Goal: Communication & Community: Answer question/provide support

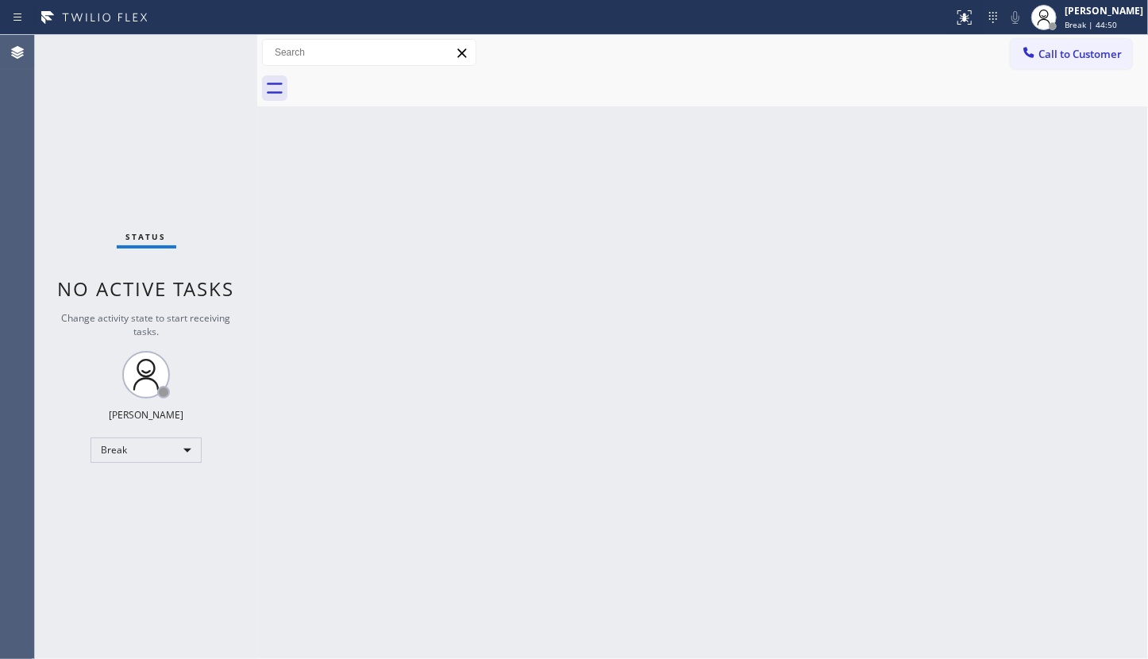
click at [298, 552] on div "Back to Dashboard Change Sender ID Customers Technicians Select a contact Outbo…" at bounding box center [702, 347] width 891 height 624
click at [298, 548] on div "Back to Dashboard Change Sender ID Customers Technicians Select a contact Outbo…" at bounding box center [702, 347] width 891 height 624
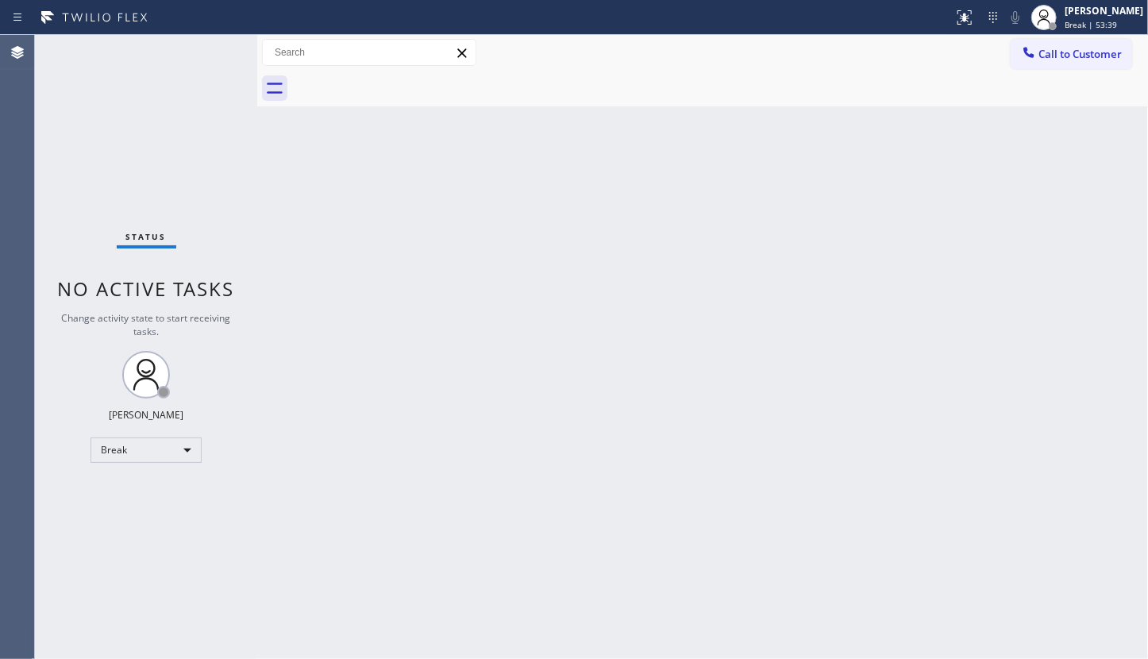
click at [400, 349] on div "Back to Dashboard Change Sender ID Customers Technicians Select a contact Outbo…" at bounding box center [702, 347] width 891 height 624
click at [51, 533] on div "Status No active tasks Change activity state to start receiving tasks. JENIZA A…" at bounding box center [146, 347] width 222 height 624
click at [145, 445] on div "Break" at bounding box center [146, 449] width 111 height 25
click at [125, 491] on li "Available" at bounding box center [145, 490] width 108 height 19
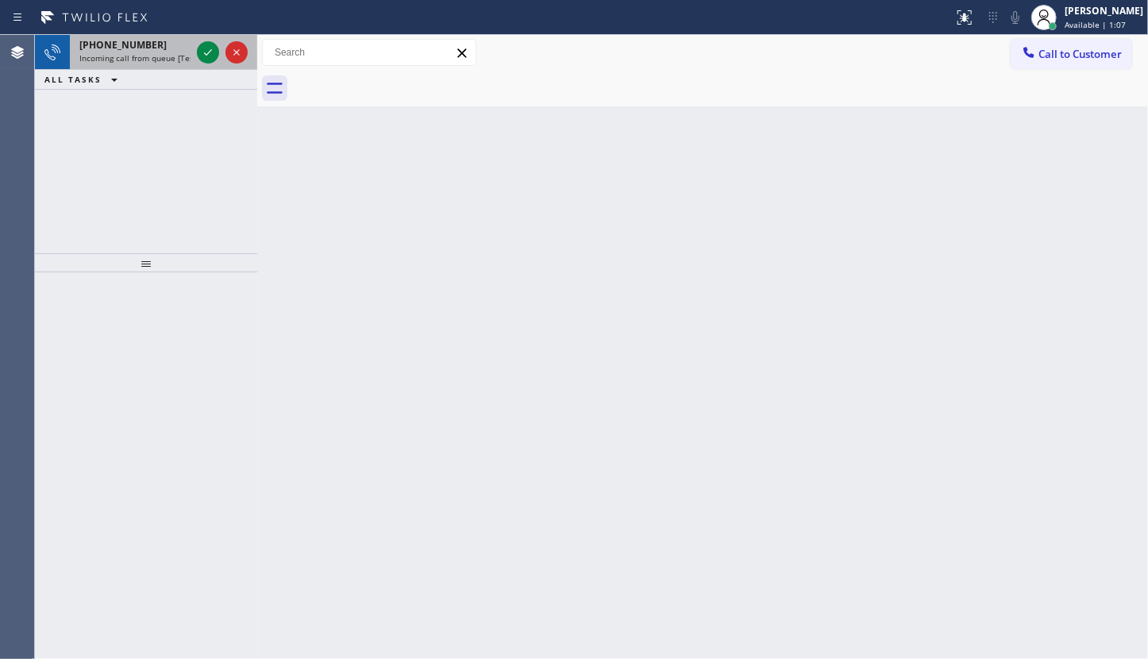
drag, startPoint x: 148, startPoint y: 144, endPoint x: 189, endPoint y: 55, distance: 98.4
click at [162, 114] on div "+18157016546 Incoming call from queue [Test] All ALL TASKS ALL TASKS ACTIVE TAS…" at bounding box center [146, 144] width 222 height 218
drag, startPoint x: 200, startPoint y: 34, endPoint x: 200, endPoint y: 52, distance: 18.3
click at [200, 50] on div at bounding box center [222, 52] width 57 height 35
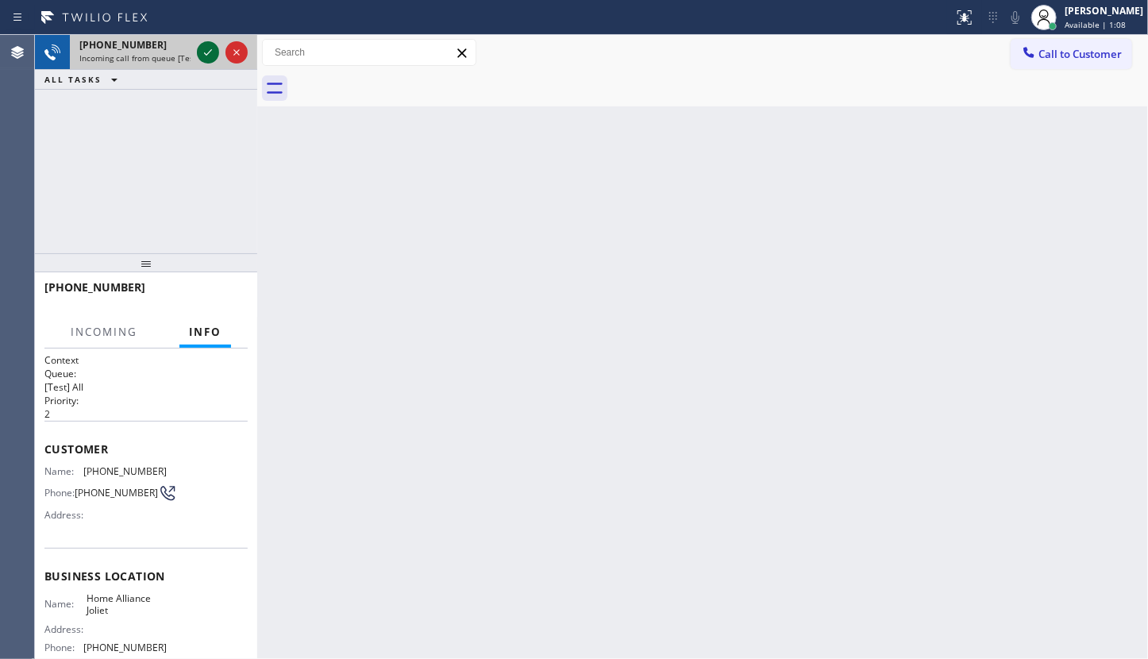
click at [200, 52] on icon at bounding box center [207, 52] width 19 height 19
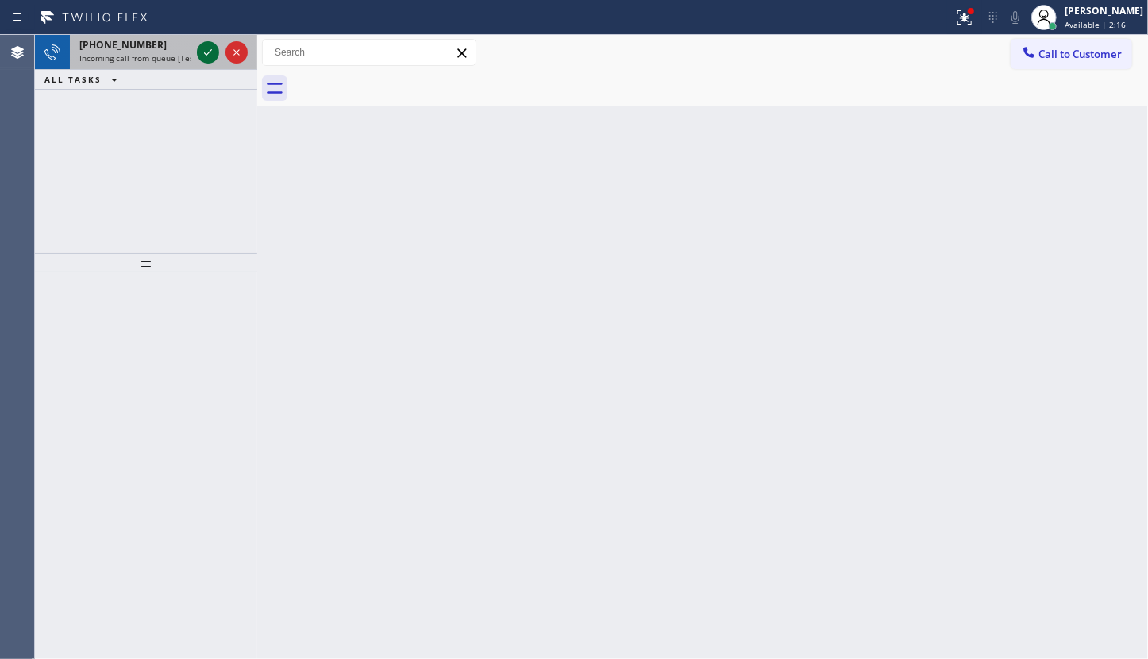
click at [200, 52] on icon at bounding box center [207, 52] width 19 height 19
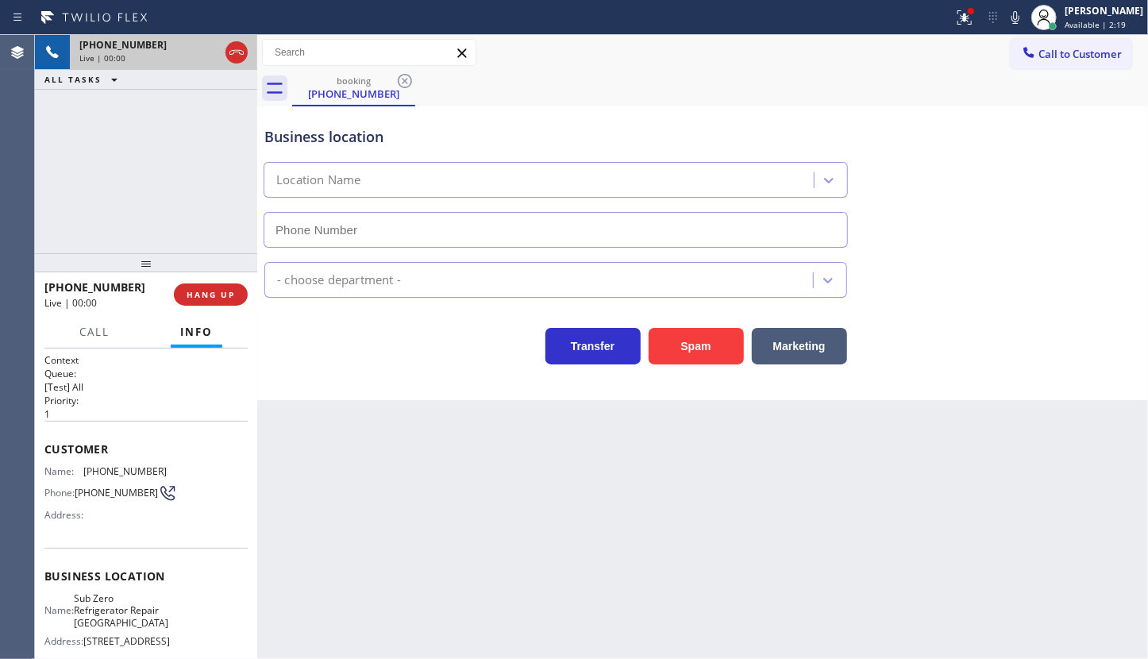
type input "(773) 917-0590"
click at [977, 24] on div at bounding box center [964, 17] width 35 height 19
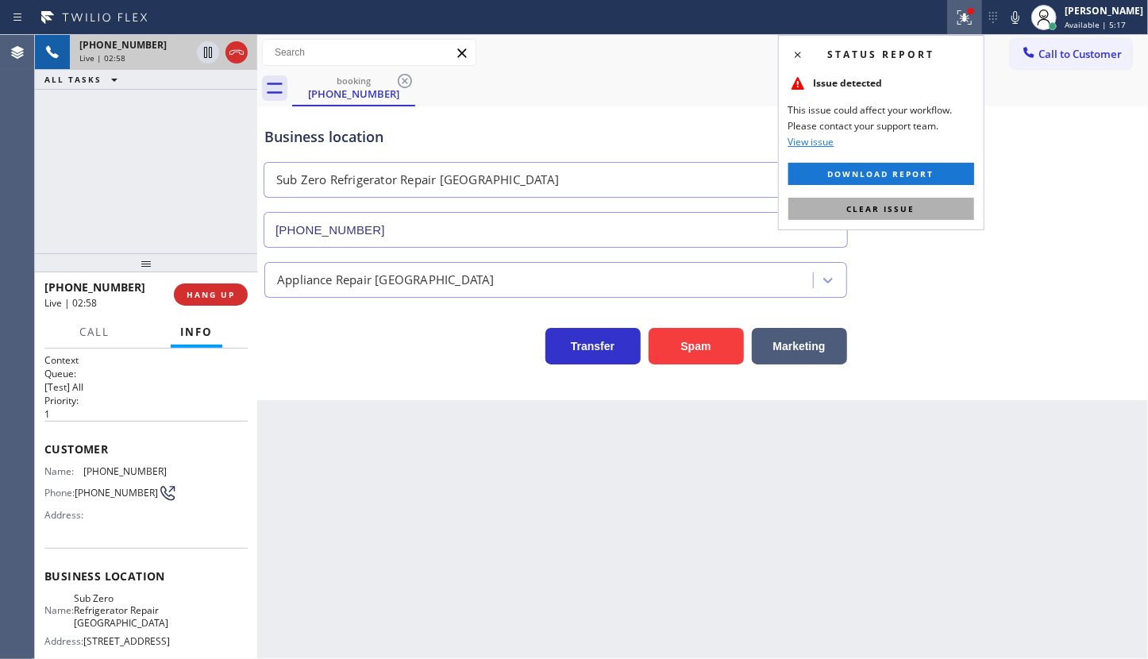
click at [938, 206] on button "Clear issue" at bounding box center [881, 209] width 186 height 22
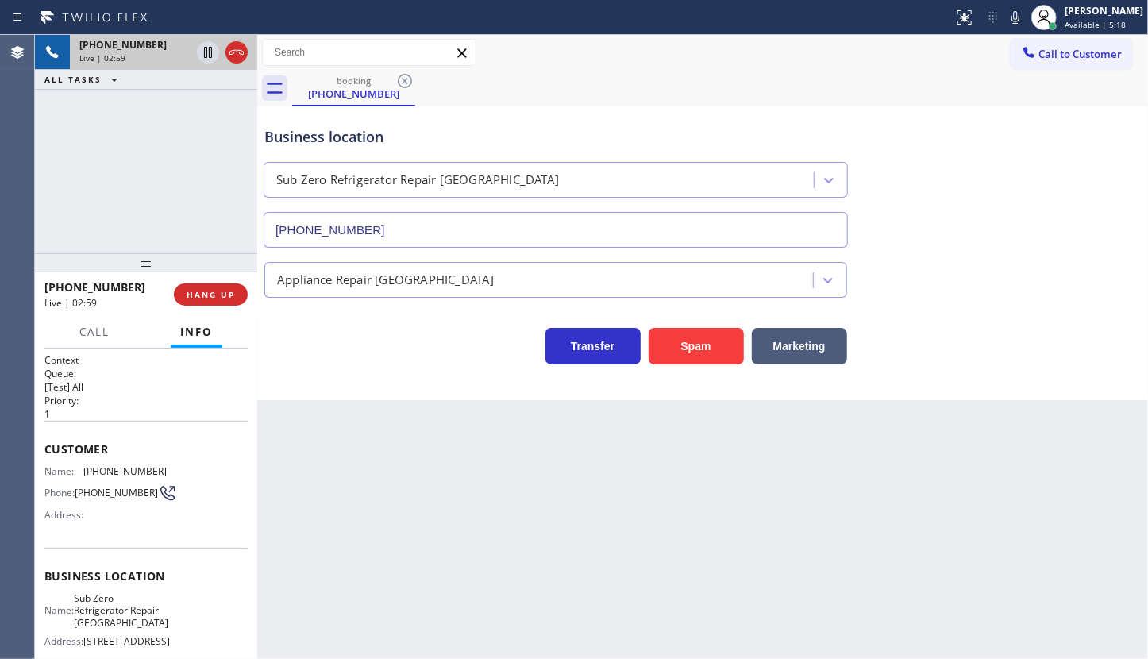
click at [114, 98] on div "+17088218548 Live | 02:59 ALL TASKS ALL TASKS ACTIVE TASKS TASKS IN WRAP UP" at bounding box center [146, 144] width 222 height 218
drag, startPoint x: 79, startPoint y: 464, endPoint x: 173, endPoint y: 472, distance: 94.7
click at [173, 472] on div "Name: (708) 821-8548 Phone: (708) 821-8548 Address:" at bounding box center [145, 496] width 203 height 63
copy div "(708) 821-8548"
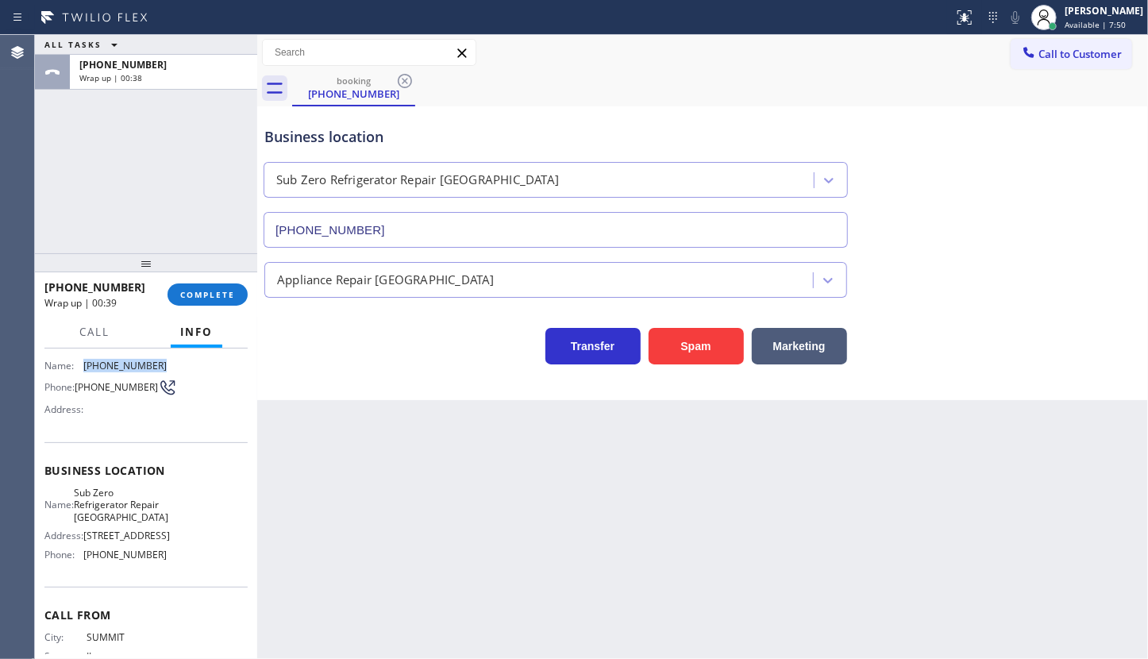
scroll to position [174, 0]
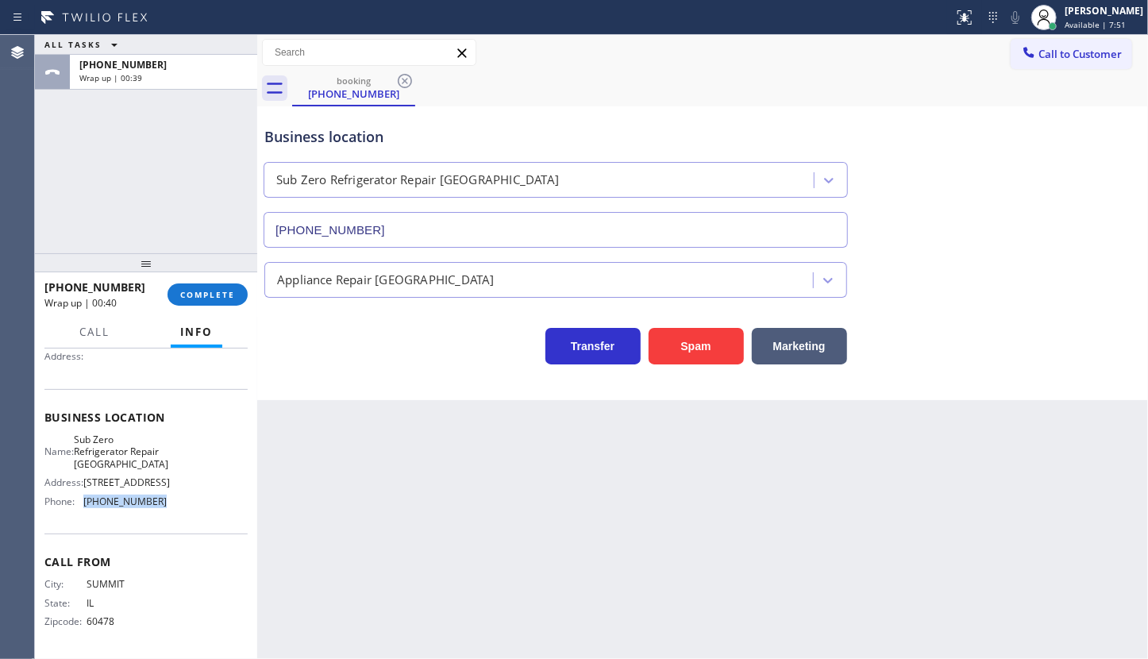
drag, startPoint x: 76, startPoint y: 507, endPoint x: 180, endPoint y: 503, distance: 104.1
click at [180, 503] on div "Name: Sub Zero Refrigerator Repair Chicago Address: 2046 W BELMONT AVE Phone: (…" at bounding box center [145, 473] width 203 height 80
copy div "(773) 917-0590"
click at [1064, 16] on div "JENIZA ALCAYDE Available | 10:43" at bounding box center [1105, 17] width 87 height 28
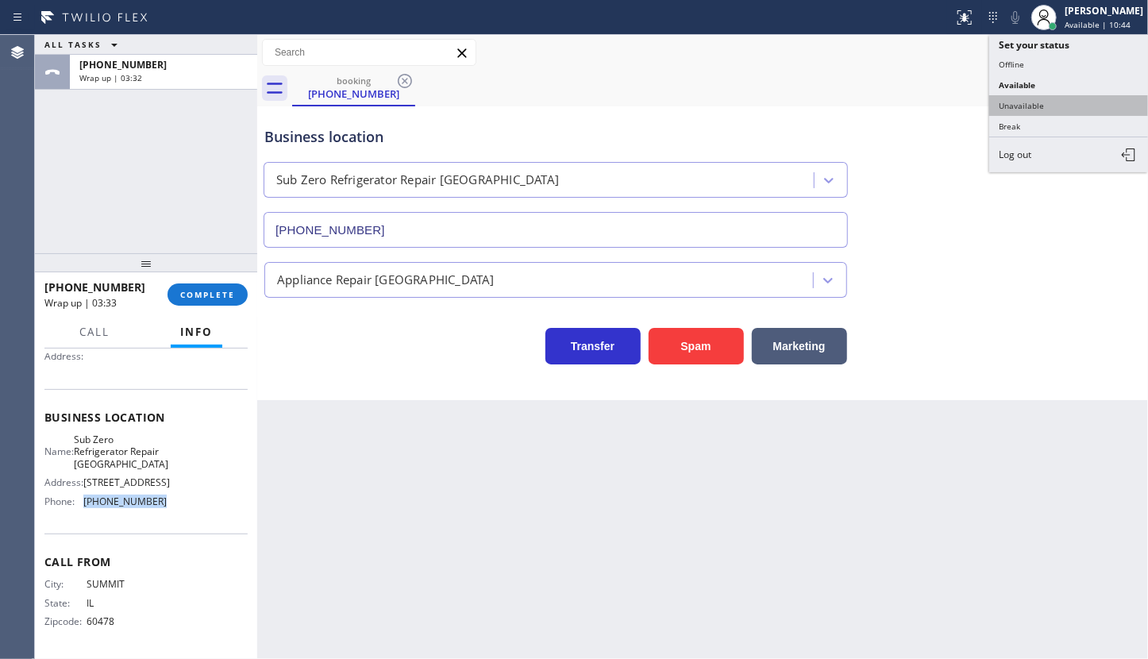
click at [1042, 102] on button "Unavailable" at bounding box center [1068, 105] width 159 height 21
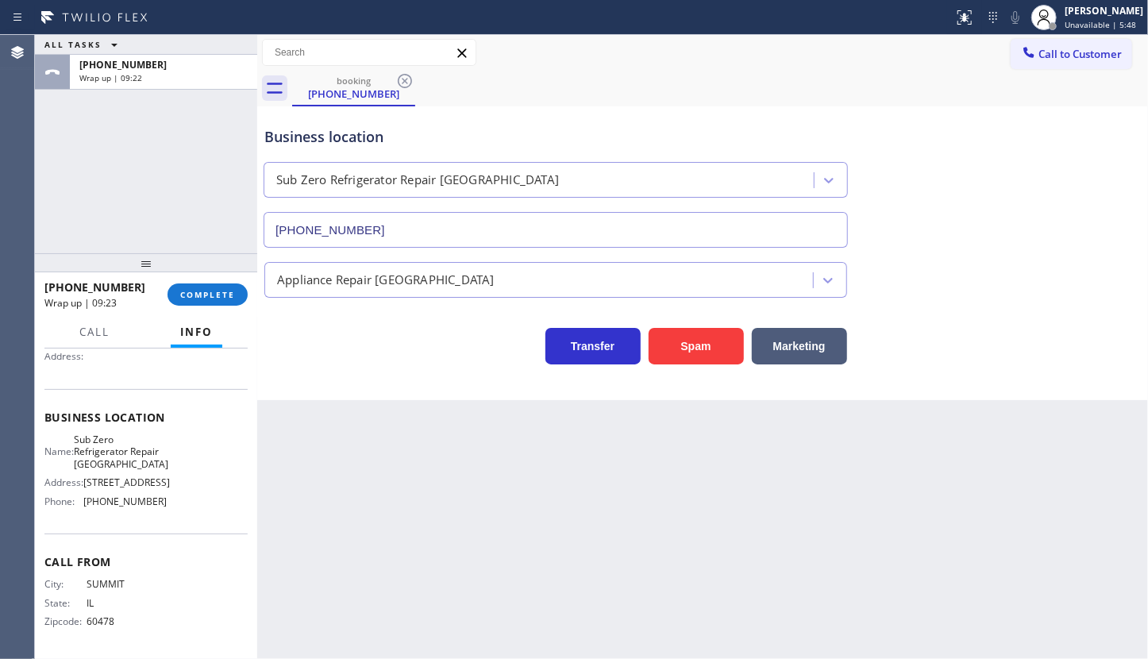
click at [223, 279] on div "+17088218548 Wrap up | 09:23 COMPLETE" at bounding box center [145, 294] width 203 height 41
click at [229, 299] on span "COMPLETE" at bounding box center [207, 294] width 55 height 11
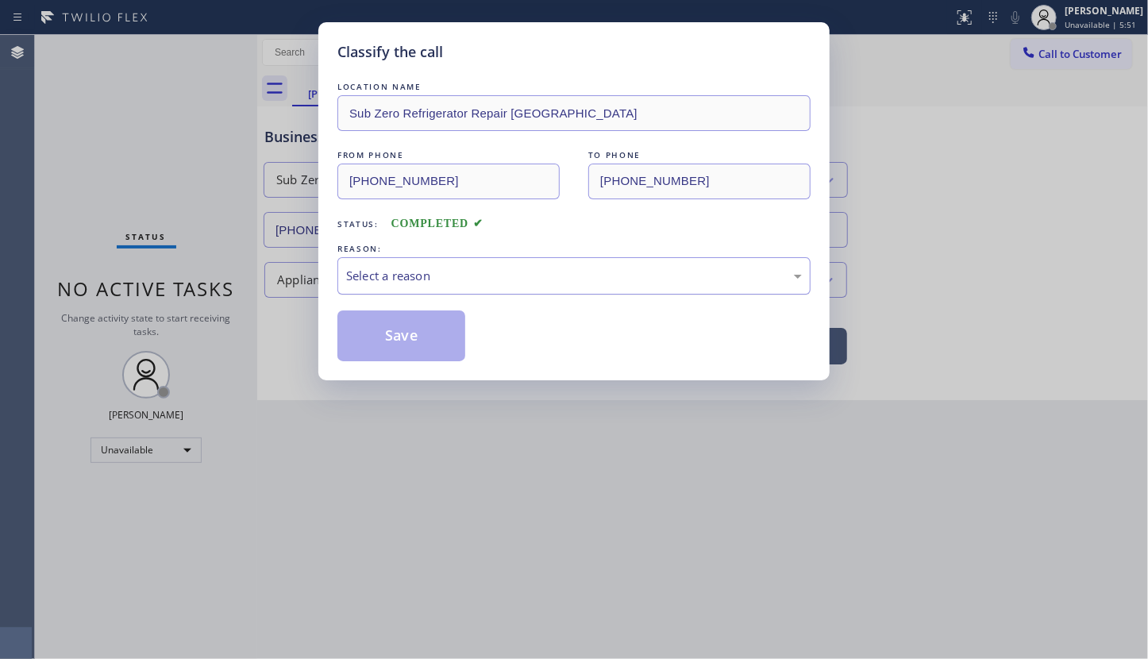
click at [365, 275] on div "Select a reason" at bounding box center [574, 276] width 456 height 18
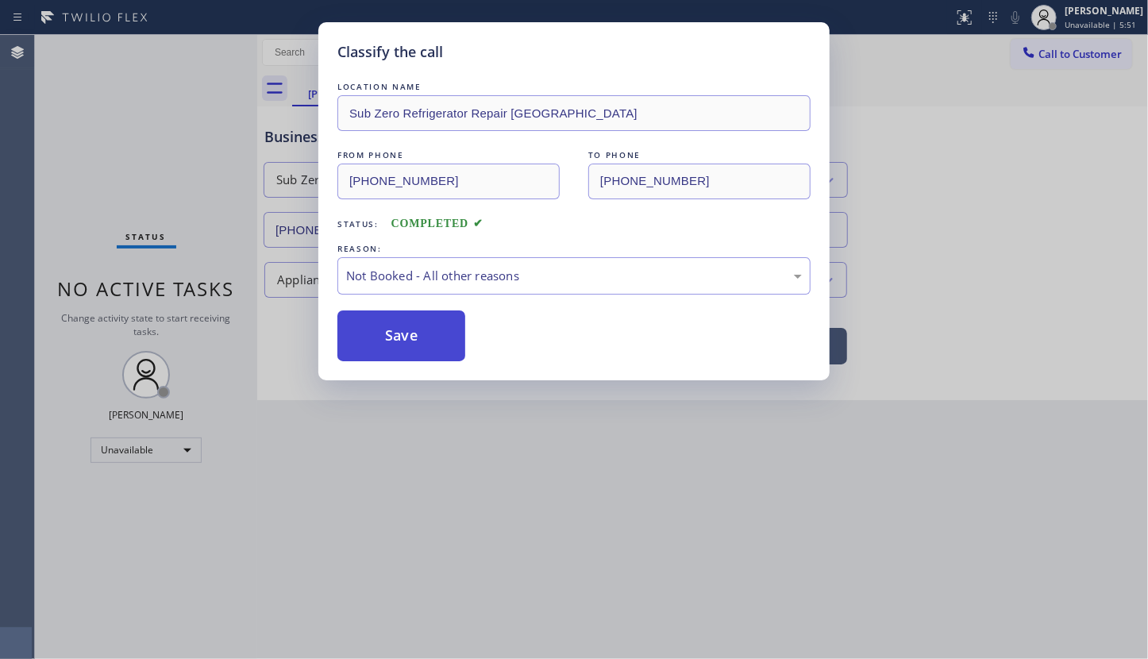
click at [368, 337] on button "Save" at bounding box center [401, 335] width 128 height 51
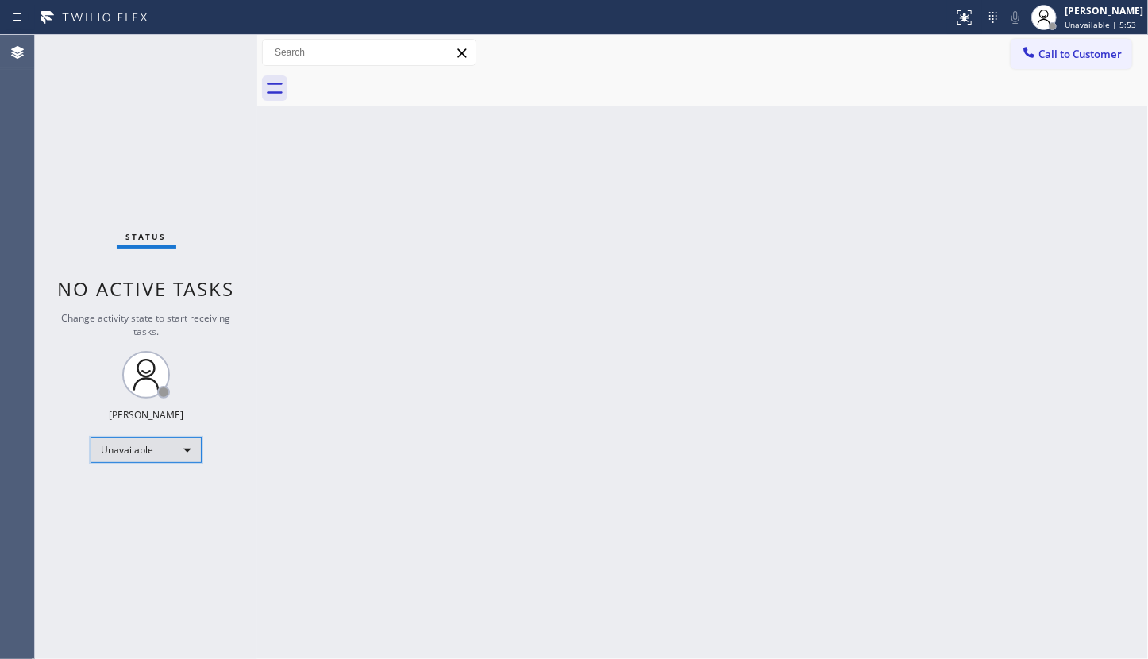
click at [123, 453] on div "Unavailable" at bounding box center [146, 449] width 111 height 25
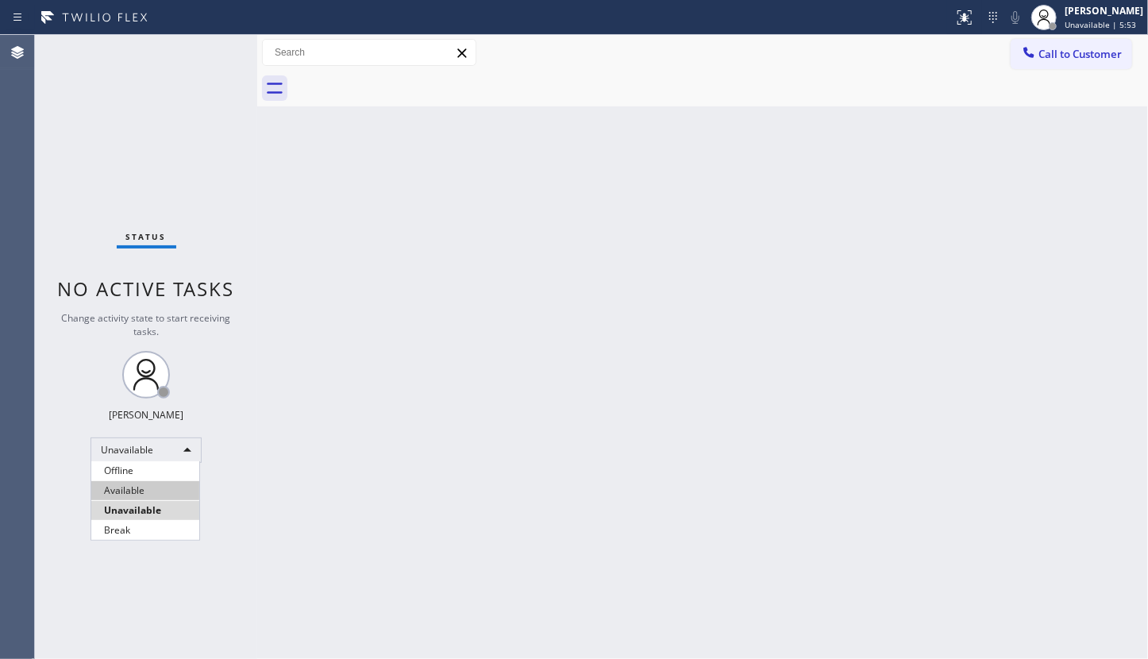
click at [129, 486] on li "Available" at bounding box center [145, 490] width 108 height 19
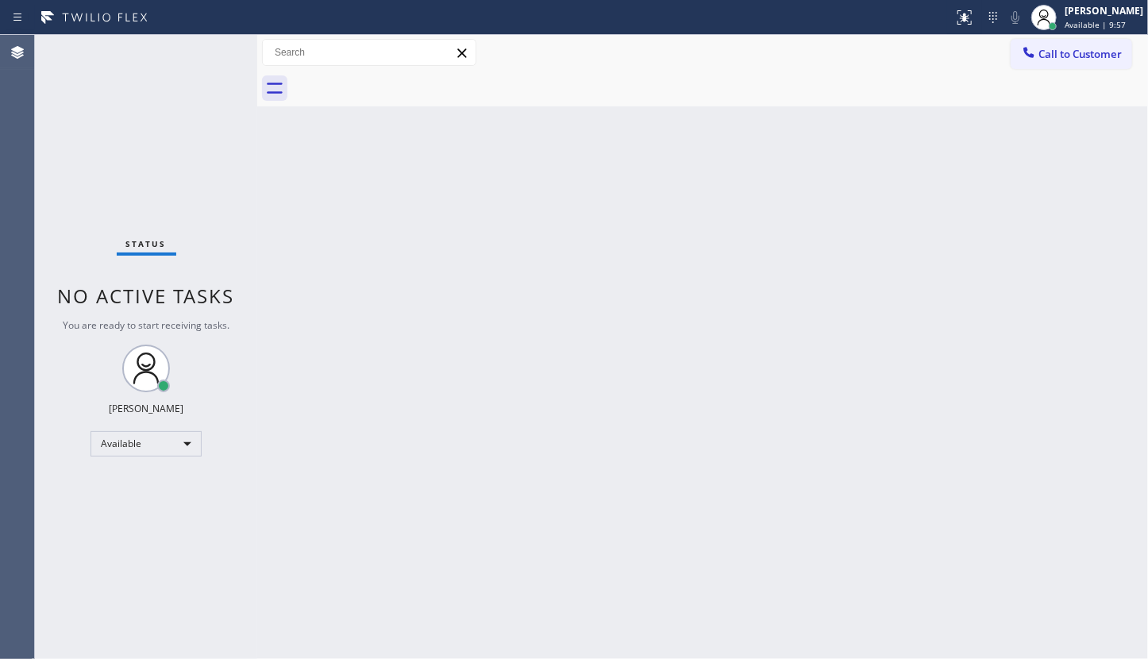
click at [81, 64] on div "Status No active tasks You are ready to start receiving tasks. JENIZA ALCAYDE A…" at bounding box center [146, 347] width 222 height 624
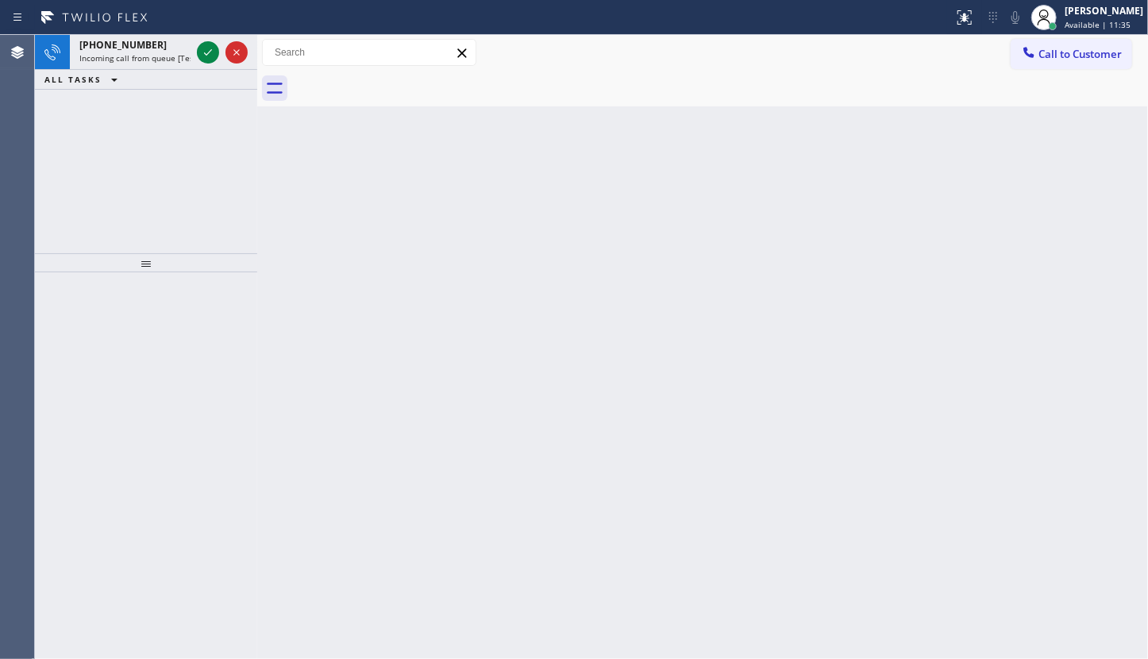
drag, startPoint x: 127, startPoint y: 157, endPoint x: 146, endPoint y: 84, distance: 75.5
click at [144, 101] on div "+16823760609 Incoming call from queue [Test] All ALL TASKS ALL TASKS ACTIVE TAS…" at bounding box center [146, 144] width 222 height 218
click at [218, 57] on div at bounding box center [208, 52] width 22 height 19
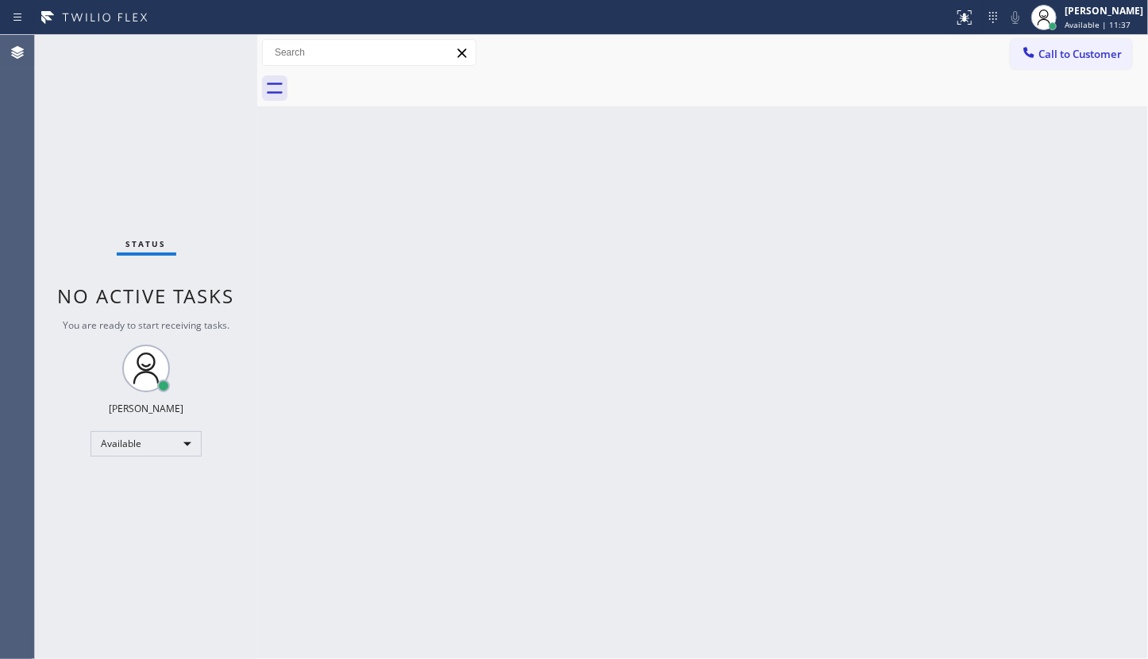
click at [202, 56] on div "Status No active tasks You are ready to start receiving tasks. JENIZA ALCAYDE A…" at bounding box center [146, 347] width 222 height 624
click at [954, 13] on div at bounding box center [964, 17] width 35 height 19
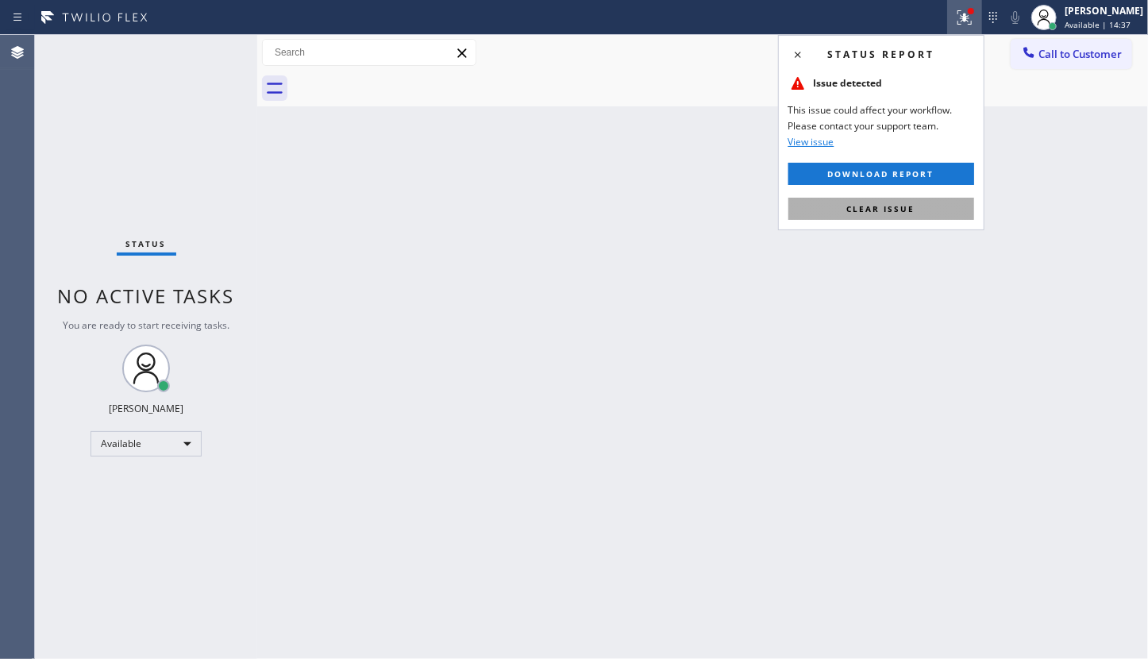
click at [909, 200] on button "Clear issue" at bounding box center [881, 209] width 186 height 22
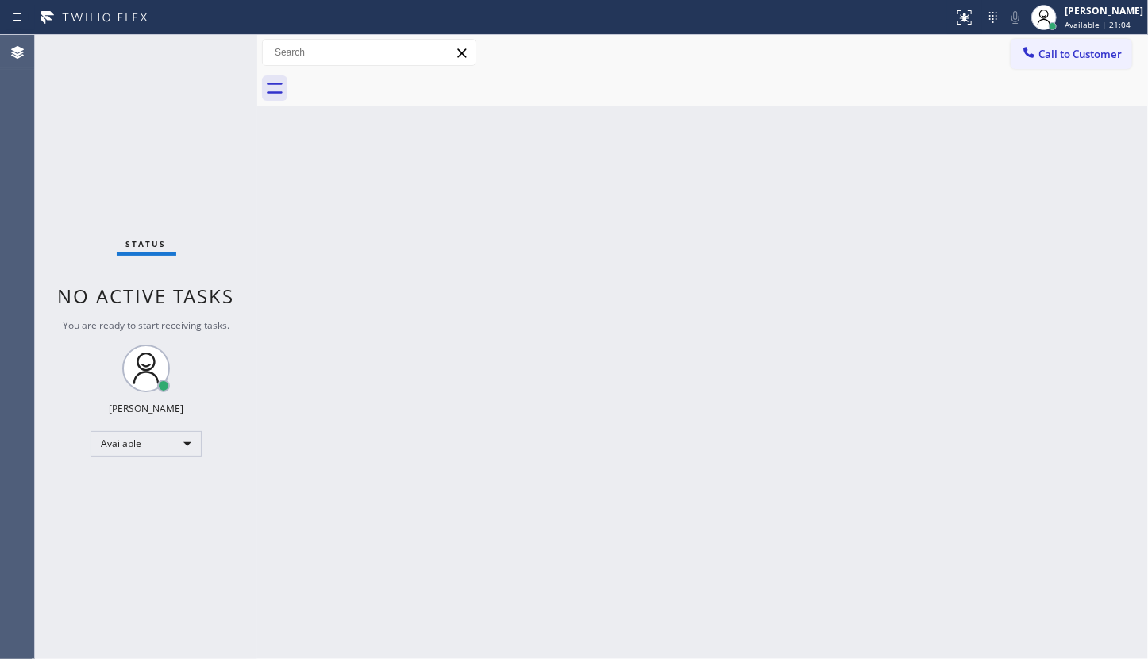
click at [287, 448] on div "Back to Dashboard Change Sender ID Customers Technicians Select a contact Outbo…" at bounding box center [702, 347] width 891 height 624
drag, startPoint x: 152, startPoint y: 430, endPoint x: 160, endPoint y: 381, distance: 49.9
click at [152, 426] on div "Status No active tasks You are ready to start receiving tasks. JENIZA ALCAYDE A…" at bounding box center [146, 347] width 222 height 624
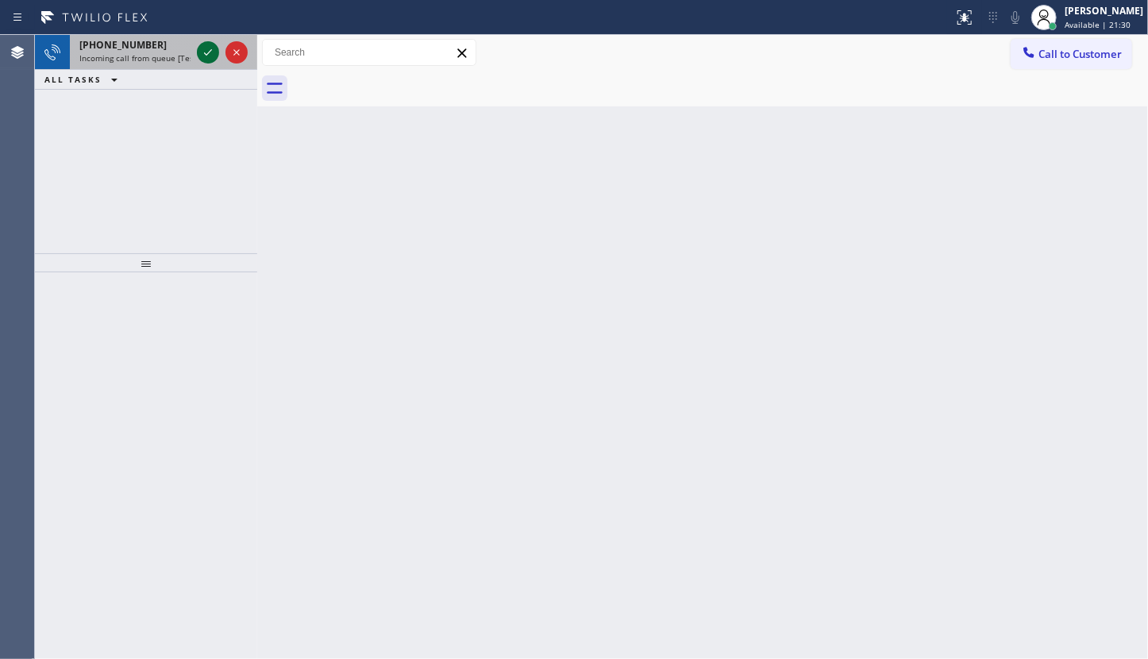
click at [197, 52] on div at bounding box center [208, 52] width 22 height 19
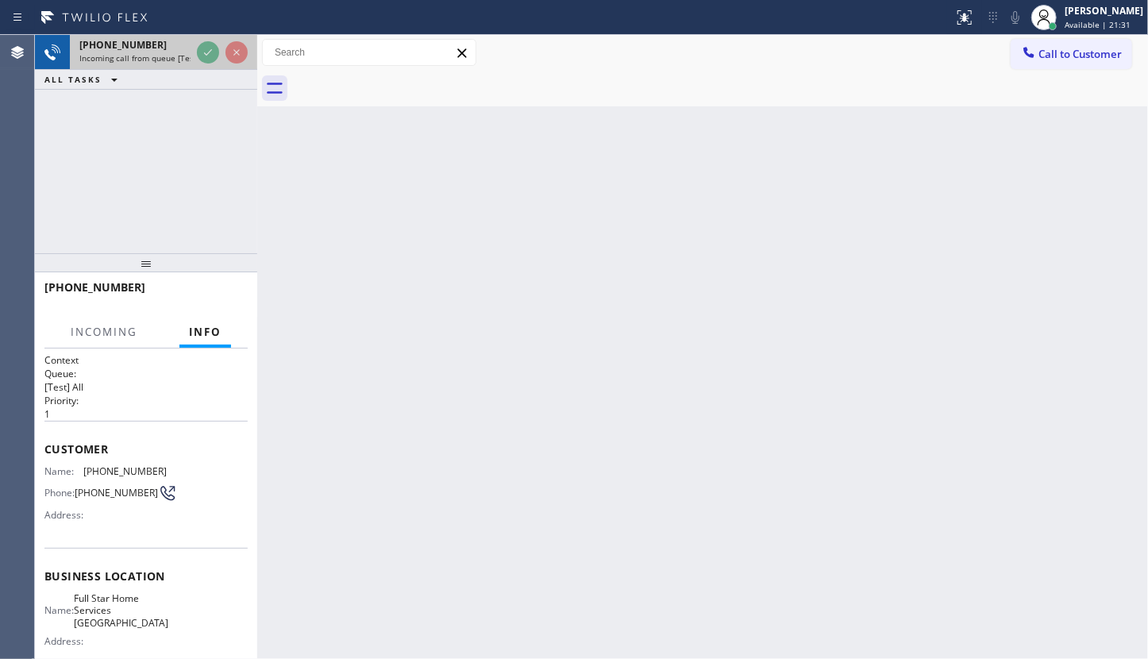
click at [125, 52] on span "Incoming call from queue [Test] All" at bounding box center [145, 57] width 132 height 11
click at [128, 71] on div "+14244792624 Incoming call from queue [Test] All ALL TASKS ALL TASKS ACTIVE TAS…" at bounding box center [146, 62] width 222 height 55
click at [143, 16] on icon at bounding box center [94, 17] width 119 height 25
click at [136, 43] on div "Status report No issues detected If you experience an issue, please download th…" at bounding box center [574, 329] width 1148 height 659
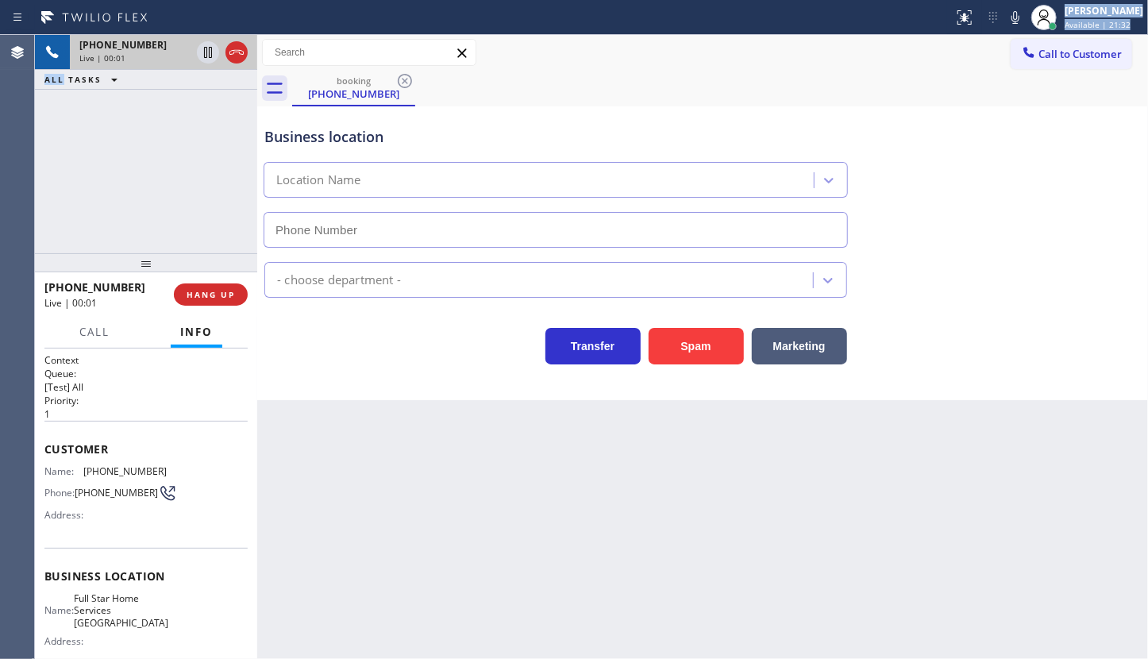
type input "(310) 868-2328"
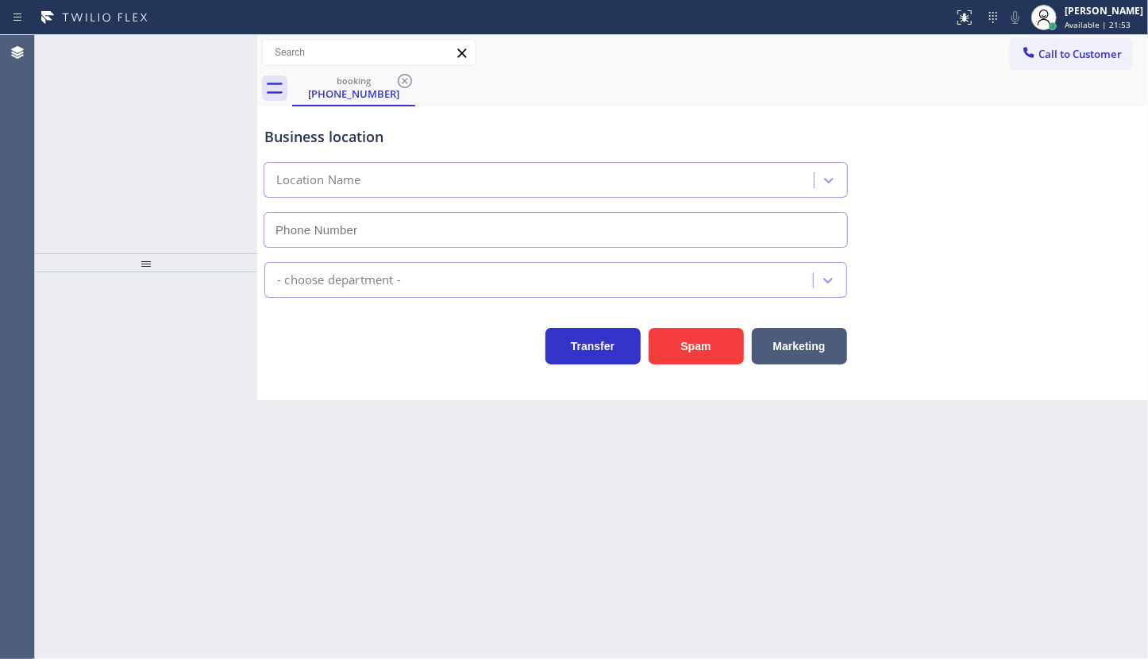
type input "[PHONE_NUMBER]"
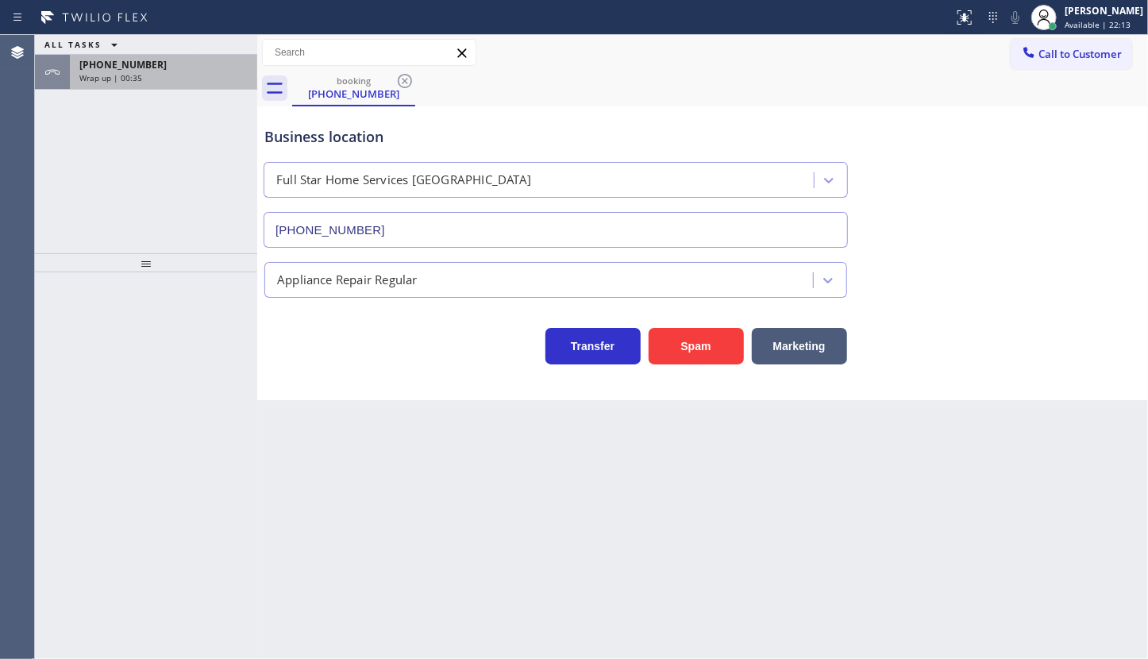
click at [175, 72] on div "Wrap up | 00:35" at bounding box center [163, 77] width 168 height 11
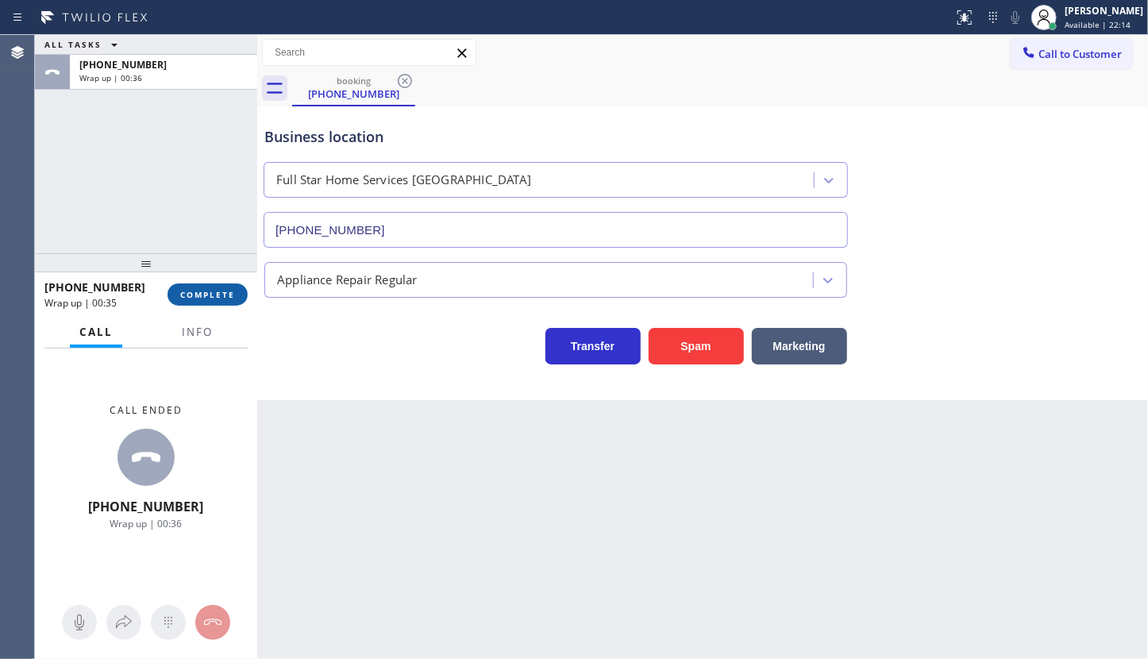
click at [197, 284] on div "[PHONE_NUMBER] Wrap up | 00:35 COMPLETE" at bounding box center [145, 294] width 203 height 41
click at [197, 289] on button "COMPLETE" at bounding box center [208, 294] width 80 height 22
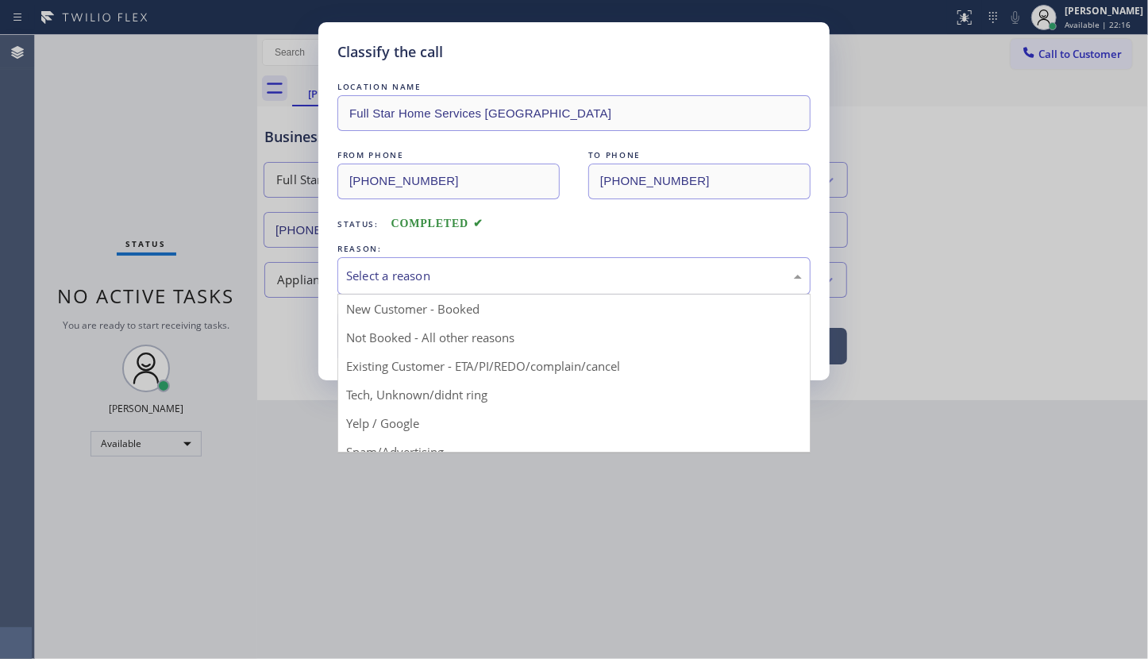
click at [394, 277] on div "Select a reason" at bounding box center [574, 276] width 456 height 18
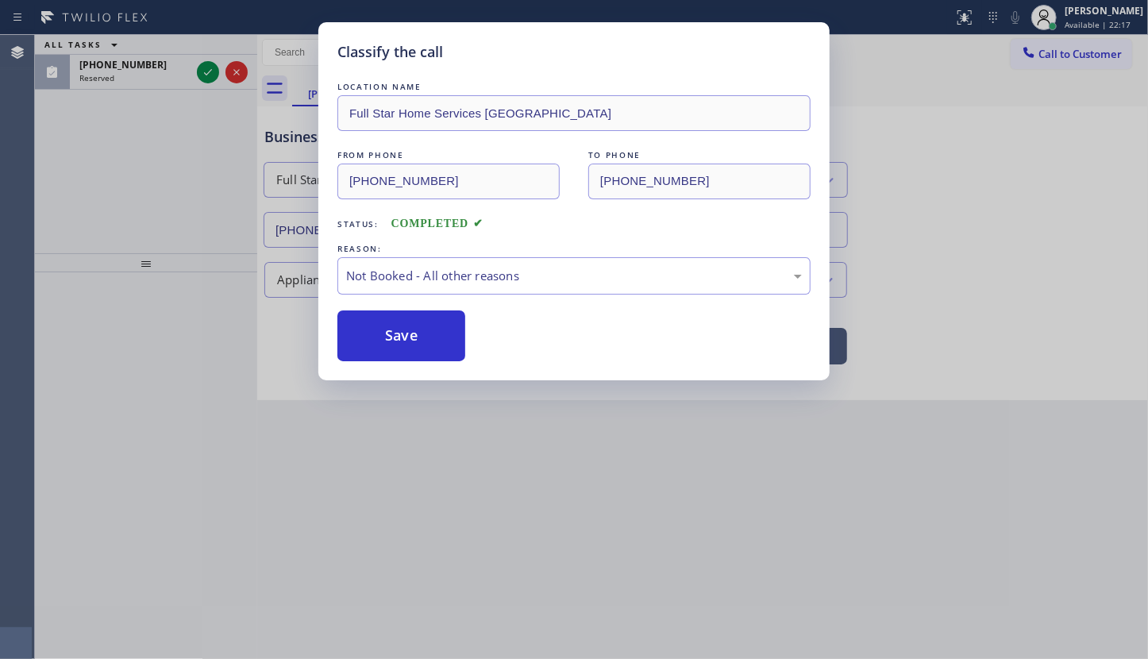
drag, startPoint x: 387, startPoint y: 340, endPoint x: 341, endPoint y: 10, distance: 333.4
click at [387, 321] on button "Save" at bounding box center [401, 335] width 128 height 51
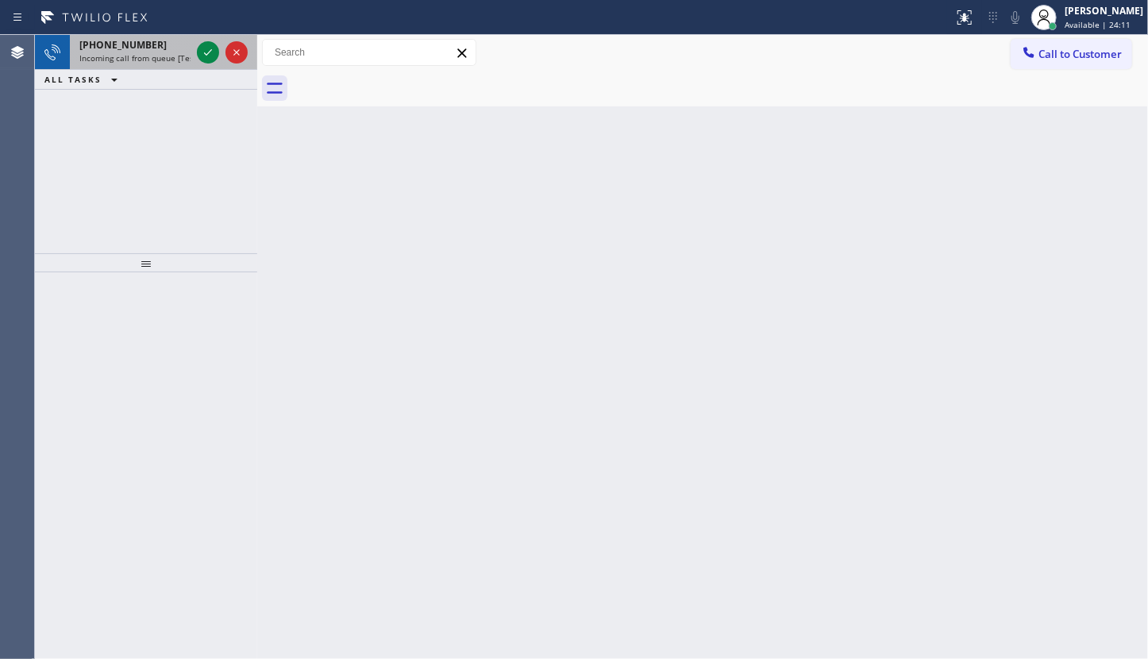
click at [122, 55] on span "Incoming call from queue [Test] All" at bounding box center [145, 57] width 132 height 11
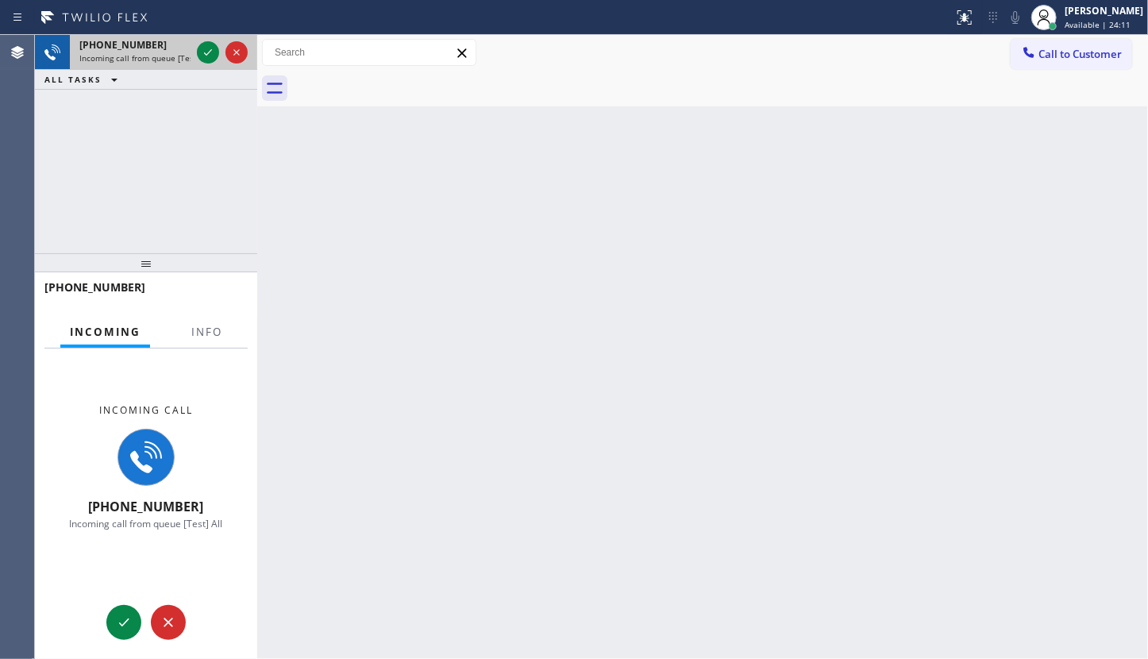
click at [122, 55] on span "Incoming call from queue [Test] All" at bounding box center [145, 57] width 132 height 11
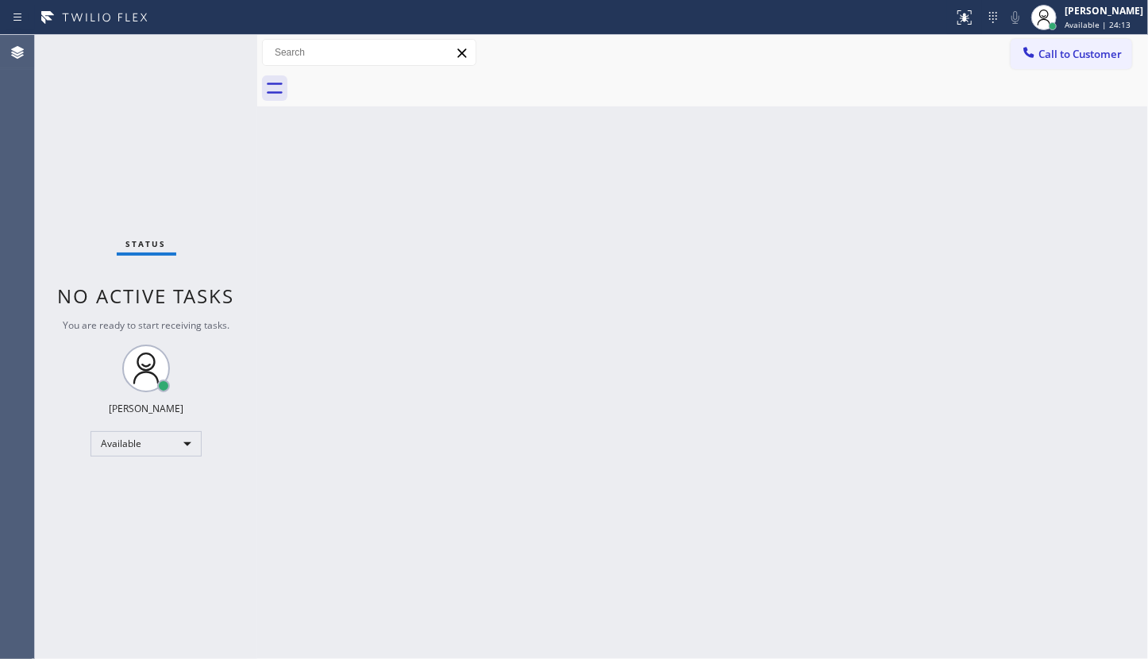
click at [214, 334] on div "Status No active tasks You are ready to start receiving tasks. JENIZA ALCAYDE A…" at bounding box center [146, 347] width 222 height 624
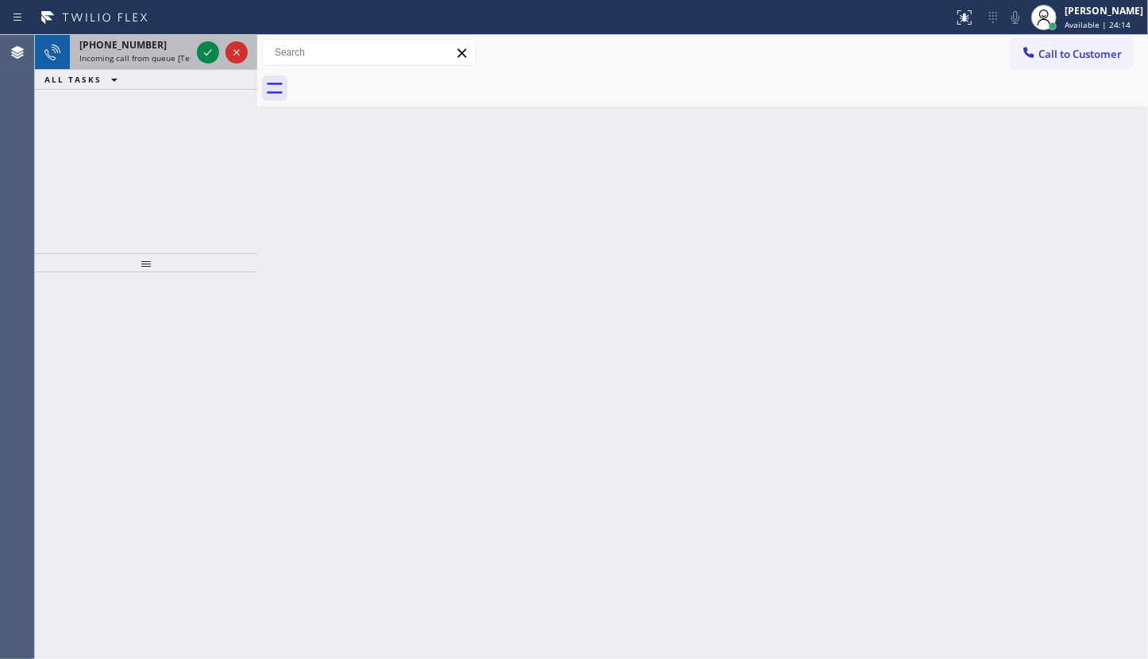
click at [139, 48] on span "+13605261624" at bounding box center [122, 44] width 87 height 13
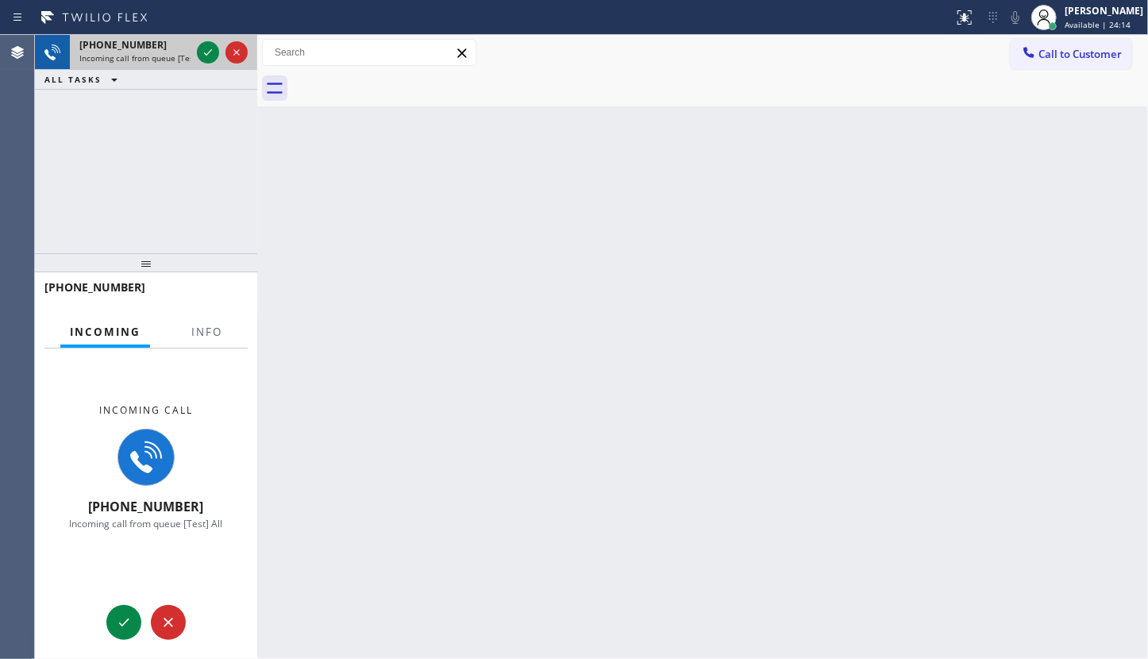
click at [144, 58] on div "+13605261624 Incoming call from queue [Test] All" at bounding box center [132, 52] width 124 height 35
click at [138, 66] on div "+13605261624 Incoming call from queue [Test] All" at bounding box center [132, 52] width 124 height 35
click at [214, 322] on button "Info" at bounding box center [207, 332] width 50 height 31
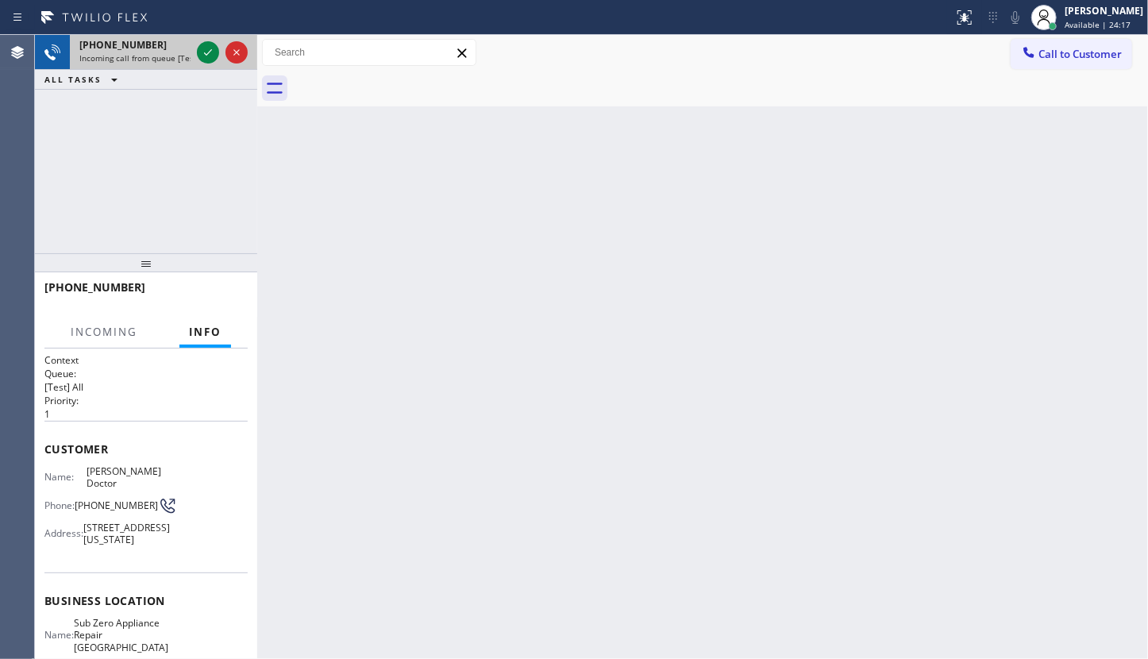
drag, startPoint x: 203, startPoint y: 49, endPoint x: 198, endPoint y: 63, distance: 14.3
click at [197, 63] on div at bounding box center [222, 52] width 57 height 35
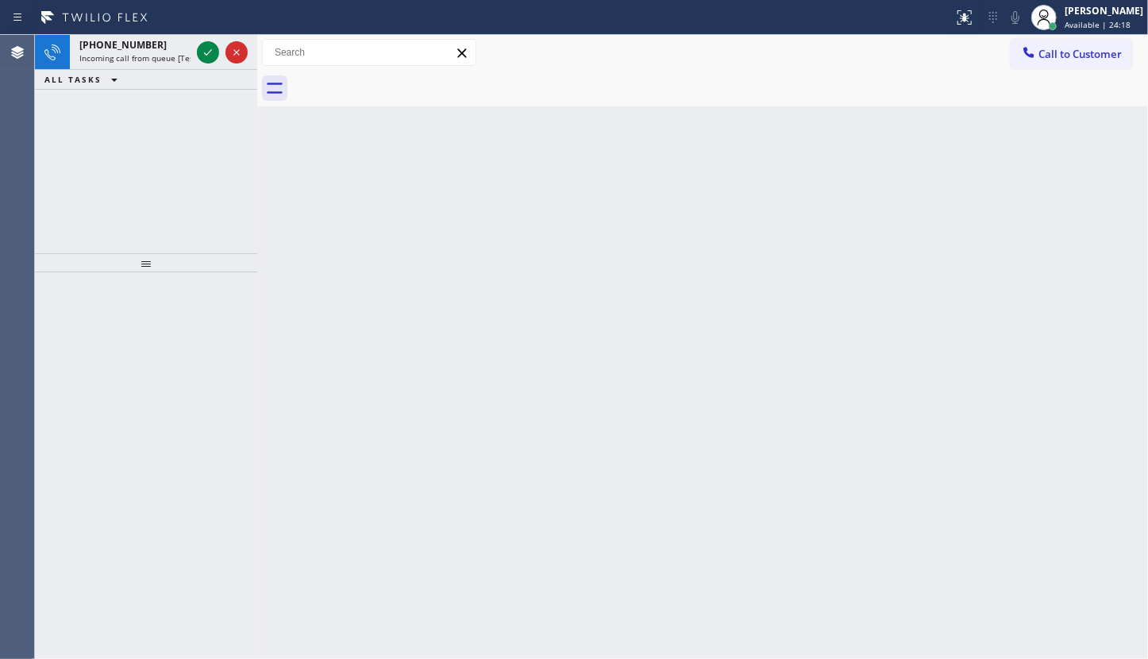
click at [215, 50] on icon at bounding box center [207, 52] width 19 height 19
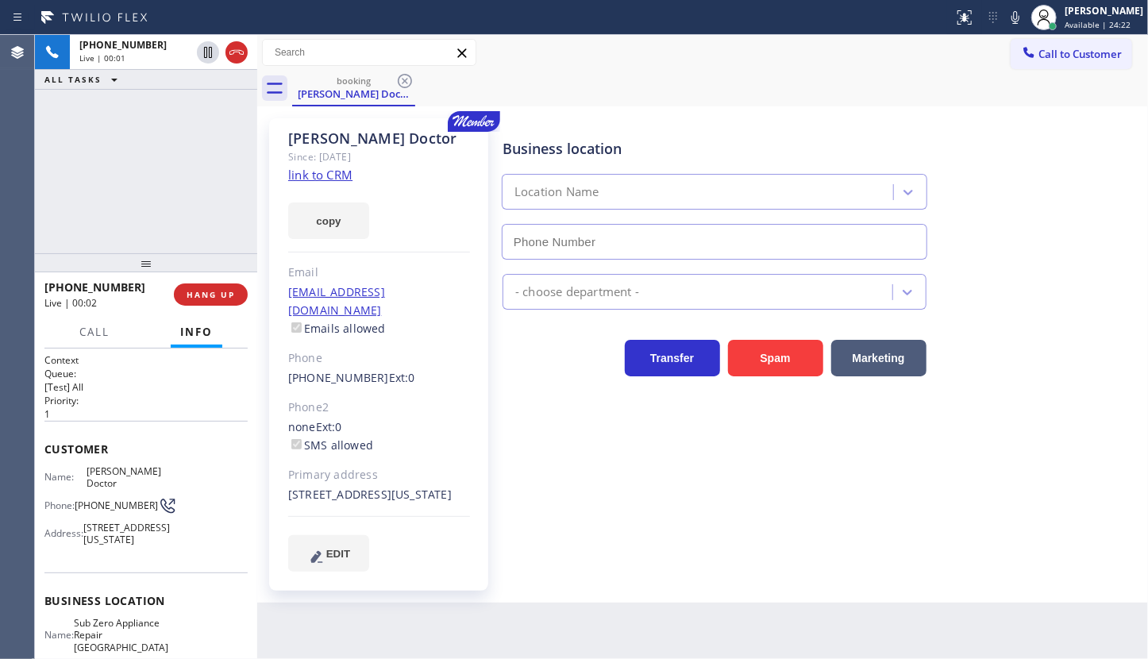
type input "(360) 205-1831"
click at [331, 181] on link "link to CRM" at bounding box center [320, 175] width 64 height 16
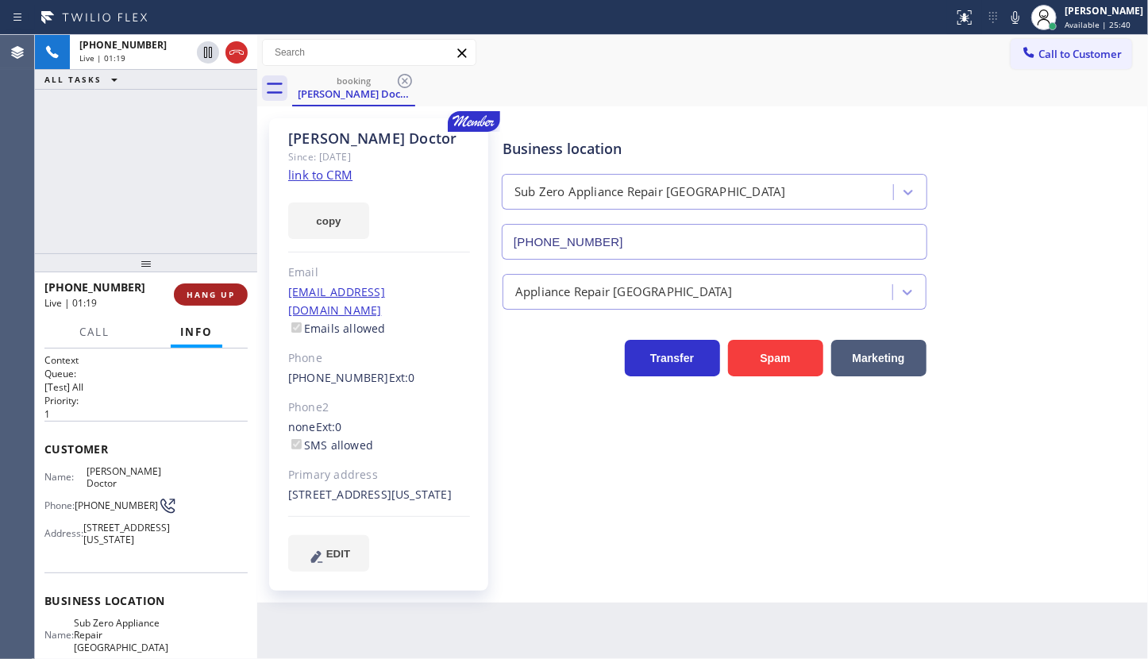
click at [222, 292] on span "HANG UP" at bounding box center [211, 294] width 48 height 11
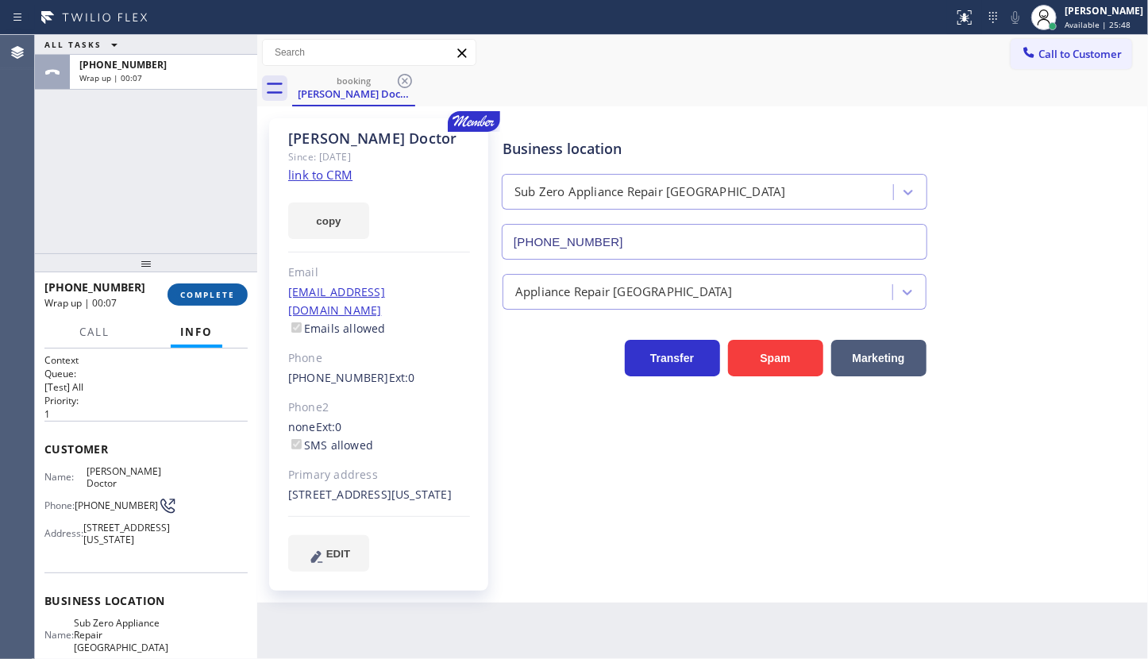
click at [204, 302] on button "COMPLETE" at bounding box center [208, 294] width 80 height 22
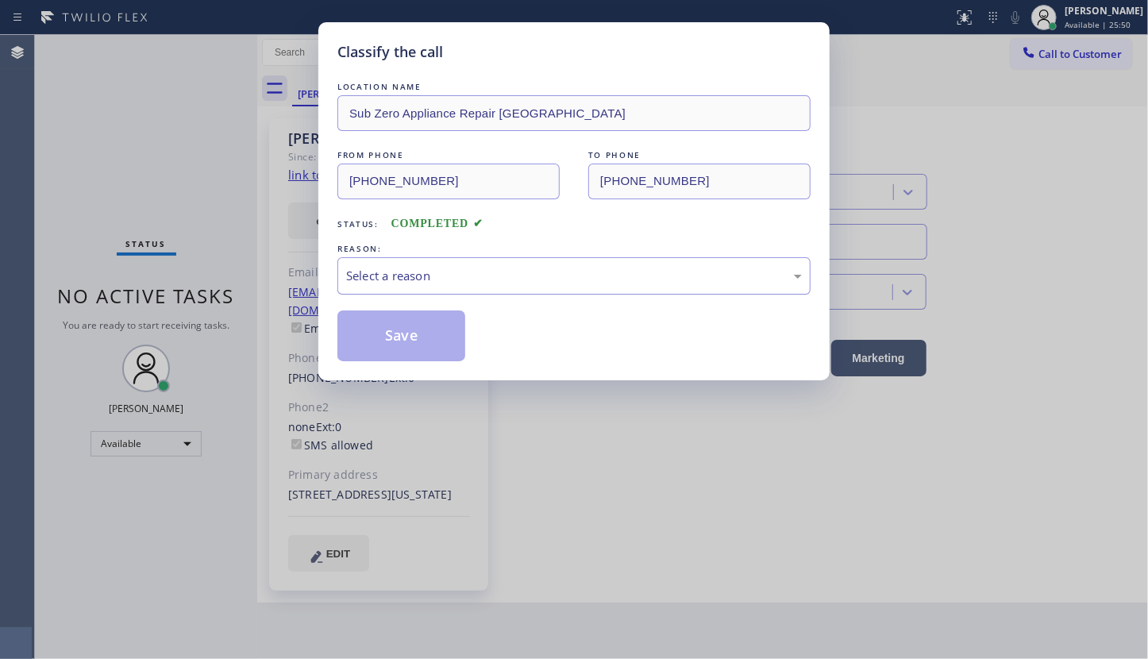
click at [349, 279] on div "Select a reason" at bounding box center [574, 276] width 456 height 18
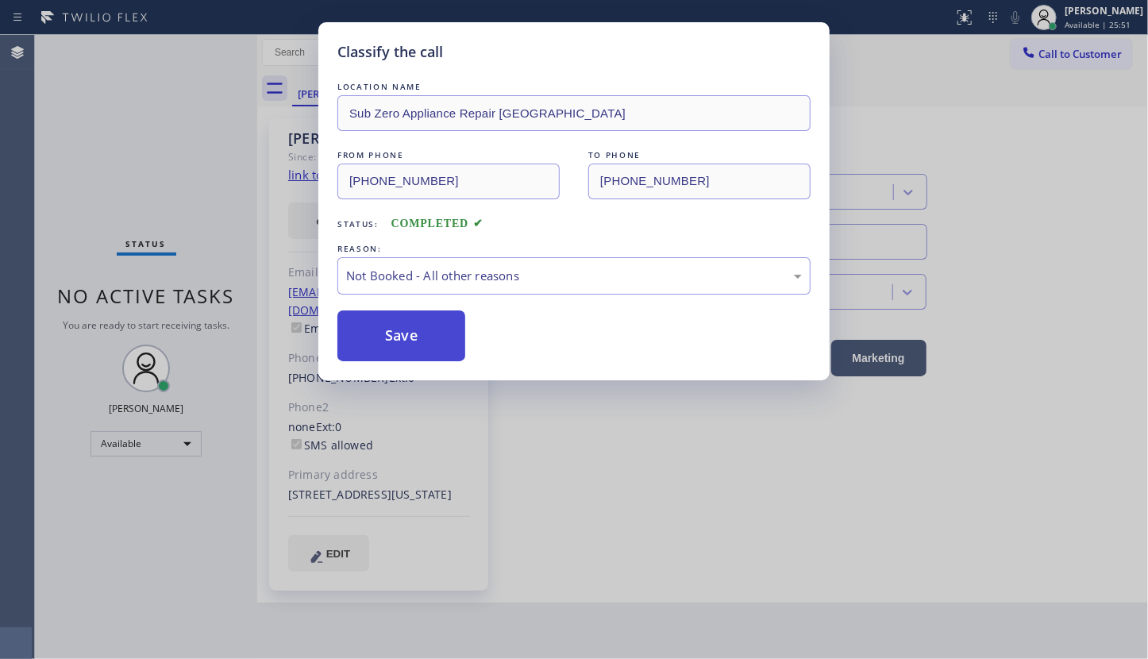
click at [355, 335] on button "Save" at bounding box center [401, 335] width 128 height 51
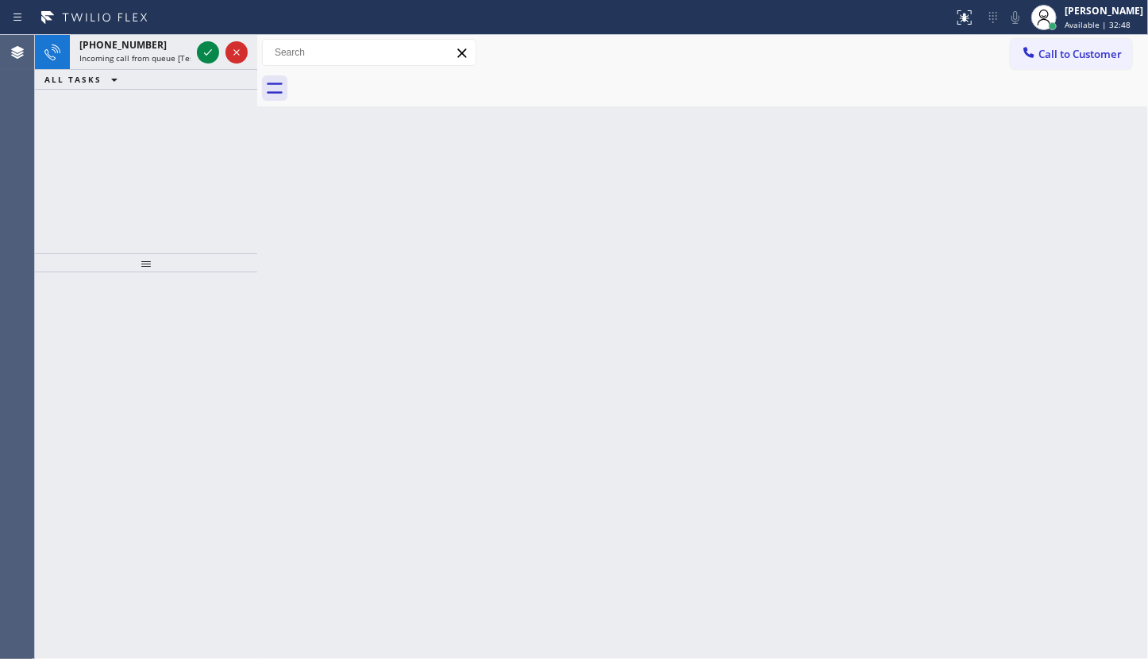
drag, startPoint x: 166, startPoint y: 245, endPoint x: 182, endPoint y: 148, distance: 97.4
click at [166, 219] on div "+14243322774 Incoming call from queue [Test] All ALL TASKS ALL TASKS ACTIVE TAS…" at bounding box center [146, 144] width 222 height 218
click at [197, 73] on div "ALL TASKS ALL TASKS ACTIVE TASKS TASKS IN WRAP UP" at bounding box center [146, 80] width 222 height 20
click at [199, 67] on div at bounding box center [222, 52] width 57 height 35
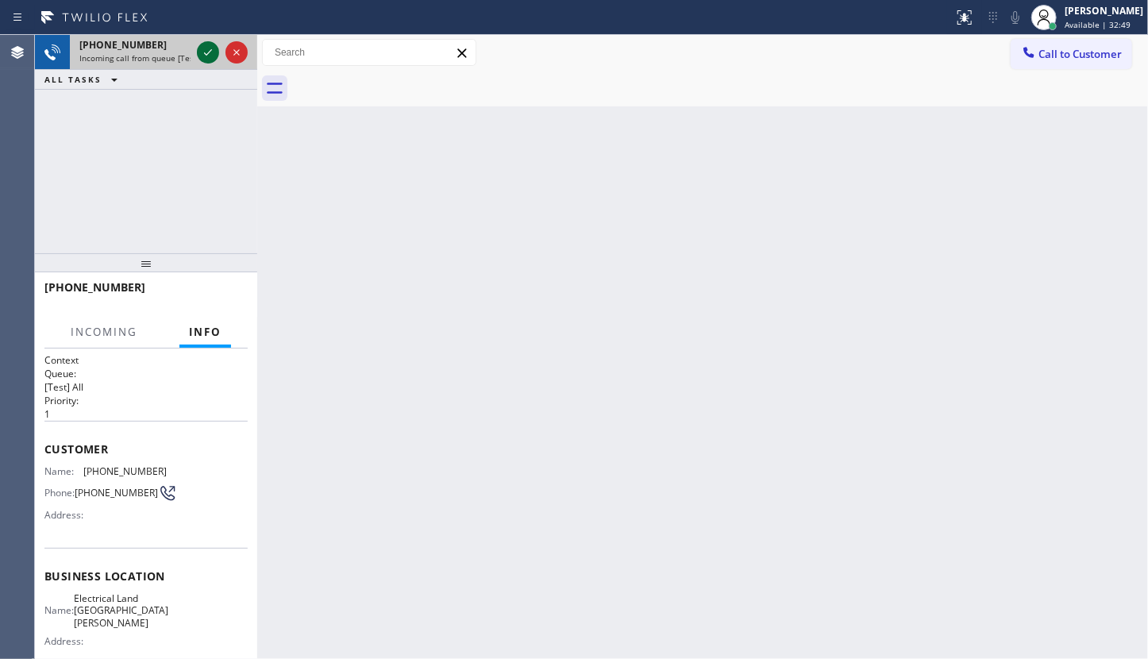
click at [217, 56] on icon at bounding box center [207, 52] width 19 height 19
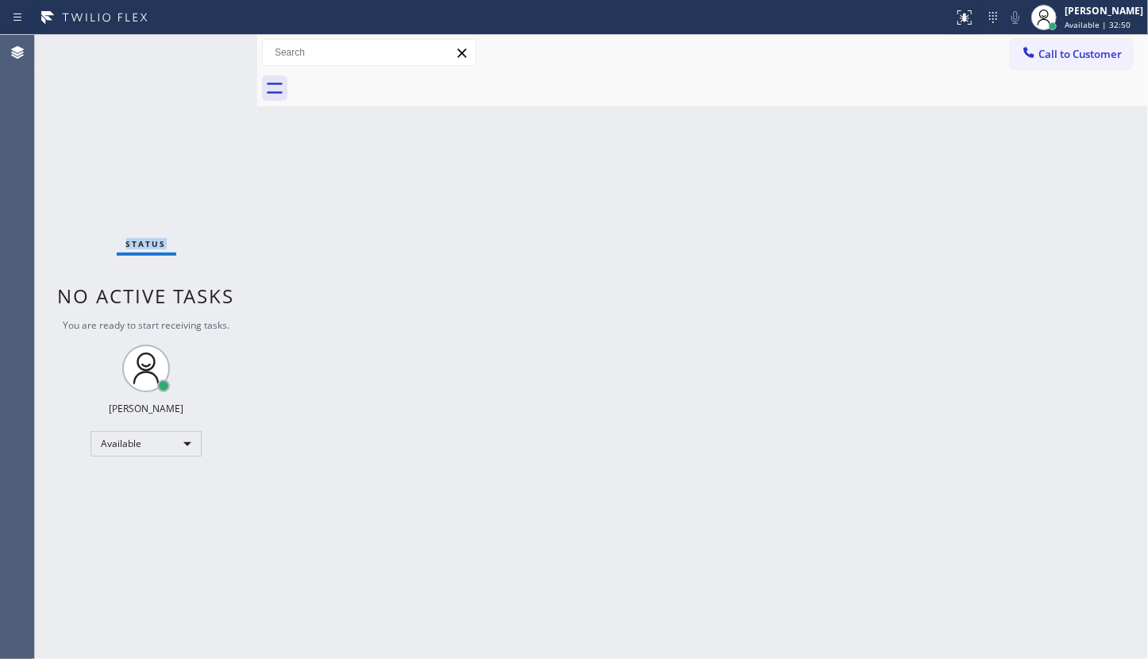
click at [217, 55] on div "Status No active tasks You are ready to start receiving tasks. JENIZA ALCAYDE A…" at bounding box center [146, 347] width 222 height 624
click at [980, 20] on div at bounding box center [964, 17] width 35 height 19
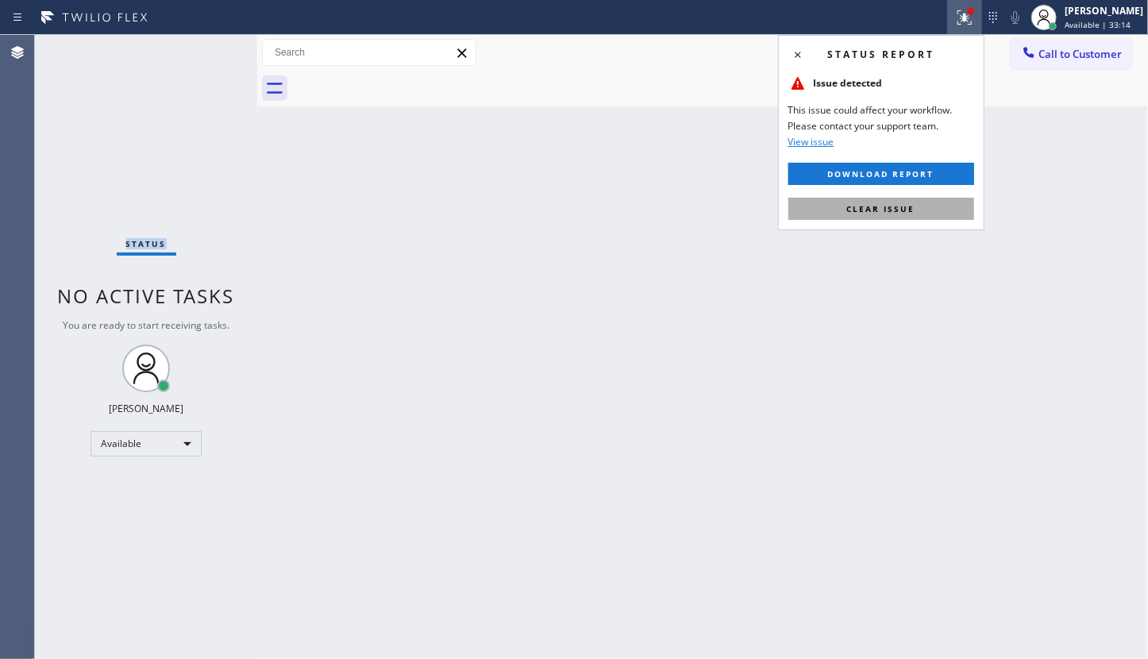
click at [953, 199] on button "Clear issue" at bounding box center [881, 209] width 186 height 22
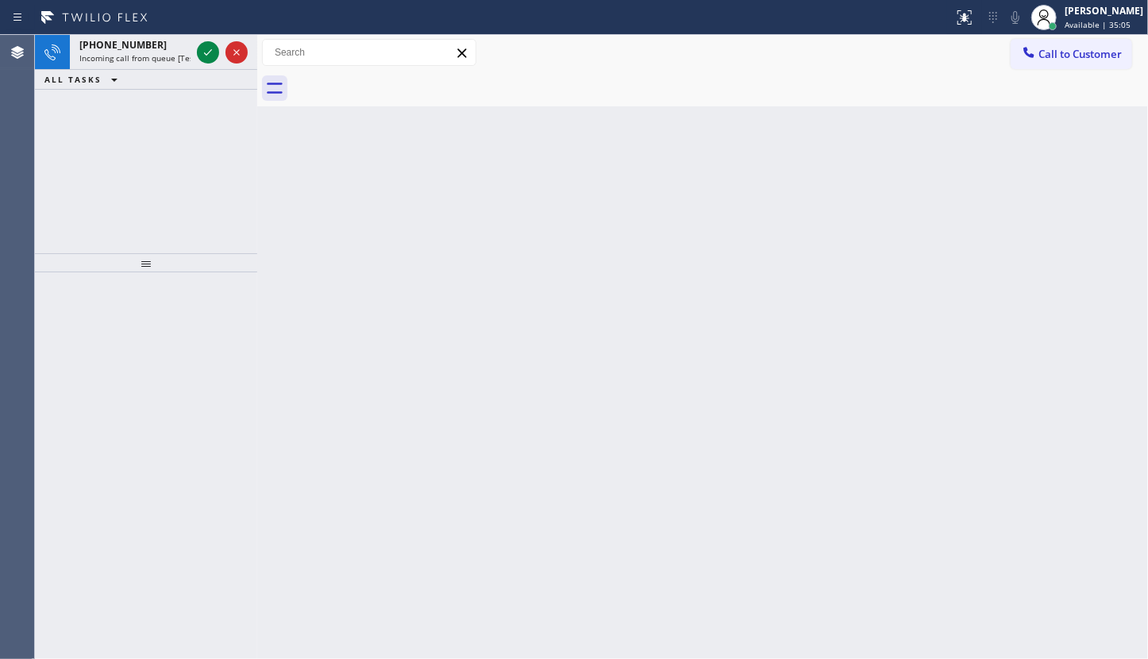
click at [206, 64] on div at bounding box center [222, 52] width 57 height 35
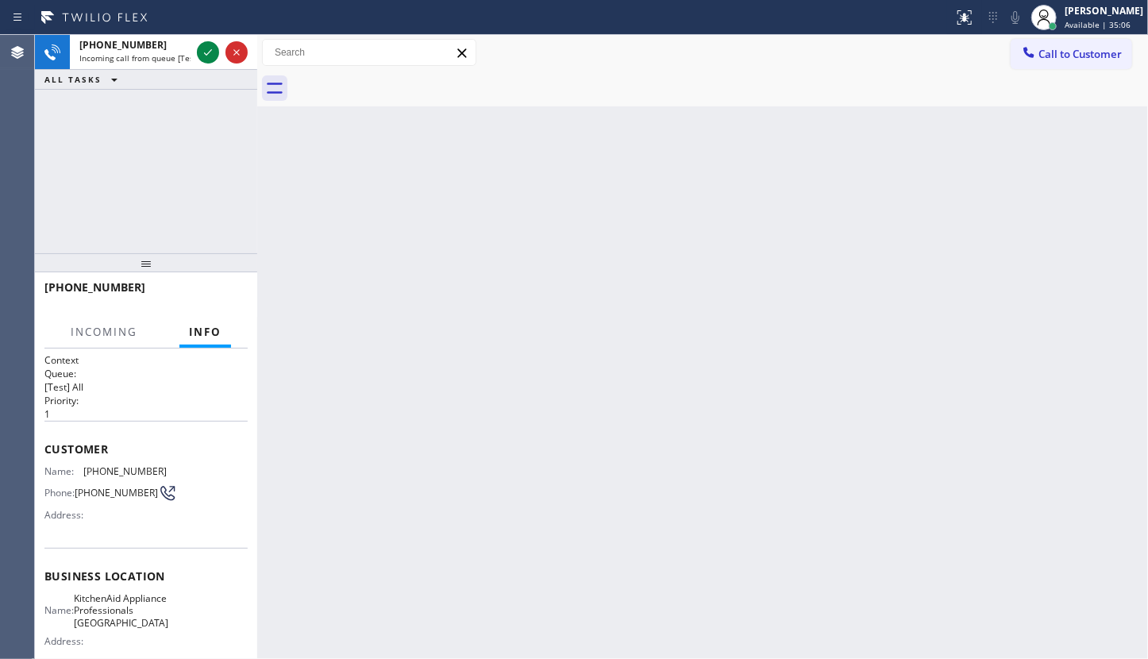
click at [206, 64] on div at bounding box center [222, 52] width 57 height 35
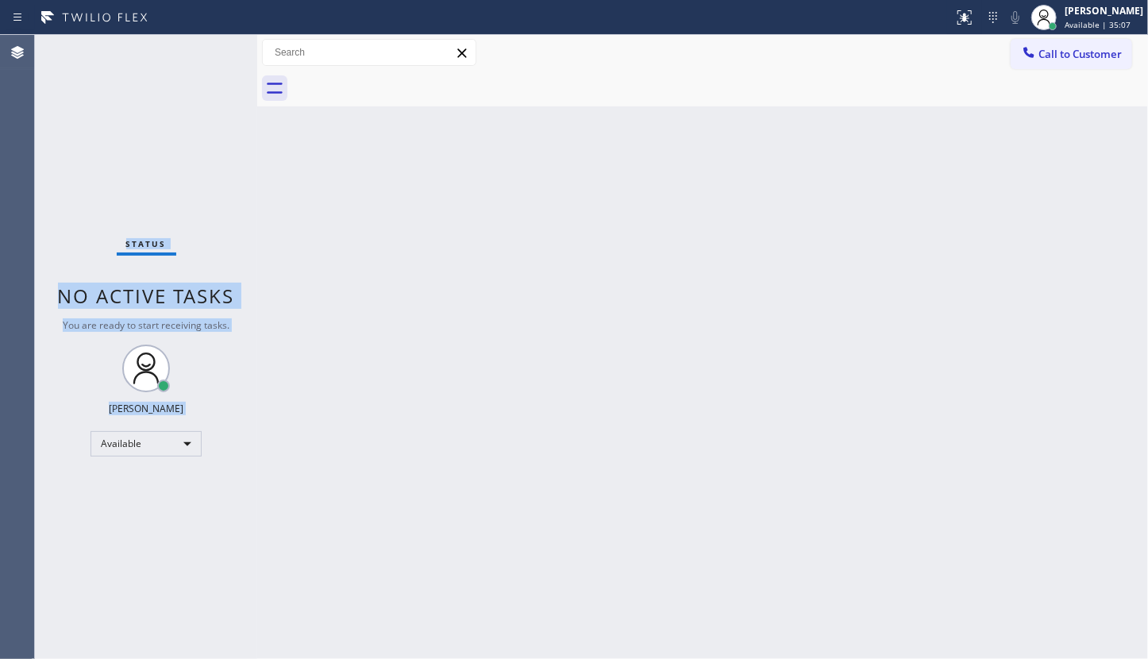
click at [206, 64] on div "Status No active tasks You are ready to start receiving tasks. JENIZA ALCAYDE A…" at bounding box center [146, 347] width 222 height 624
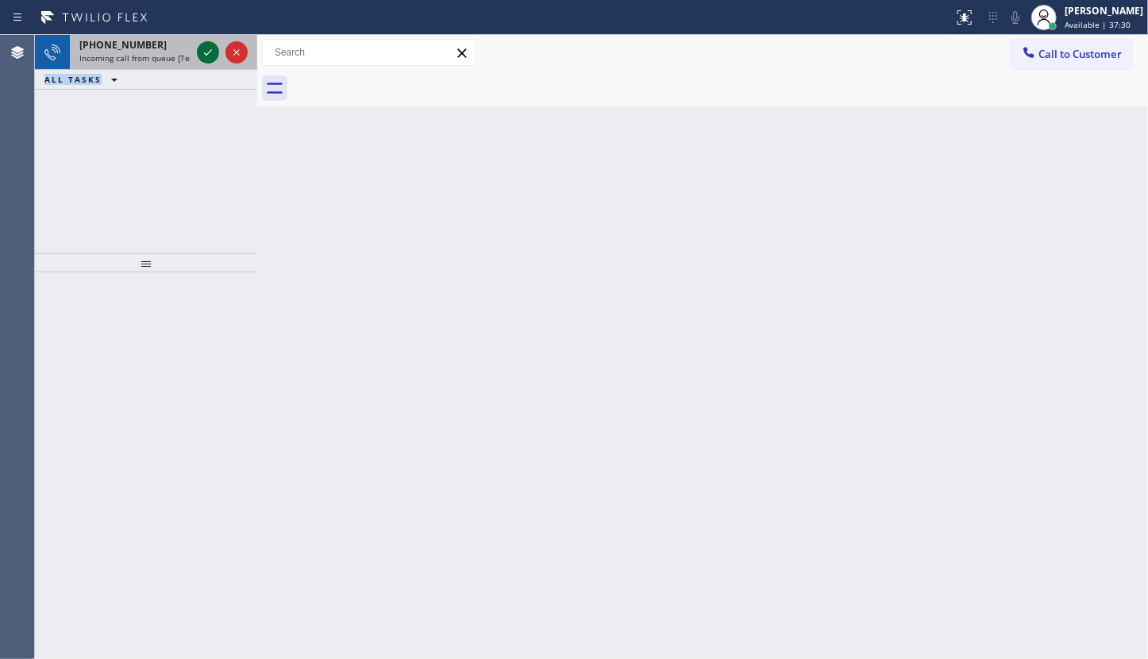
click at [210, 56] on icon at bounding box center [207, 52] width 19 height 19
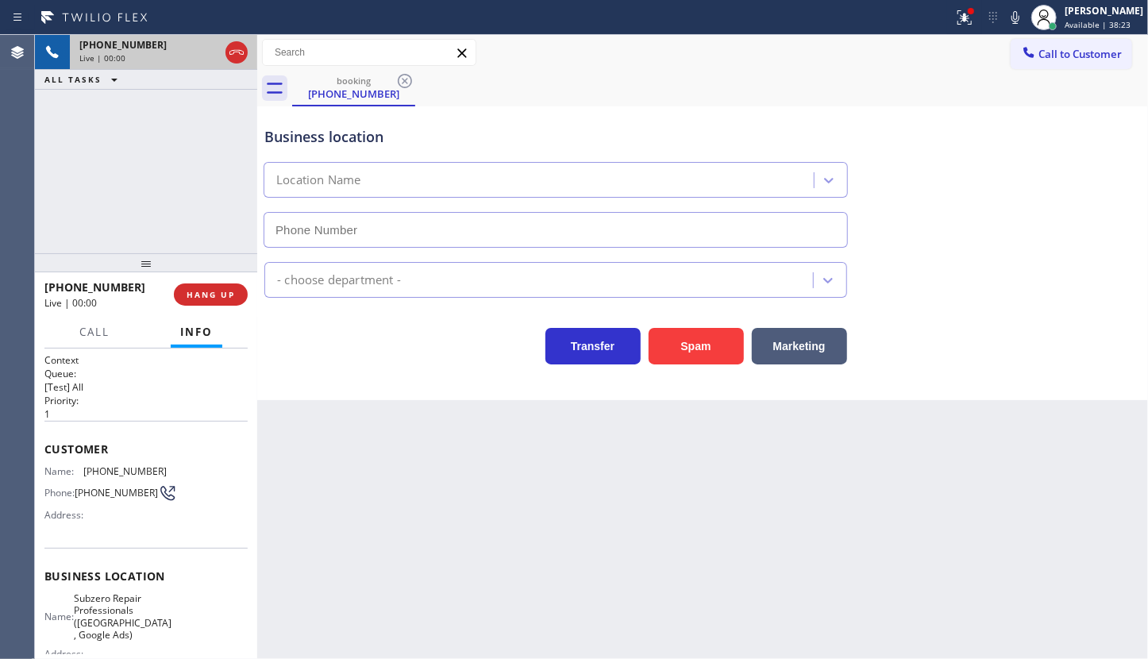
type input "(916) 515-7318"
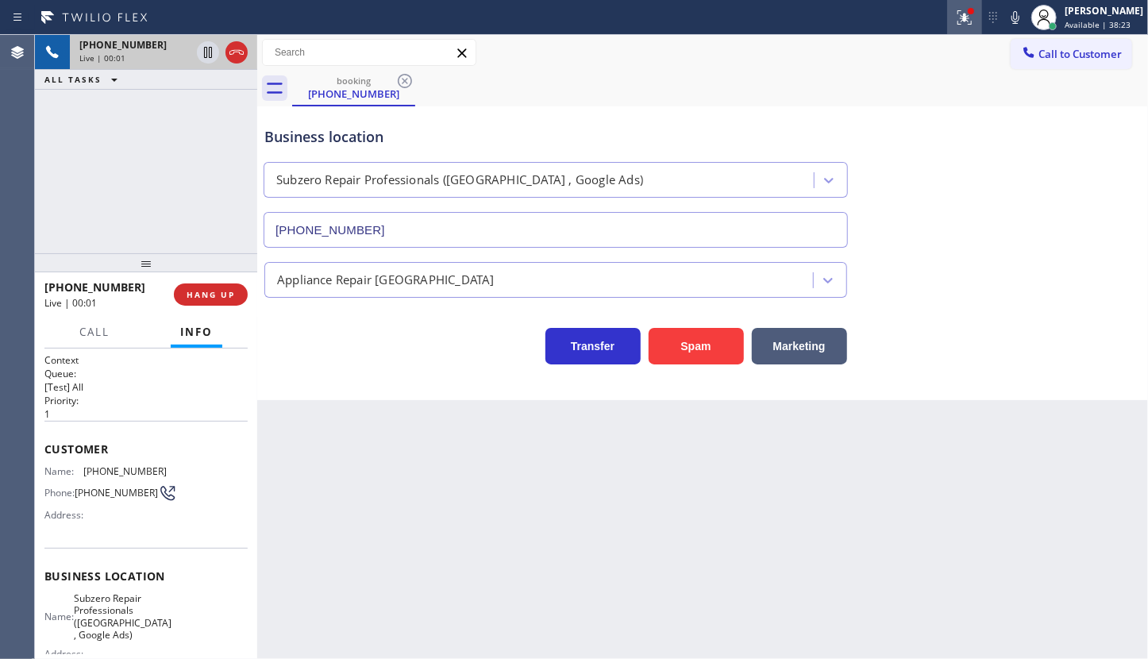
click at [954, 17] on div at bounding box center [964, 17] width 35 height 19
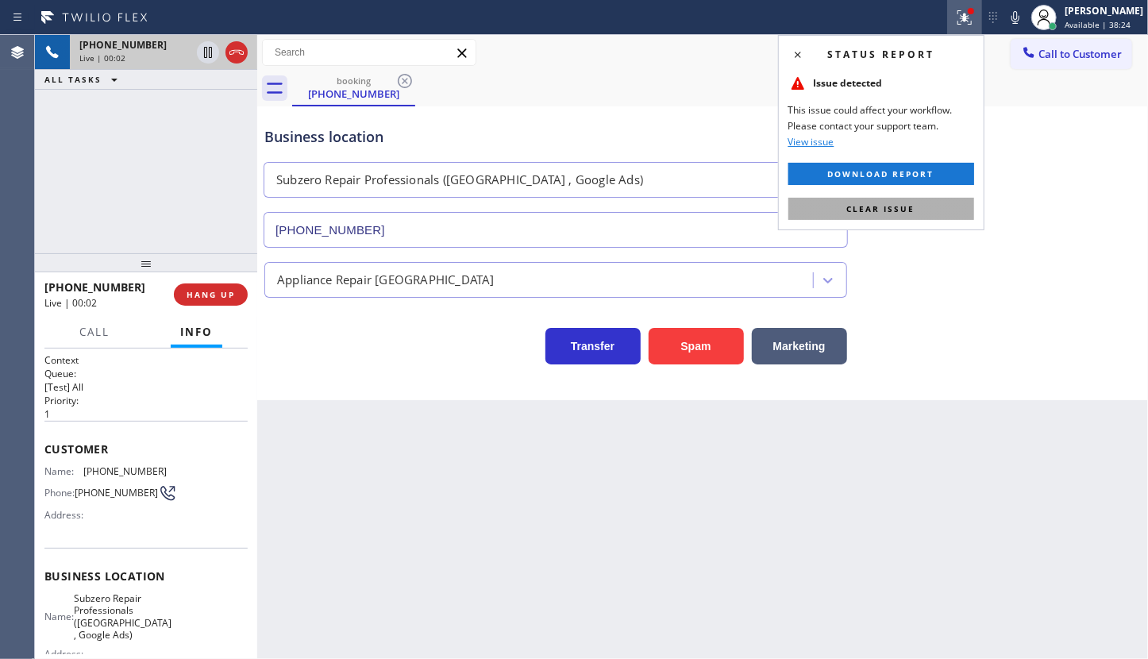
click at [885, 207] on span "Clear issue" at bounding box center [881, 208] width 68 height 11
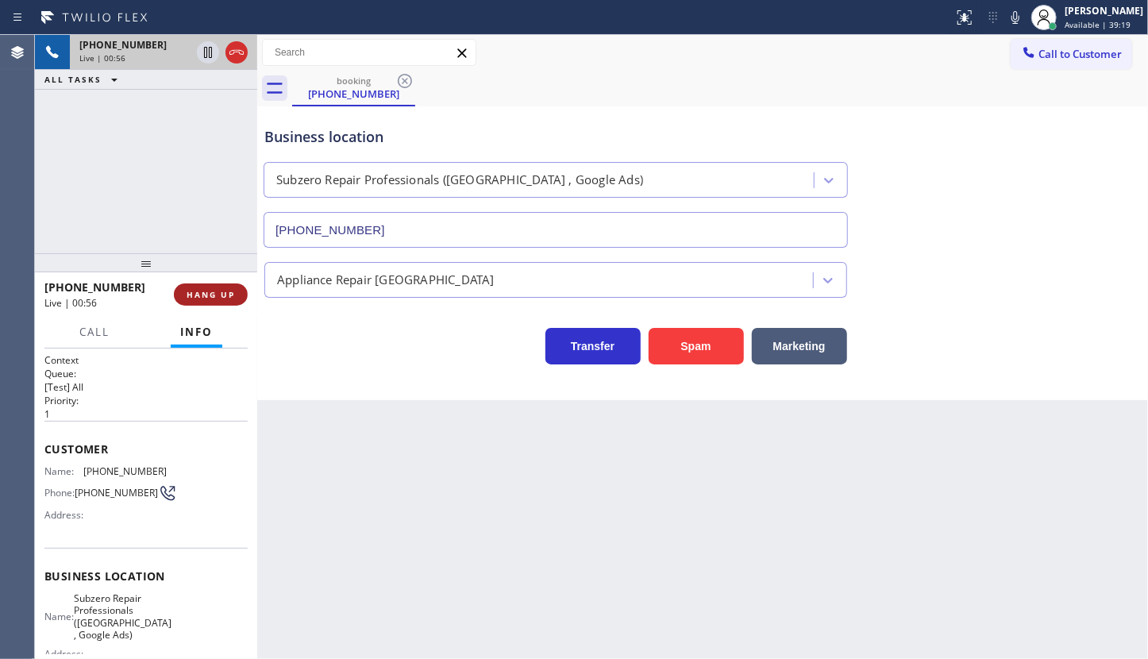
click at [196, 295] on span "HANG UP" at bounding box center [211, 294] width 48 height 11
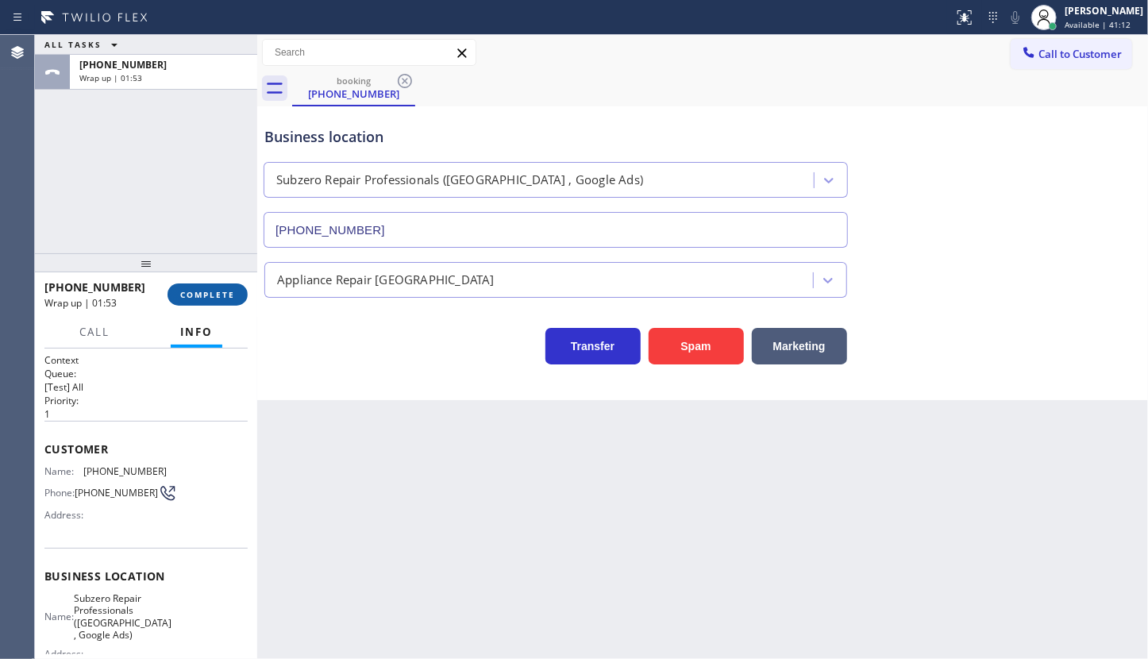
click at [187, 299] on span "COMPLETE" at bounding box center [207, 294] width 55 height 11
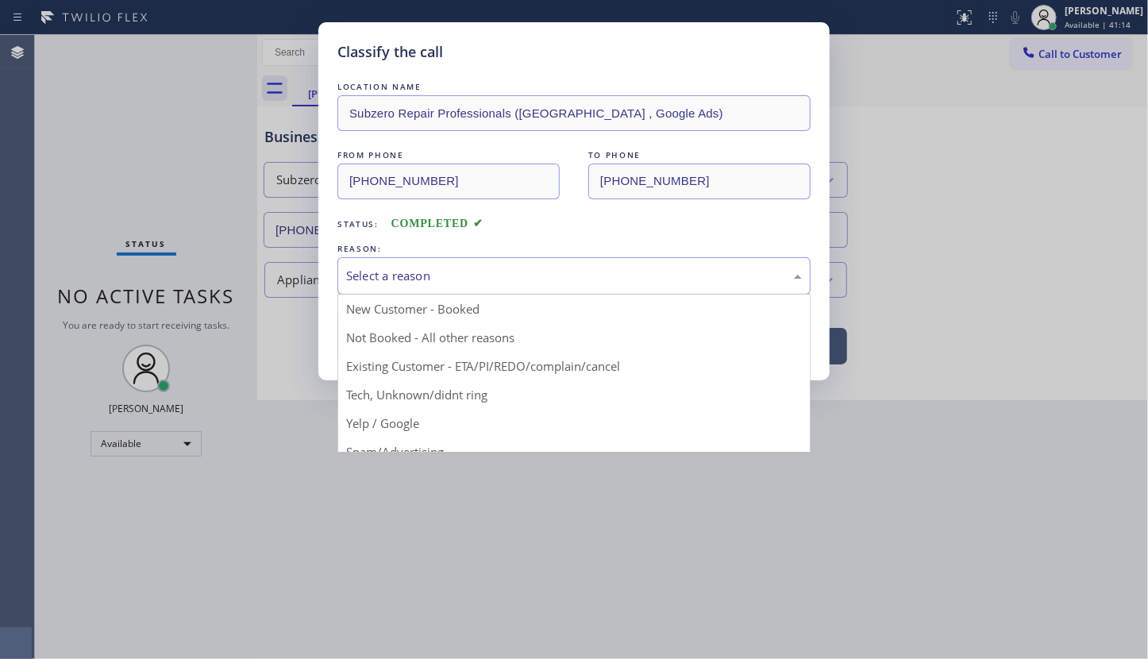
click at [413, 283] on div "Select a reason" at bounding box center [574, 276] width 456 height 18
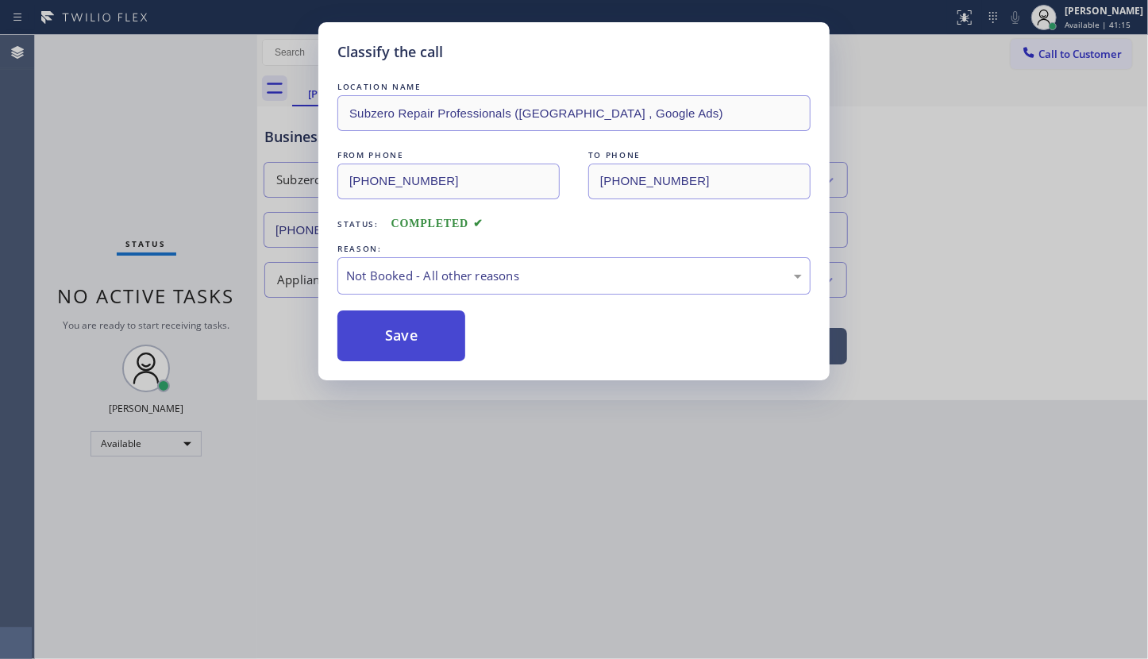
click at [391, 340] on button "Save" at bounding box center [401, 335] width 128 height 51
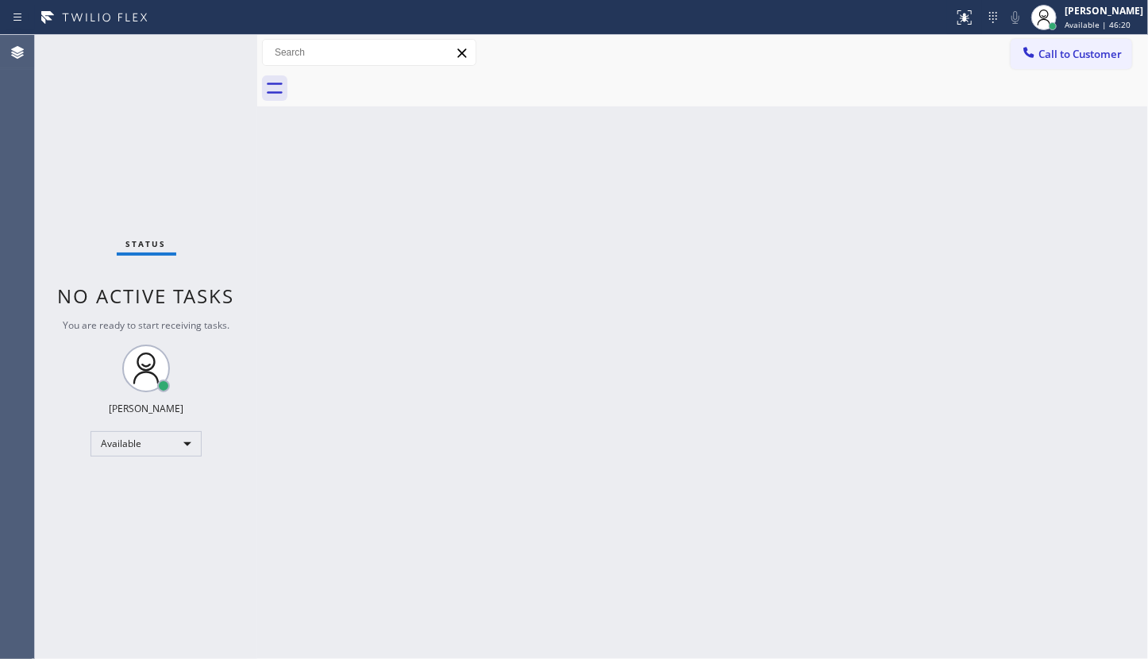
click at [322, 353] on div "Back to Dashboard Change Sender ID Customers Technicians Select a contact Outbo…" at bounding box center [702, 347] width 891 height 624
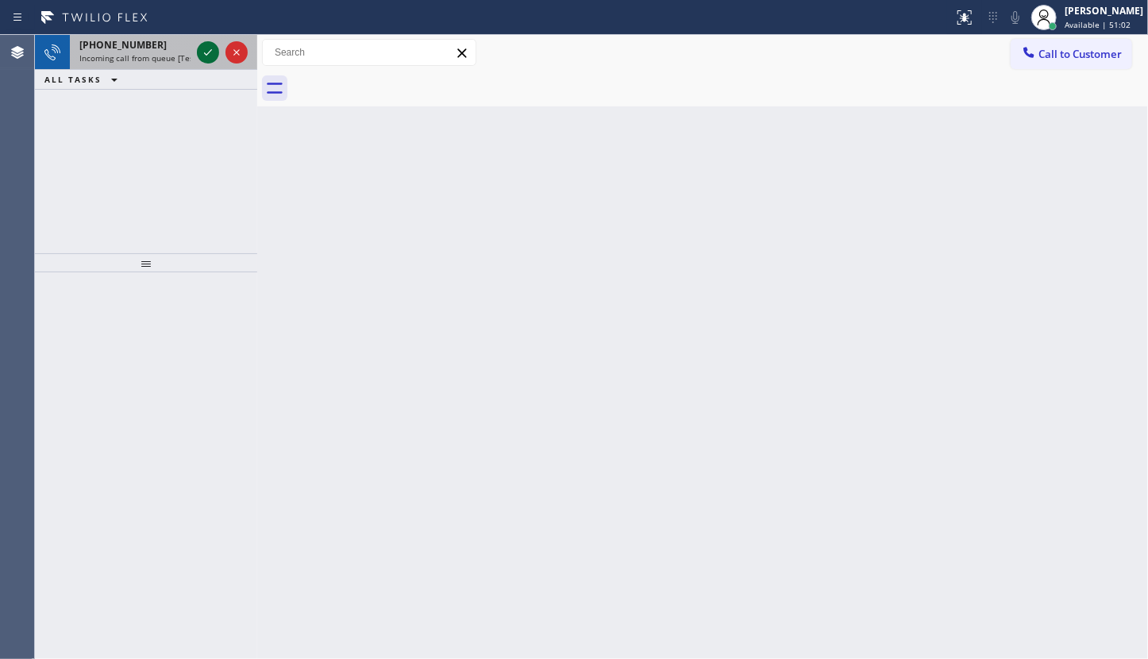
click at [214, 55] on icon at bounding box center [207, 52] width 19 height 19
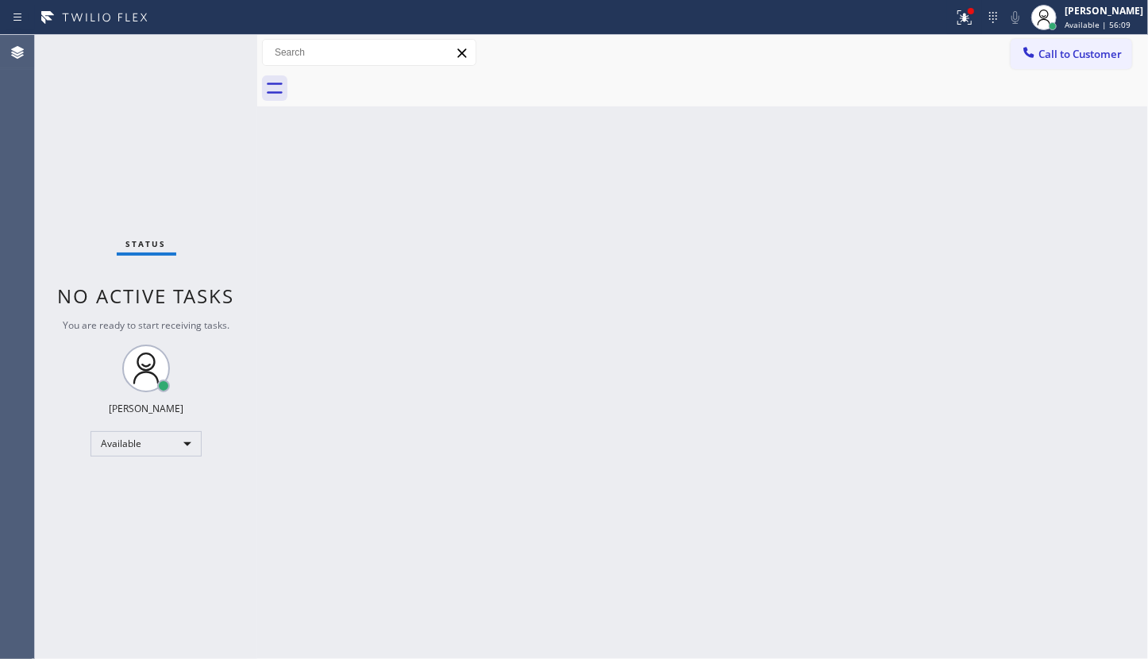
drag, startPoint x: 181, startPoint y: 125, endPoint x: 174, endPoint y: 143, distance: 18.9
click at [174, 143] on div "Status No active tasks You are ready to start receiving tasks. JENIZA ALCAYDE A…" at bounding box center [146, 347] width 222 height 624
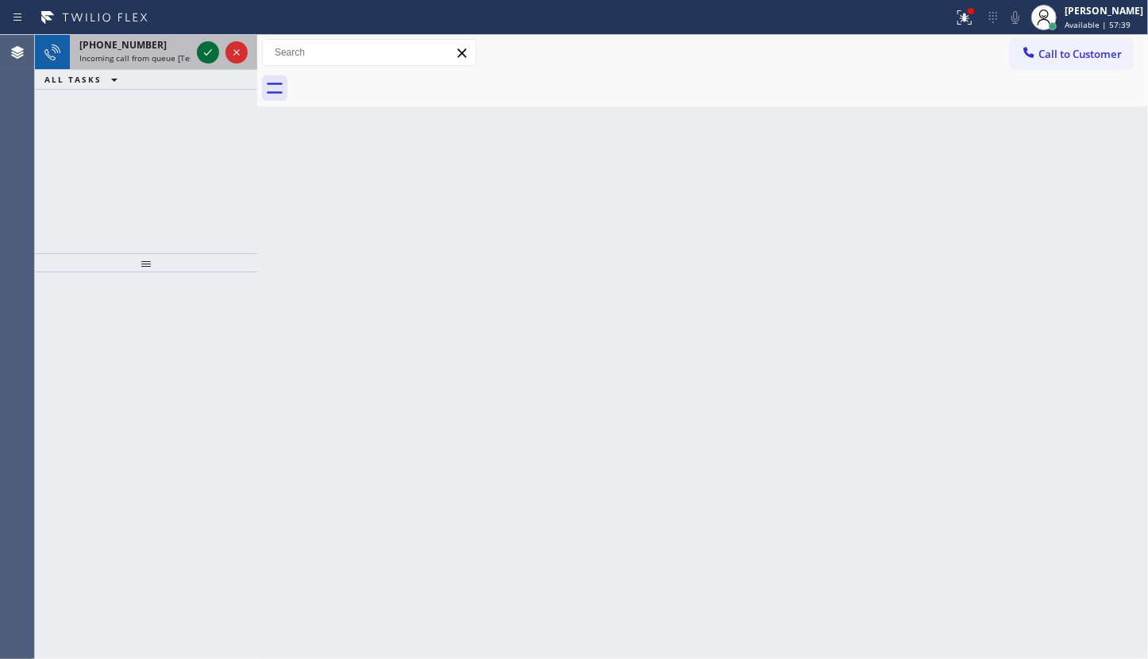
click at [206, 56] on icon at bounding box center [207, 52] width 19 height 19
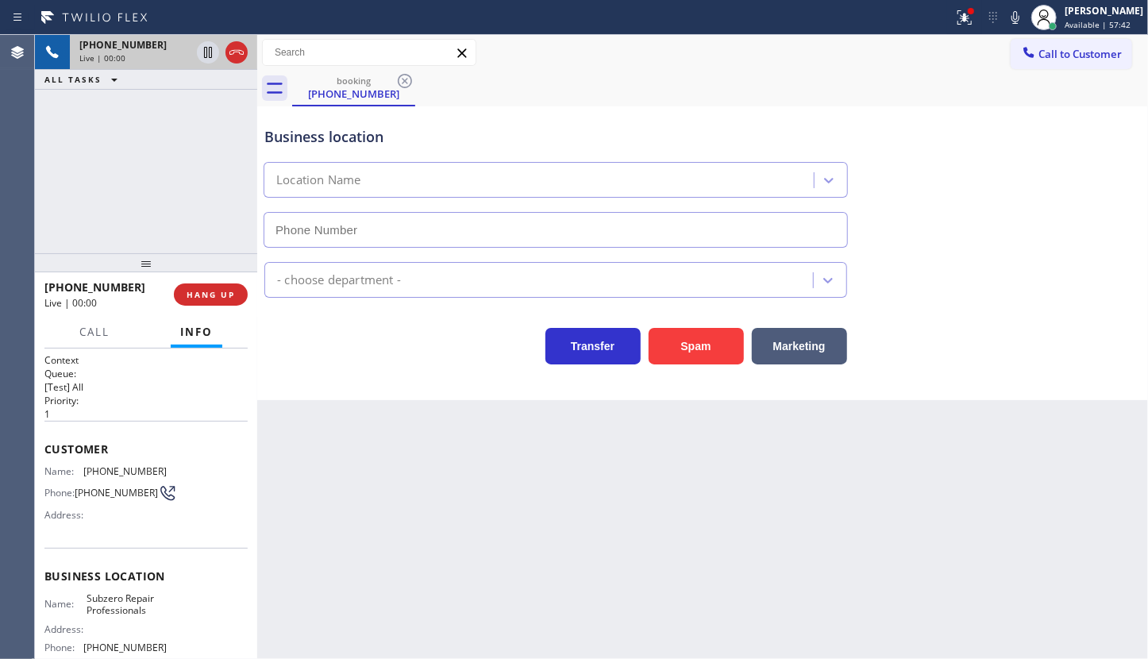
type input "(929) 203-9053"
click at [968, 24] on icon at bounding box center [964, 17] width 19 height 19
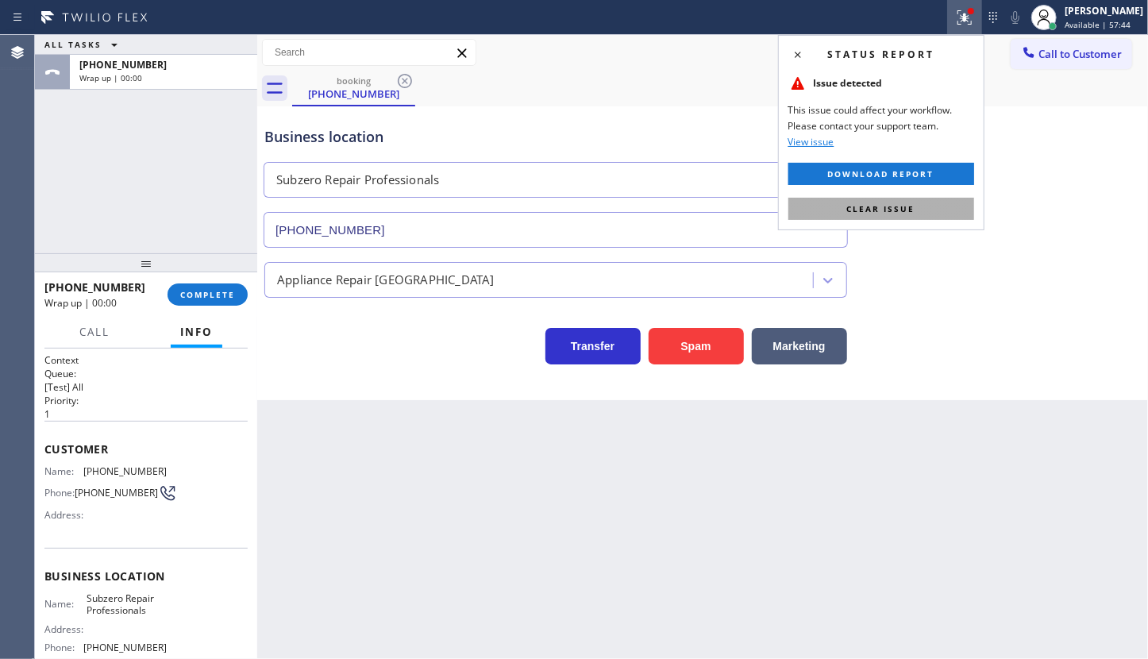
click at [938, 206] on button "Clear issue" at bounding box center [881, 209] width 186 height 22
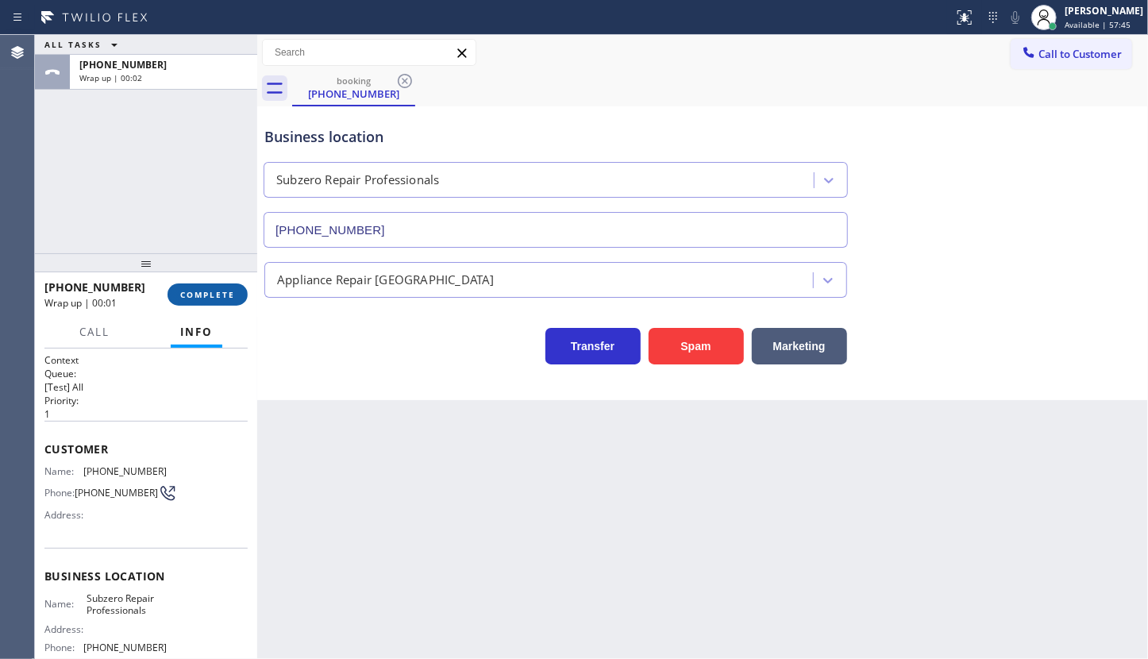
click at [195, 299] on span "COMPLETE" at bounding box center [207, 294] width 55 height 11
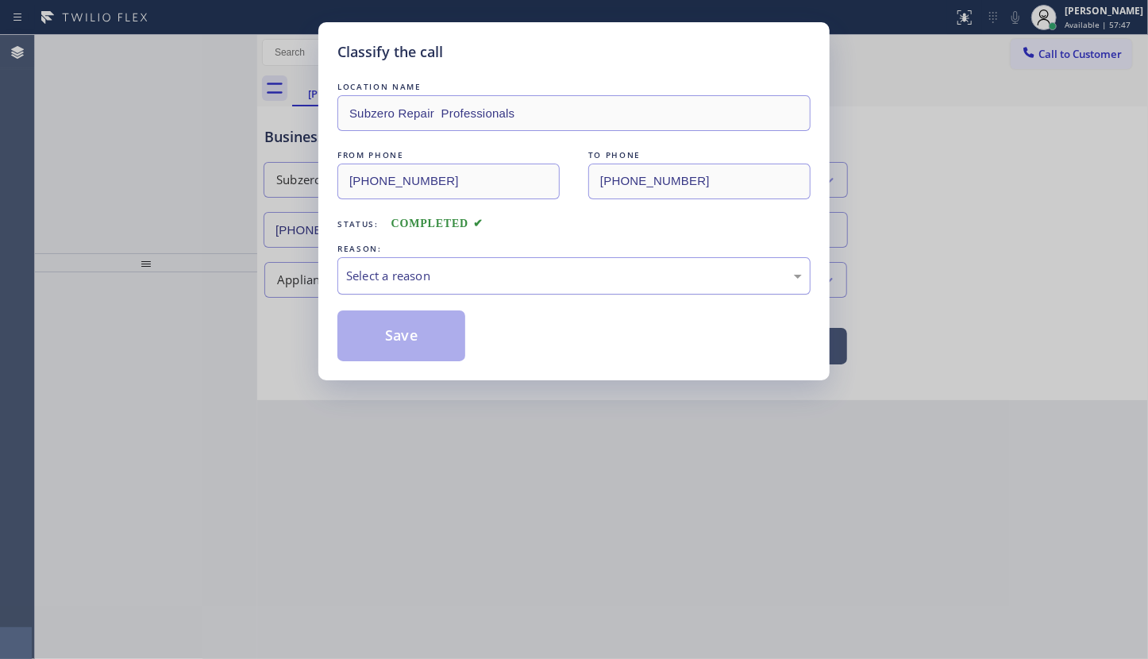
click at [370, 276] on div "Select a reason" at bounding box center [574, 276] width 456 height 18
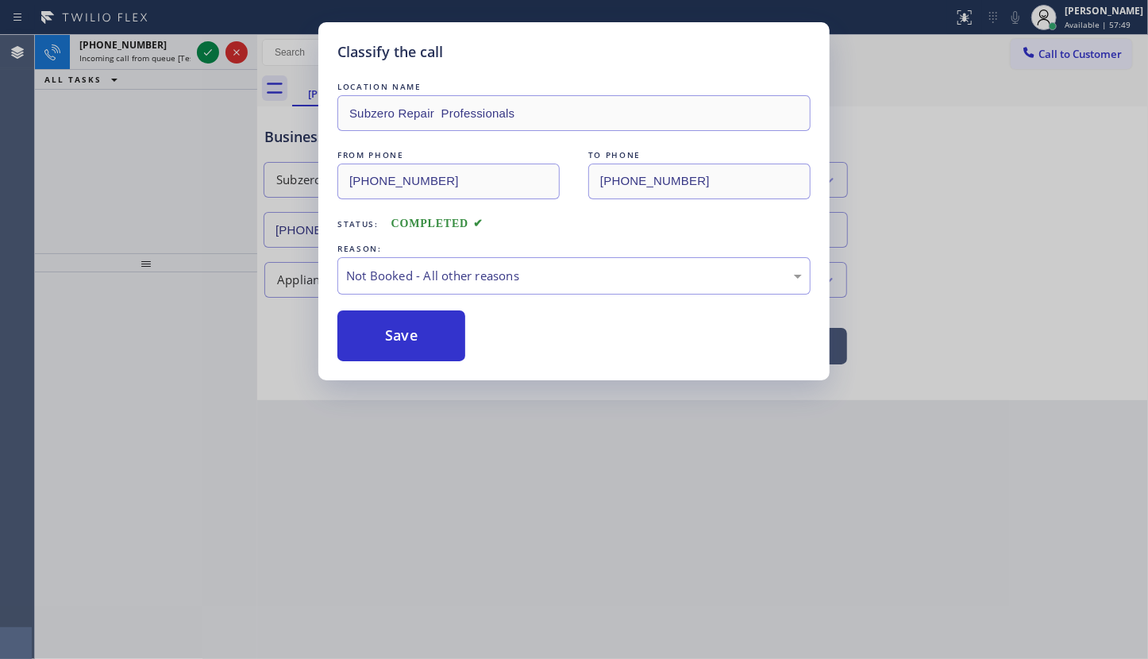
click at [383, 336] on button "Save" at bounding box center [401, 335] width 128 height 51
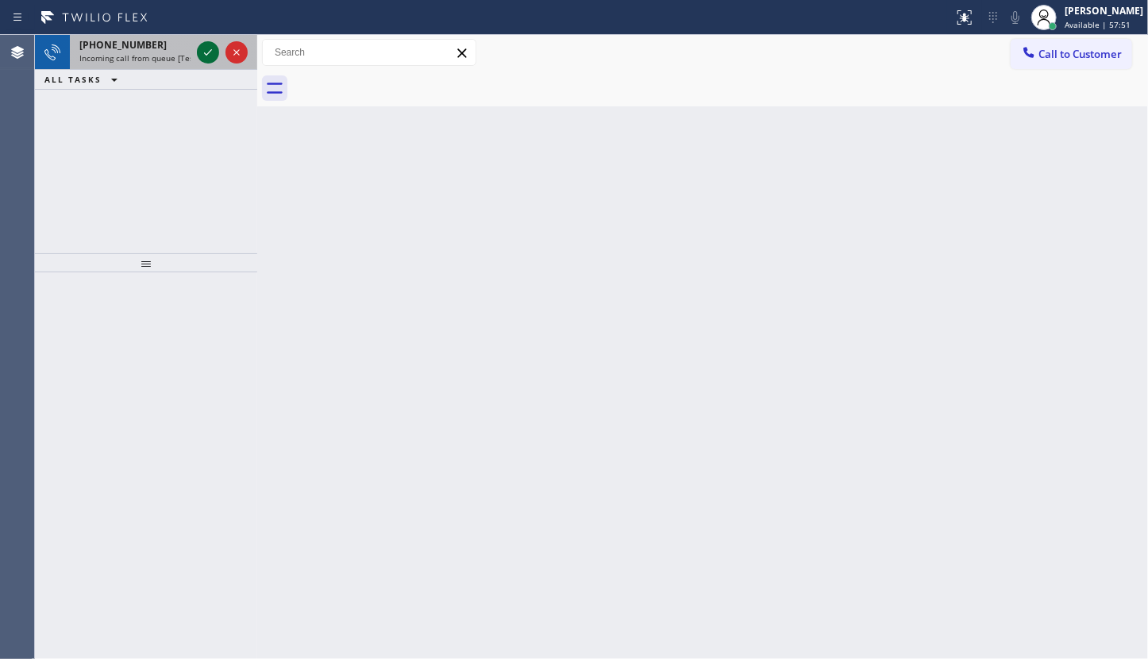
click at [199, 52] on icon at bounding box center [207, 52] width 19 height 19
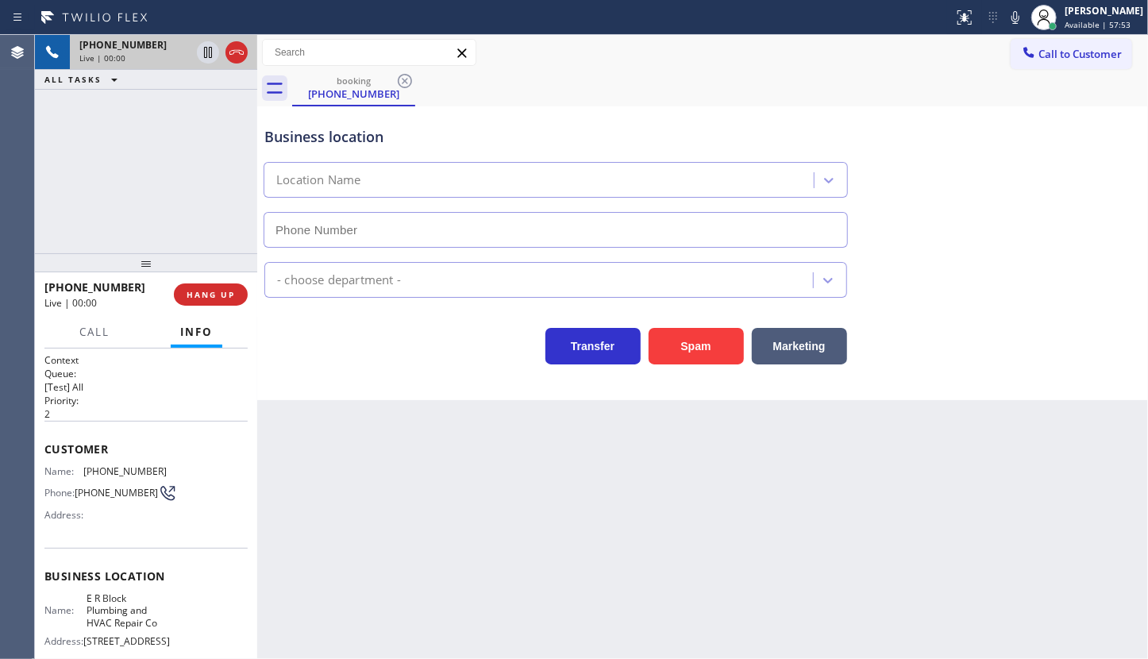
type input "(951) 433-7580"
click at [199, 290] on span "HANG UP" at bounding box center [211, 294] width 48 height 11
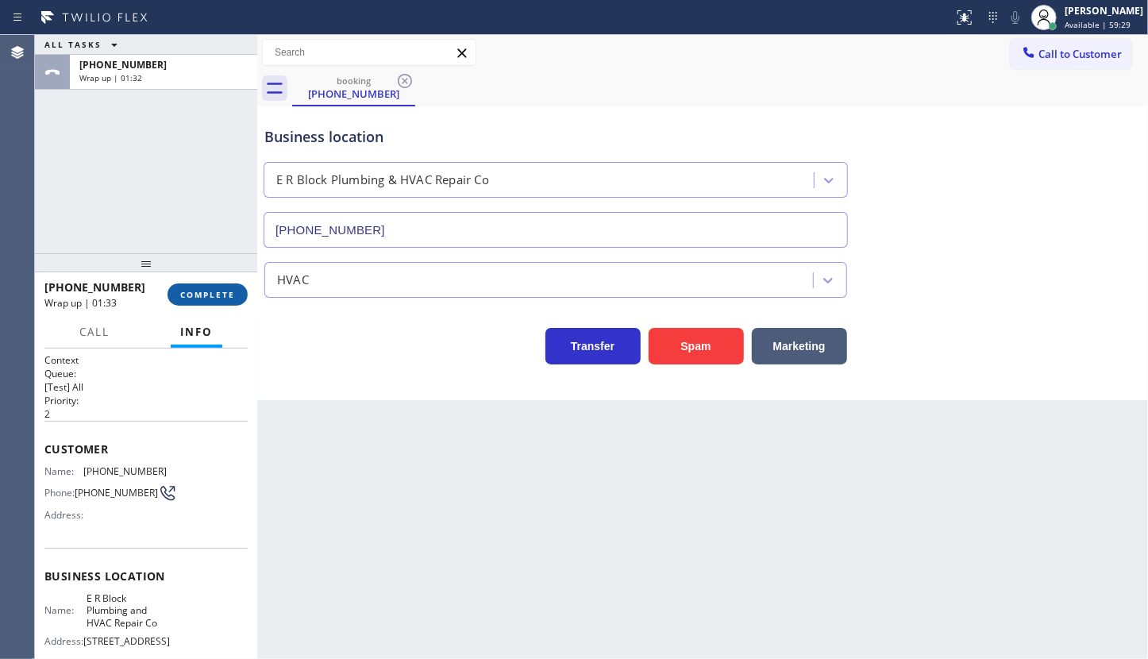
click at [226, 299] on span "COMPLETE" at bounding box center [207, 294] width 55 height 11
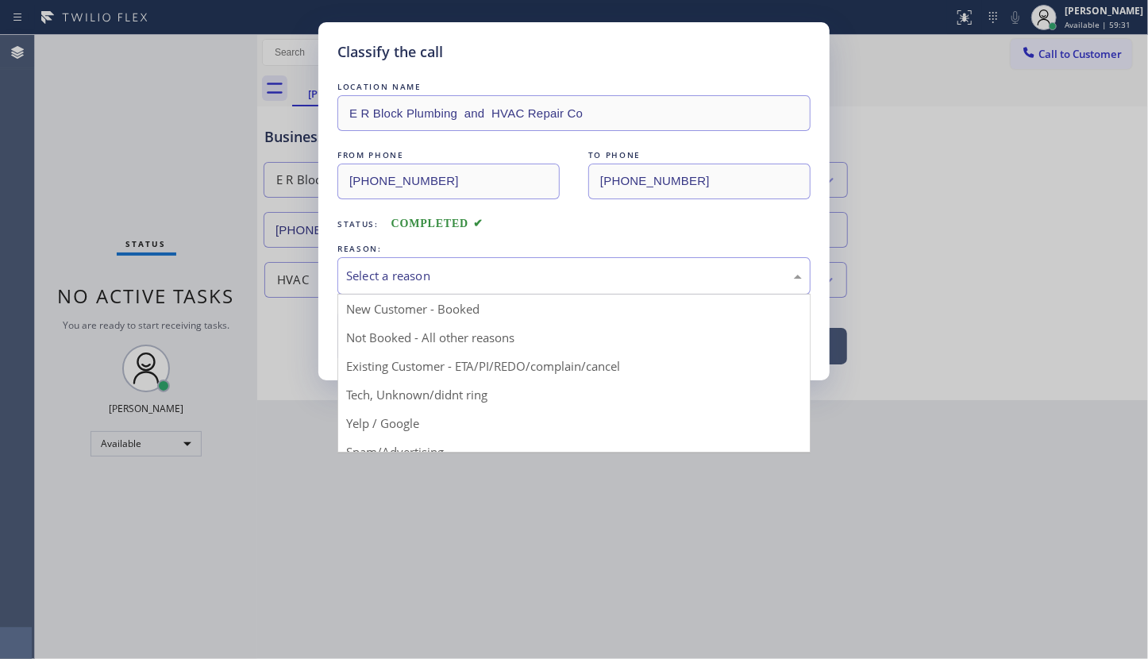
click at [388, 278] on div "Select a reason" at bounding box center [574, 276] width 456 height 18
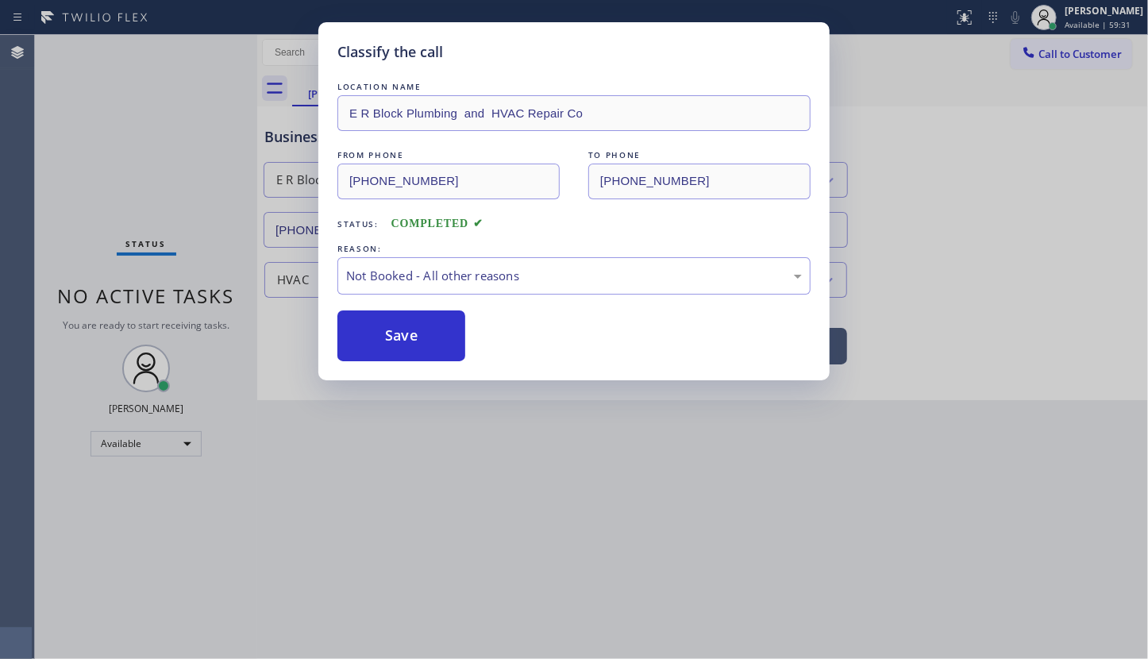
click at [396, 335] on button "Save" at bounding box center [401, 335] width 128 height 51
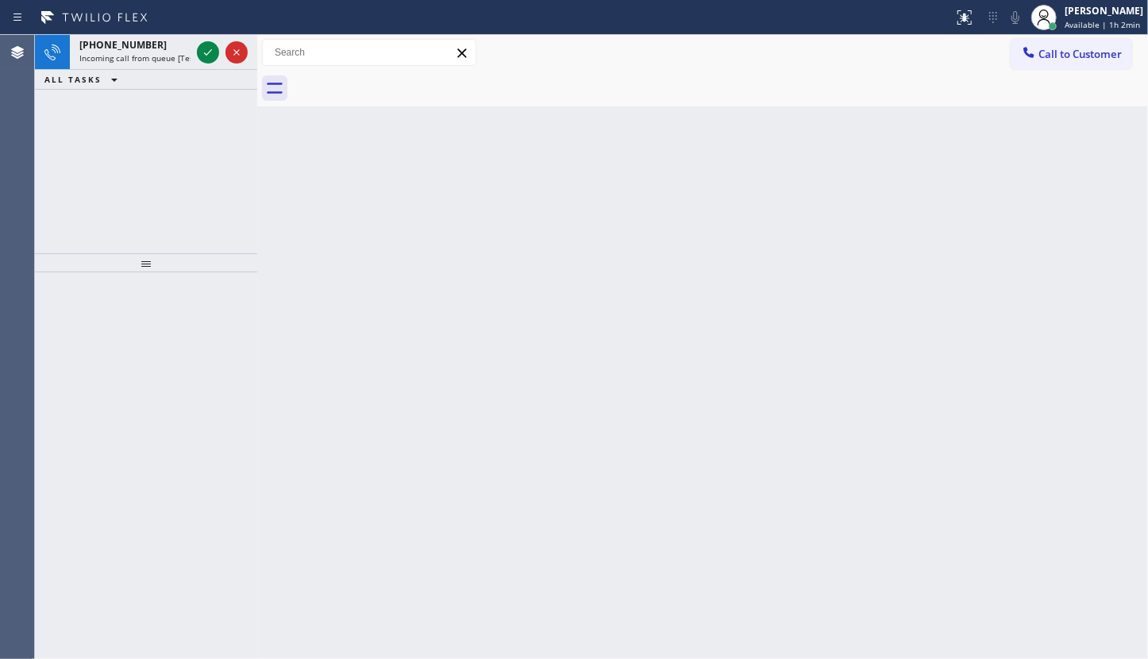
drag, startPoint x: 183, startPoint y: 167, endPoint x: 187, endPoint y: 156, distance: 11.1
click at [187, 164] on div "+16309158127 Incoming call from queue [Test] All ALL TASKS ALL TASKS ACTIVE TAS…" at bounding box center [146, 144] width 222 height 218
click at [151, 72] on div "ALL TASKS ALL TASKS ACTIVE TASKS TASKS IN WRAP UP" at bounding box center [146, 80] width 222 height 20
click at [156, 56] on span "Incoming call from queue [Test] All" at bounding box center [145, 57] width 132 height 11
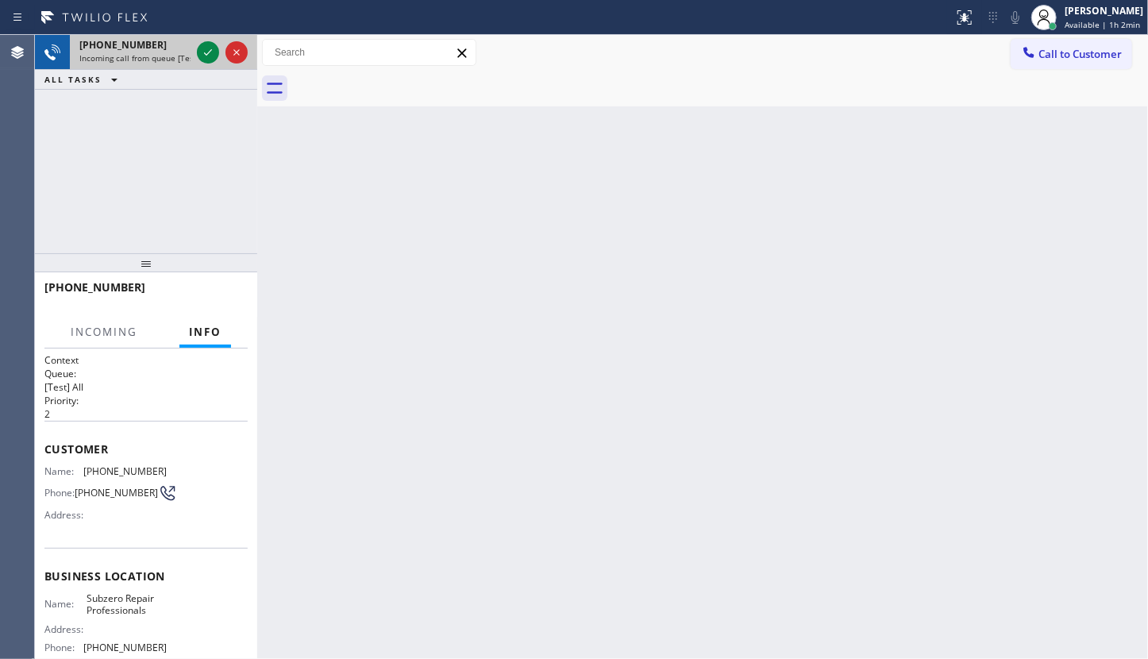
click at [156, 56] on span "Incoming call from queue [Test] All" at bounding box center [145, 57] width 132 height 11
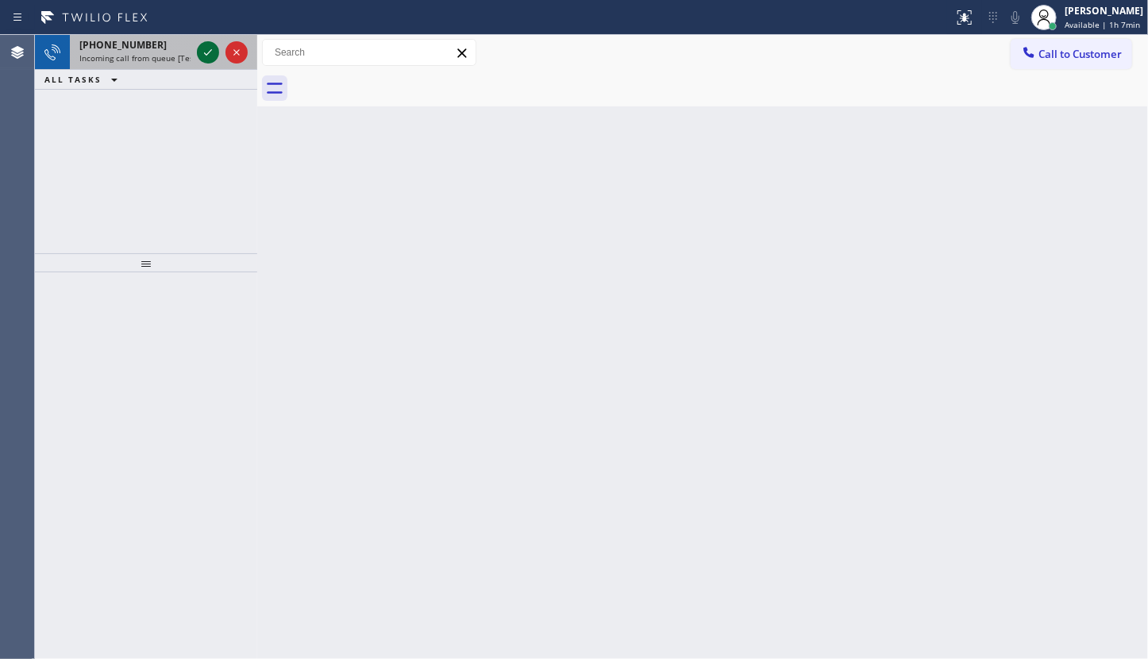
click at [202, 48] on icon at bounding box center [207, 52] width 19 height 19
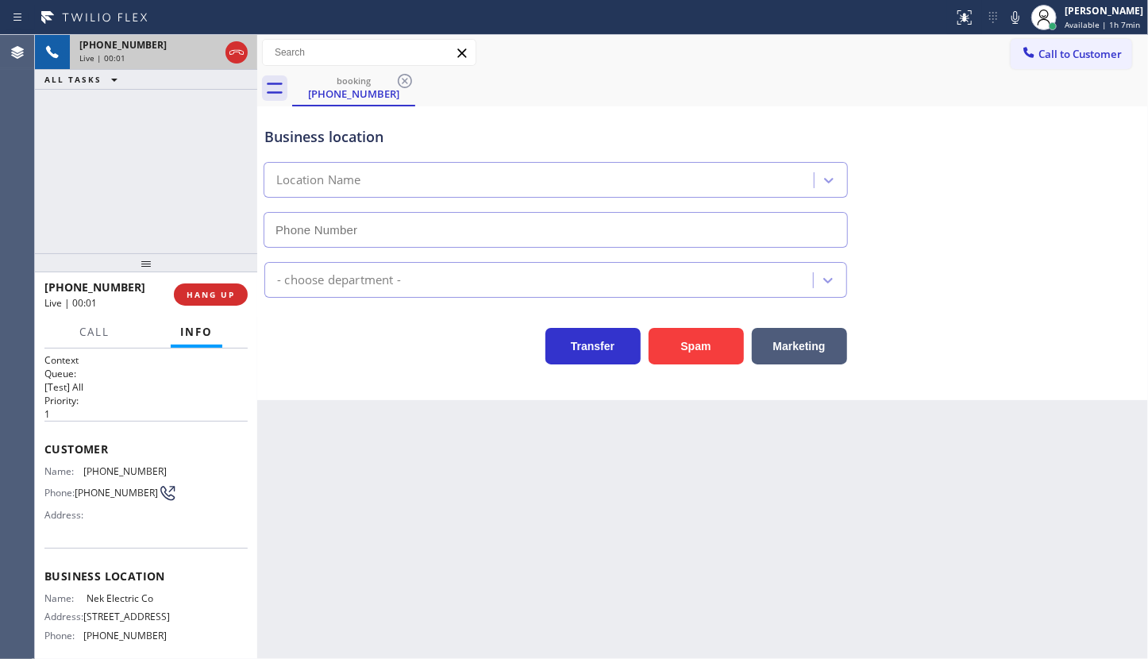
type input "(848) 331-2260"
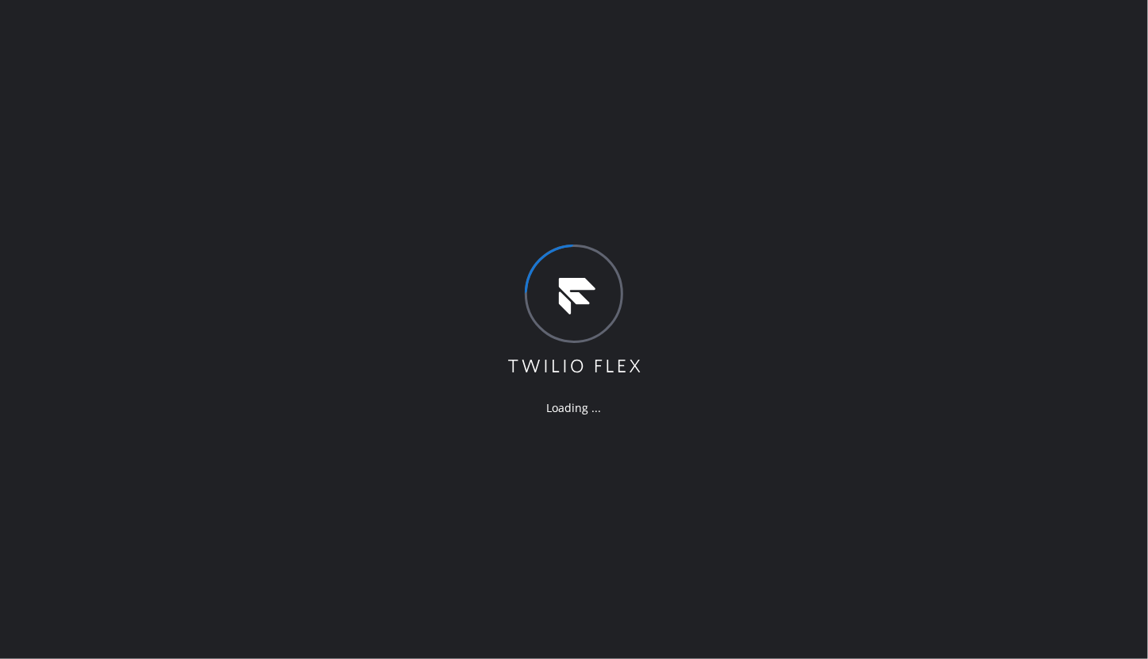
click at [1143, 264] on div "Loading ..." at bounding box center [574, 329] width 1148 height 659
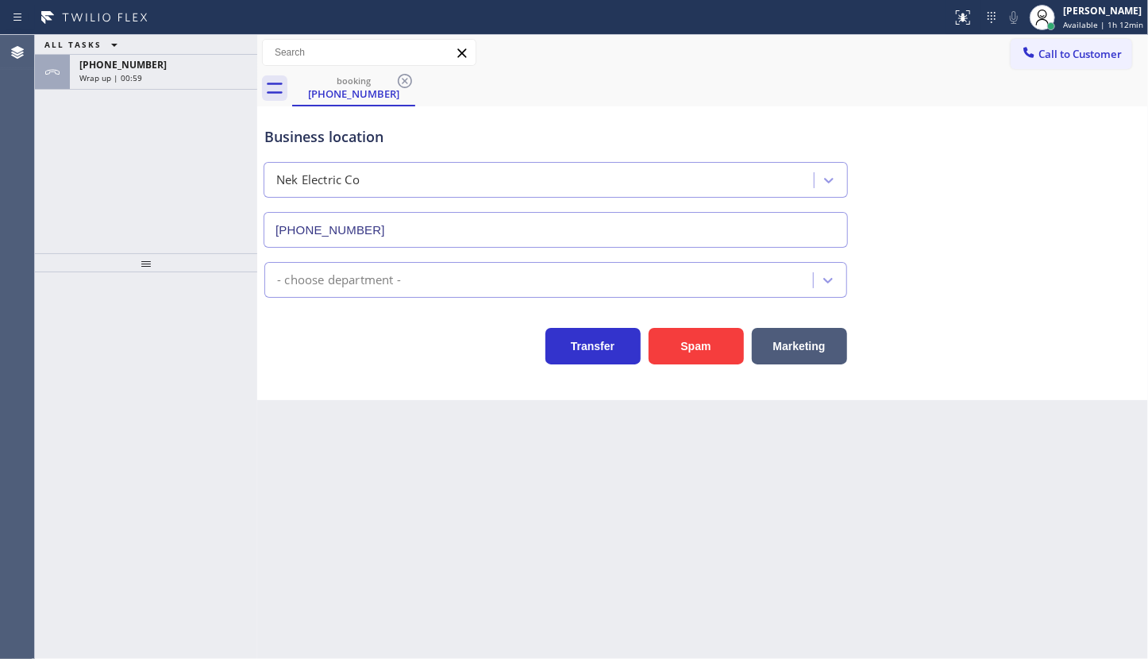
type input "(848) 331-2260"
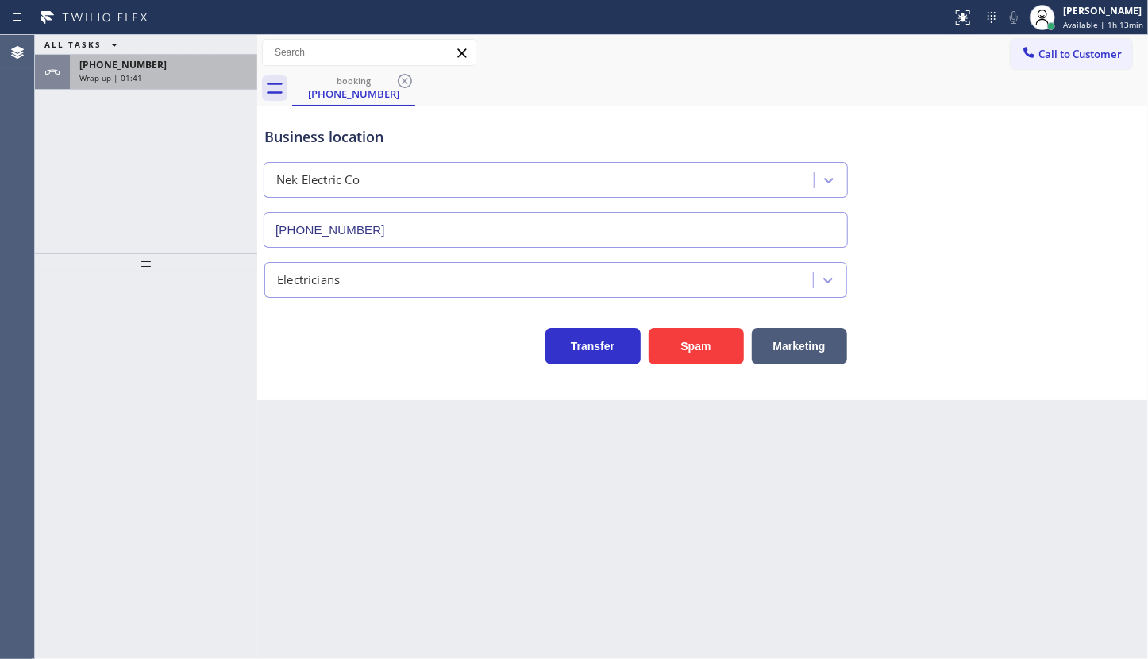
drag, startPoint x: 81, startPoint y: 159, endPoint x: 102, endPoint y: 86, distance: 75.9
click at [84, 147] on div "ALL TASKS ALL TASKS ACTIVE TASKS TASKS IN WRAP UP +16096103010 Wrap up | 01:41" at bounding box center [146, 144] width 222 height 218
click at [119, 77] on span "Wrap up | 01:42" at bounding box center [110, 77] width 63 height 11
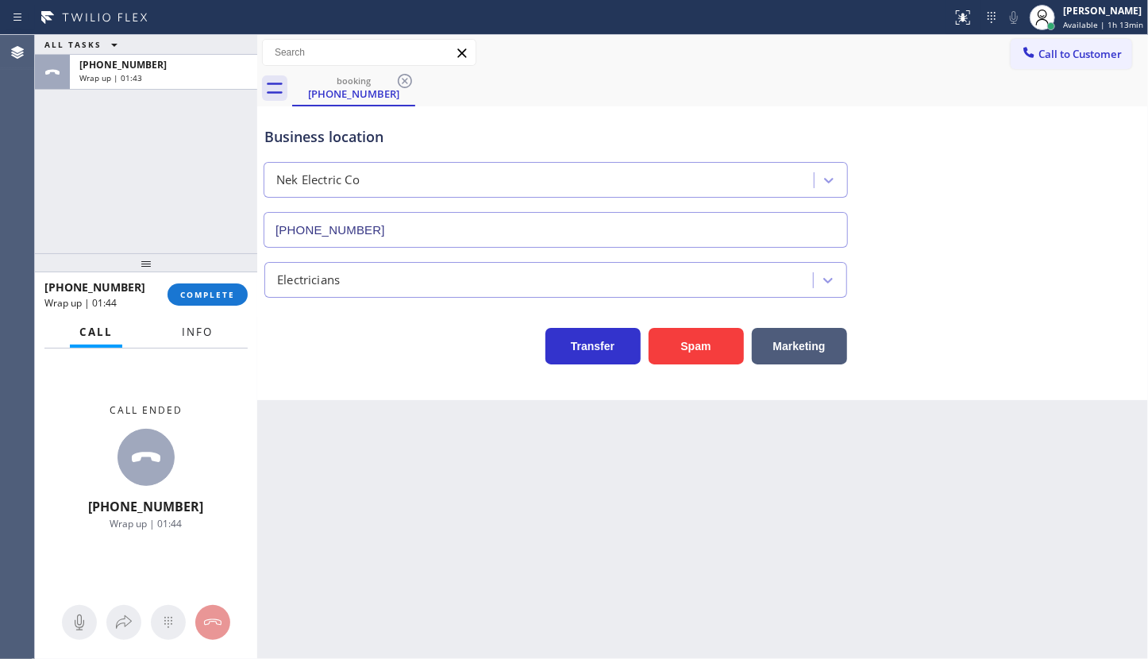
click at [202, 328] on span "Info" at bounding box center [197, 332] width 31 height 14
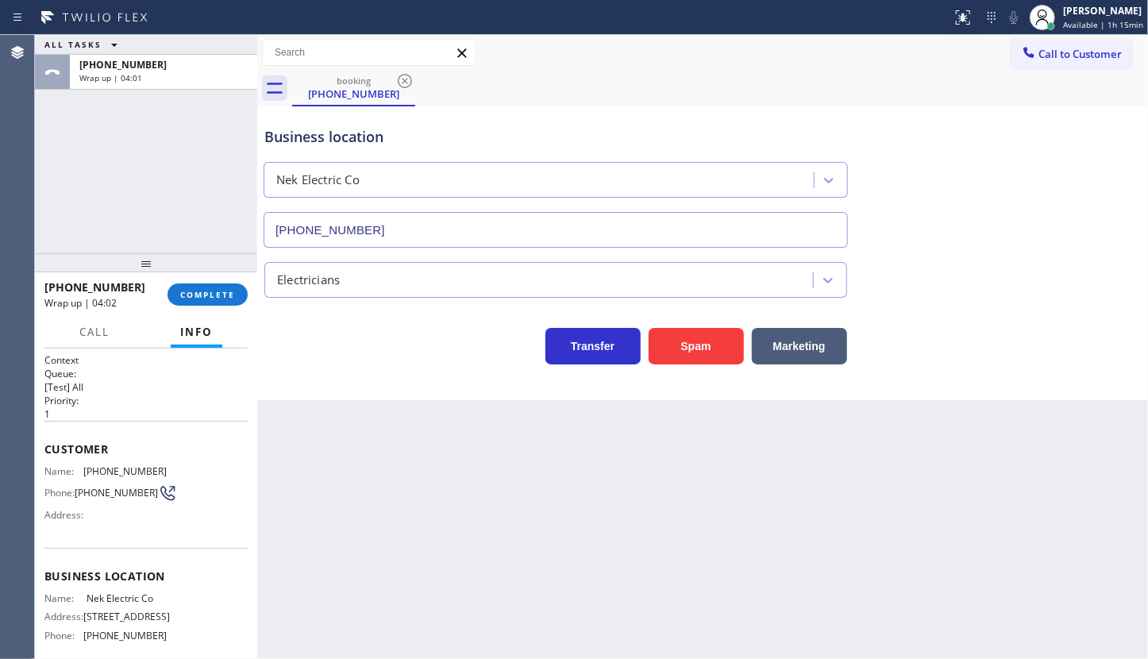
click at [103, 142] on div "ALL TASKS ALL TASKS ACTIVE TASKS TASKS IN WRAP UP +16096103010 Wrap up | 04:01" at bounding box center [146, 144] width 222 height 218
click at [1099, 20] on span "Available | 1h 15min" at bounding box center [1103, 24] width 80 height 11
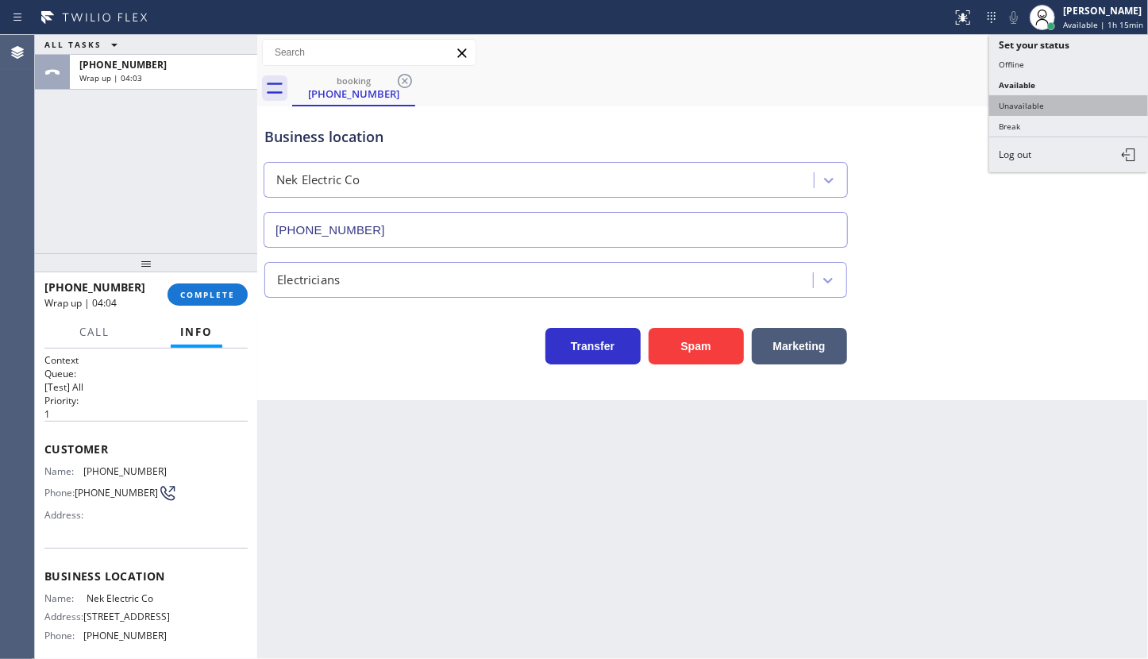
click at [1023, 99] on button "Unavailable" at bounding box center [1068, 105] width 159 height 21
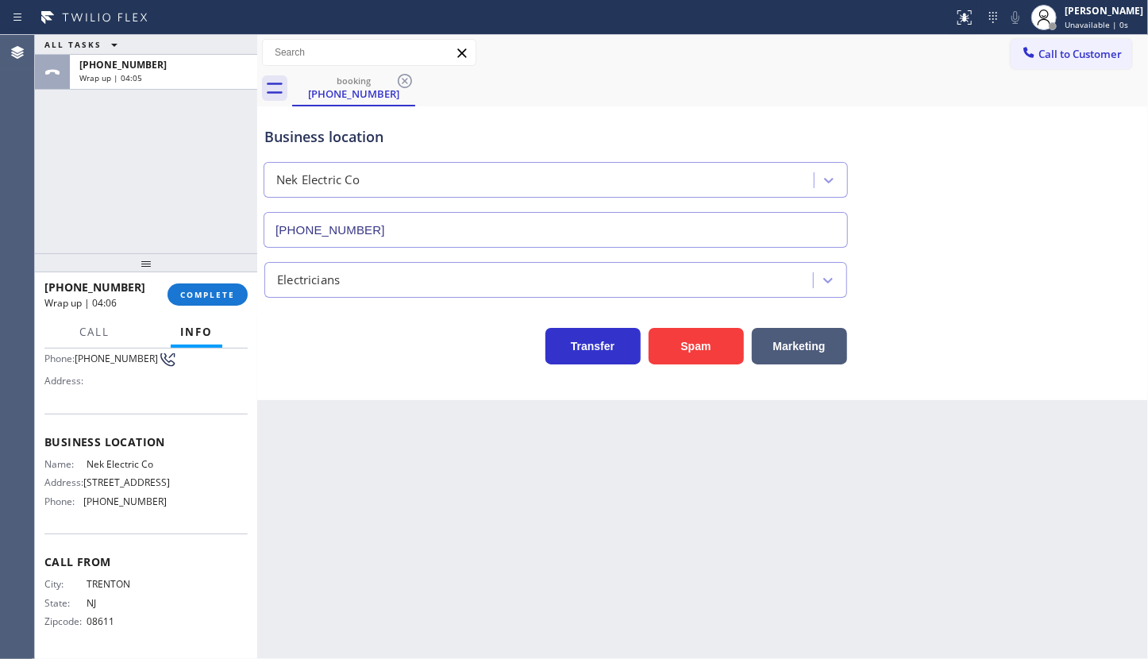
scroll to position [161, 0]
drag, startPoint x: 83, startPoint y: 495, endPoint x: 187, endPoint y: 511, distance: 106.0
click at [187, 511] on div "Name: Nek Electric Co Address: 21 Main St, East Brunswick, NJ 08816 Phone: (848…" at bounding box center [145, 486] width 203 height 56
copy div "(848) 331-2260"
click at [1035, 60] on icon at bounding box center [1029, 52] width 16 height 16
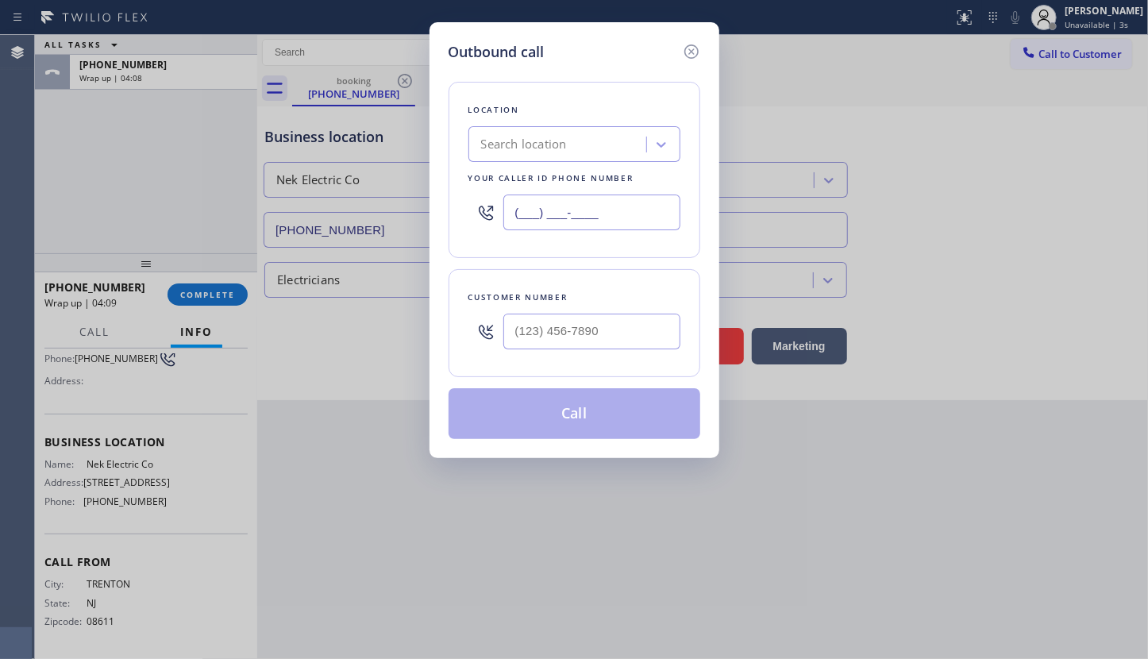
click at [537, 212] on input "(___) ___-____" at bounding box center [591, 213] width 177 height 36
paste input "848) 331-2260"
type input "(848) 331-2260"
click at [568, 328] on input "(___) ___-____" at bounding box center [591, 332] width 177 height 36
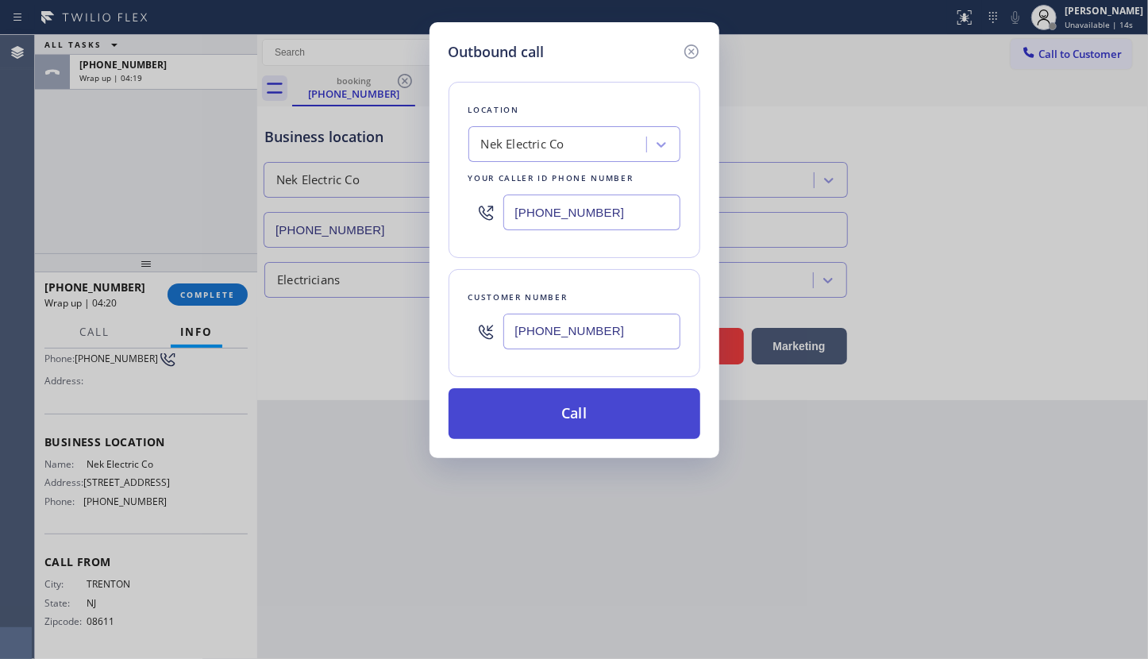
type input "(609) 610-3010"
click at [560, 397] on button "Call" at bounding box center [575, 413] width 252 height 51
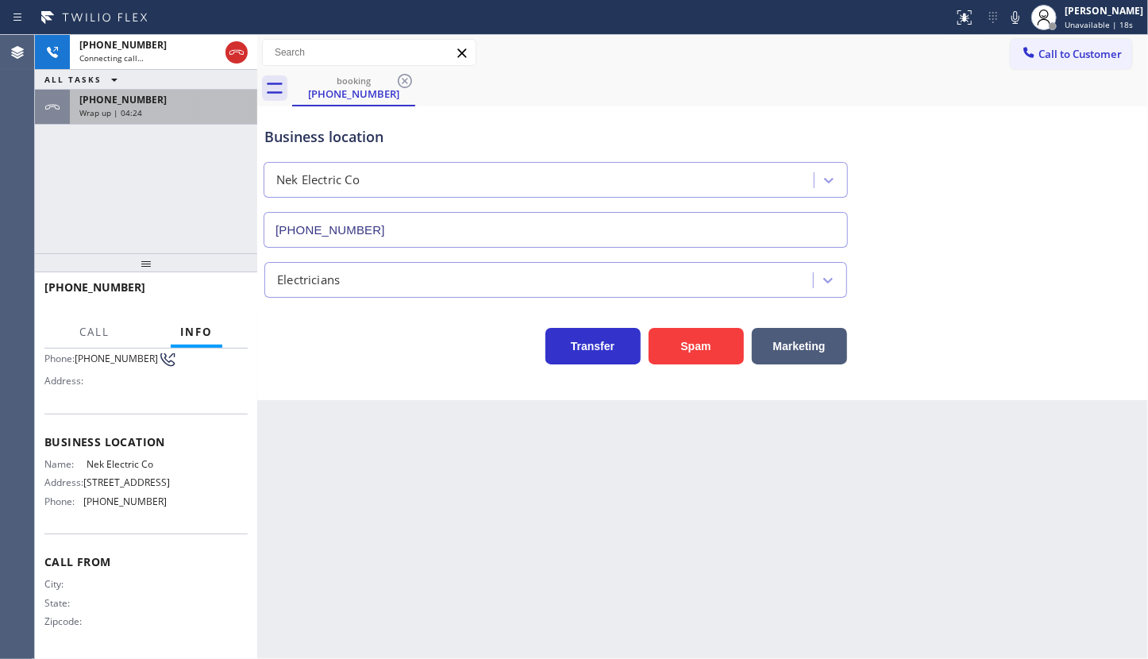
click at [94, 114] on span "Wrap up | 04:24" at bounding box center [110, 112] width 63 height 11
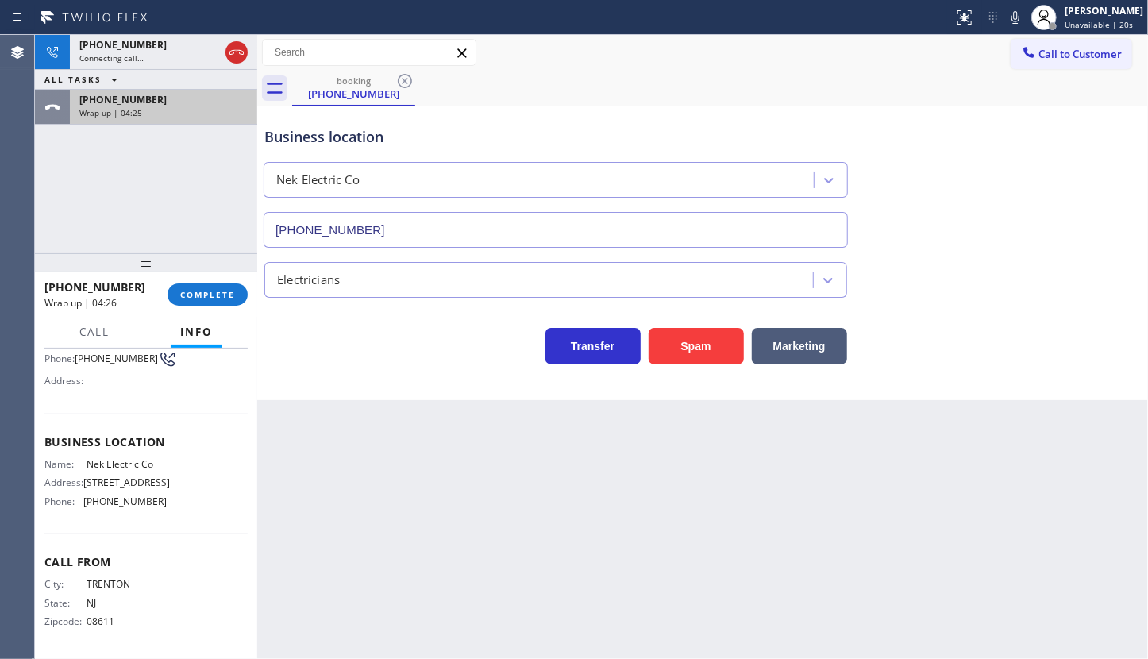
click at [189, 102] on div "+16096103010" at bounding box center [163, 99] width 168 height 13
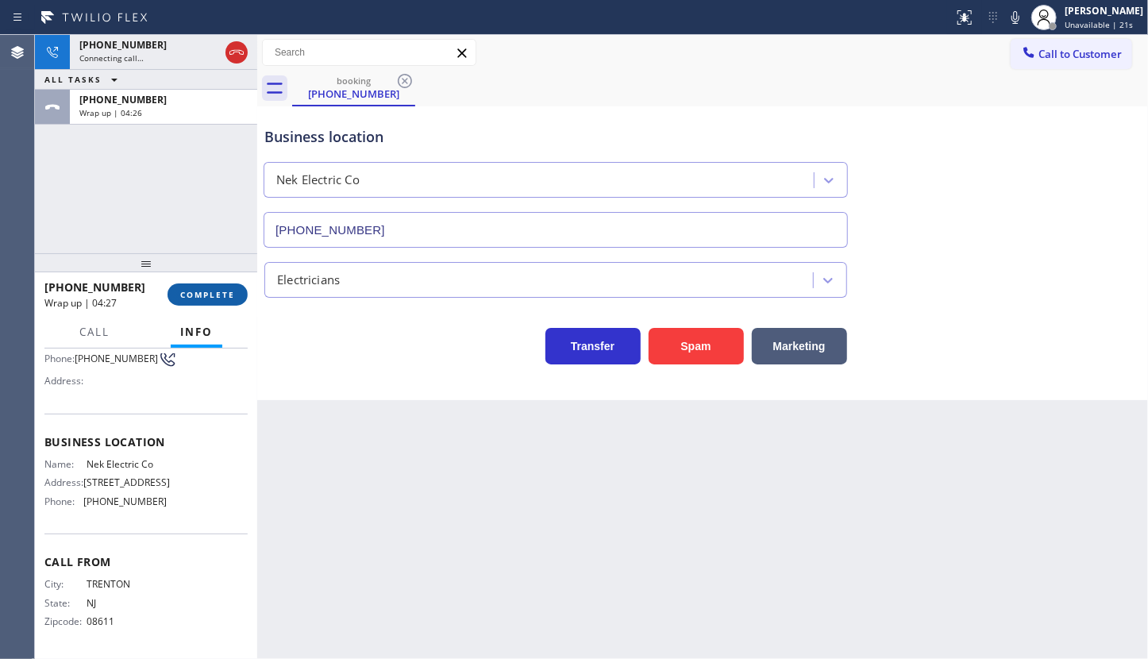
click at [195, 294] on span "COMPLETE" at bounding box center [207, 294] width 55 height 11
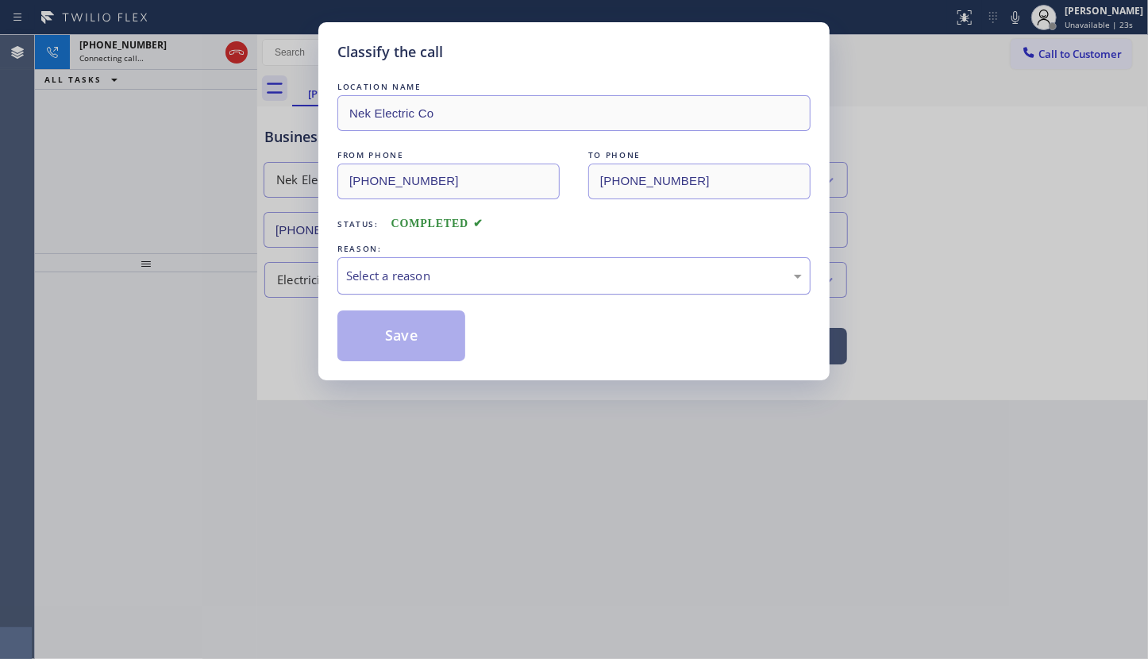
click at [404, 279] on div "Select a reason" at bounding box center [574, 276] width 456 height 18
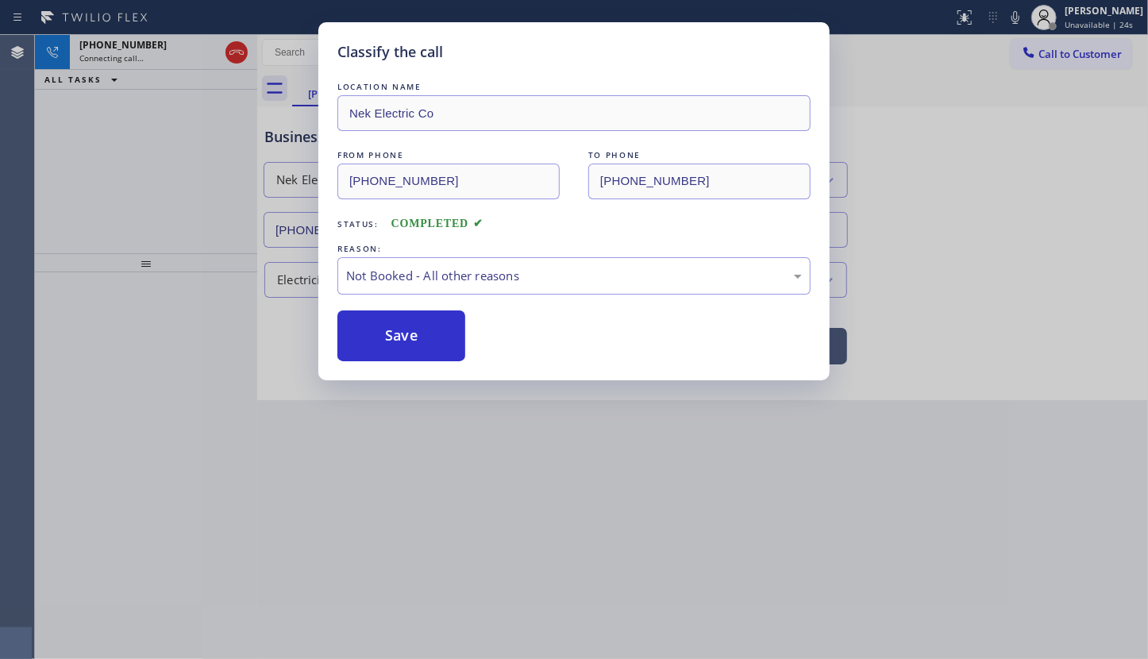
click at [364, 339] on button "Save" at bounding box center [401, 335] width 128 height 51
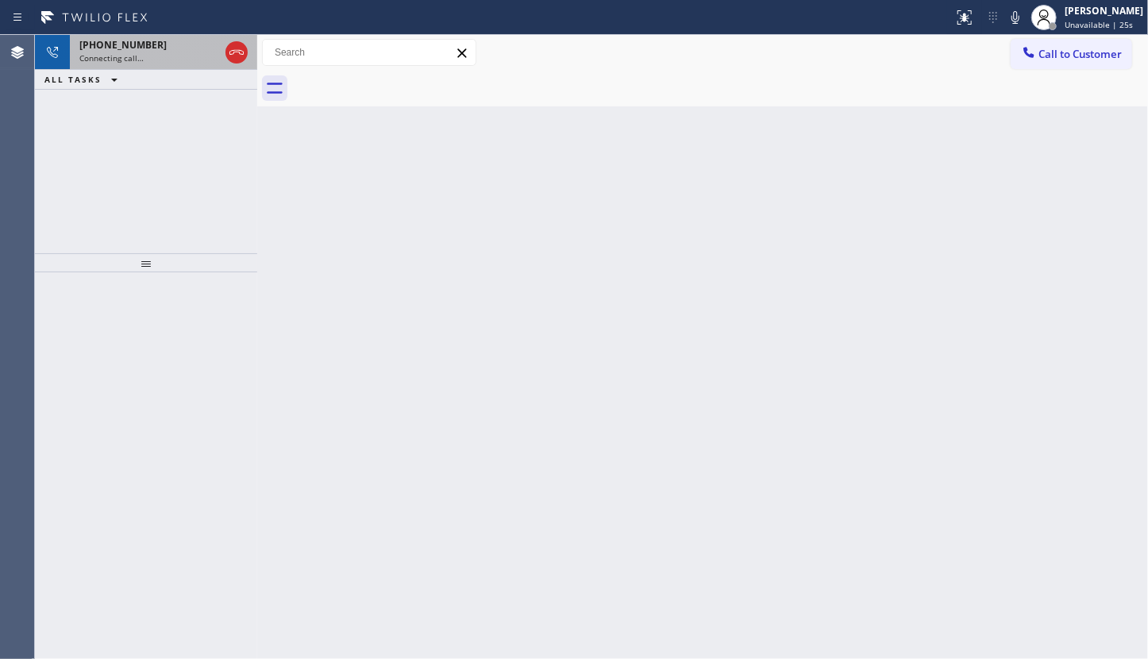
click at [99, 54] on span "Connecting call…" at bounding box center [111, 57] width 64 height 11
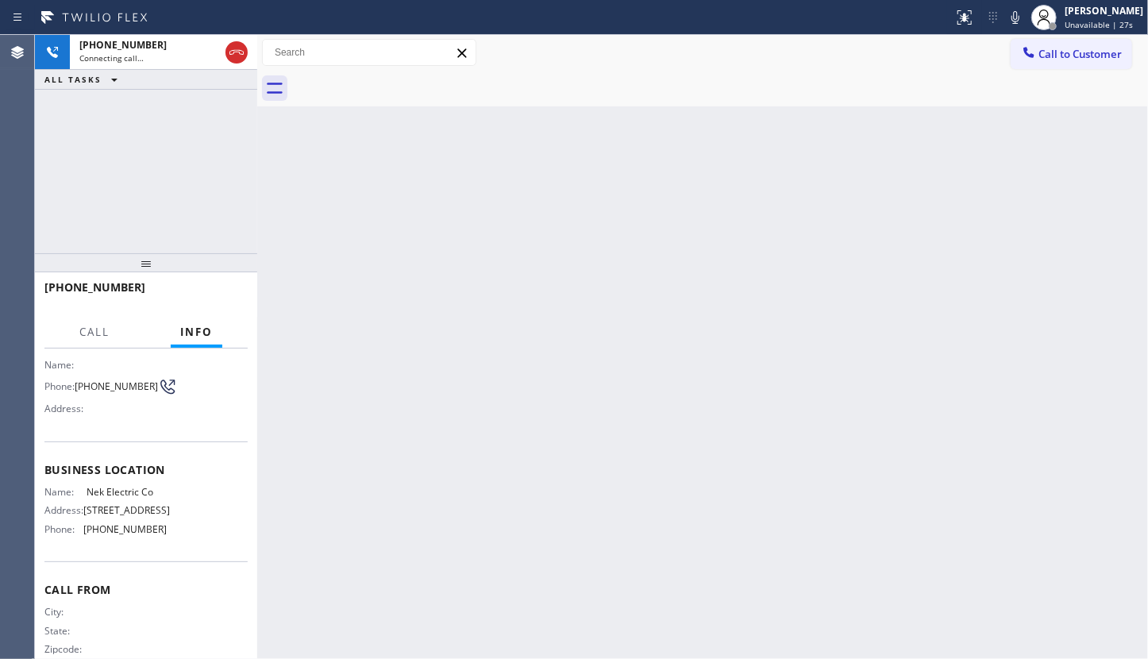
scroll to position [71, 0]
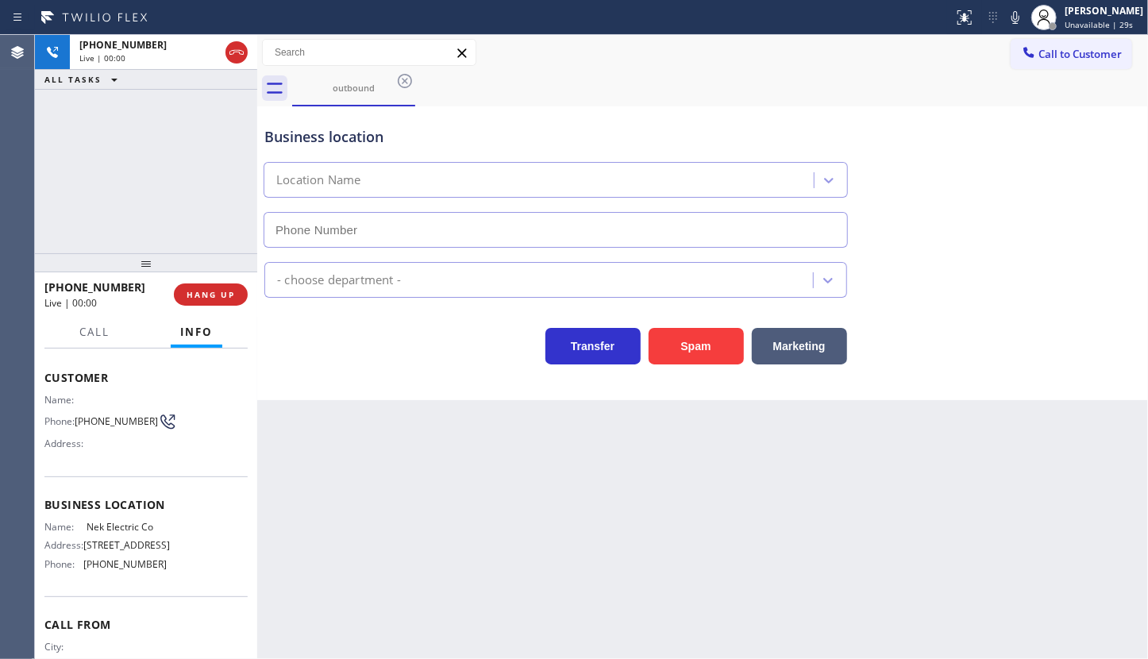
type input "(848) 331-2260"
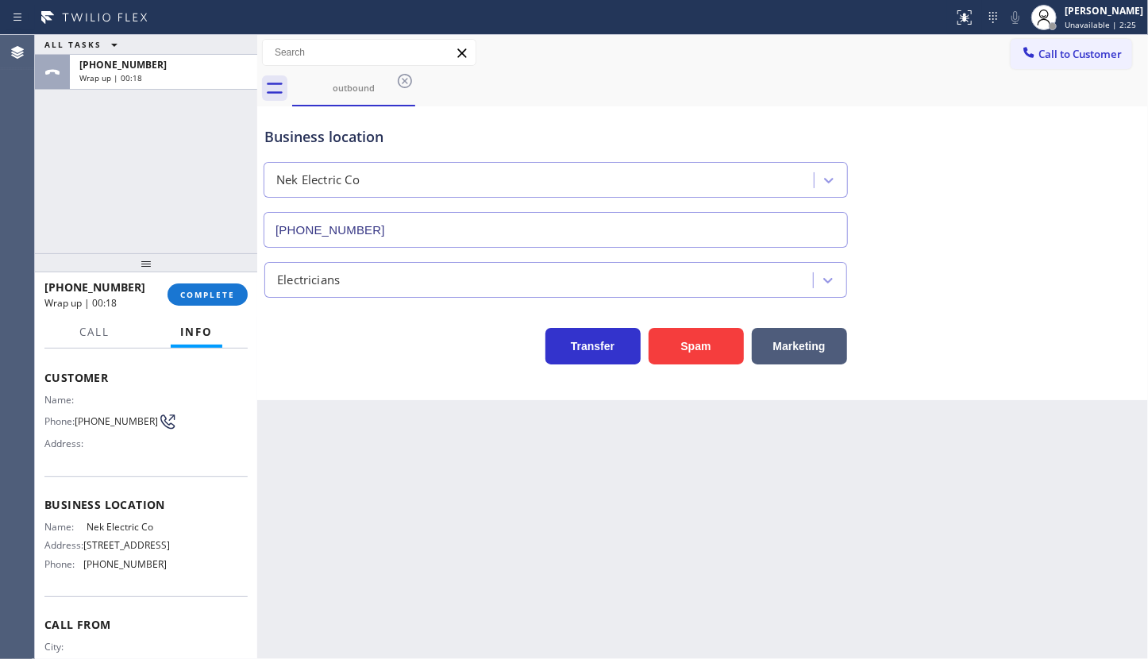
click at [63, 210] on div "ALL TASKS ALL TASKS ACTIVE TASKS TASKS IN WRAP UP +16096103010 Wrap up | 00:18" at bounding box center [146, 144] width 222 height 218
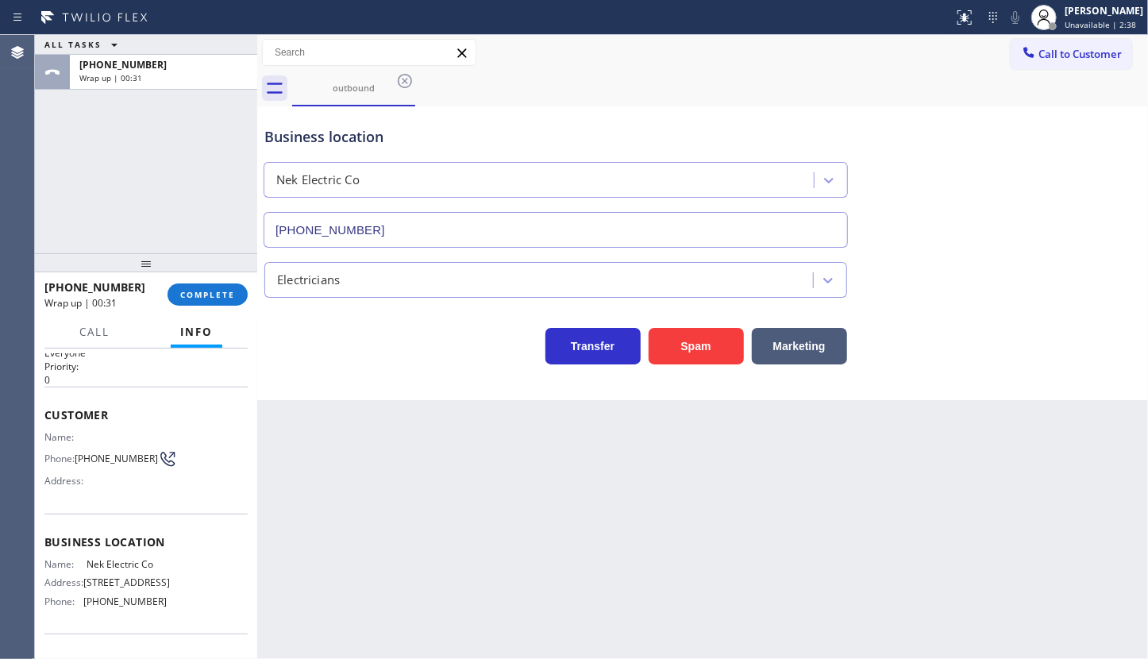
scroll to position [0, 0]
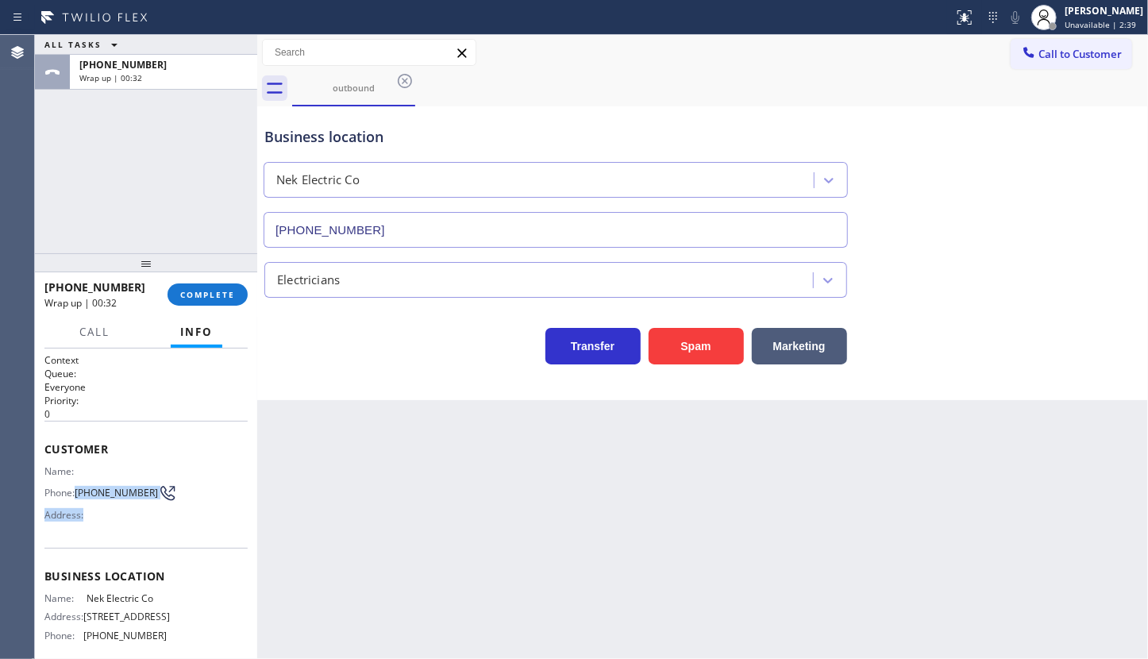
drag, startPoint x: 110, startPoint y: 506, endPoint x: 141, endPoint y: 516, distance: 32.6
click at [141, 516] on div "Name: Phone: (609) 610-3010 Address:" at bounding box center [105, 496] width 122 height 63
click at [132, 444] on span "Customer" at bounding box center [145, 448] width 203 height 15
drag, startPoint x: 87, startPoint y: 490, endPoint x: 114, endPoint y: 507, distance: 31.7
click at [114, 507] on div "Name: Phone: (609) 610-3010 Address:" at bounding box center [105, 496] width 122 height 63
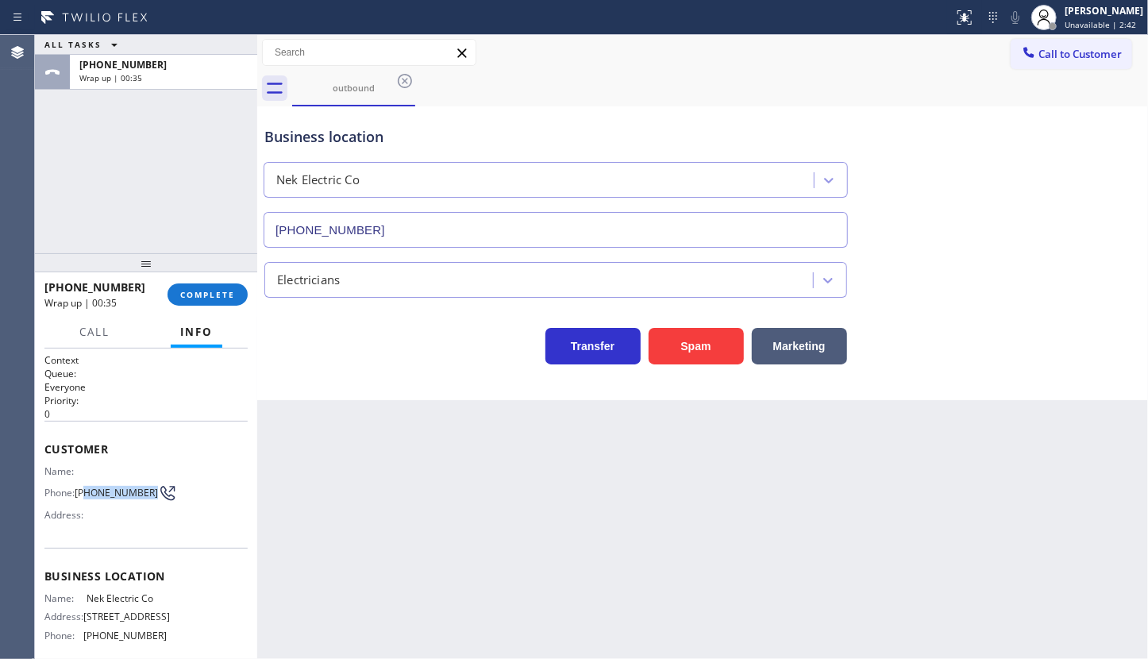
copy span "09) 610-3010"
click at [110, 510] on div "Name: Phone: (609) 610-3010 Address:" at bounding box center [105, 496] width 122 height 63
drag, startPoint x: 76, startPoint y: 484, endPoint x: 111, endPoint y: 499, distance: 38.1
click at [111, 499] on div "Phone: (609) 610-3010" at bounding box center [105, 493] width 122 height 19
copy span "(609) 610-3010"
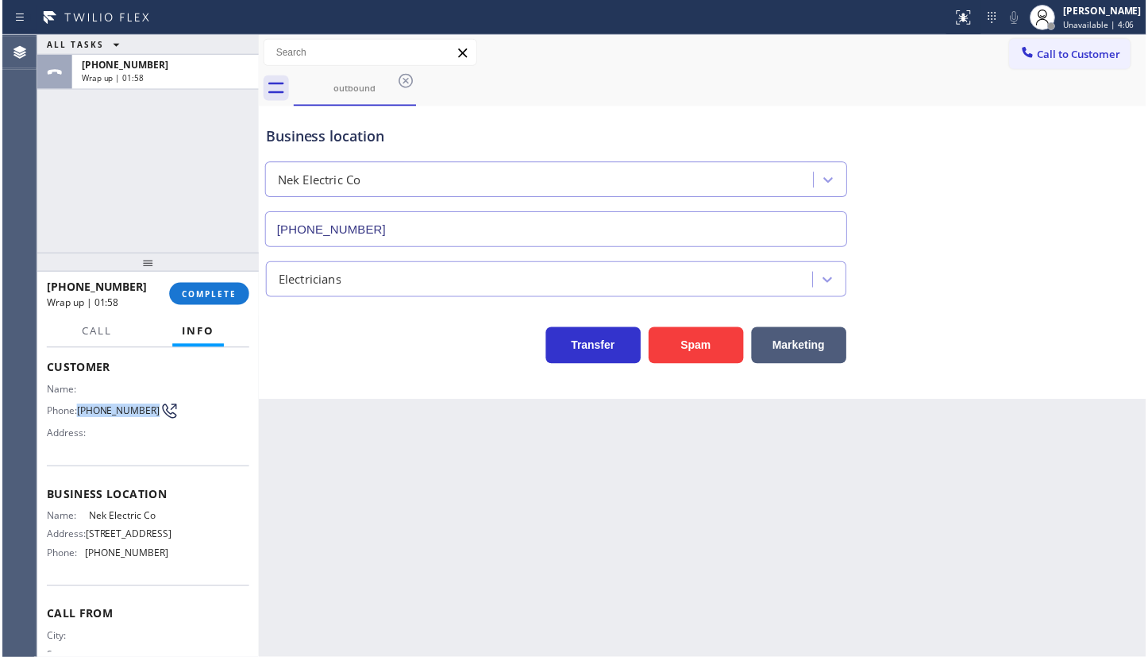
scroll to position [161, 0]
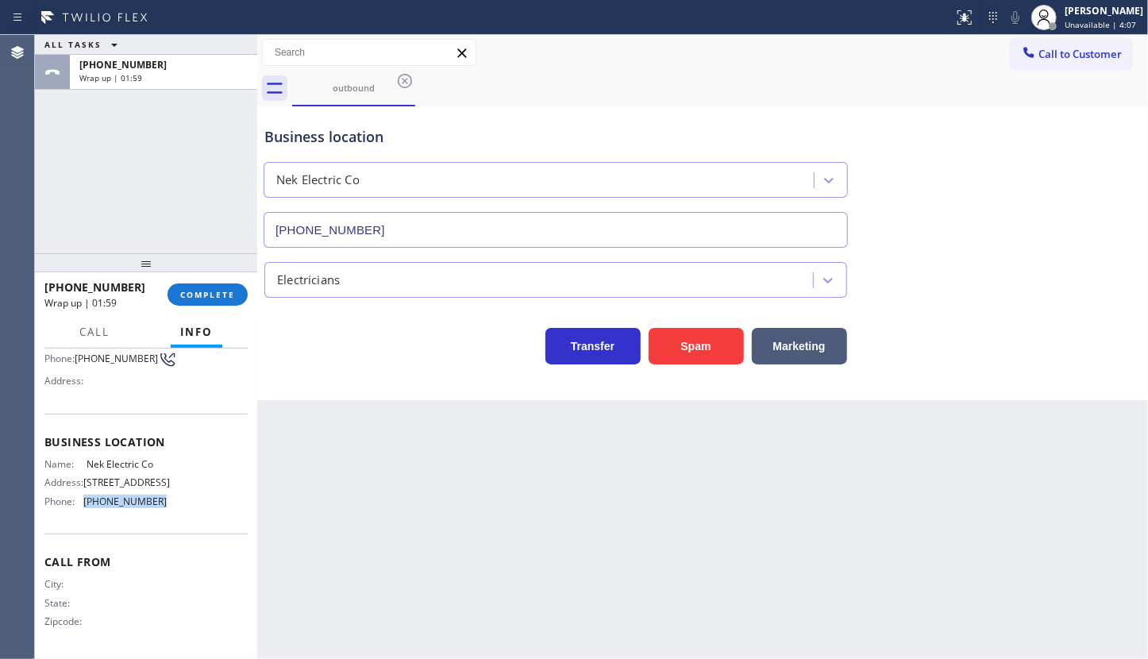
drag, startPoint x: 82, startPoint y: 506, endPoint x: 168, endPoint y: 514, distance: 86.1
click at [168, 514] on div "Business location Name: Nek Electric Co Address: 21 Main St, East Brunswick, NJ…" at bounding box center [145, 474] width 203 height 120
copy div "(848) 331-2260"
click at [210, 294] on span "COMPLETE" at bounding box center [207, 293] width 55 height 11
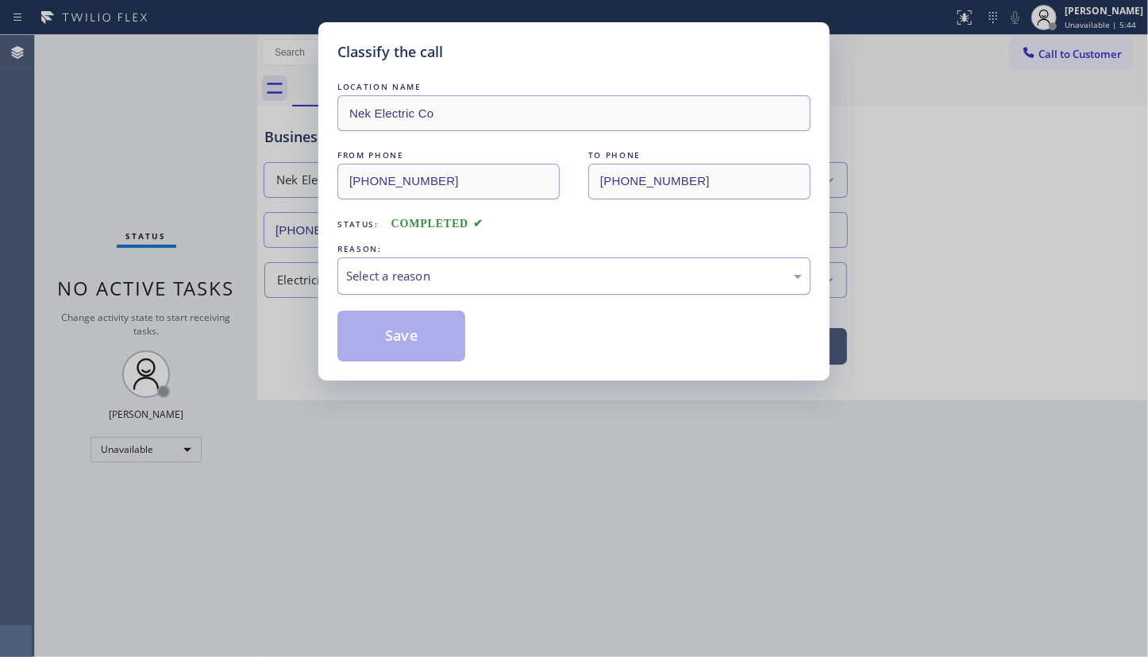
click at [372, 273] on div "Select a reason" at bounding box center [574, 276] width 456 height 18
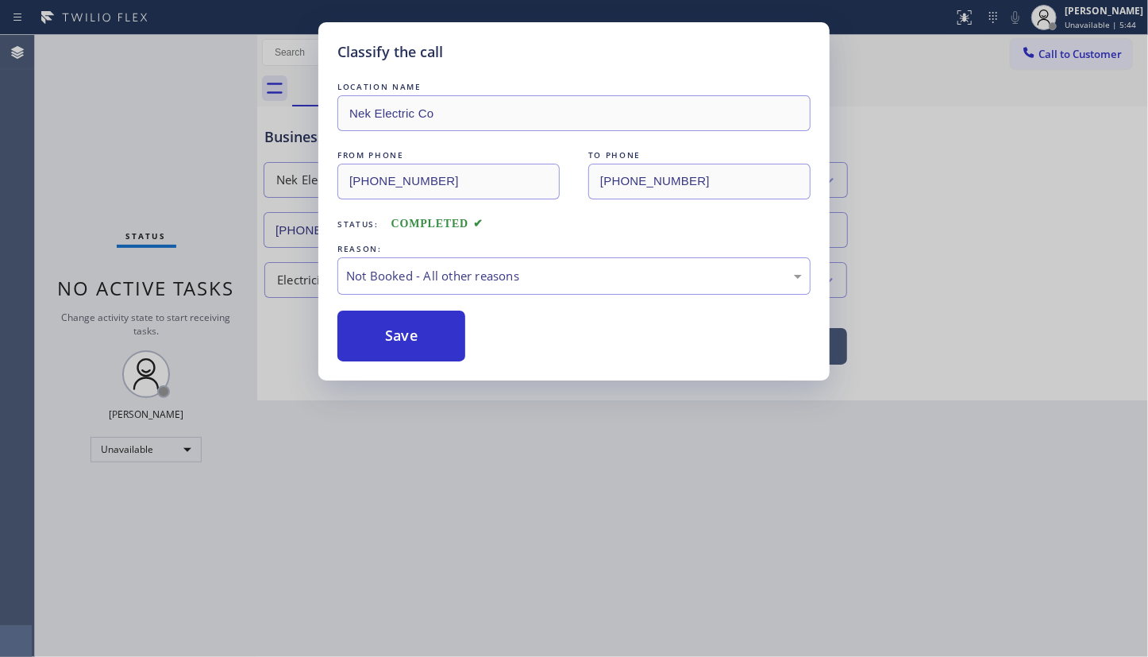
click at [368, 332] on button "Save" at bounding box center [401, 335] width 128 height 51
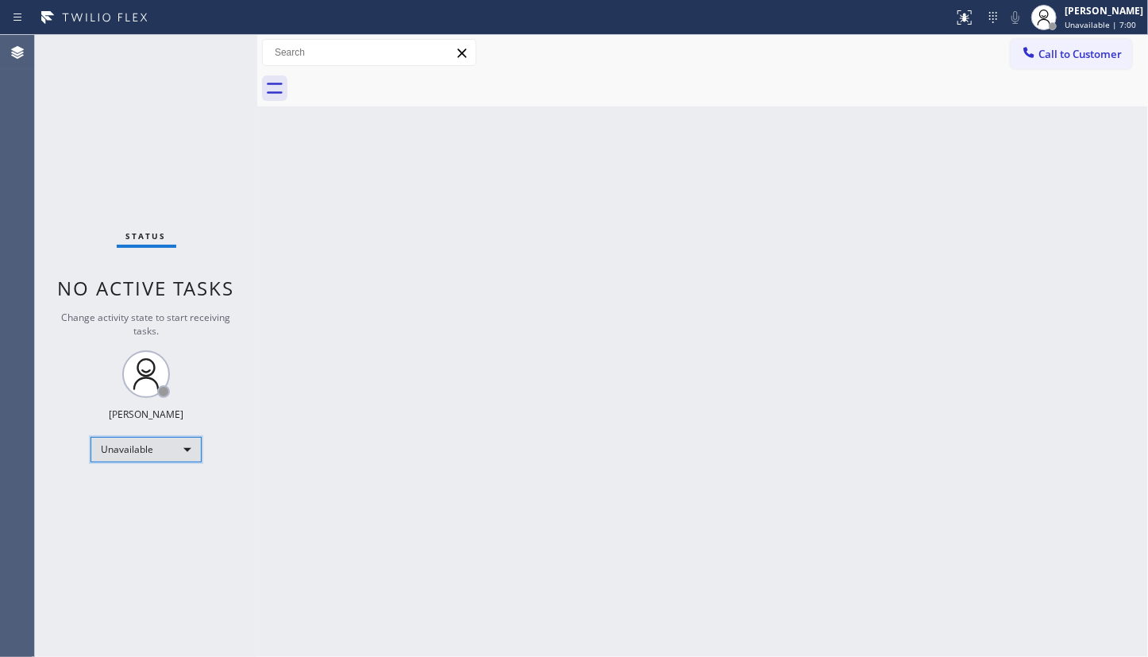
click at [134, 449] on div "Unavailable" at bounding box center [146, 449] width 111 height 25
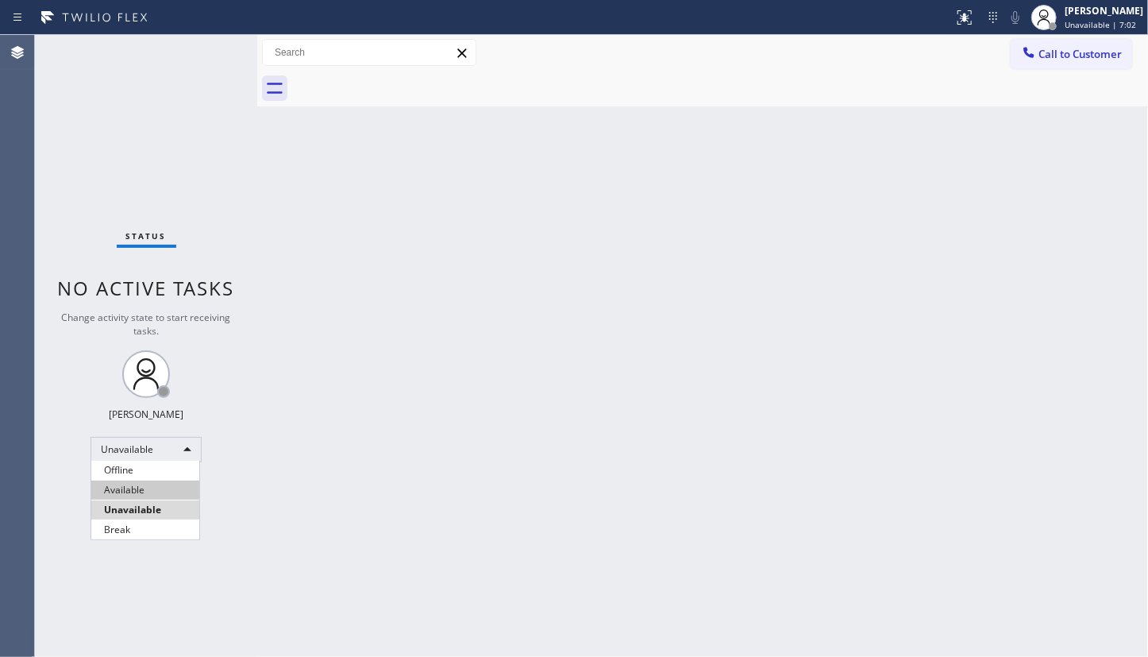
click at [124, 486] on li "Available" at bounding box center [145, 489] width 108 height 19
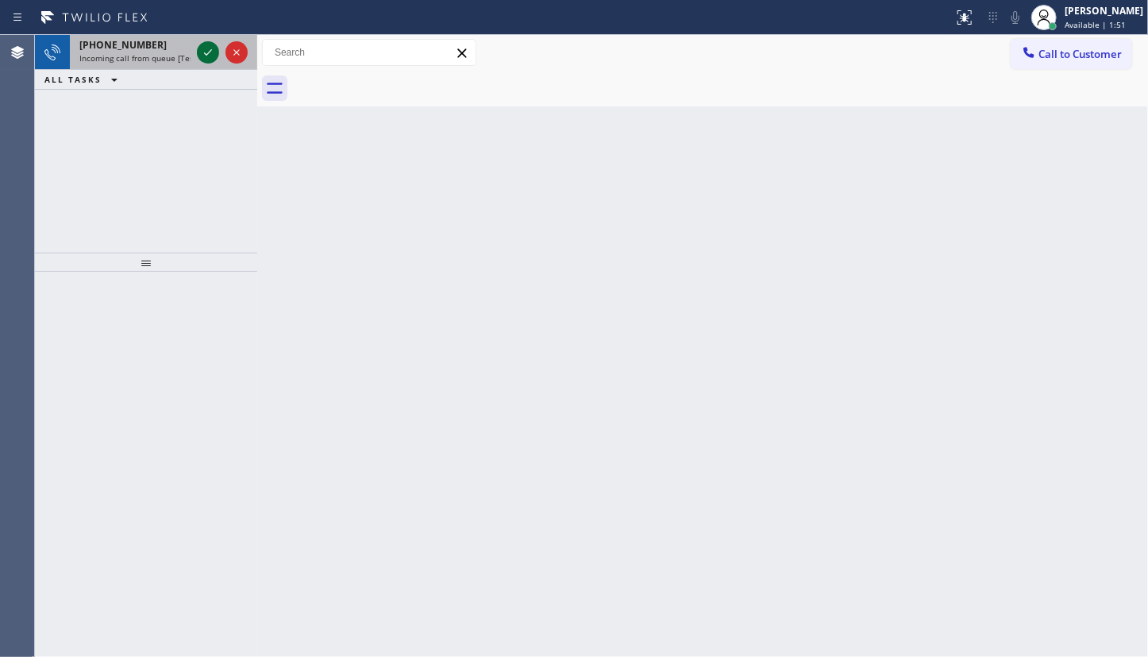
click at [206, 58] on icon at bounding box center [207, 52] width 19 height 19
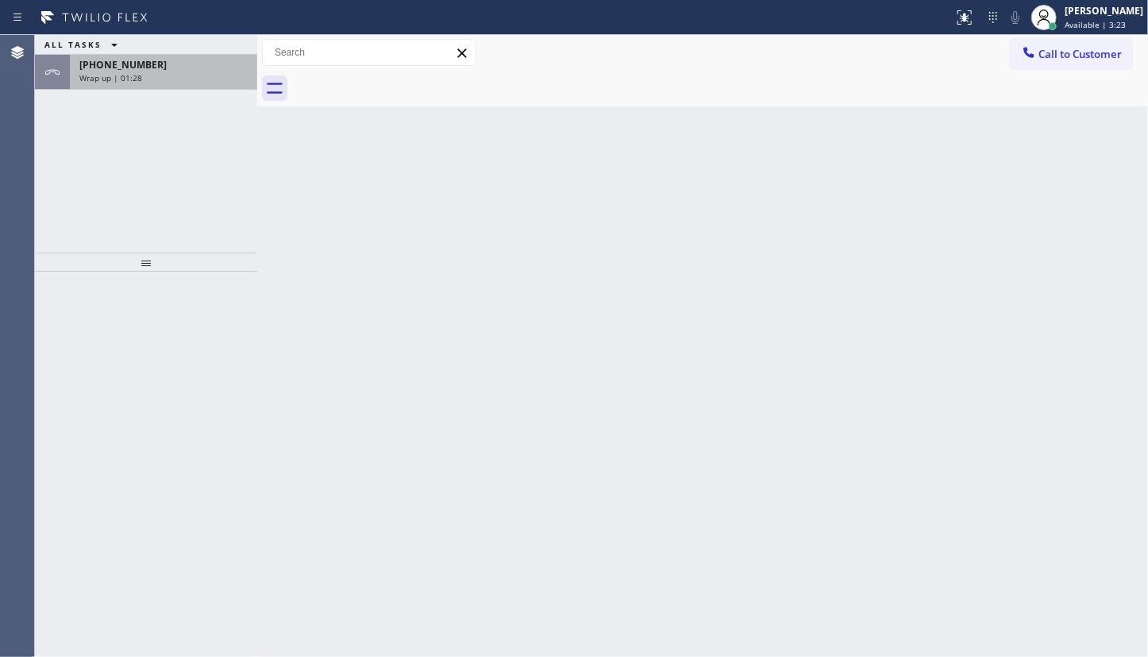
click at [110, 70] on span "[PHONE_NUMBER]" at bounding box center [122, 64] width 87 height 13
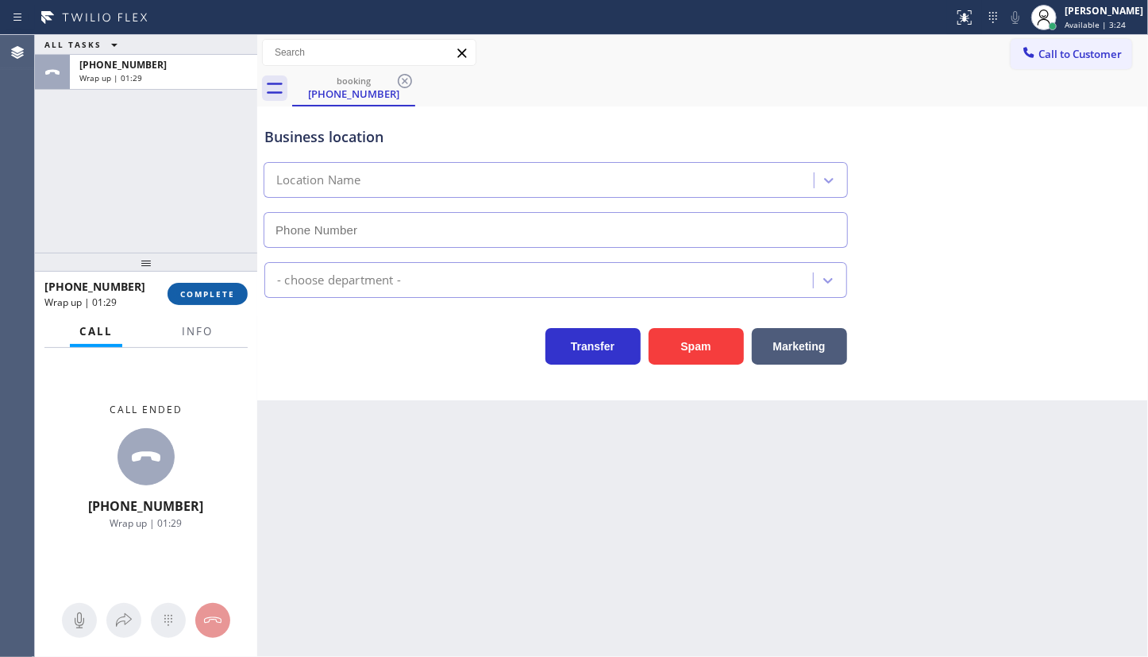
type input "[PHONE_NUMBER]"
click at [211, 295] on span "COMPLETE" at bounding box center [207, 293] width 55 height 11
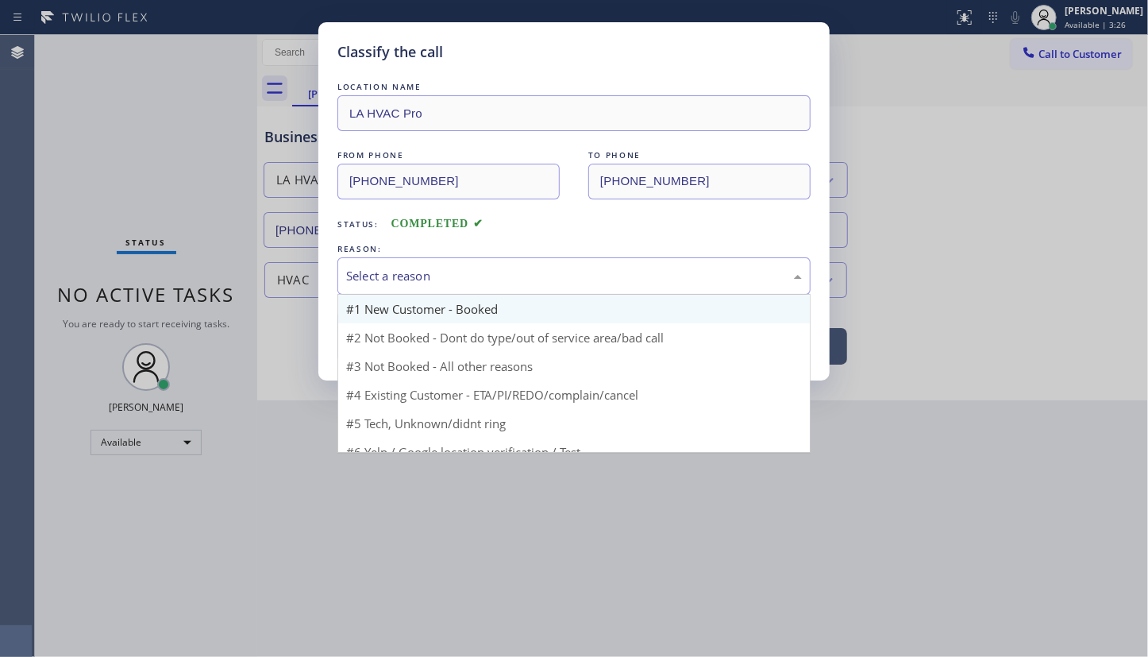
drag, startPoint x: 445, startPoint y: 283, endPoint x: 429, endPoint y: 316, distance: 36.6
click at [443, 295] on div "Select a reason #1 New Customer - Booked #2 Not Booked - Dont do type/out of se…" at bounding box center [573, 275] width 473 height 37
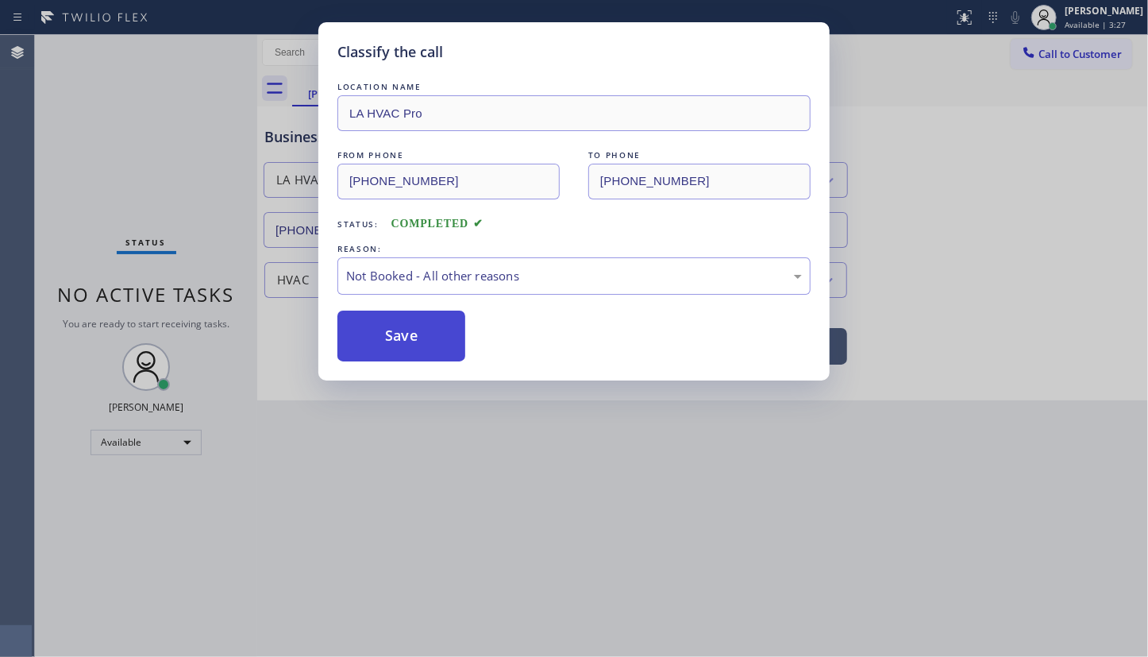
click at [407, 333] on button "Save" at bounding box center [401, 335] width 128 height 51
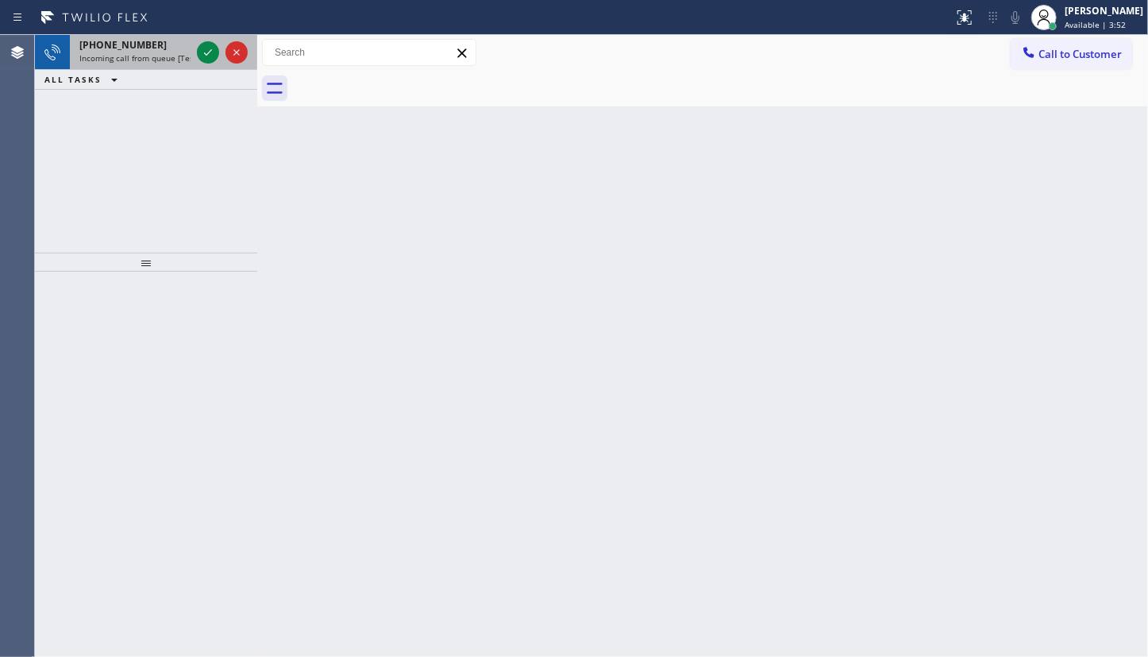
drag, startPoint x: 121, startPoint y: 60, endPoint x: 158, endPoint y: 56, distance: 36.7
click at [146, 57] on span "Incoming call from queue [Test] All" at bounding box center [145, 57] width 132 height 11
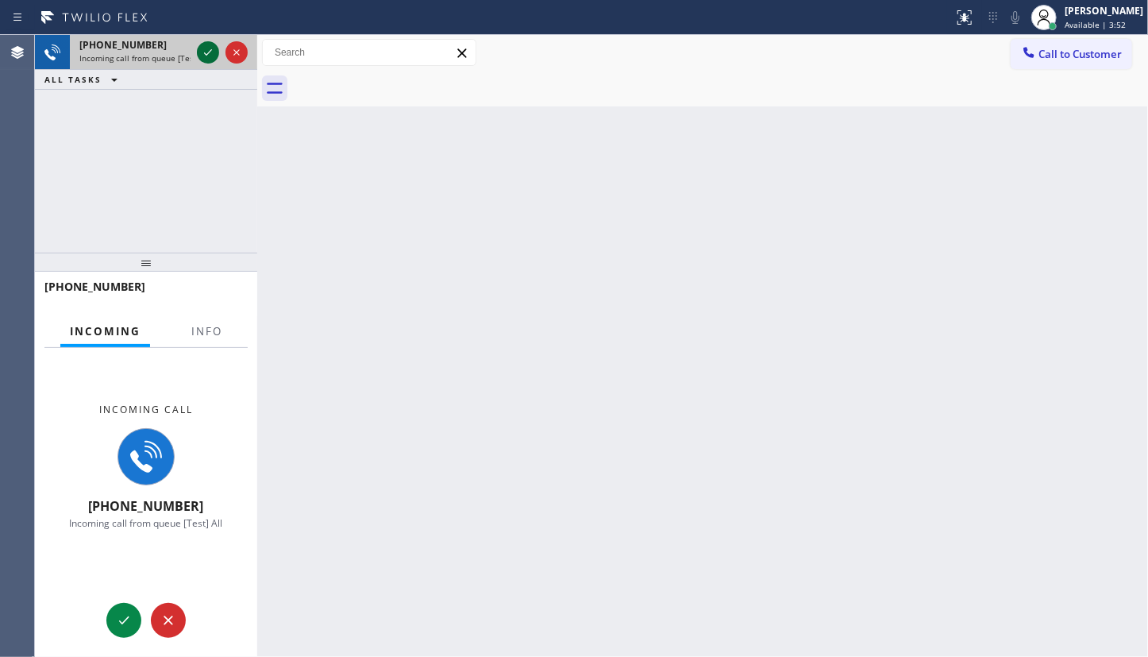
drag, startPoint x: 177, startPoint y: 54, endPoint x: 203, endPoint y: 57, distance: 26.4
click at [195, 56] on div "+14158770699 Incoming call from queue [Test] All" at bounding box center [146, 52] width 222 height 35
click at [234, 58] on icon at bounding box center [236, 52] width 19 height 19
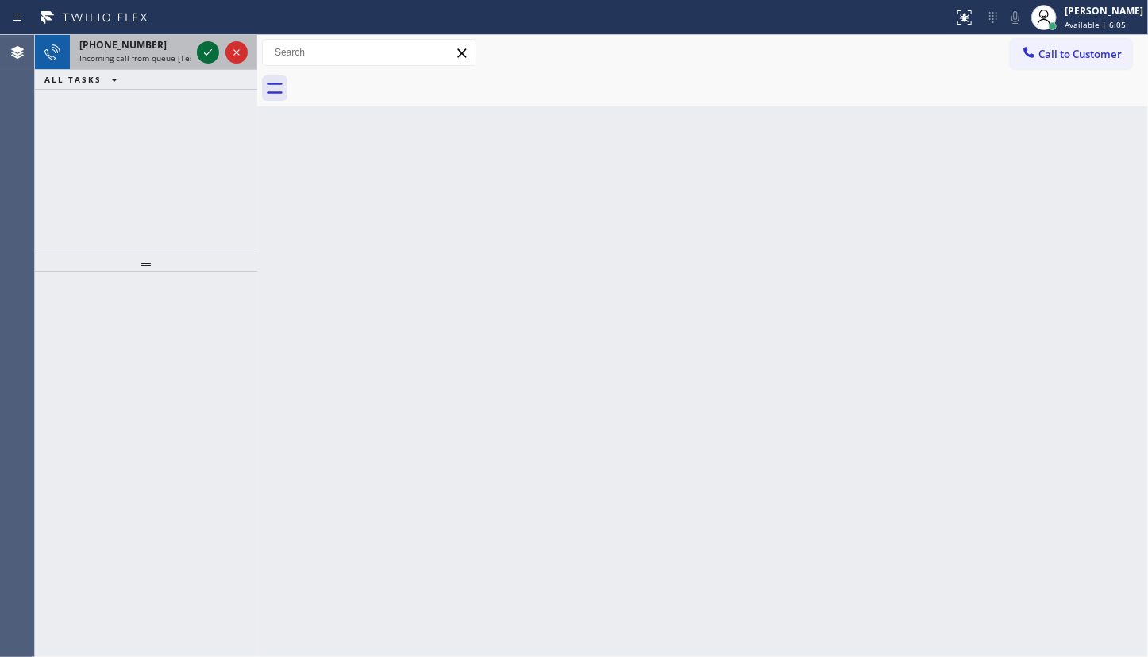
click at [206, 48] on icon at bounding box center [207, 52] width 19 height 19
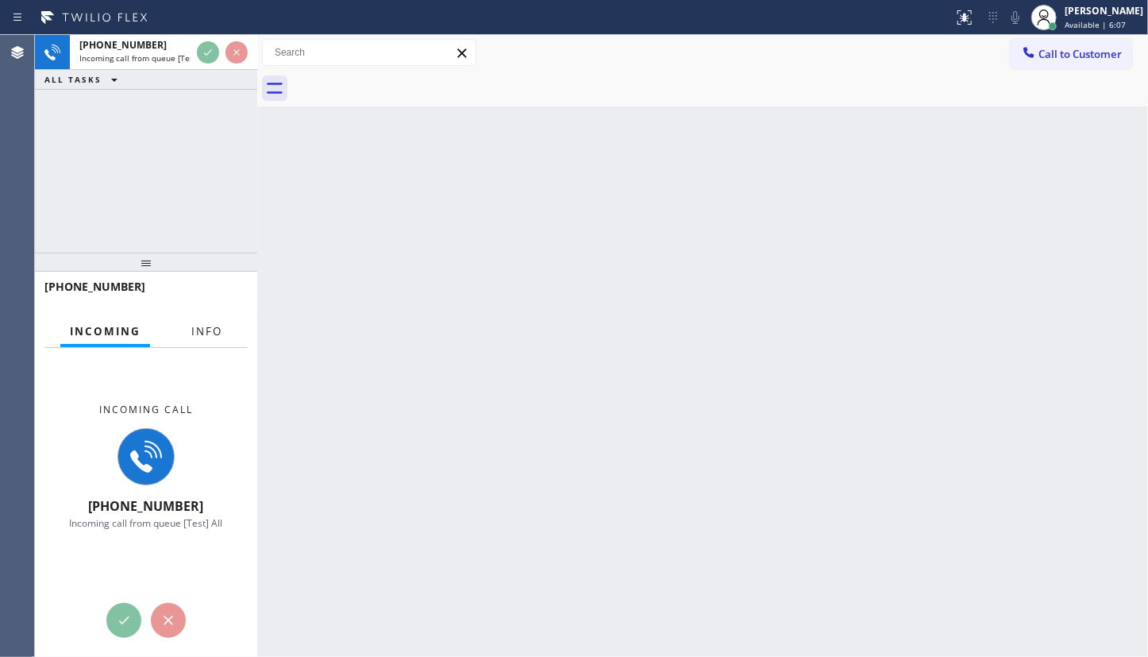
click at [220, 332] on span "Info" at bounding box center [206, 331] width 31 height 14
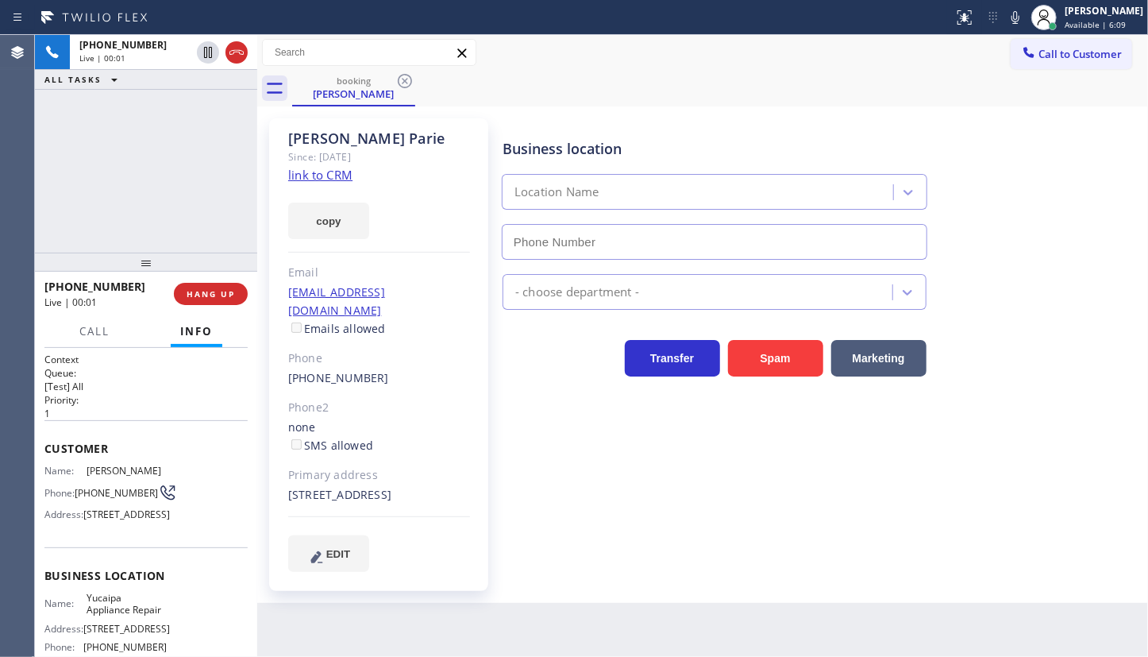
type input "(909) 219-9052"
click at [327, 175] on link "link to CRM" at bounding box center [320, 175] width 64 height 16
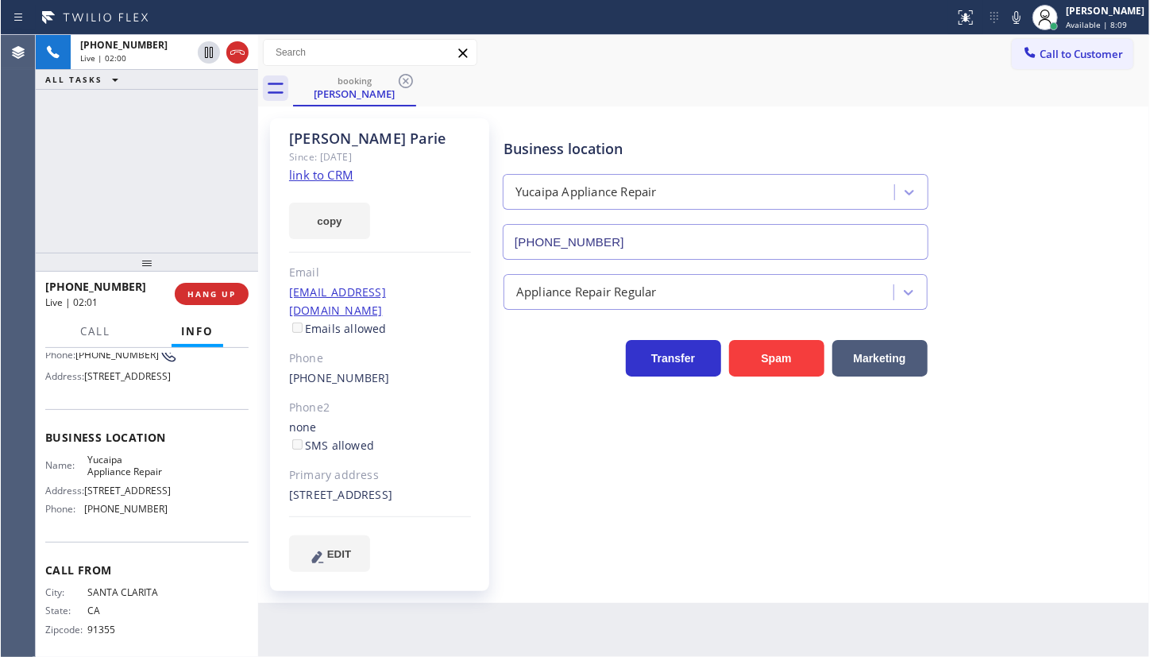
scroll to position [144, 0]
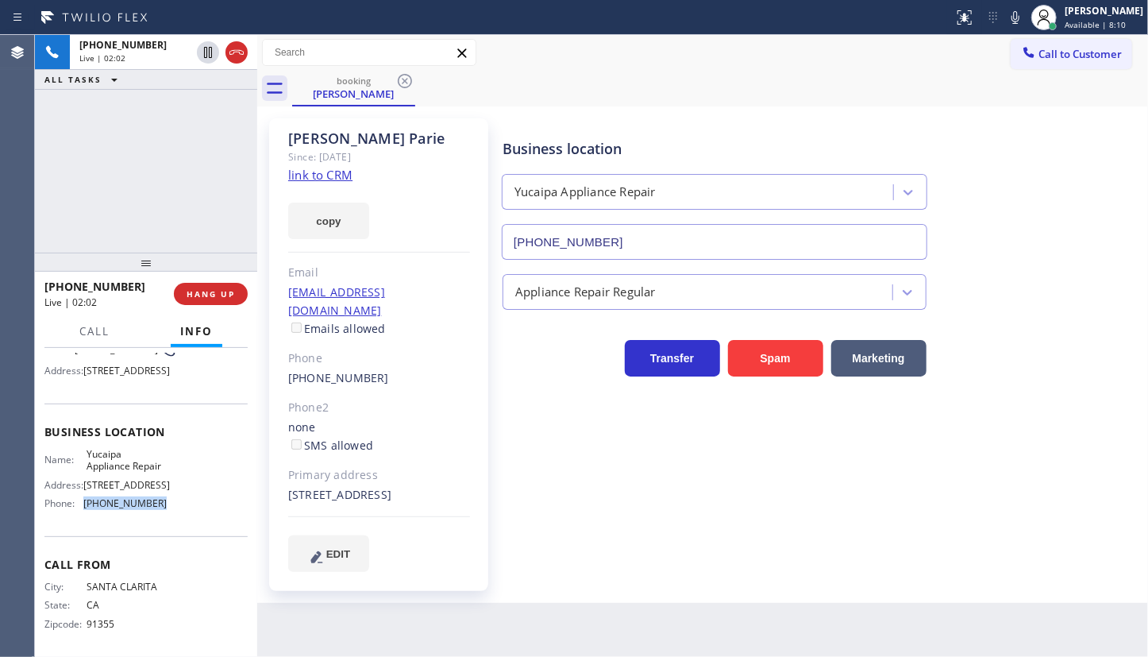
drag, startPoint x: 79, startPoint y: 544, endPoint x: 193, endPoint y: 553, distance: 113.9
click at [193, 516] on div "Name: Yucaipa Appliance Repair Address: 33599 Yucaipa Blvd 2 Phone: (909) 219-9…" at bounding box center [145, 482] width 203 height 68
copy div "(909) 219-9052"
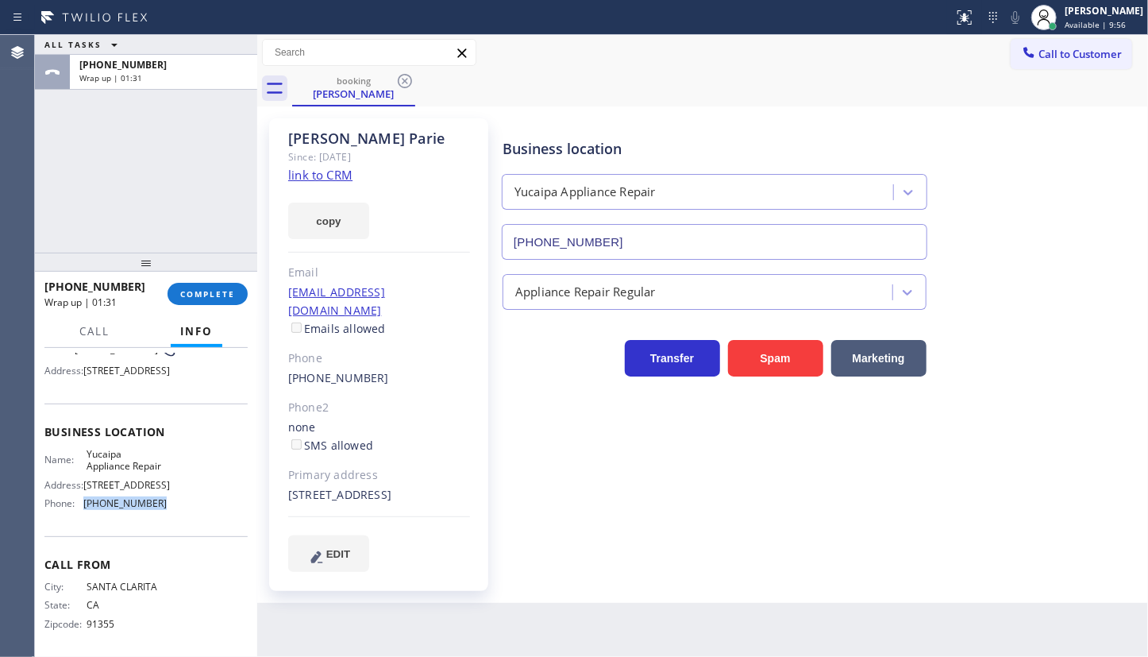
click at [214, 280] on div "+16612100815 Wrap up | 01:31 COMPLETE" at bounding box center [145, 293] width 203 height 41
click at [200, 306] on div "+16612100815 Wrap up | 01:32 COMPLETE" at bounding box center [145, 293] width 203 height 41
click at [203, 301] on button "COMPLETE" at bounding box center [208, 294] width 80 height 22
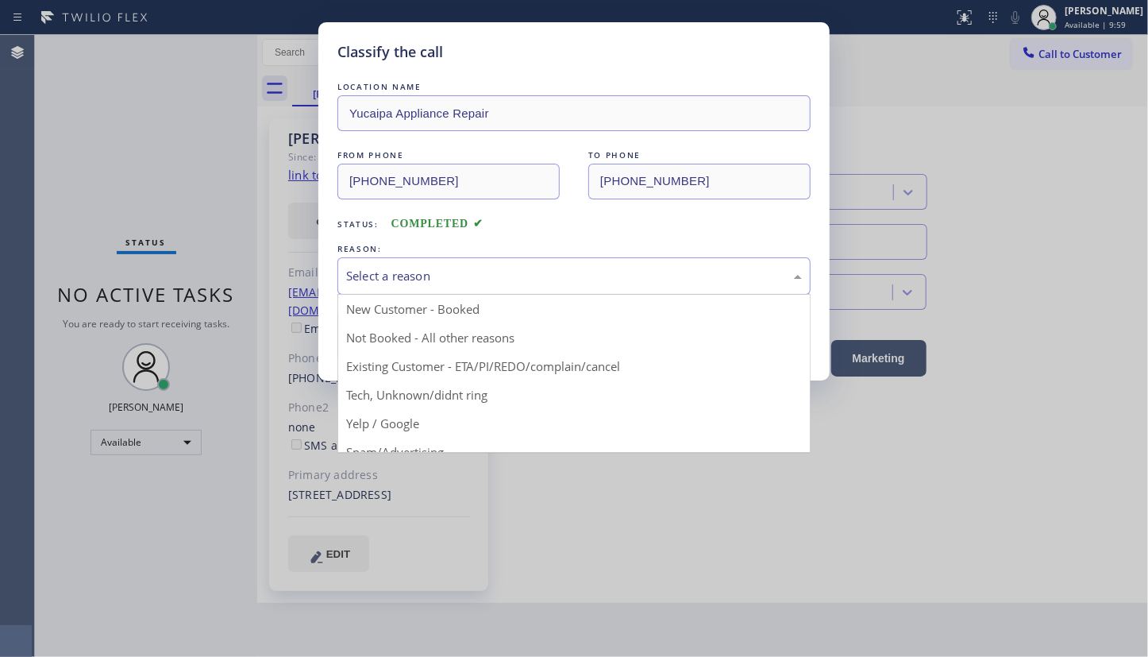
click at [361, 257] on div "Select a reason" at bounding box center [573, 275] width 473 height 37
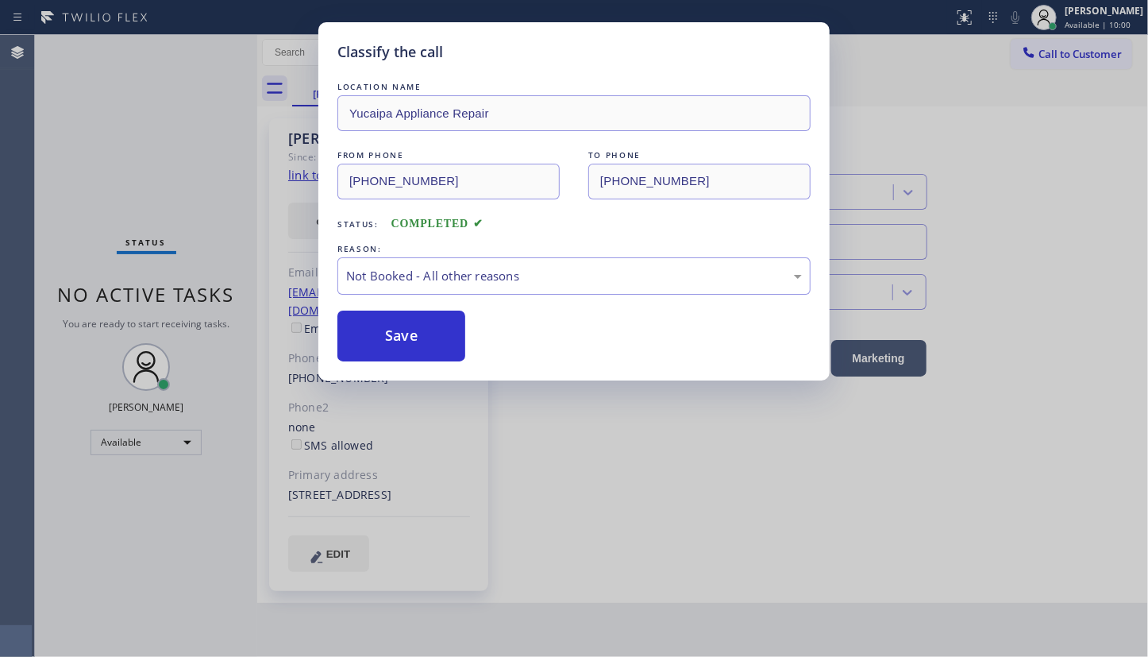
click at [402, 325] on button "Save" at bounding box center [401, 335] width 128 height 51
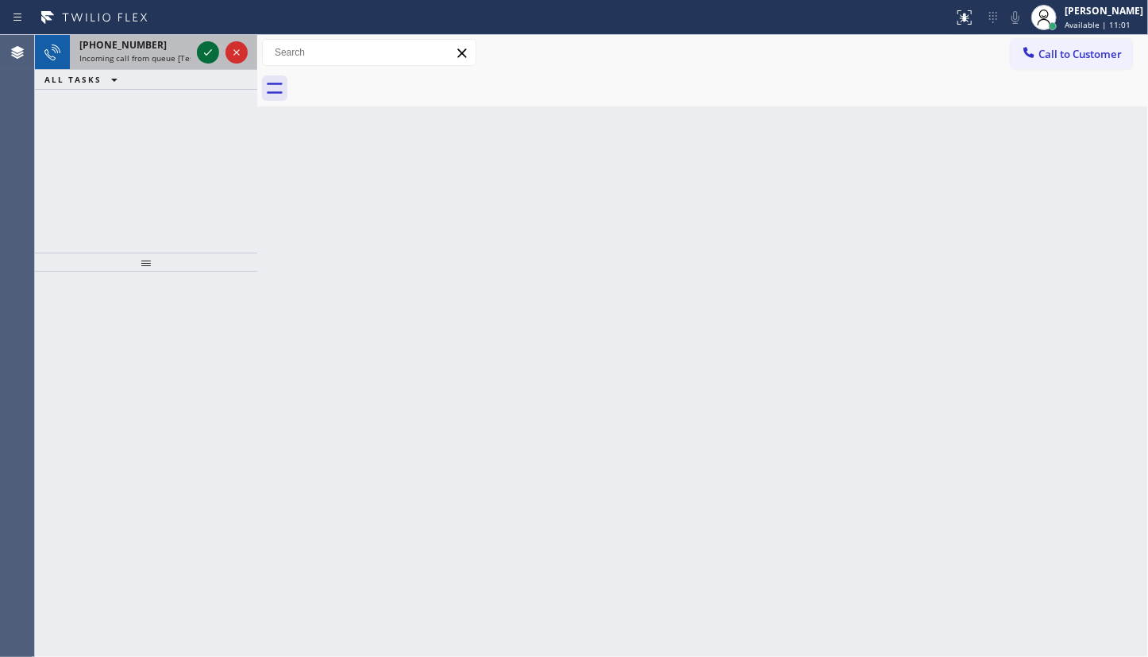
click at [204, 53] on icon at bounding box center [208, 52] width 8 height 6
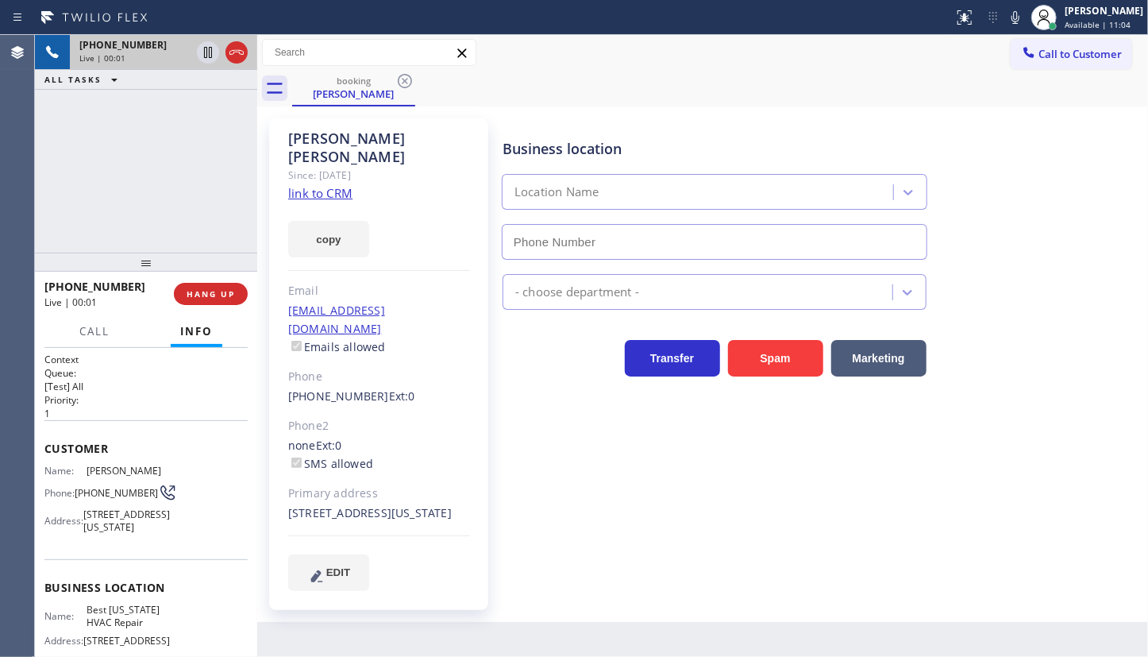
type input "(917) 924-6063"
click at [338, 185] on link "link to CRM" at bounding box center [320, 193] width 64 height 16
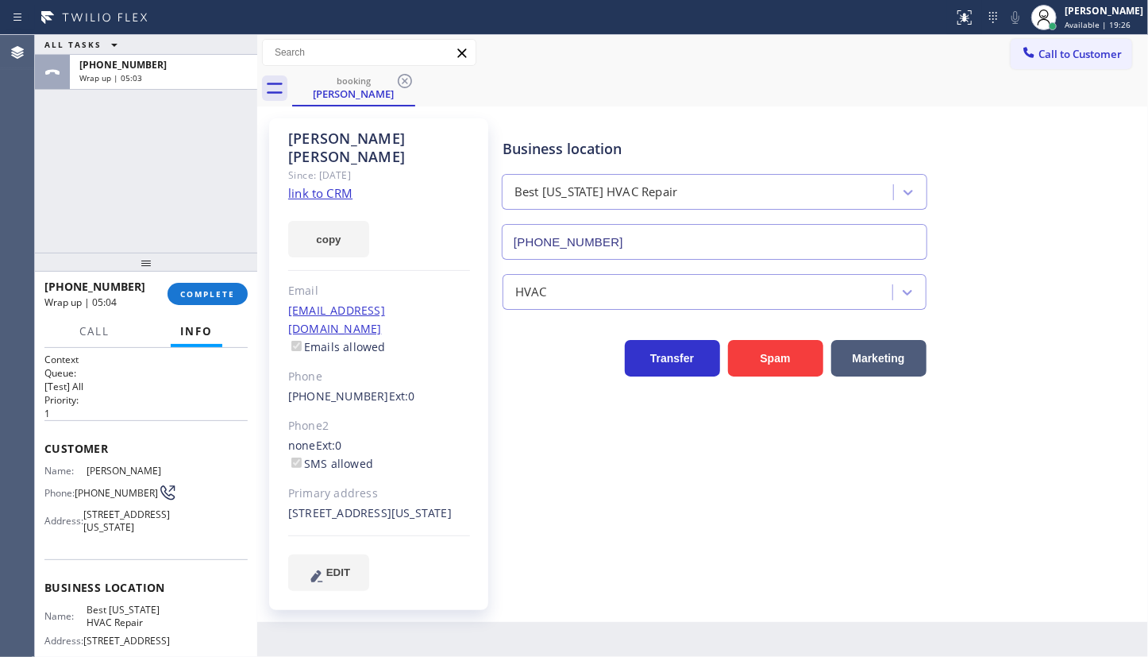
click at [197, 278] on div "+12126776436 Wrap up | 05:04 COMPLETE" at bounding box center [145, 293] width 203 height 41
click at [203, 295] on span "COMPLETE" at bounding box center [207, 293] width 55 height 11
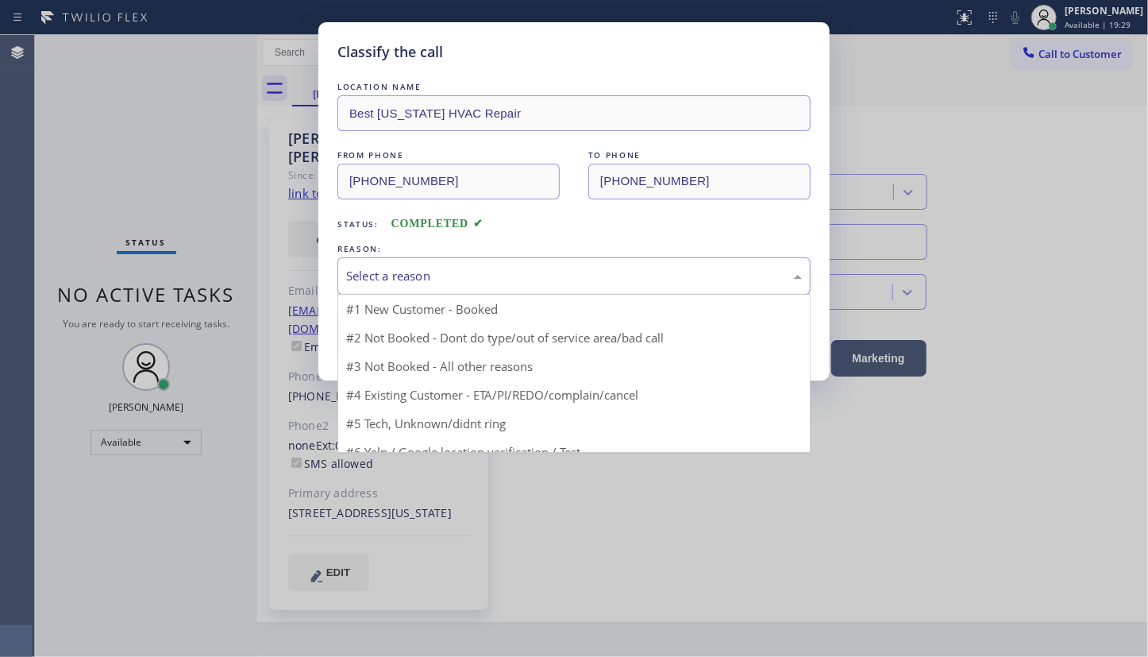
click at [420, 272] on div "Select a reason" at bounding box center [574, 276] width 456 height 18
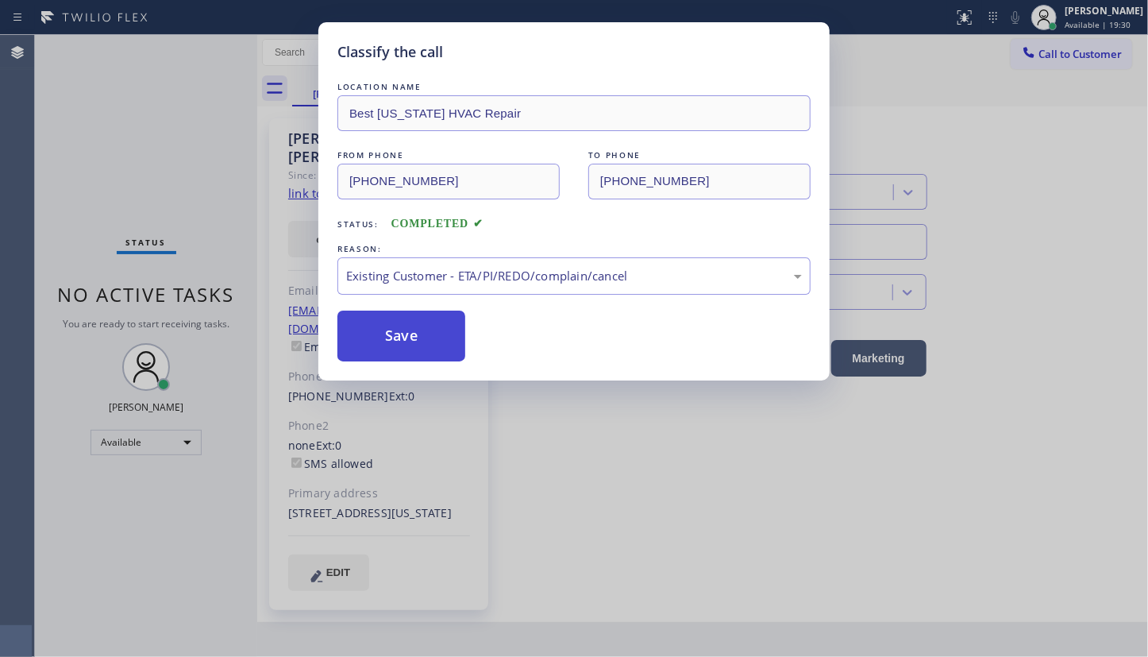
click at [391, 324] on button "Save" at bounding box center [401, 335] width 128 height 51
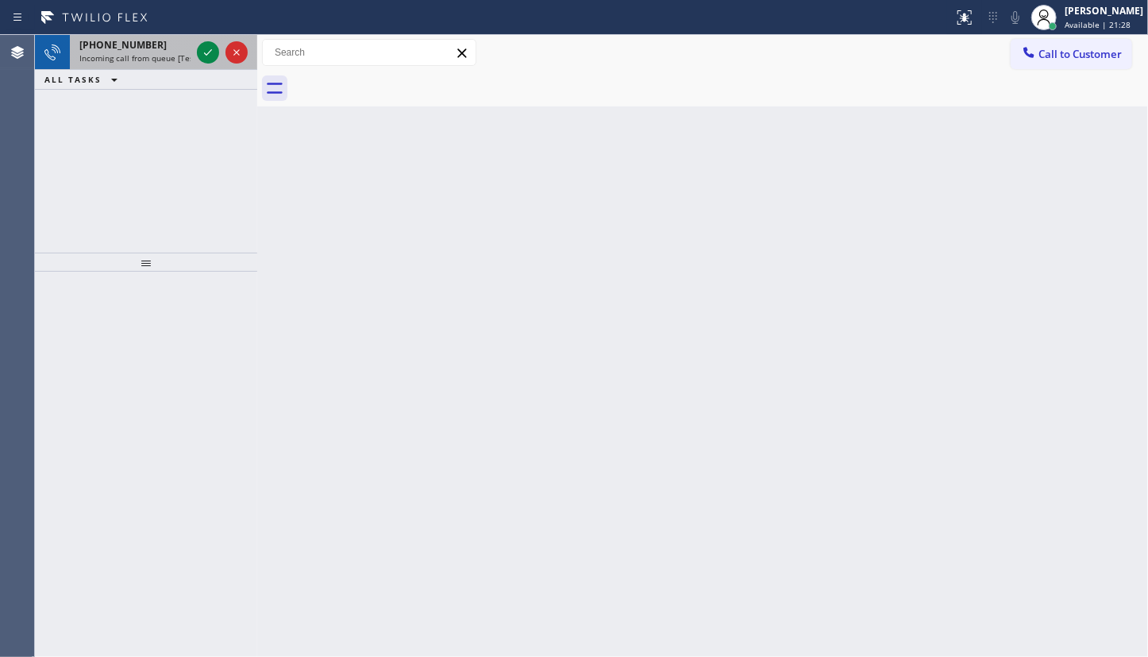
drag, startPoint x: 106, startPoint y: 156, endPoint x: 178, endPoint y: 56, distance: 123.4
click at [119, 135] on div "+15037503789 Incoming call from queue [Test] All ALL TASKS ALL TASKS ACTIVE TAS…" at bounding box center [146, 144] width 222 height 218
click at [207, 52] on icon at bounding box center [207, 52] width 19 height 19
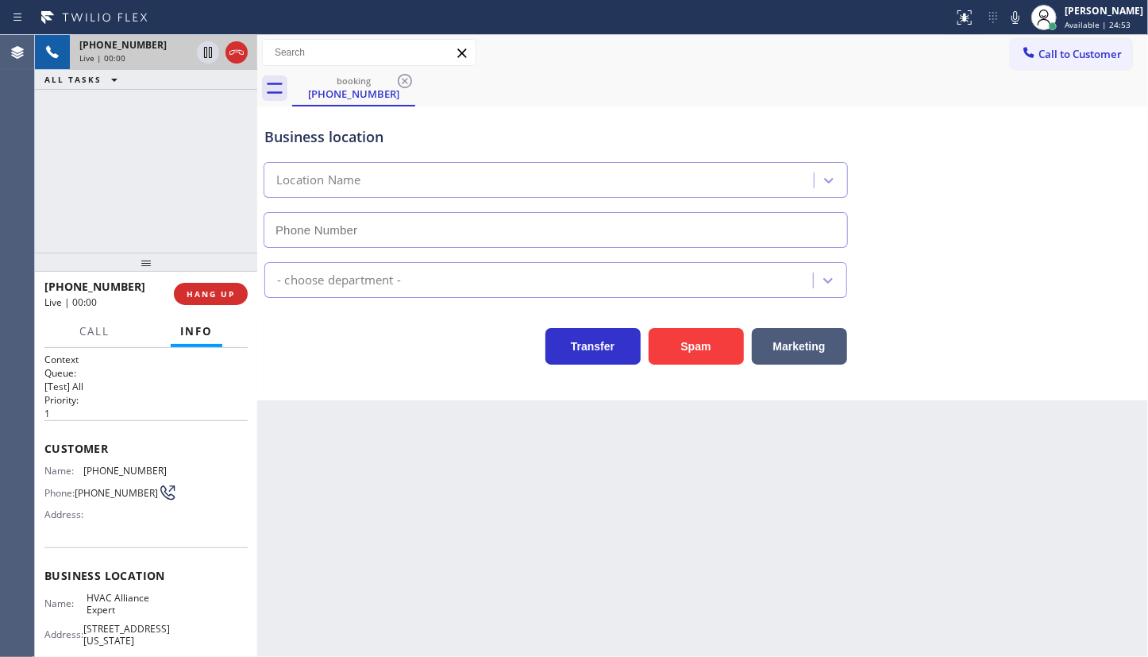
type input "(855) 999-4417"
click at [217, 289] on span "HANG UP" at bounding box center [211, 293] width 48 height 11
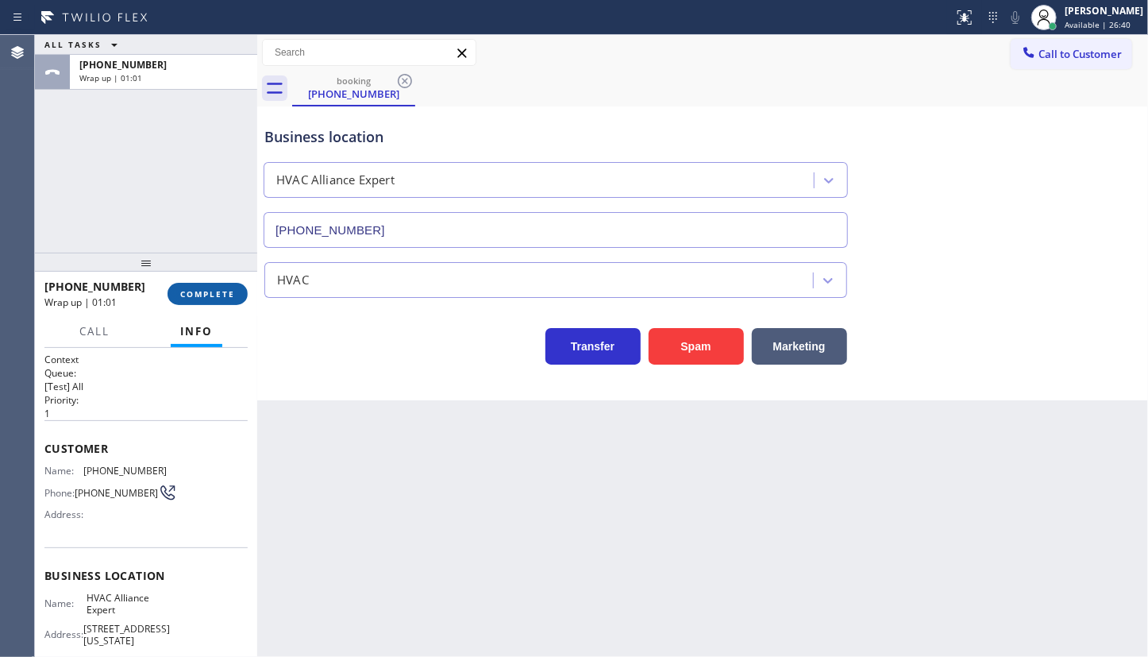
click at [217, 289] on span "COMPLETE" at bounding box center [207, 293] width 55 height 11
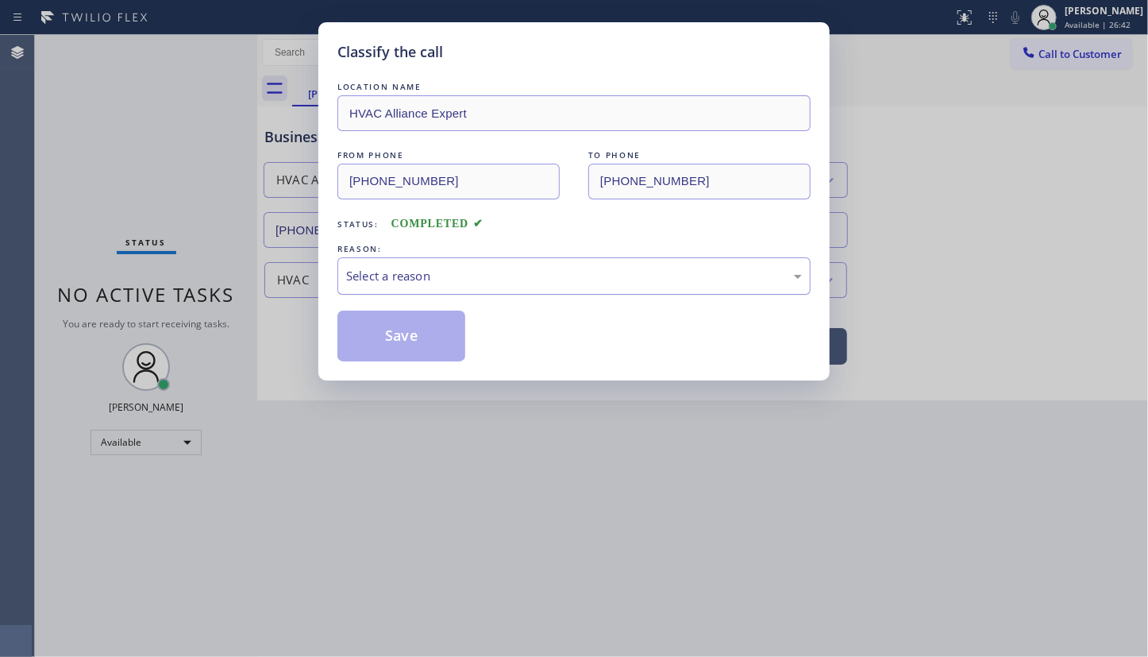
click at [362, 270] on div "Select a reason" at bounding box center [574, 276] width 456 height 18
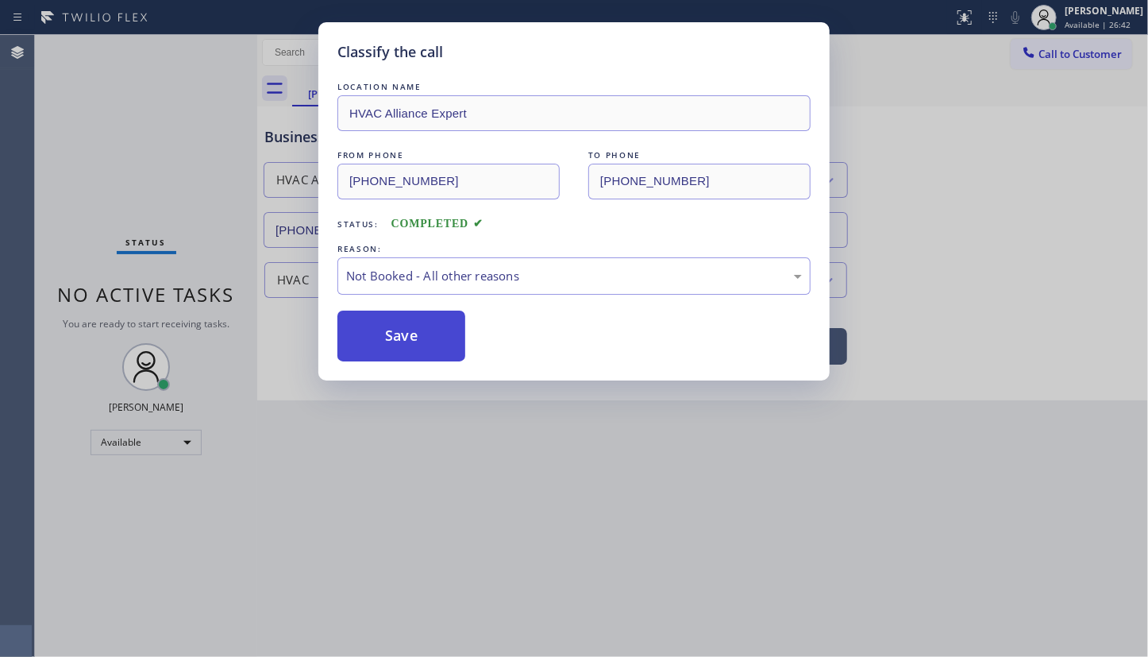
click at [362, 341] on button "Save" at bounding box center [401, 335] width 128 height 51
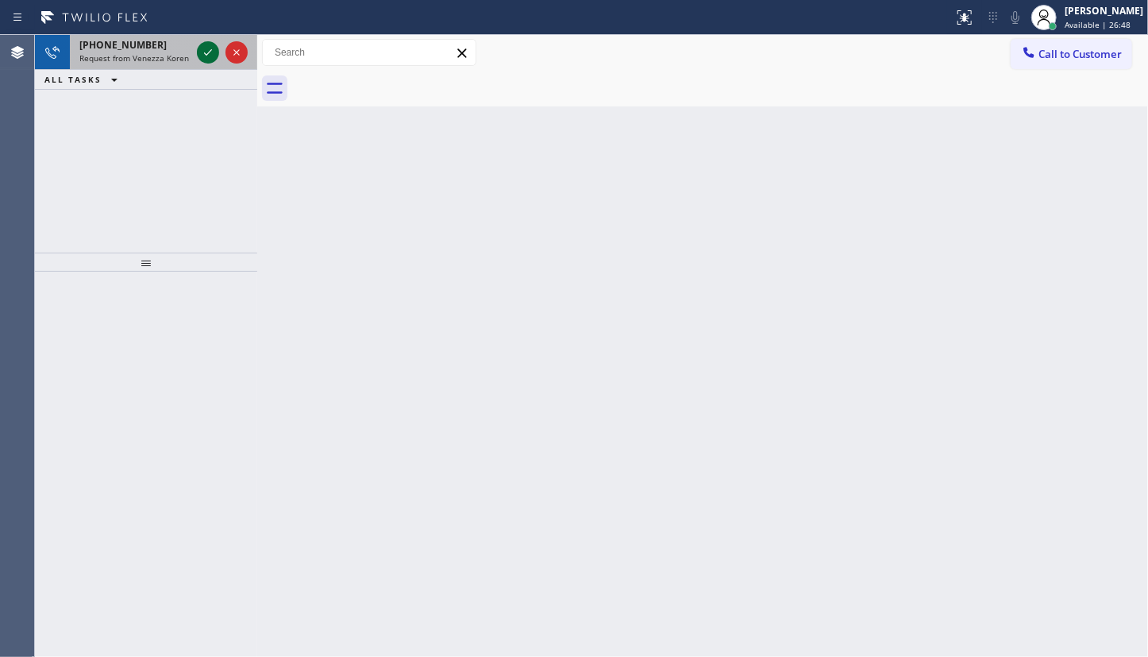
click at [203, 55] on icon at bounding box center [207, 52] width 19 height 19
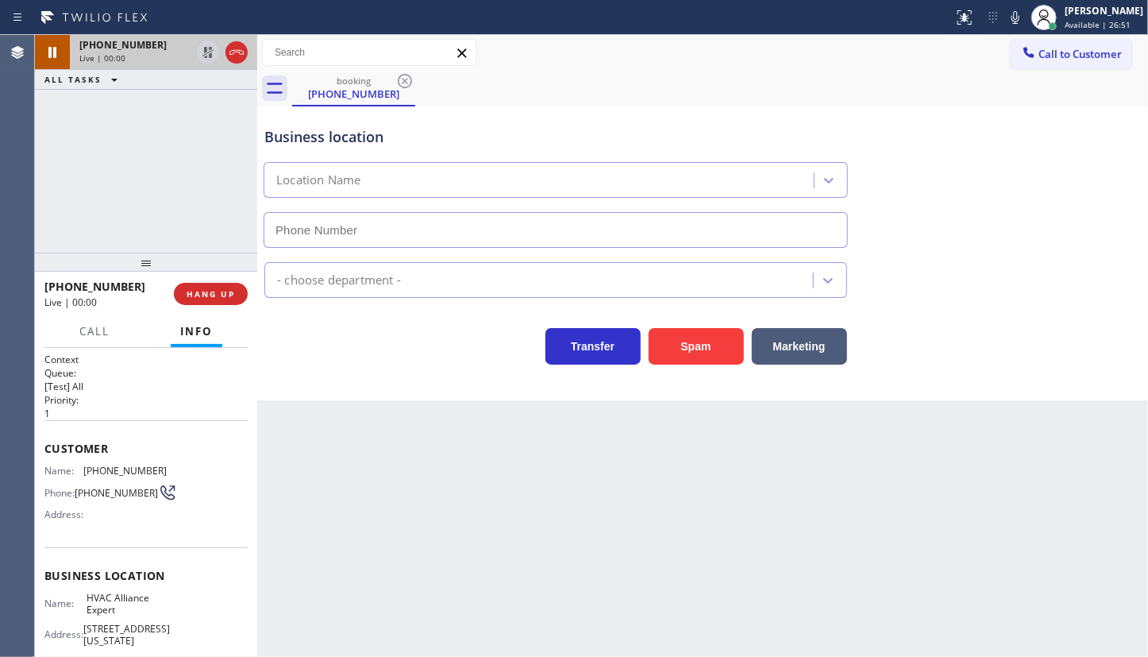
type input "(855) 999-4417"
drag, startPoint x: 71, startPoint y: 125, endPoint x: 119, endPoint y: 25, distance: 111.9
click at [87, 114] on div "+19493519233 Live | 03:17 ALL TASKS ALL TASKS ACTIVE TASKS TASKS IN WRAP UP" at bounding box center [146, 144] width 222 height 218
click at [1019, 16] on icon at bounding box center [1015, 17] width 8 height 13
click at [202, 52] on icon at bounding box center [207, 52] width 19 height 19
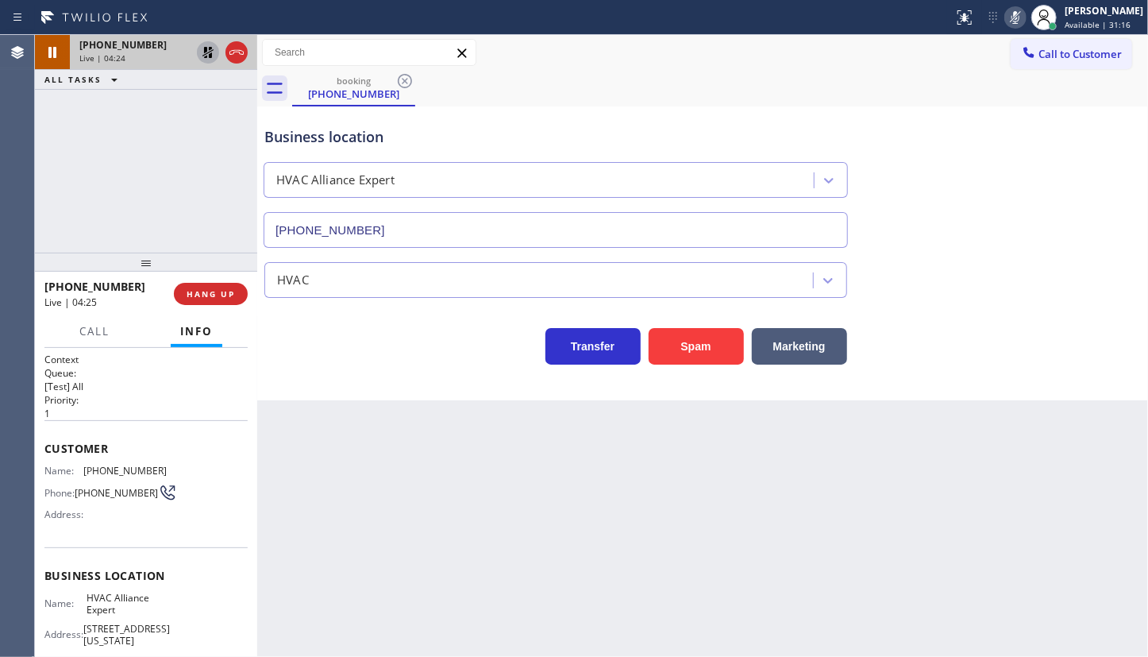
click at [61, 190] on div "+19493519233 Live | 04:24 ALL TASKS ALL TASKS ACTIVE TASKS TASKS IN WRAP UP" at bounding box center [146, 144] width 222 height 218
drag, startPoint x: 80, startPoint y: 470, endPoint x: 171, endPoint y: 466, distance: 90.6
click at [171, 466] on div "Name: (949) 351-9233 Phone: (949) 351-9233 Address:" at bounding box center [145, 495] width 203 height 63
copy div "(949) 351-9233"
click at [206, 48] on icon at bounding box center [207, 52] width 11 height 11
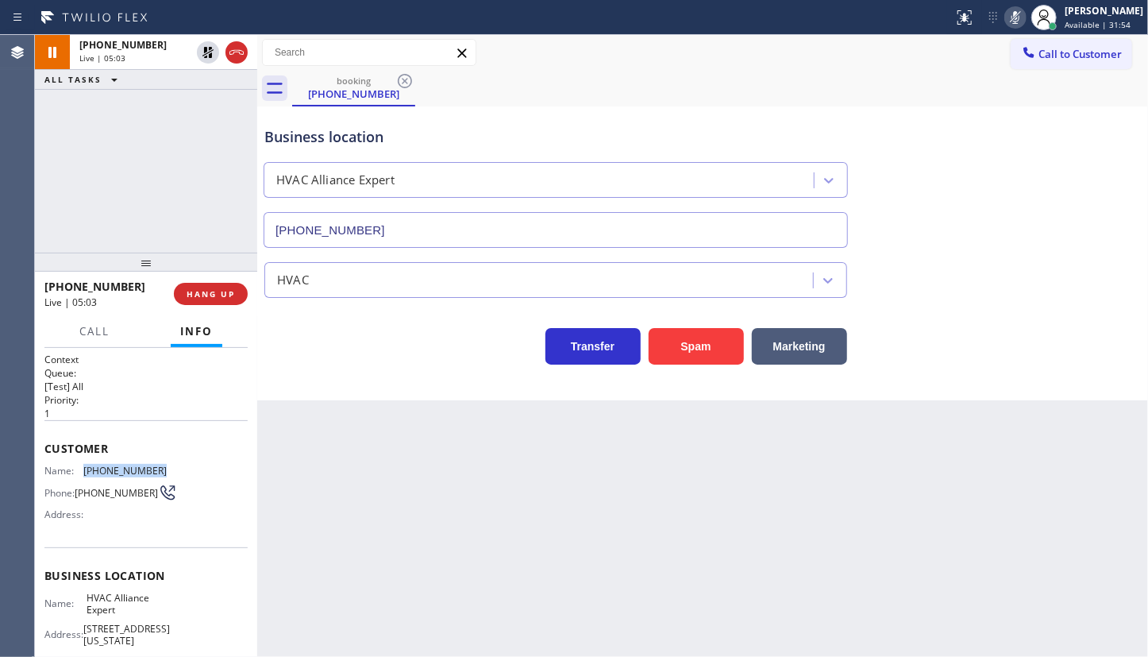
click at [1019, 19] on icon at bounding box center [1015, 17] width 19 height 19
drag, startPoint x: 116, startPoint y: 202, endPoint x: 113, endPoint y: 2, distance: 199.3
click at [117, 113] on div "+19493519233 Live | 05:57 ALL TASKS ALL TASKS ACTIVE TASKS TASKS IN WRAP UP" at bounding box center [146, 144] width 222 height 218
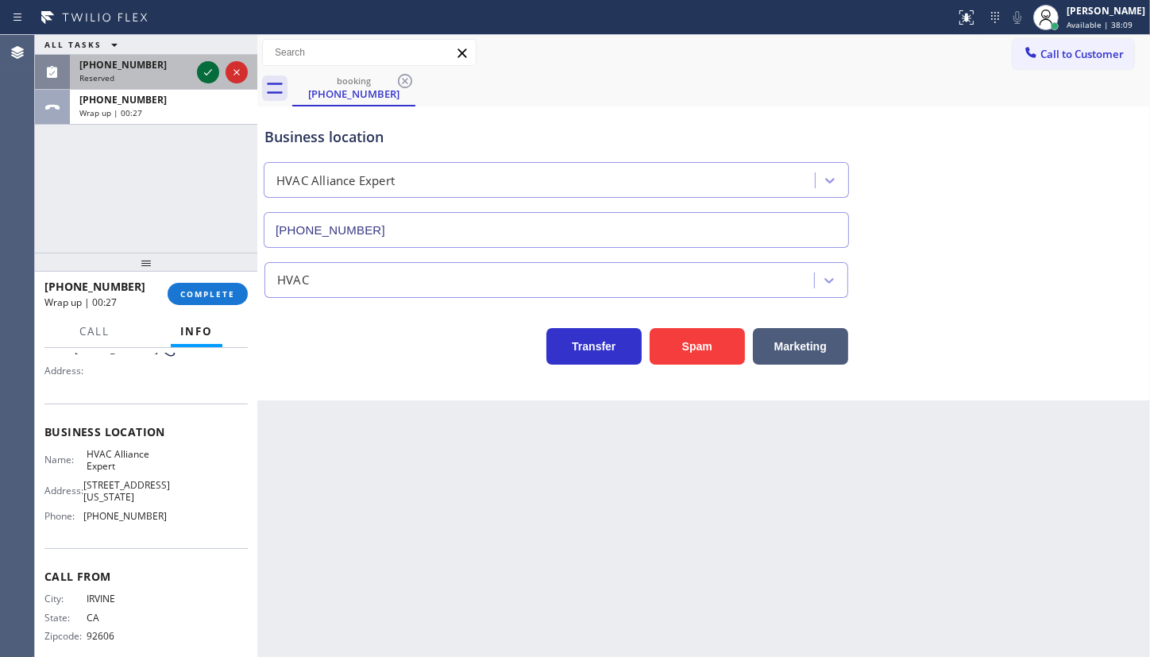
click at [205, 68] on icon at bounding box center [207, 72] width 19 height 19
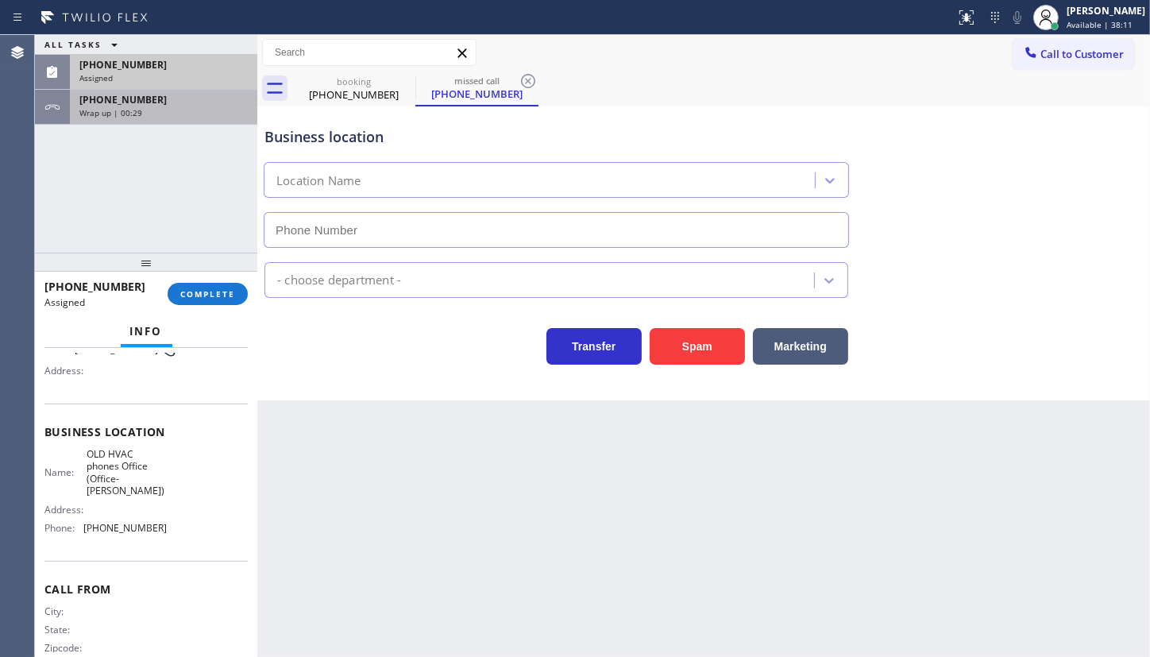
click at [75, 101] on div "+19493519233 Wrap up | 00:29" at bounding box center [160, 107] width 181 height 35
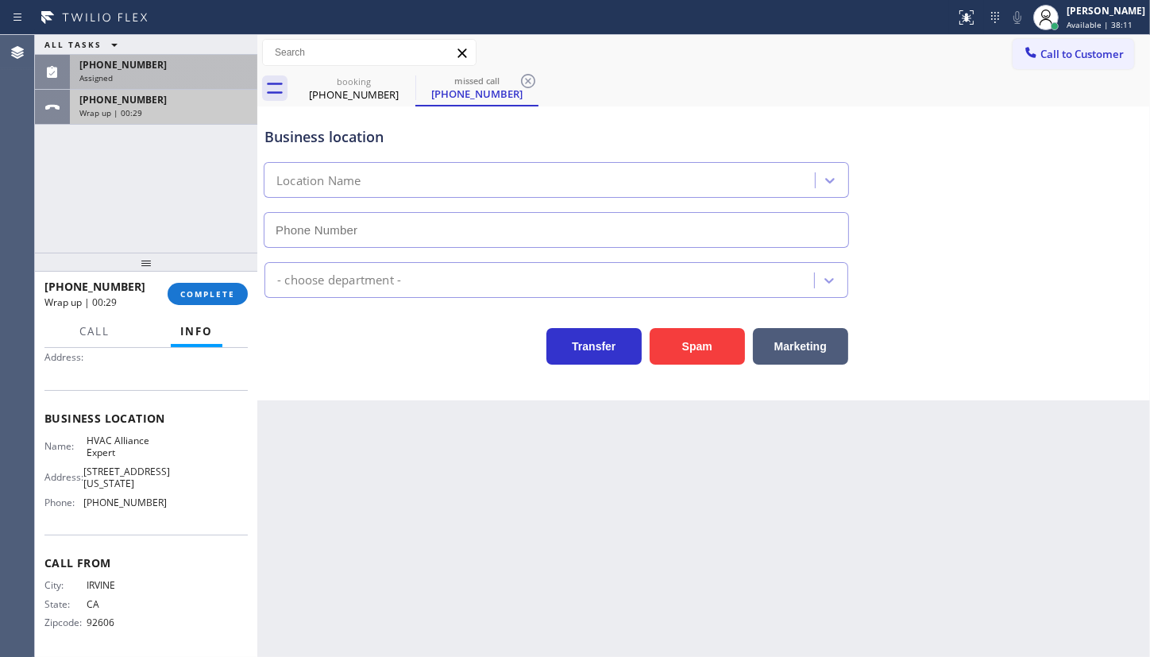
type input "(714) 602-1102"
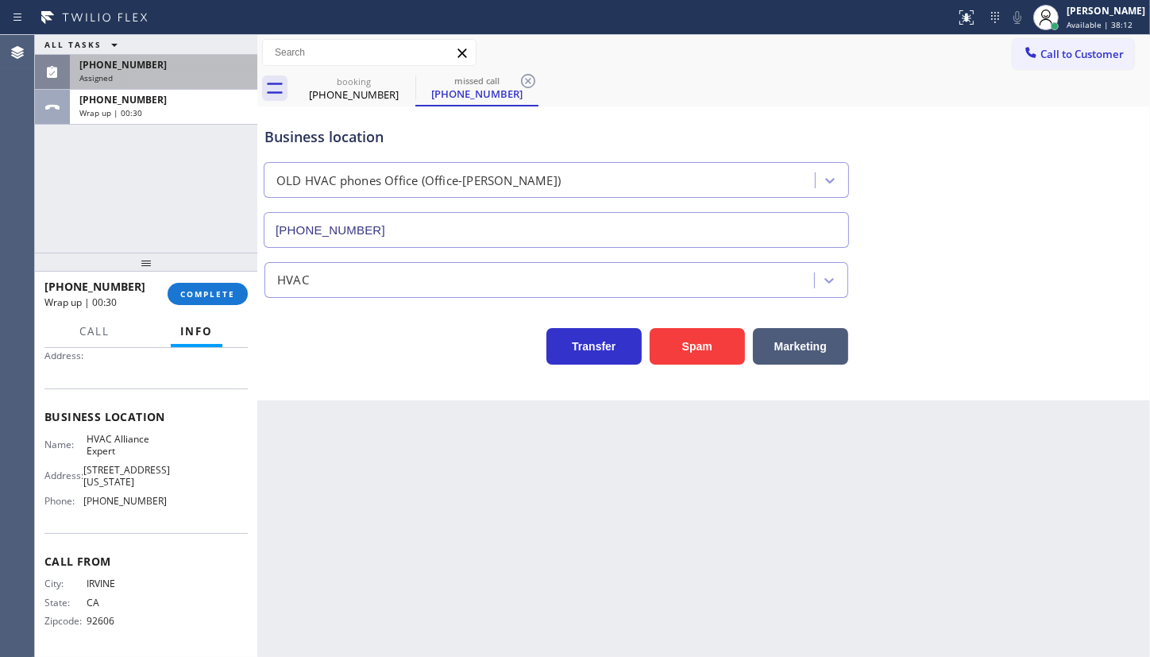
scroll to position [163, 0]
drag, startPoint x: 81, startPoint y: 491, endPoint x: 182, endPoint y: 507, distance: 102.1
click at [182, 507] on div "Name: HVAC Alliance Expert Address: 10866 Washington Blvd Phone: (855) 999-4417" at bounding box center [145, 471] width 203 height 80
copy div "(855) 999-4417"
click at [206, 296] on span "COMPLETE" at bounding box center [207, 293] width 55 height 11
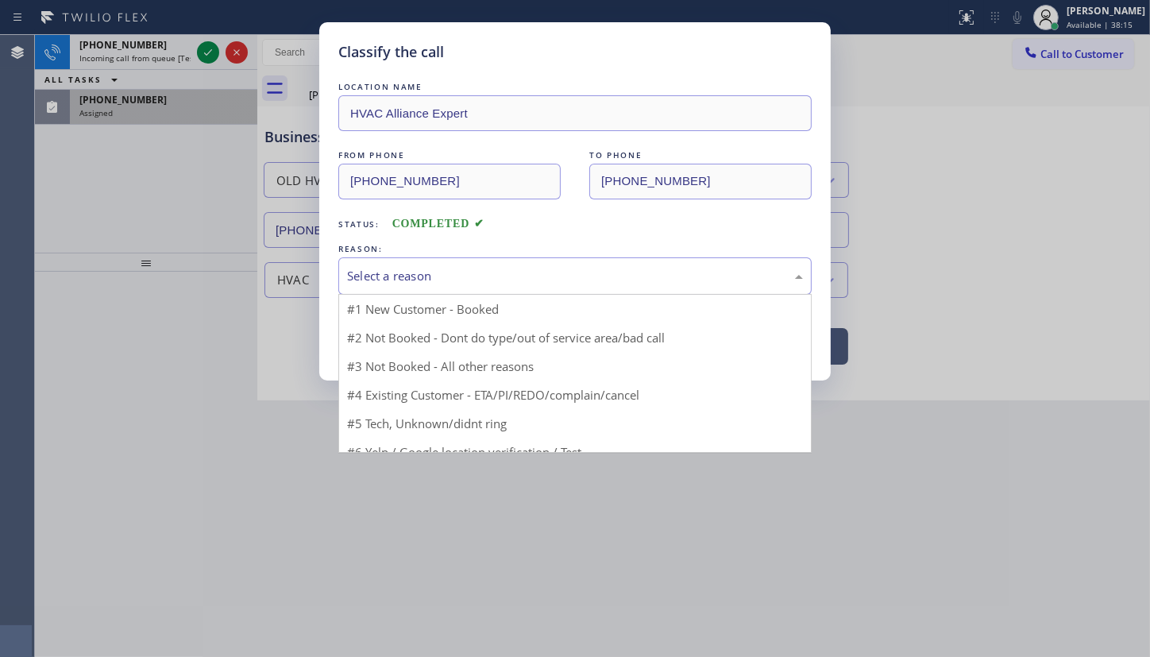
click at [385, 275] on div "Select a reason" at bounding box center [575, 276] width 456 height 18
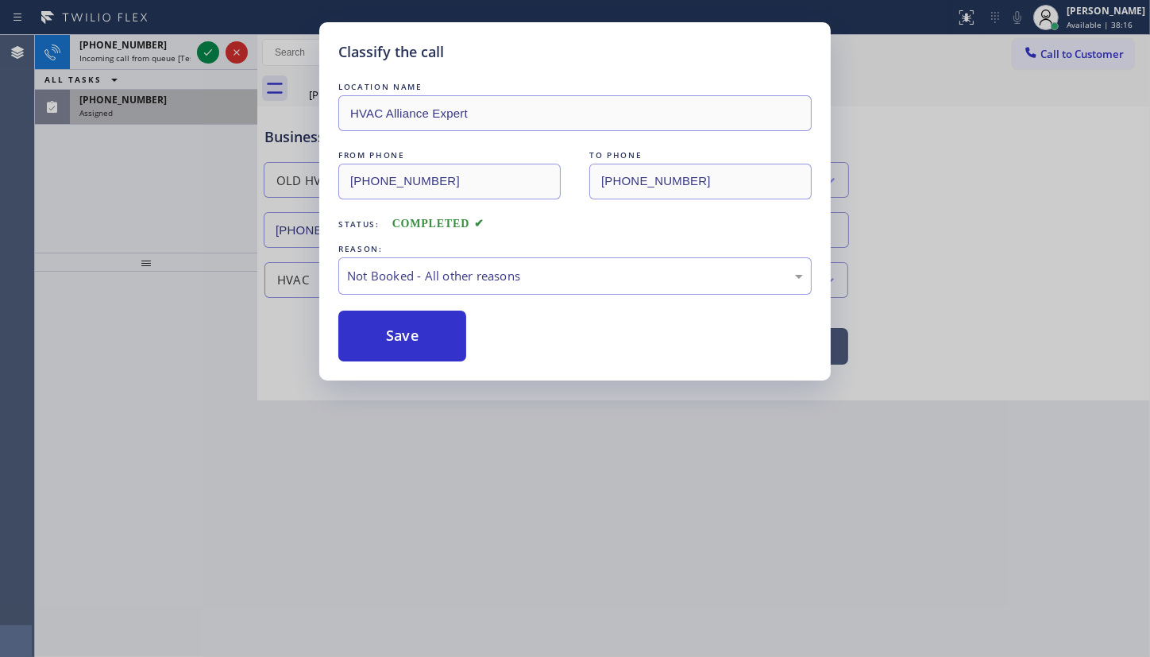
drag, startPoint x: 377, startPoint y: 329, endPoint x: 300, endPoint y: 146, distance: 198.2
click at [372, 316] on button "Save" at bounding box center [402, 335] width 128 height 51
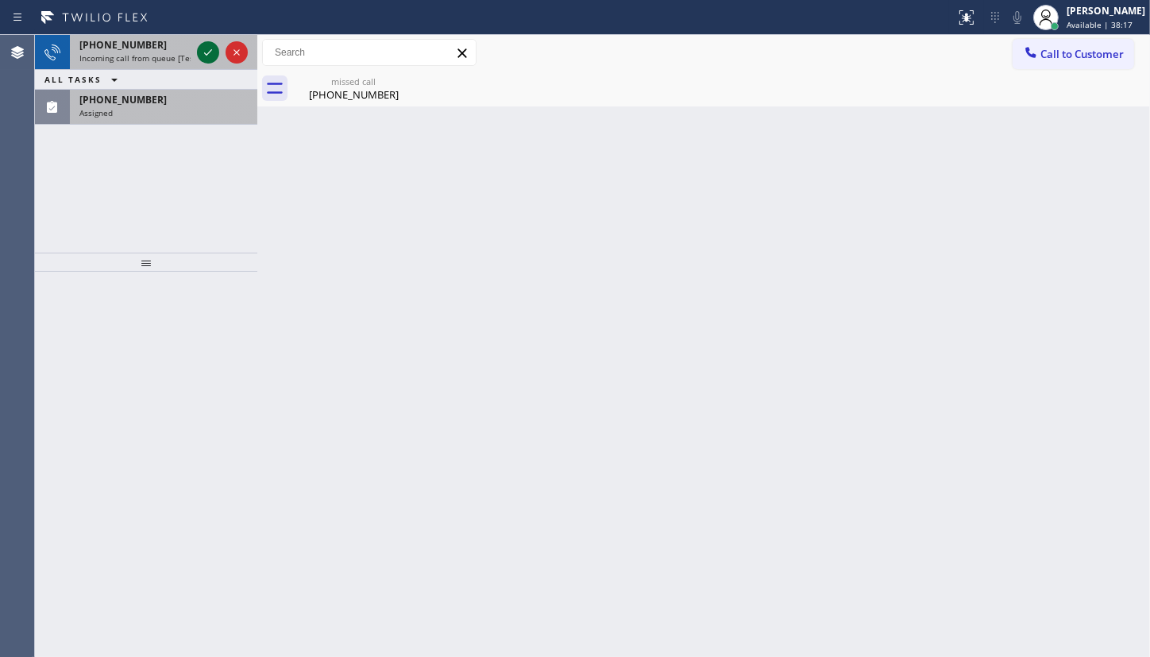
drag, startPoint x: 202, startPoint y: 53, endPoint x: 148, endPoint y: 0, distance: 75.2
click at [202, 51] on icon at bounding box center [207, 52] width 19 height 19
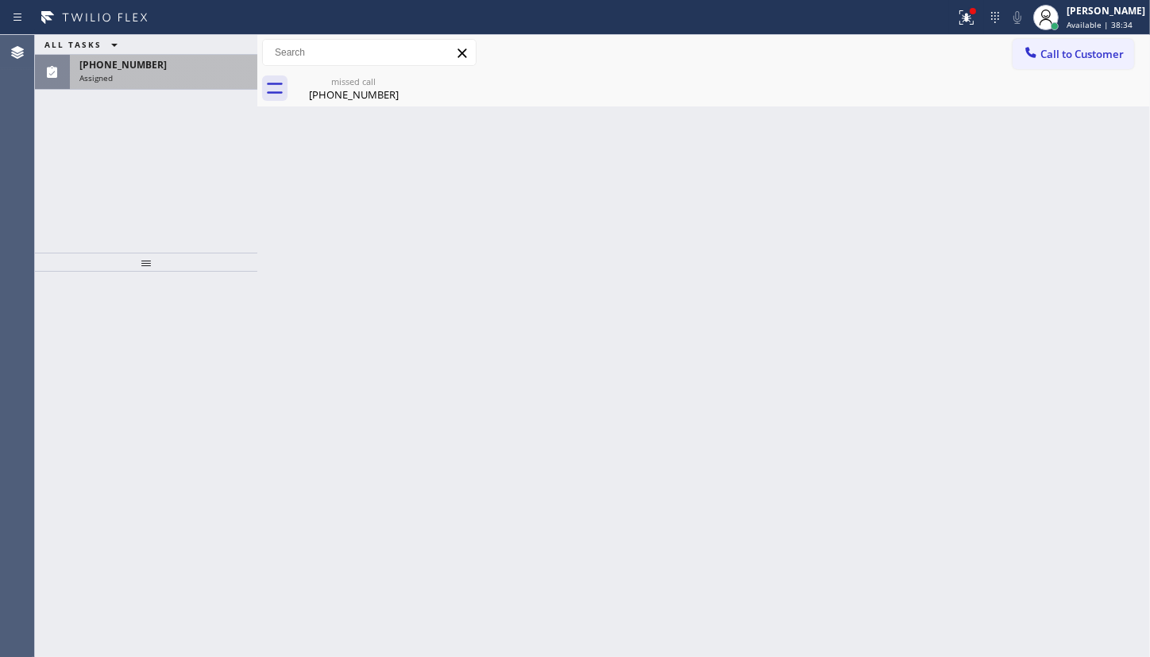
click at [131, 87] on div "(951) 516-7659 Assigned" at bounding box center [160, 72] width 181 height 35
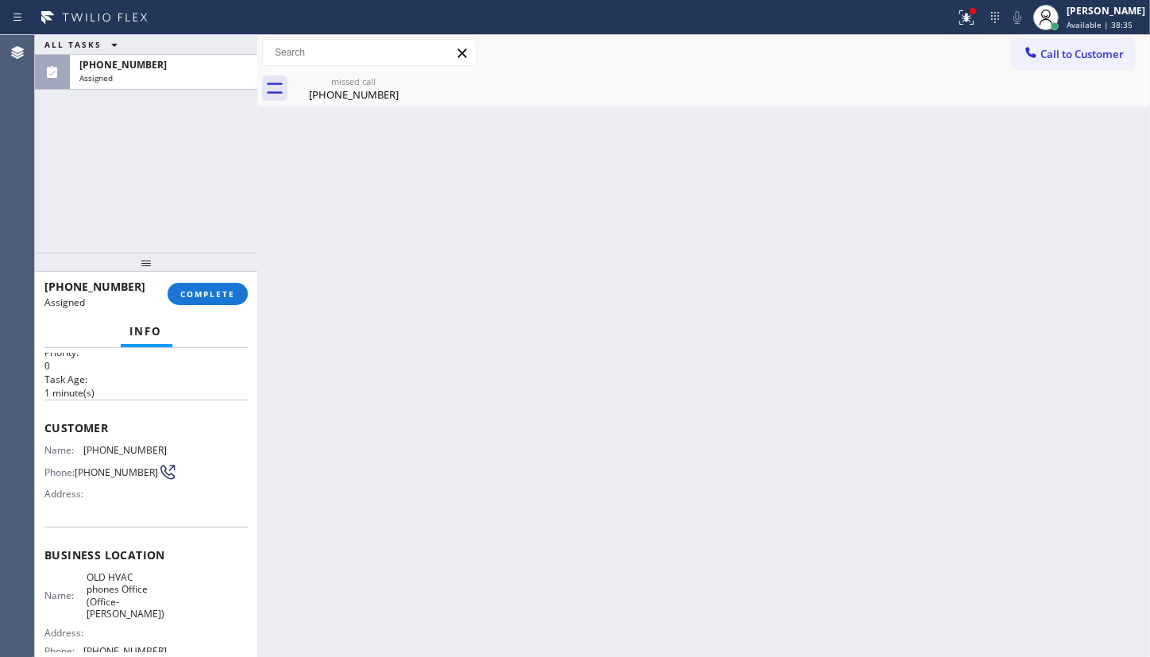
scroll to position [71, 0]
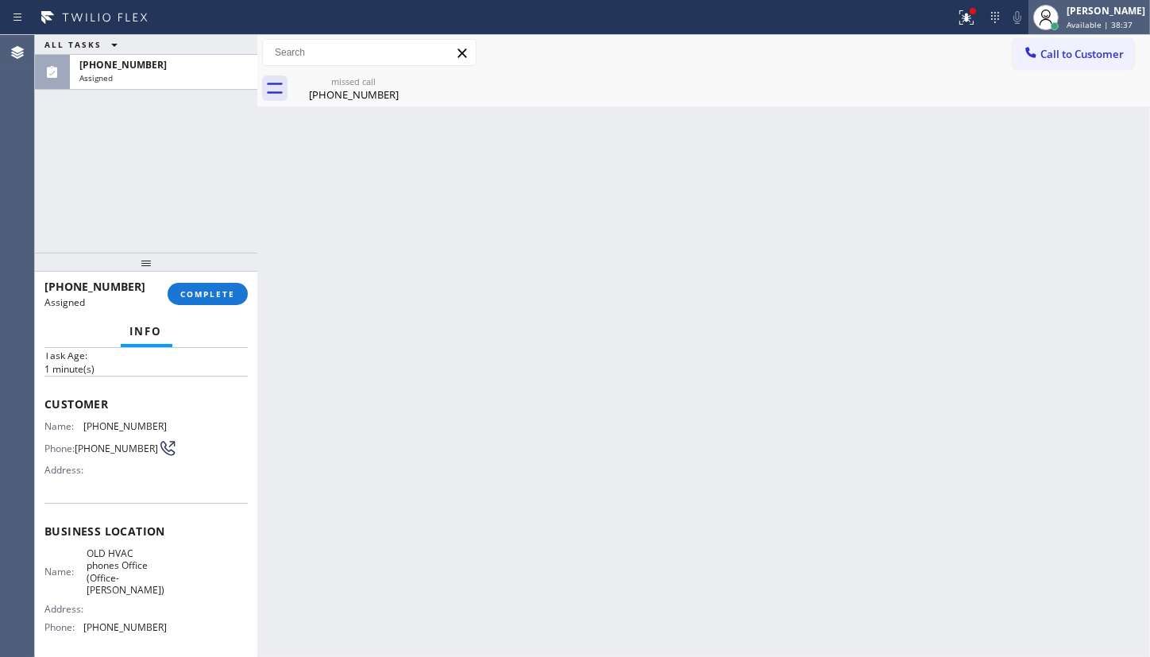
click at [1077, 14] on div "[PERSON_NAME]" at bounding box center [1105, 10] width 79 height 13
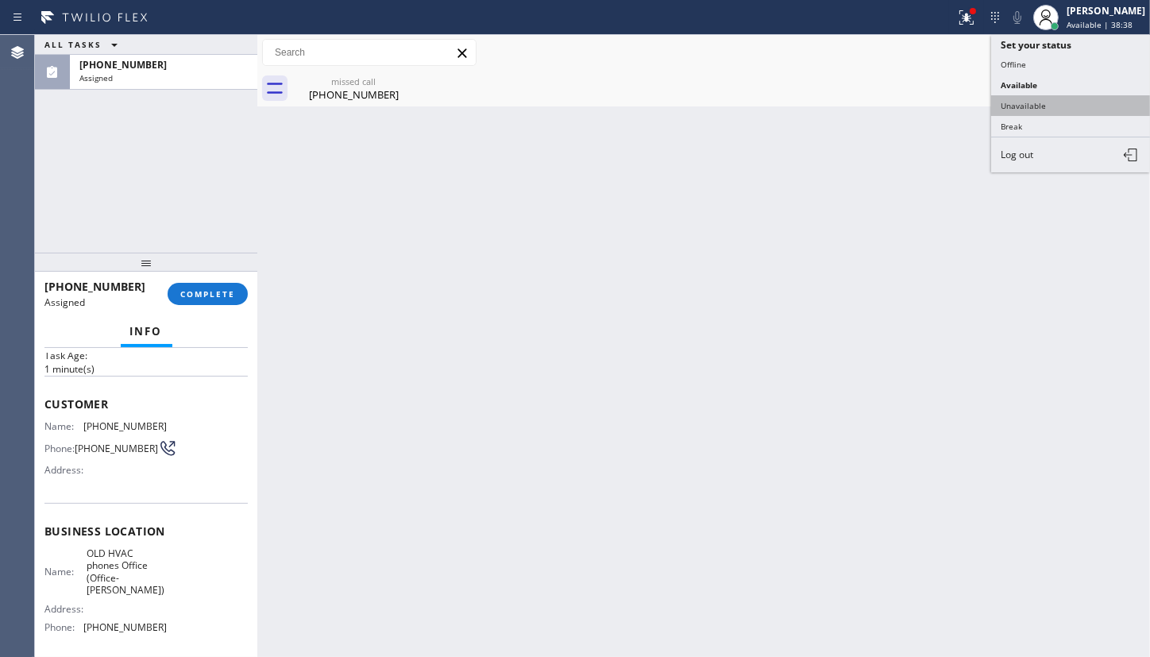
click at [1038, 103] on button "Unavailable" at bounding box center [1070, 105] width 159 height 21
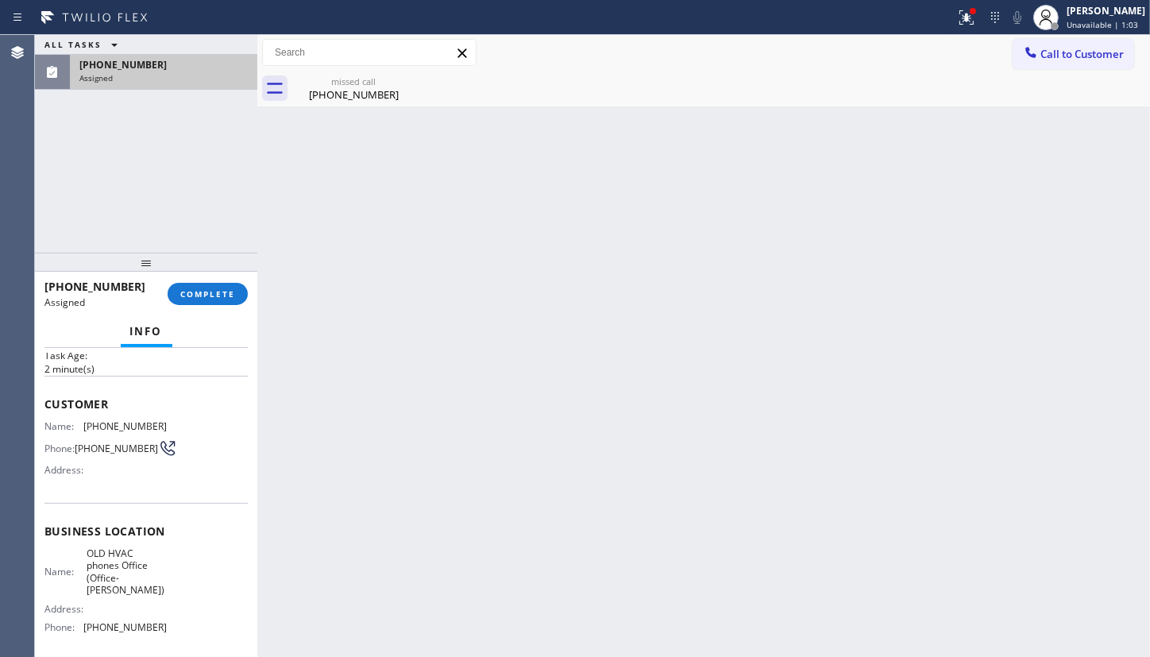
click at [177, 71] on div "(951) 516-7659" at bounding box center [163, 64] width 168 height 13
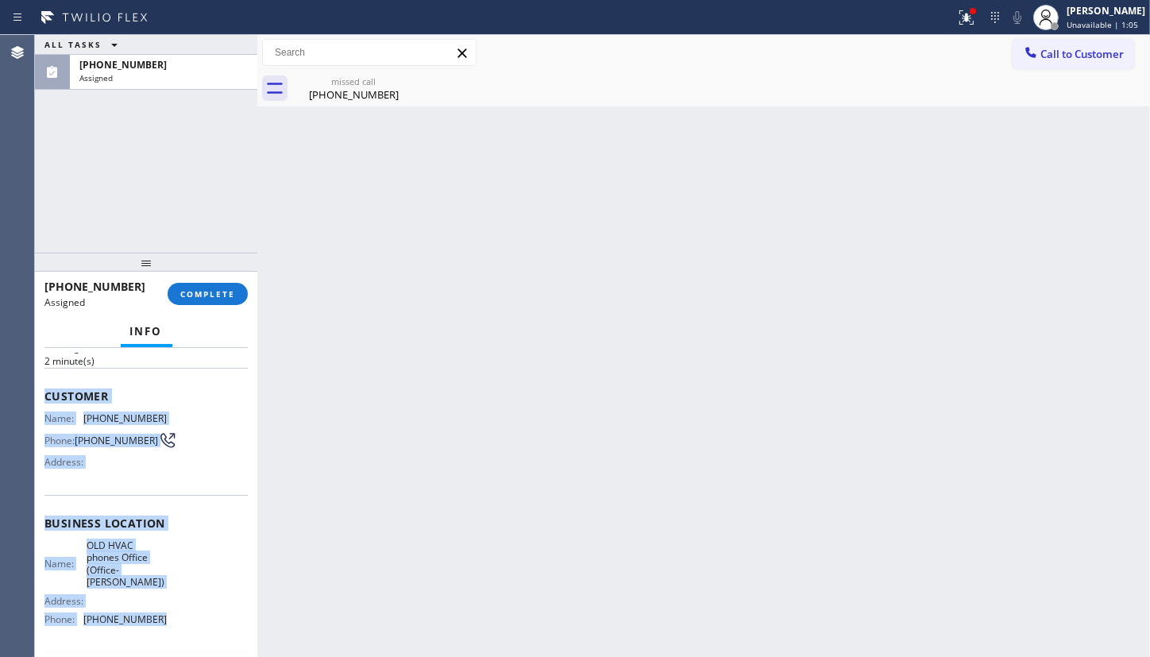
scroll to position [189, 0]
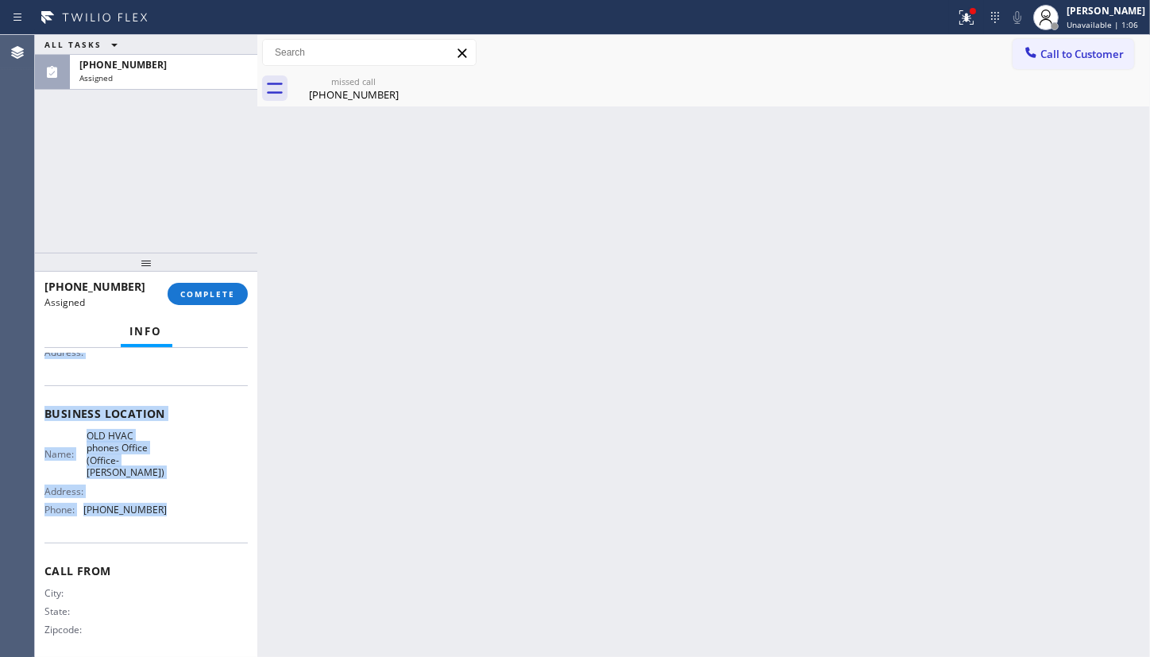
drag, startPoint x: 40, startPoint y: 472, endPoint x: 214, endPoint y: 511, distance: 178.8
click at [214, 511] on div "Context Queue: HVAC Priority: 0 Task Age: 2 minute(s) Customer Name: (951) 516-…" at bounding box center [146, 502] width 222 height 309
click at [214, 511] on div "Name: OLD HVAC phones Office (Office-Chloe) Address: Phone: (714) 602-1102" at bounding box center [145, 476] width 203 height 93
drag, startPoint x: 37, startPoint y: 468, endPoint x: 195, endPoint y: 518, distance: 165.2
click at [195, 518] on div "Context Queue: HVAC Priority: 0 Task Age: 2 minute(s) Customer Name: (951) 516-…" at bounding box center [146, 502] width 222 height 309
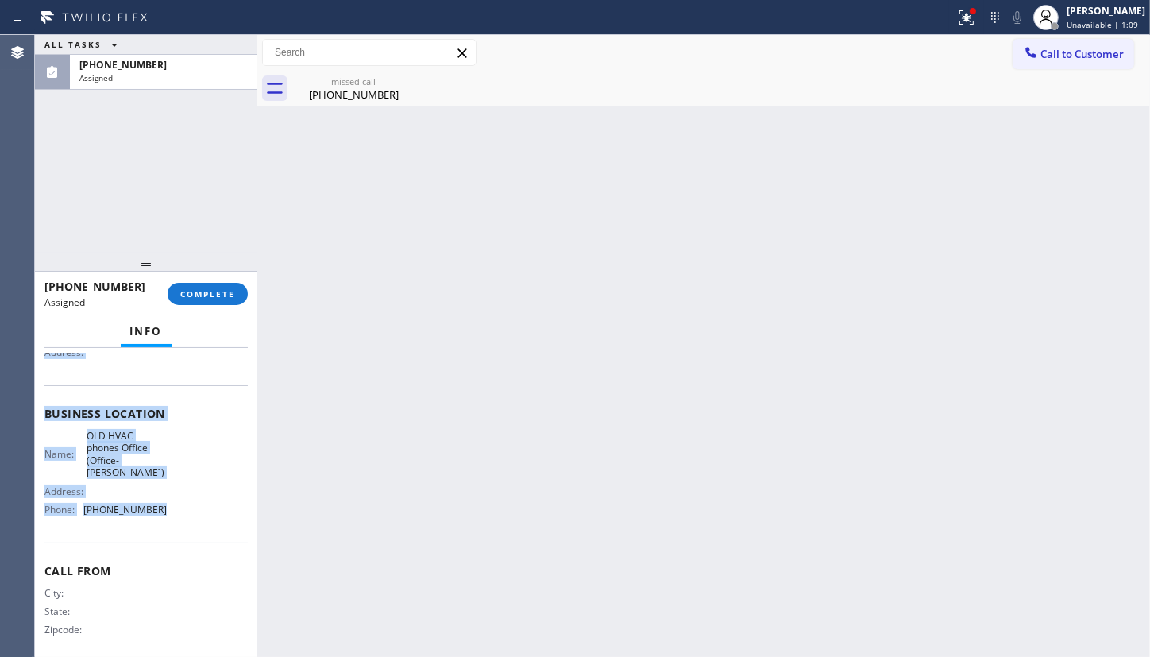
copy div "Customer Name: (951) 516-7659 Phone: (951) 516-7659 Address: Business location …"
click at [213, 290] on span "COMPLETE" at bounding box center [207, 293] width 55 height 11
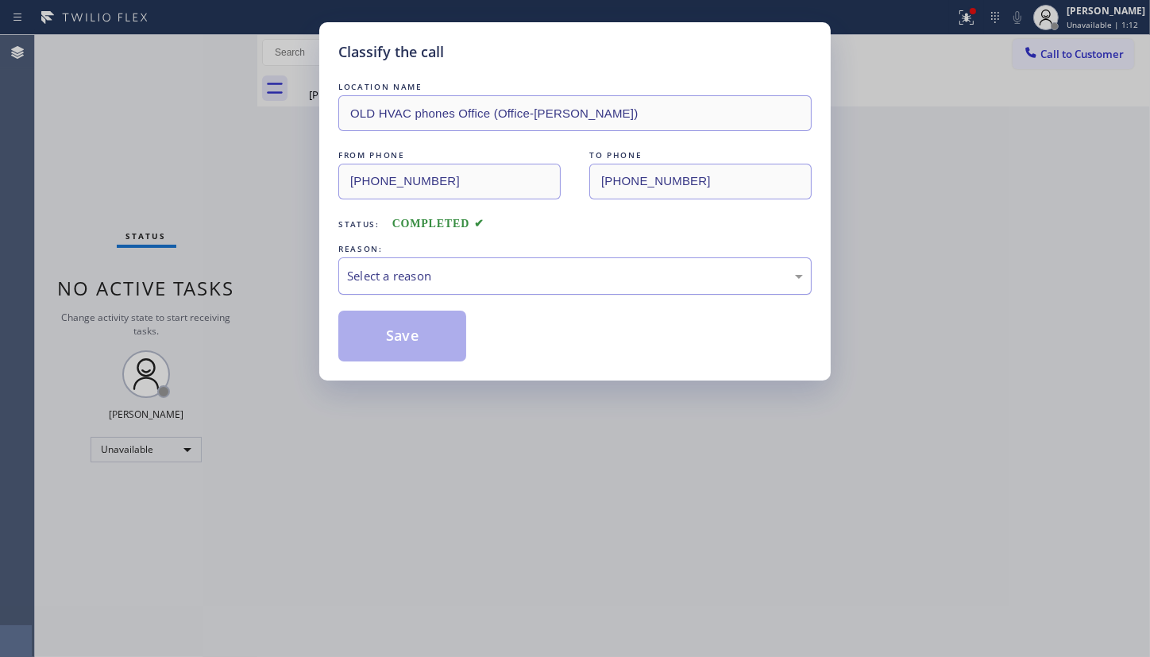
click at [383, 273] on div "Select a reason" at bounding box center [575, 276] width 456 height 18
click at [372, 270] on div "Select a reason" at bounding box center [575, 276] width 456 height 18
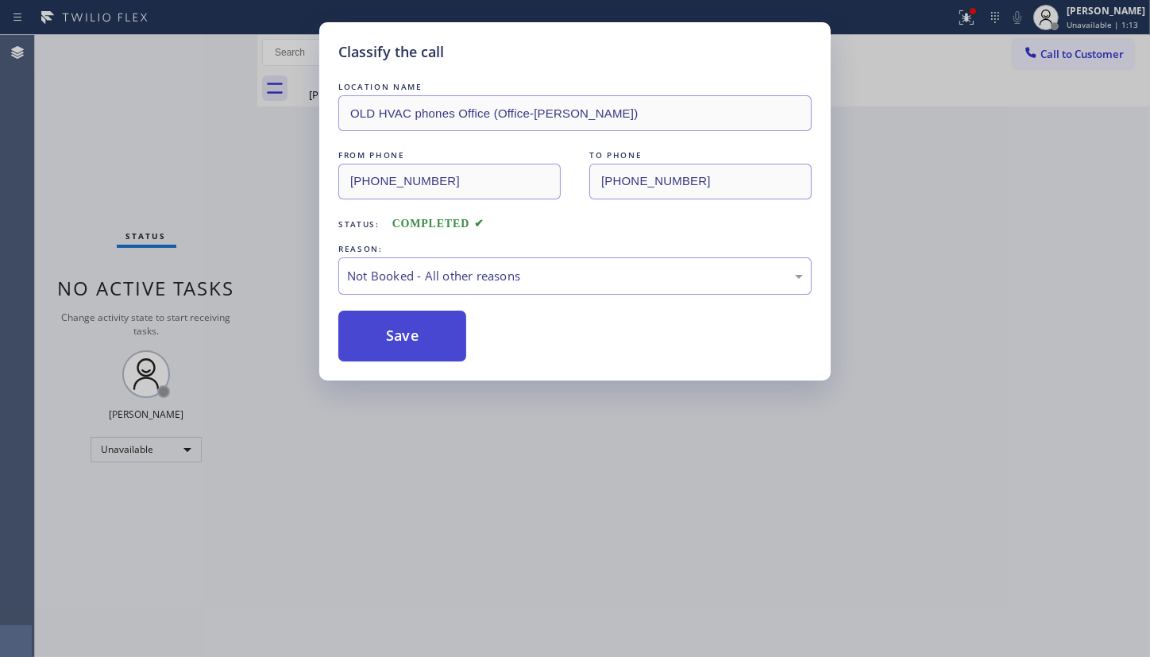
click at [370, 338] on button "Save" at bounding box center [402, 335] width 128 height 51
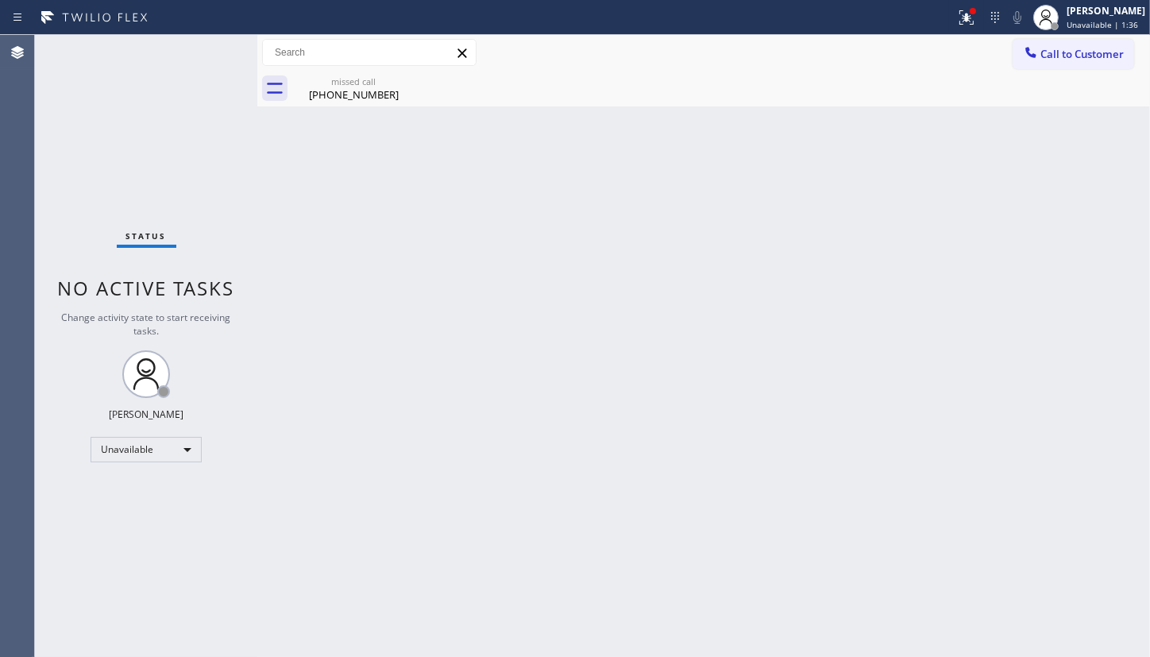
click at [75, 380] on div "Status No active tasks Change activity state to start receiving tasks. JENIZA A…" at bounding box center [146, 346] width 222 height 622
click at [110, 437] on div "Unavailable" at bounding box center [146, 449] width 111 height 25
click at [125, 487] on li "Available" at bounding box center [145, 489] width 108 height 19
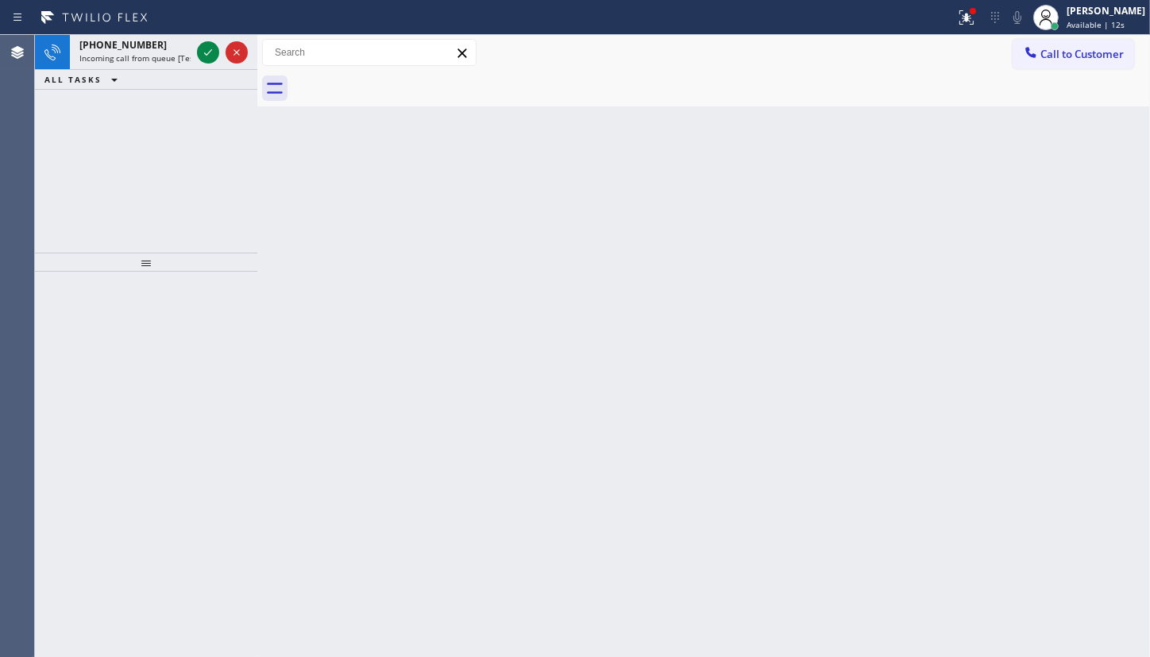
drag, startPoint x: 143, startPoint y: 141, endPoint x: 204, endPoint y: 77, distance: 88.2
click at [190, 90] on div "+18156004929 Incoming call from queue [Test] All ALL TASKS ALL TASKS ACTIVE TAS…" at bounding box center [146, 144] width 222 height 218
click at [215, 44] on icon at bounding box center [207, 52] width 19 height 19
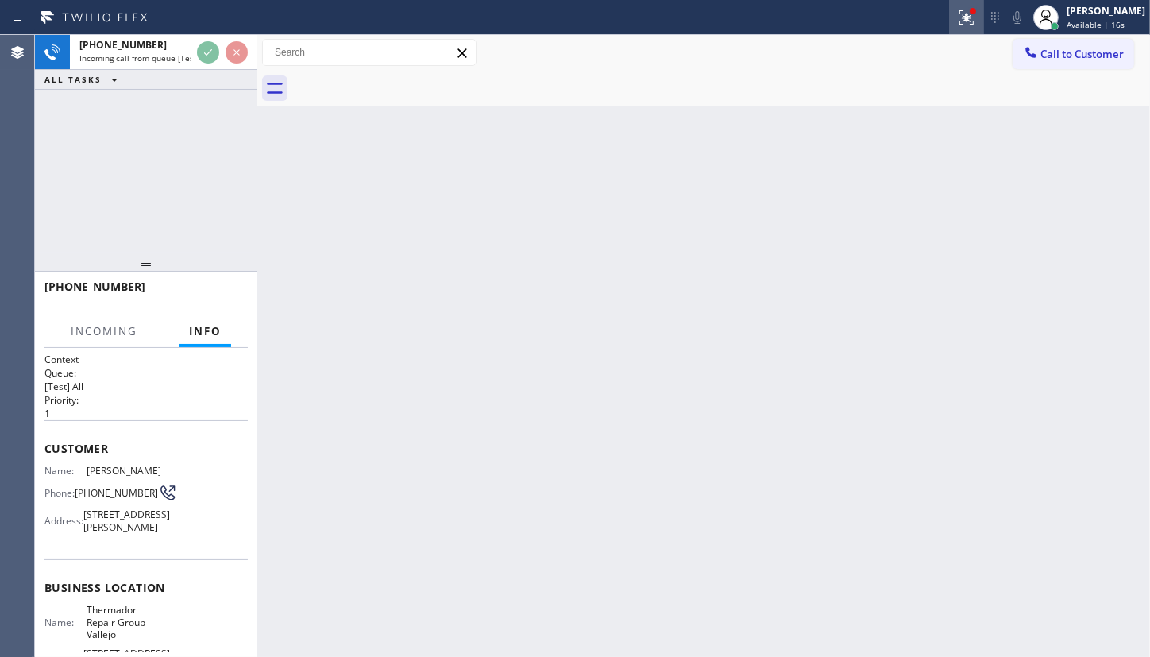
click at [961, 12] on icon at bounding box center [966, 17] width 19 height 19
click at [958, 25] on div at bounding box center [966, 17] width 35 height 19
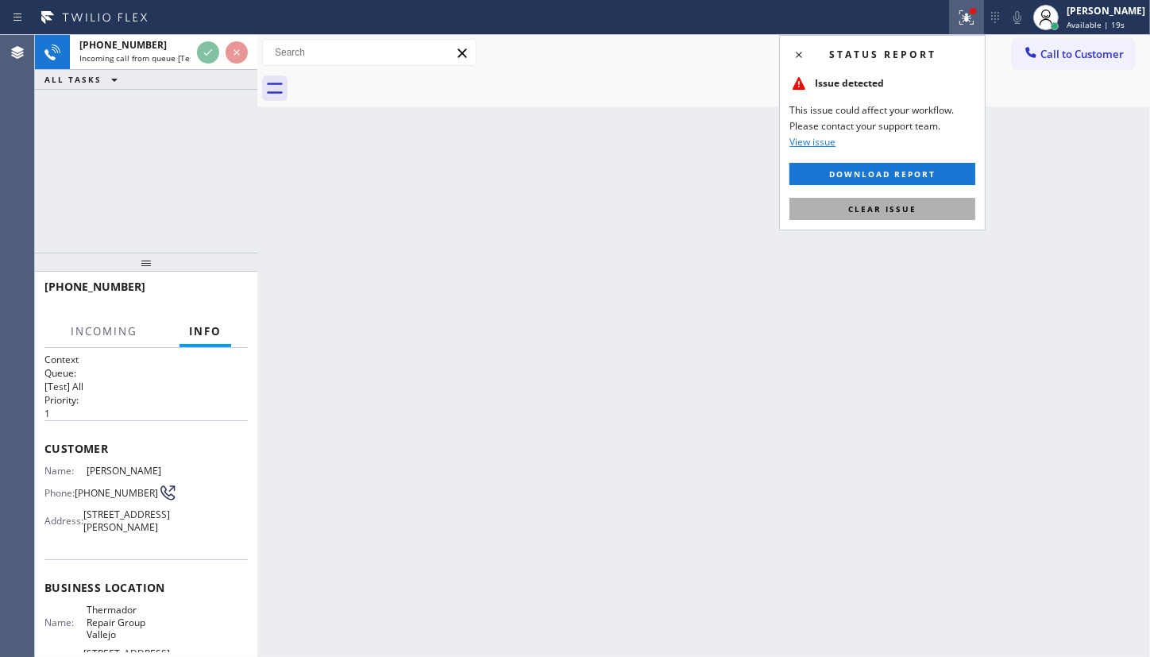
click at [934, 210] on button "Clear issue" at bounding box center [882, 209] width 186 height 22
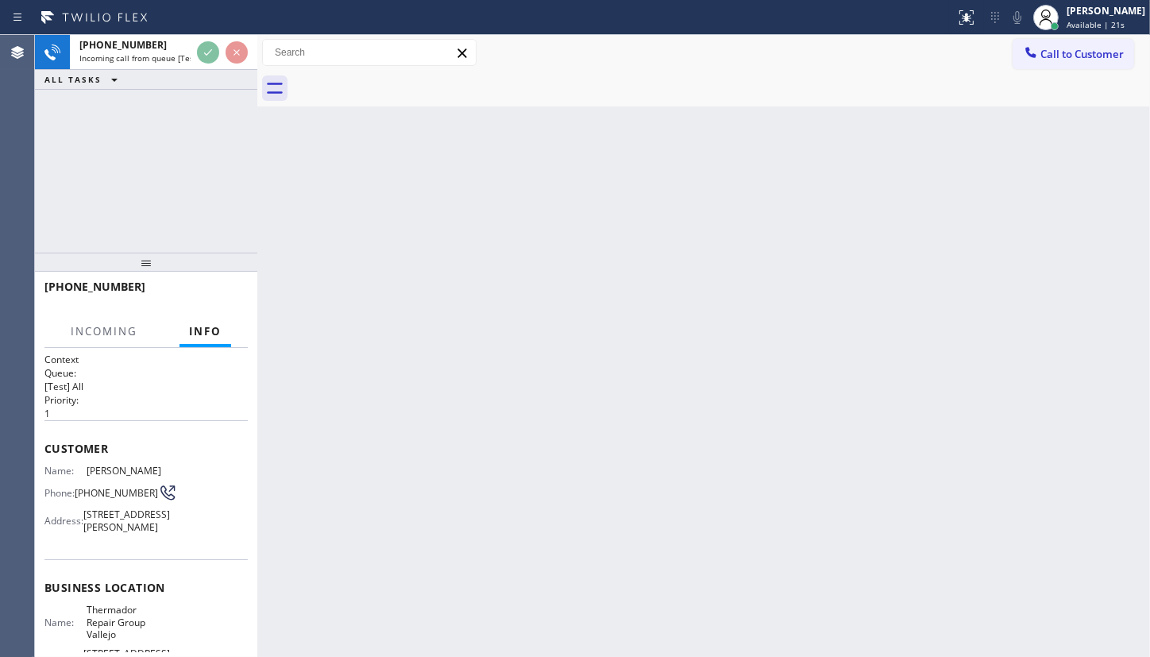
click at [210, 71] on div "ALL TASKS ALL TASKS ACTIVE TASKS TASKS IN WRAP UP" at bounding box center [146, 80] width 222 height 20
click at [214, 63] on div at bounding box center [222, 52] width 57 height 35
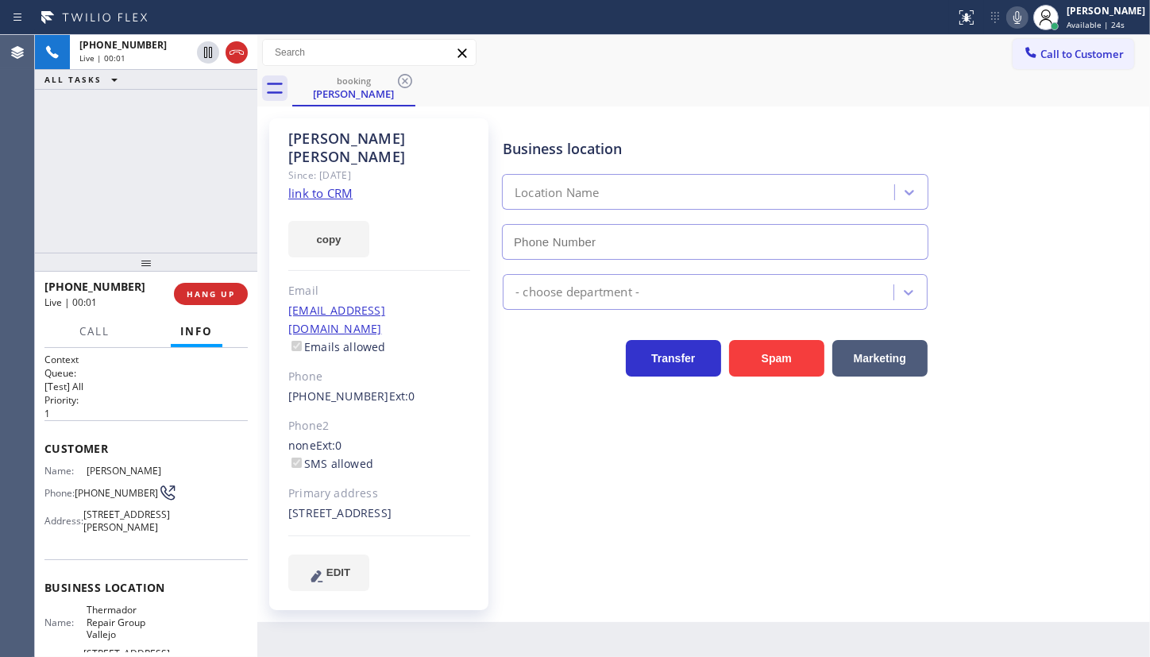
type input "(707) 504-3963"
click at [322, 185] on link "link to CRM" at bounding box center [320, 193] width 64 height 16
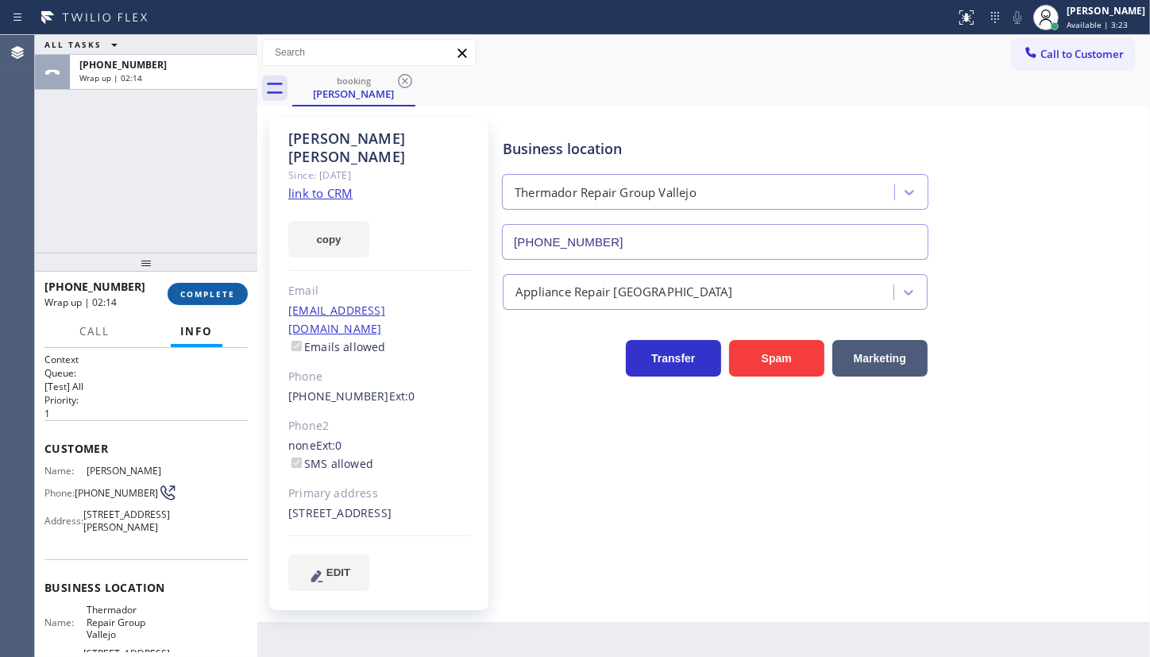
click at [207, 302] on button "COMPLETE" at bounding box center [208, 294] width 80 height 22
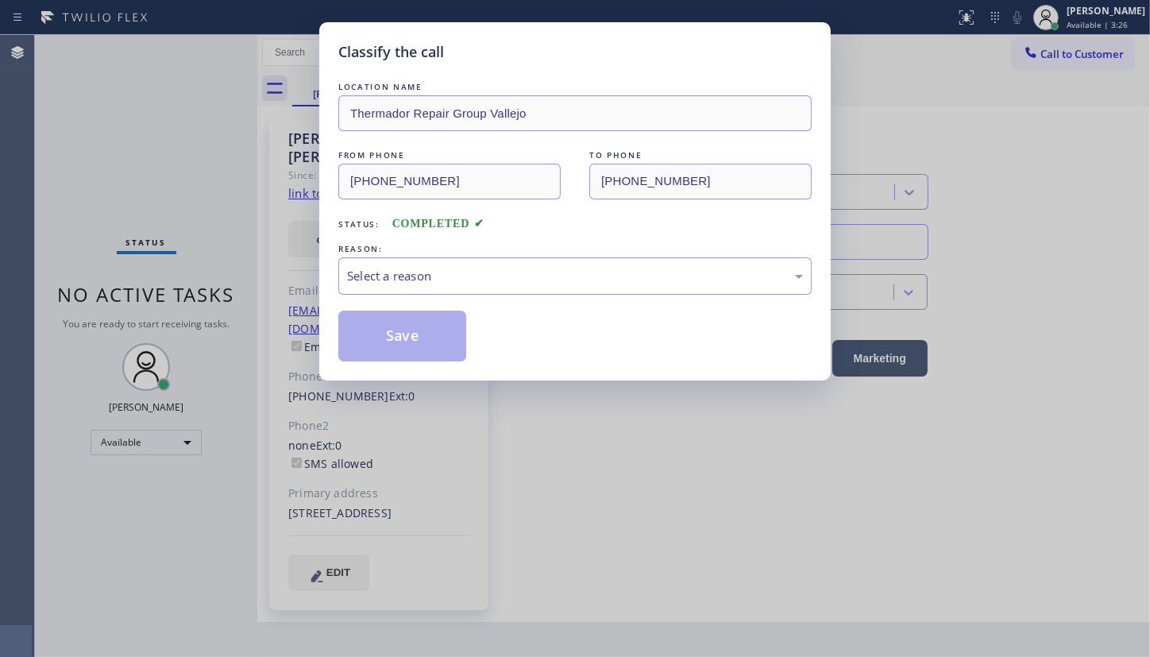
drag, startPoint x: 404, startPoint y: 245, endPoint x: 403, endPoint y: 254, distance: 9.7
click at [404, 247] on div "REASON:" at bounding box center [574, 249] width 473 height 17
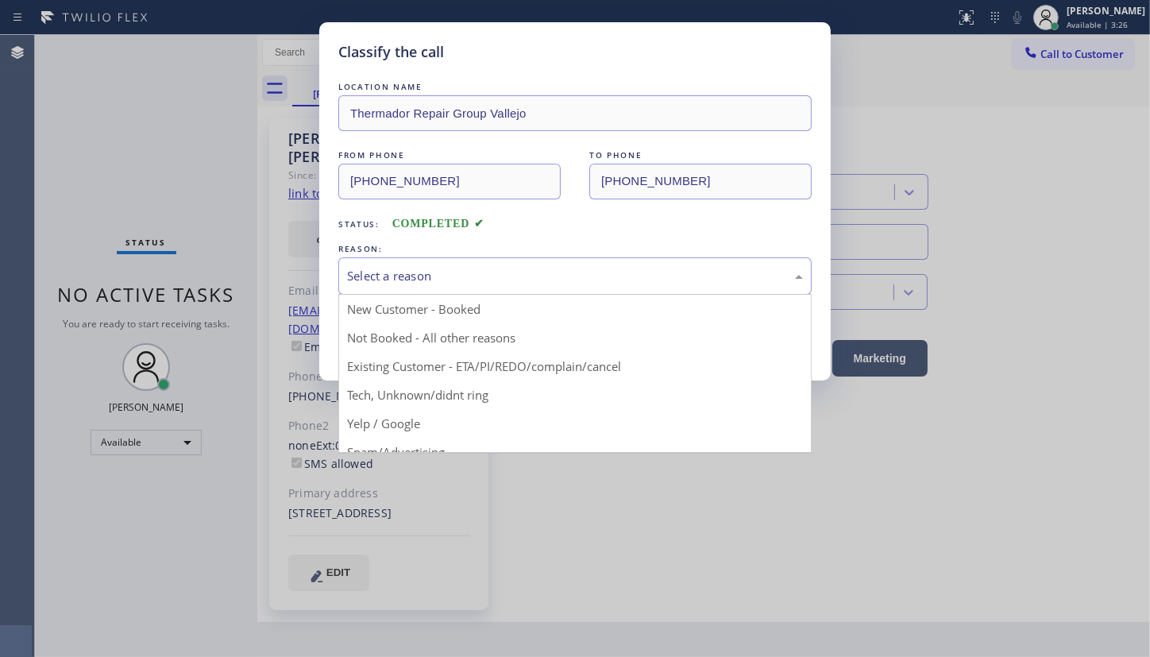
click at [396, 277] on div "Select a reason" at bounding box center [575, 276] width 456 height 18
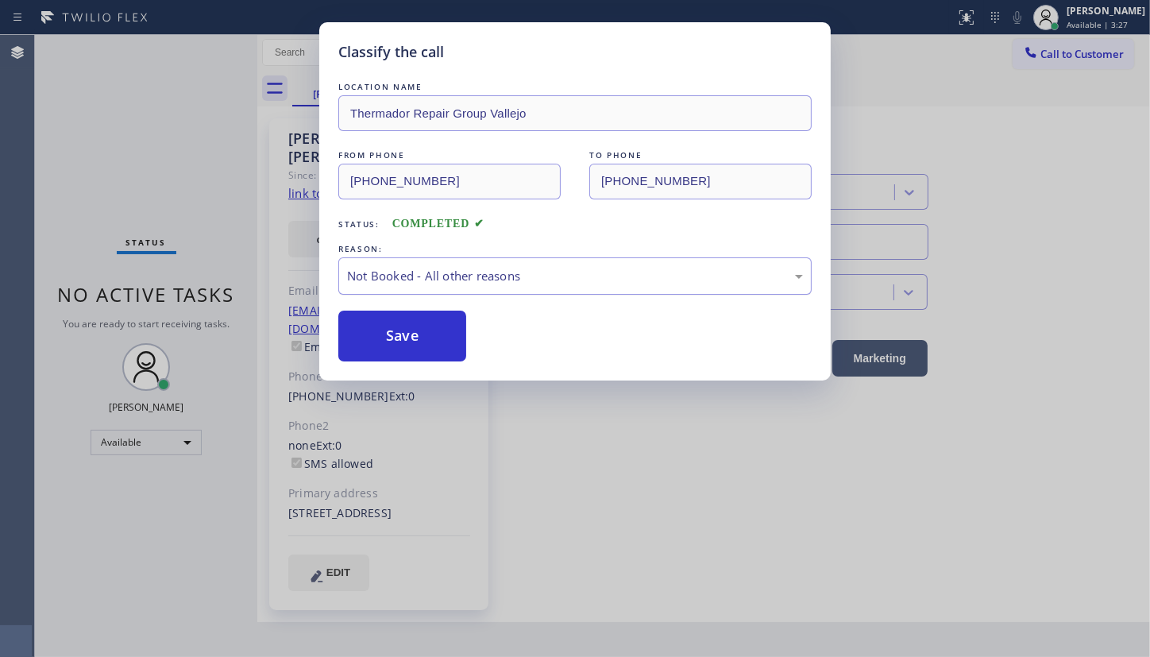
click at [387, 258] on div "Not Booked - All other reasons" at bounding box center [574, 275] width 473 height 37
click at [388, 333] on button "Save" at bounding box center [402, 335] width 128 height 51
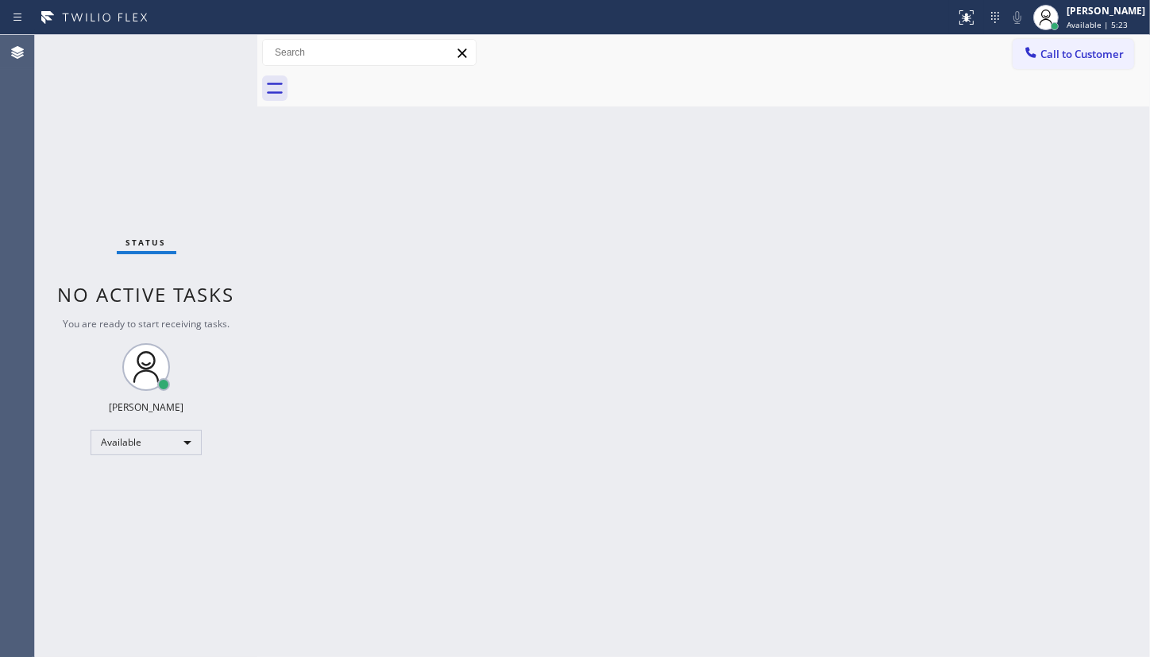
click at [99, 87] on div "Status No active tasks You are ready to start receiving tasks. JENIZA ALCAYDE A…" at bounding box center [146, 346] width 222 height 622
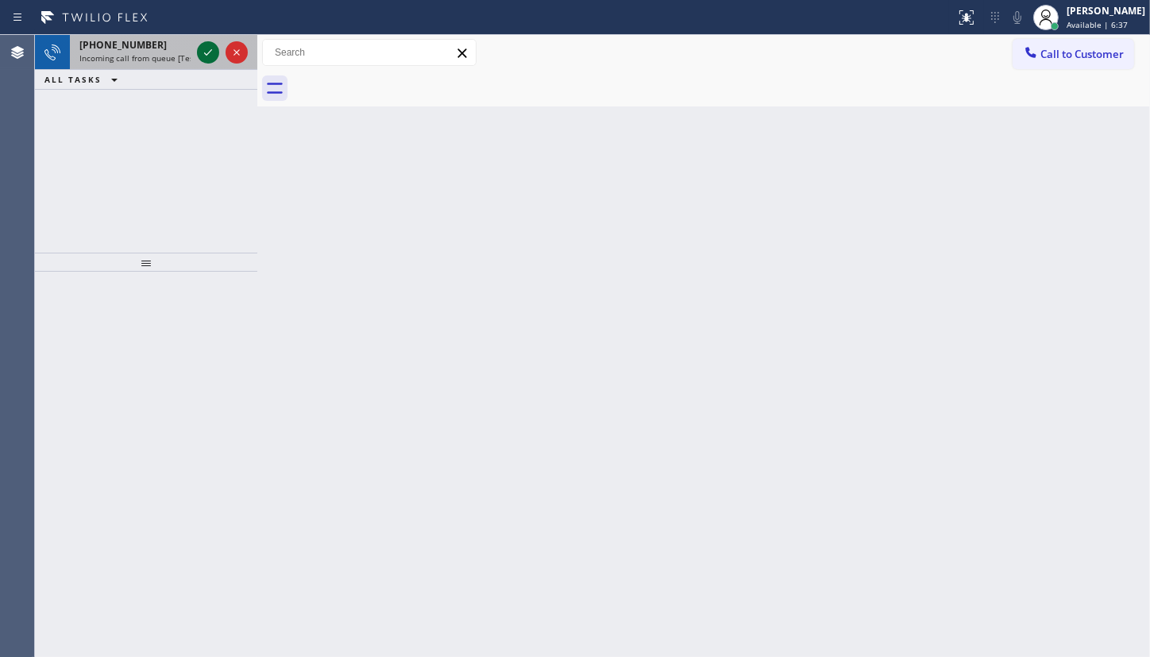
click at [214, 44] on icon at bounding box center [207, 52] width 19 height 19
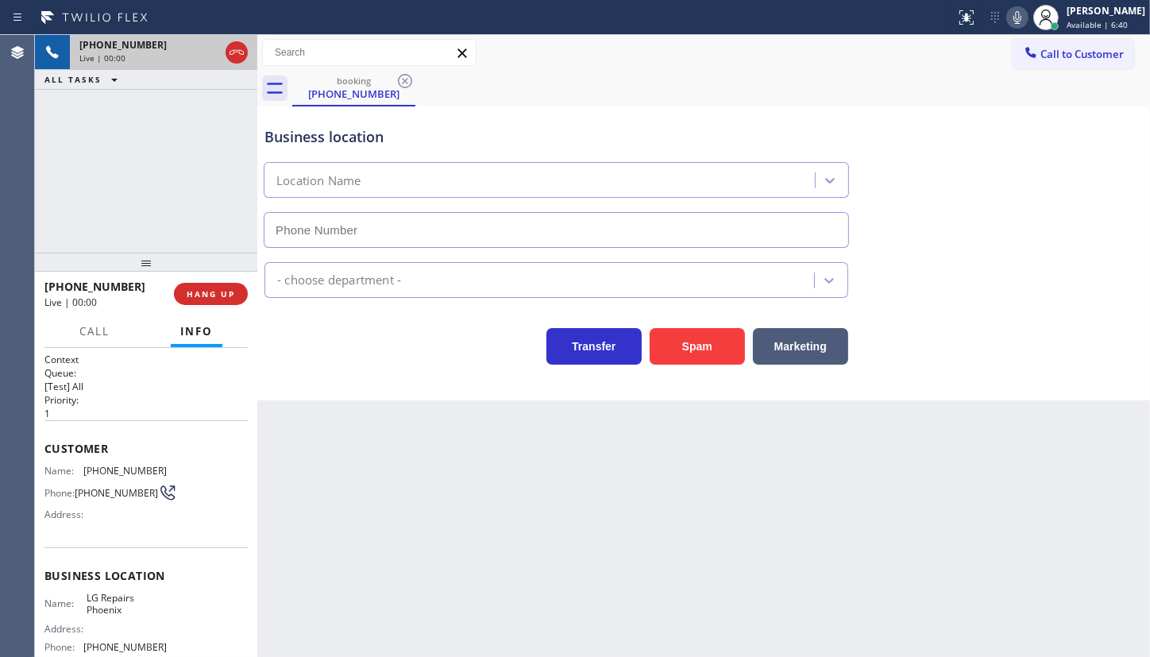
type input "(602) 755-6017"
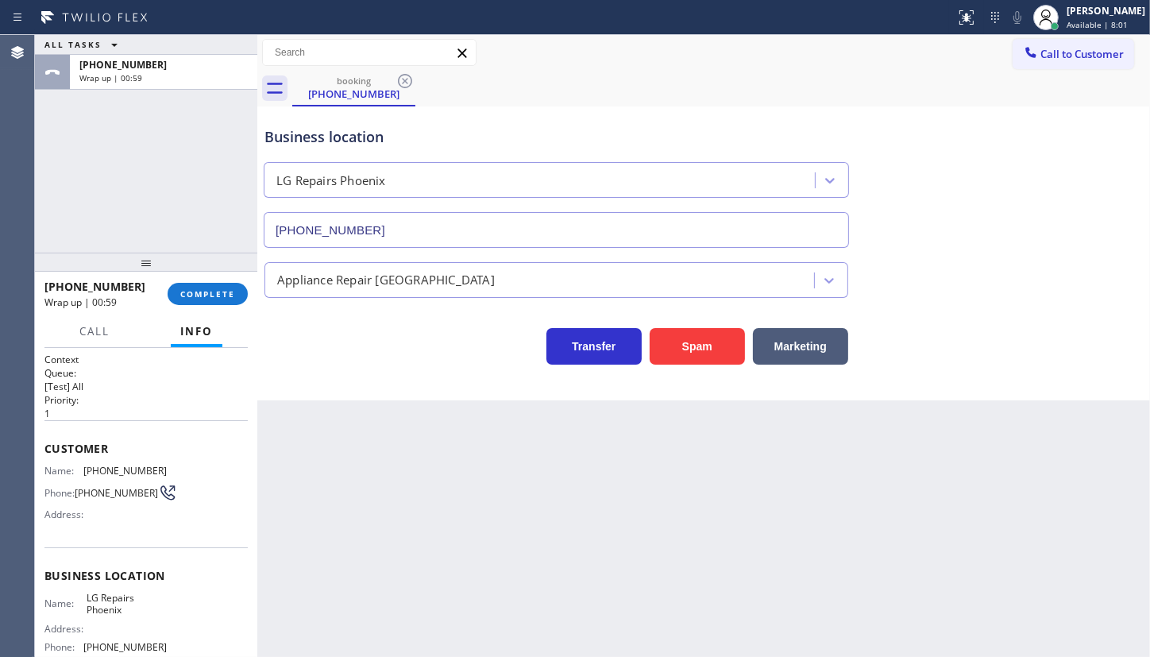
click at [133, 222] on div "ALL TASKS ALL TASKS ACTIVE TASKS TASKS IN WRAP UP +18477321421 Wrap up | 00:59" at bounding box center [146, 144] width 222 height 218
click at [1081, 16] on div "[PERSON_NAME]" at bounding box center [1105, 10] width 79 height 13
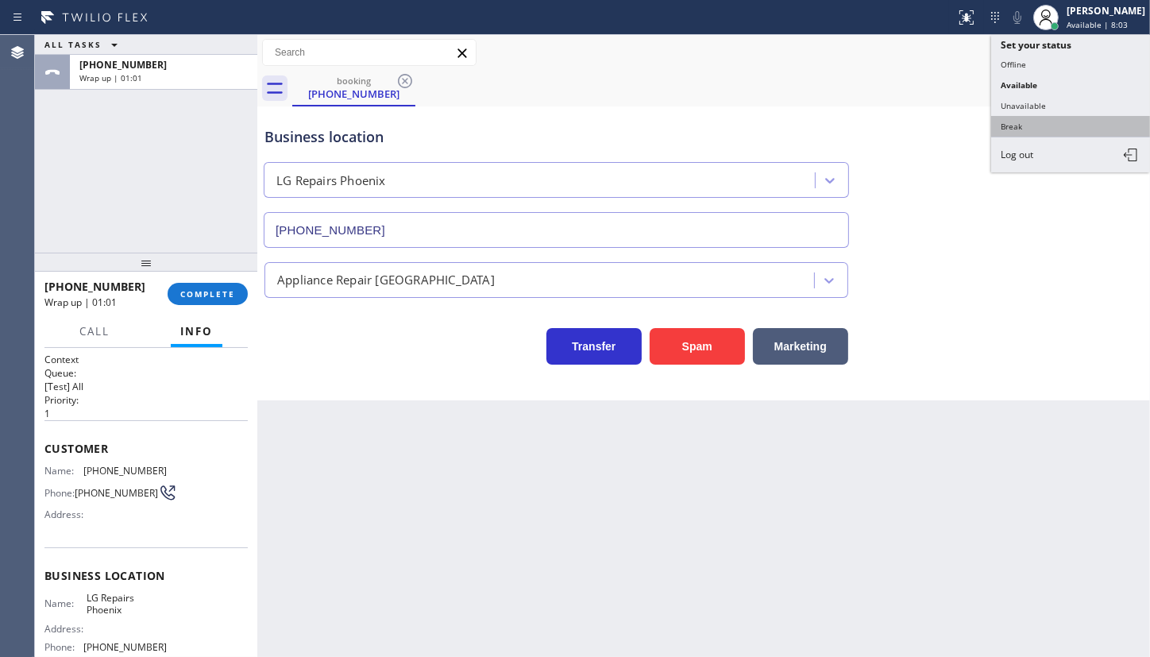
click at [1024, 120] on button "Break" at bounding box center [1070, 126] width 159 height 21
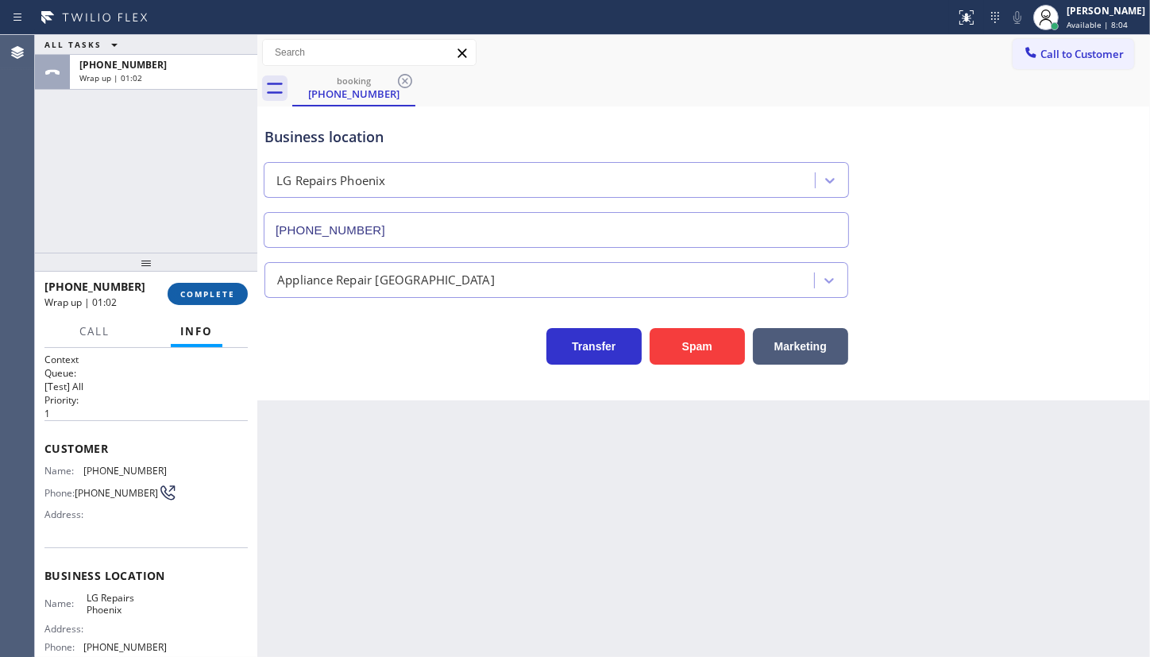
click at [214, 299] on span "COMPLETE" at bounding box center [207, 293] width 55 height 11
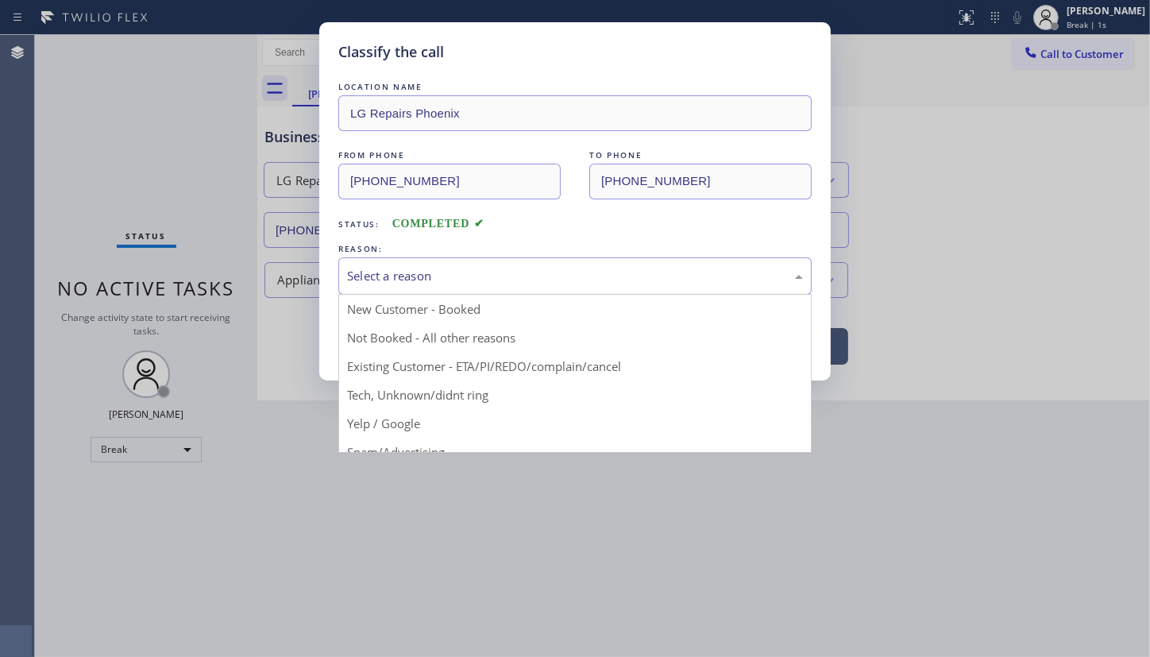
click at [374, 281] on div "Select a reason" at bounding box center [575, 276] width 456 height 18
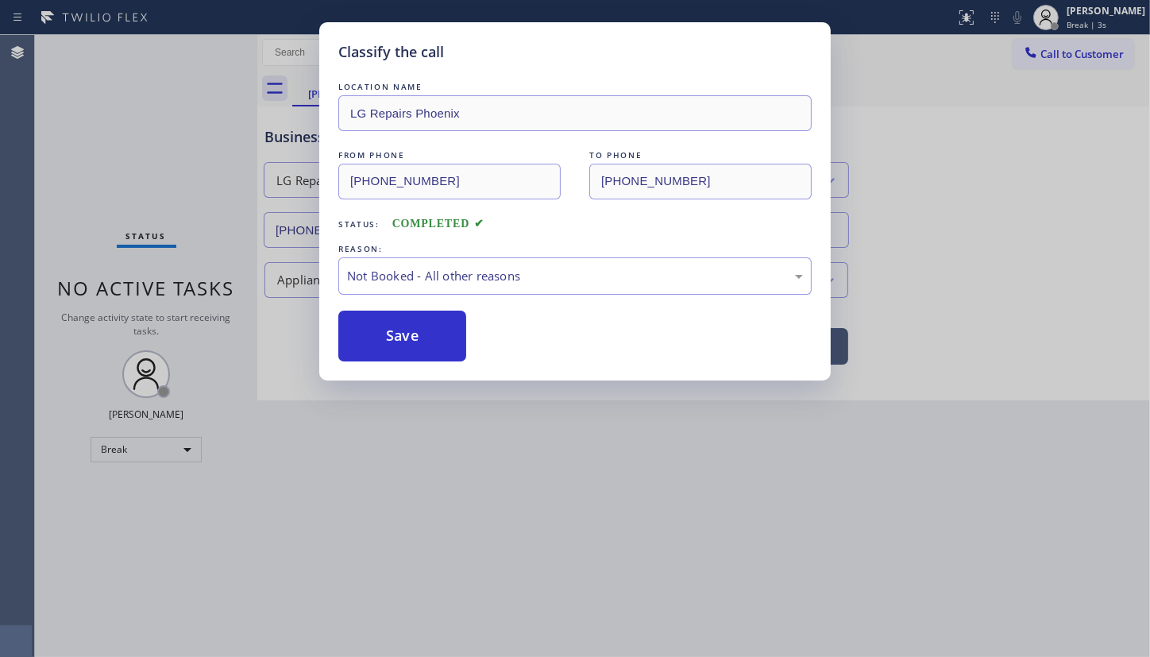
click at [370, 341] on button "Save" at bounding box center [402, 335] width 128 height 51
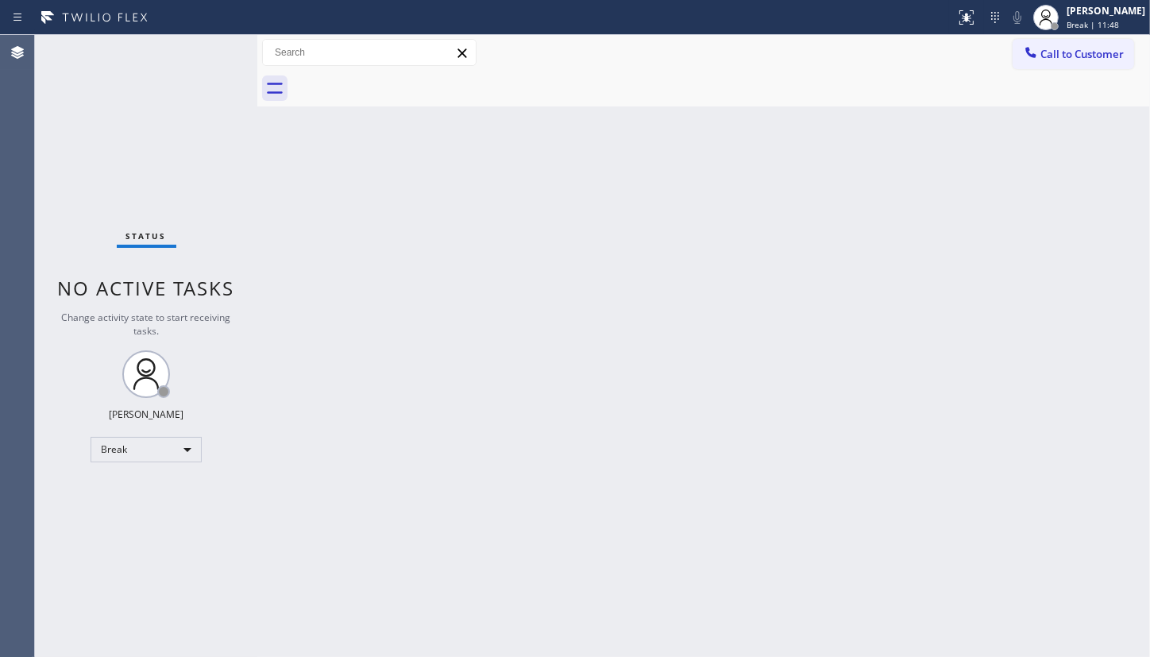
click at [66, 546] on div "Status No active tasks Change activity state to start receiving tasks. JENIZA A…" at bounding box center [146, 346] width 222 height 622
click at [127, 454] on div "Break" at bounding box center [146, 449] width 111 height 25
click at [133, 491] on li "Available" at bounding box center [145, 489] width 108 height 19
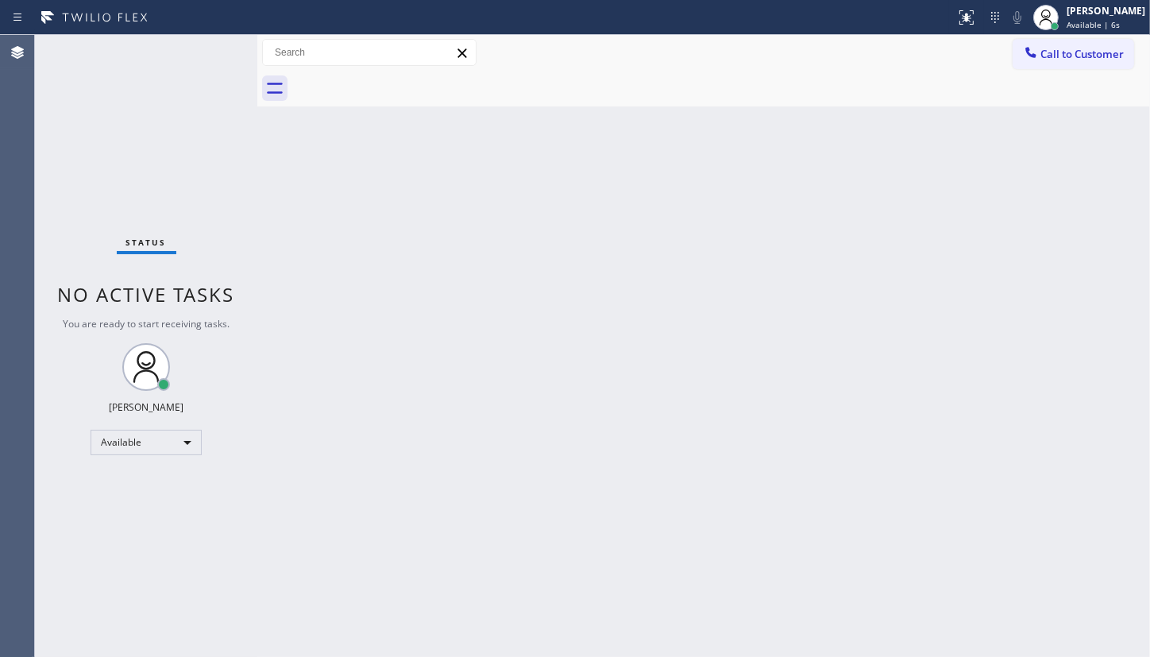
click at [56, 144] on div "Status No active tasks You are ready to start receiving tasks. JENIZA ALCAYDE A…" at bounding box center [146, 346] width 222 height 622
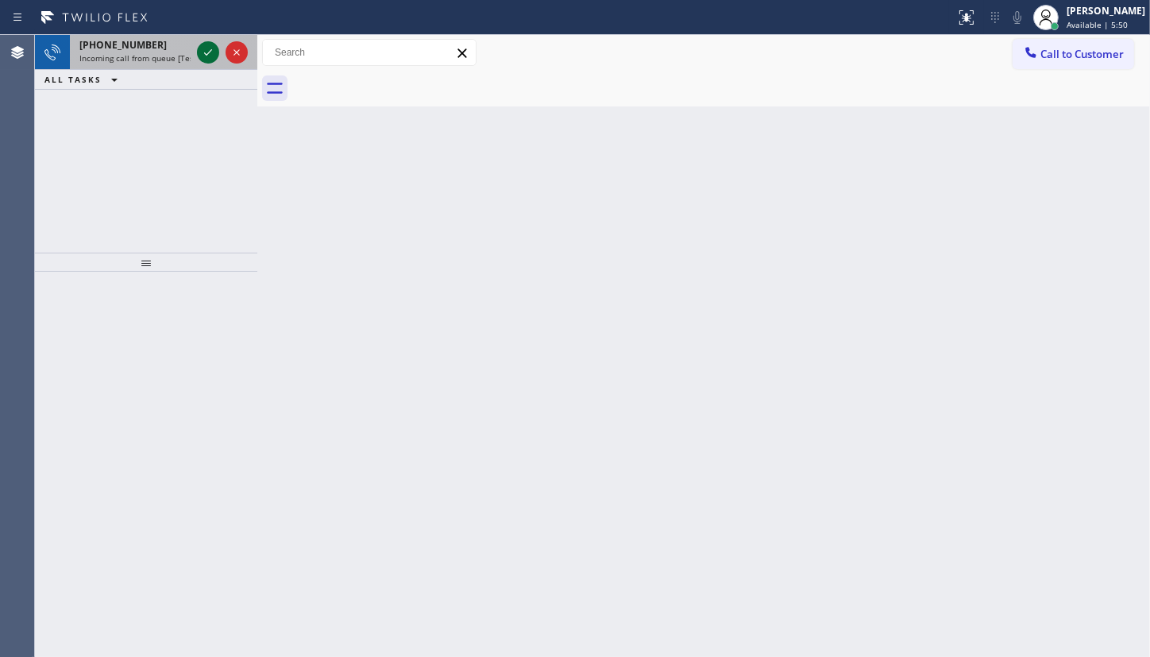
click at [205, 59] on icon at bounding box center [207, 52] width 19 height 19
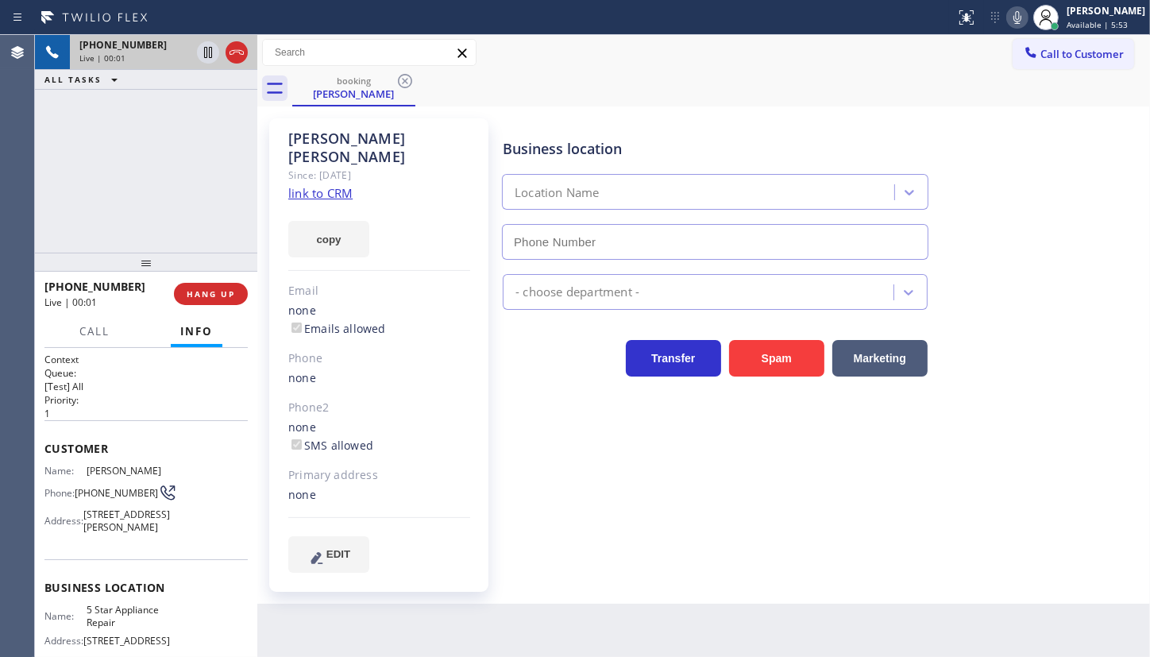
type input "(855) 731-4952"
click at [322, 185] on link "link to CRM" at bounding box center [320, 193] width 64 height 16
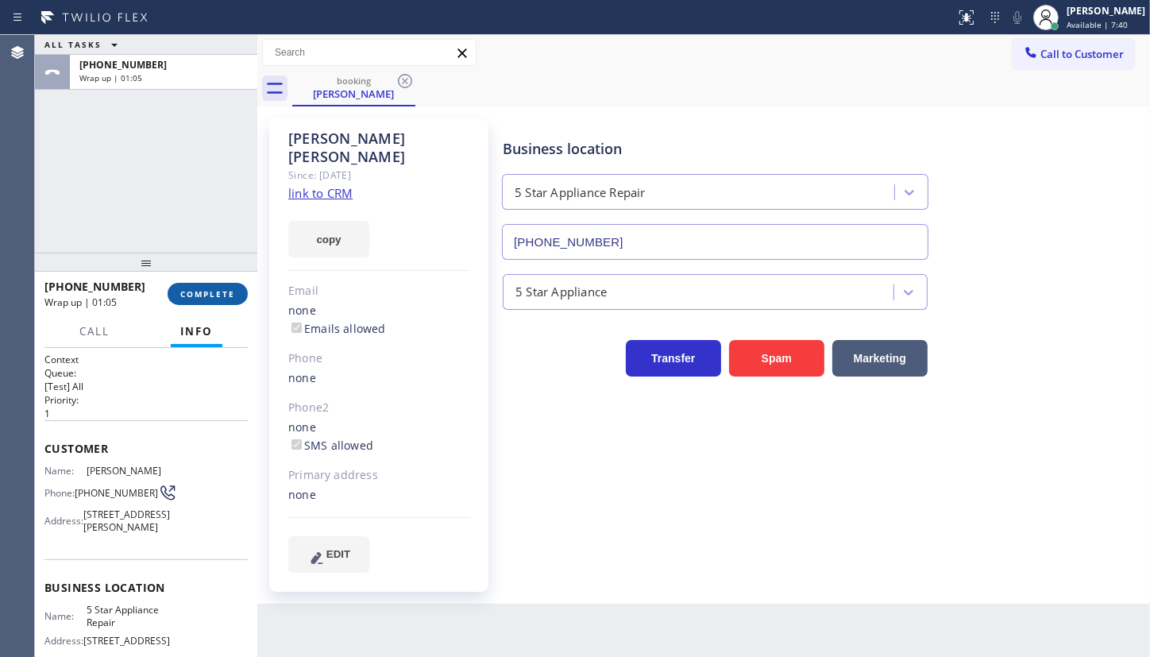
click at [195, 291] on span "COMPLETE" at bounding box center [207, 293] width 55 height 11
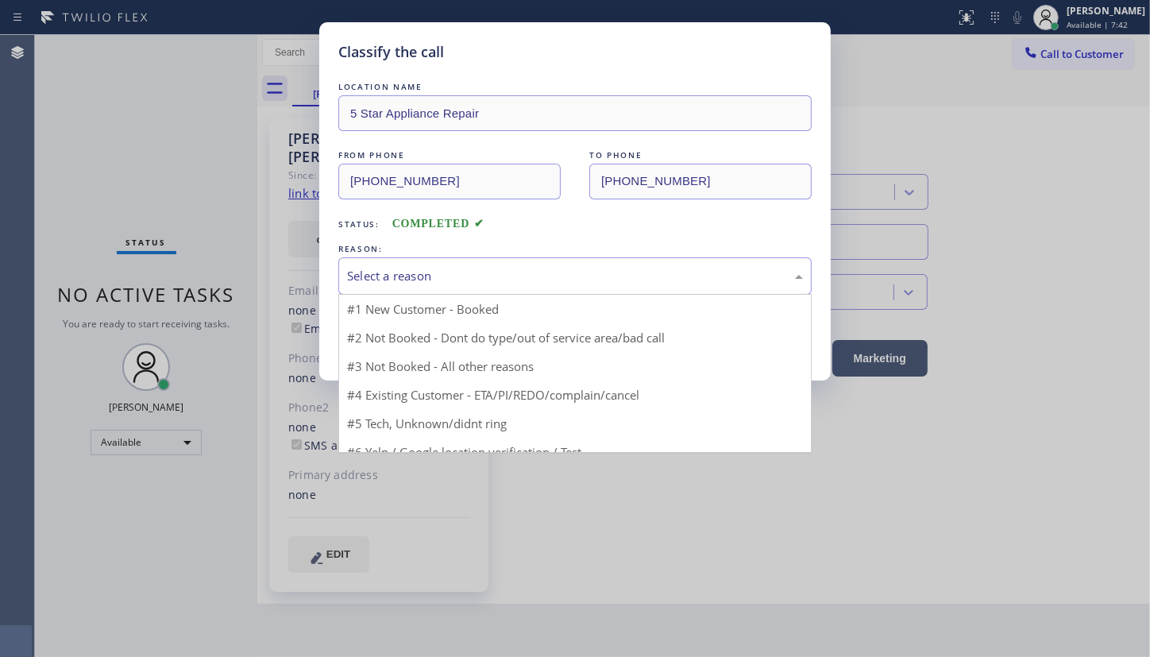
click at [436, 261] on div "Select a reason" at bounding box center [574, 275] width 473 height 37
drag, startPoint x: 399, startPoint y: 369, endPoint x: 399, endPoint y: 347, distance: 22.2
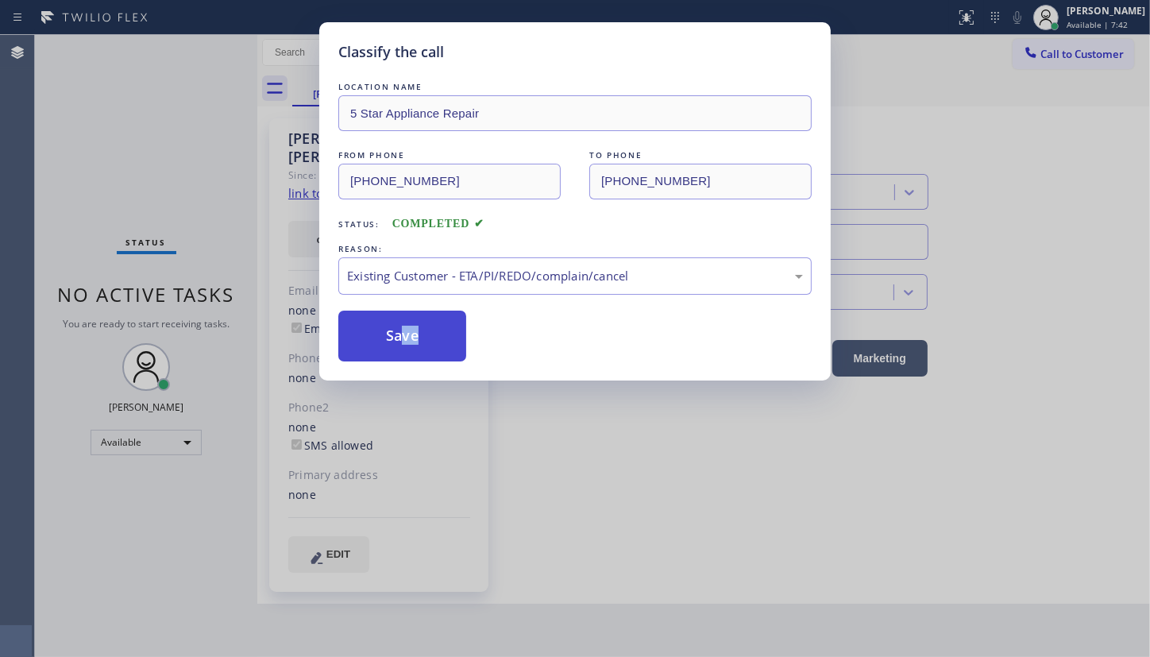
click at [402, 335] on button "Save" at bounding box center [402, 335] width 128 height 51
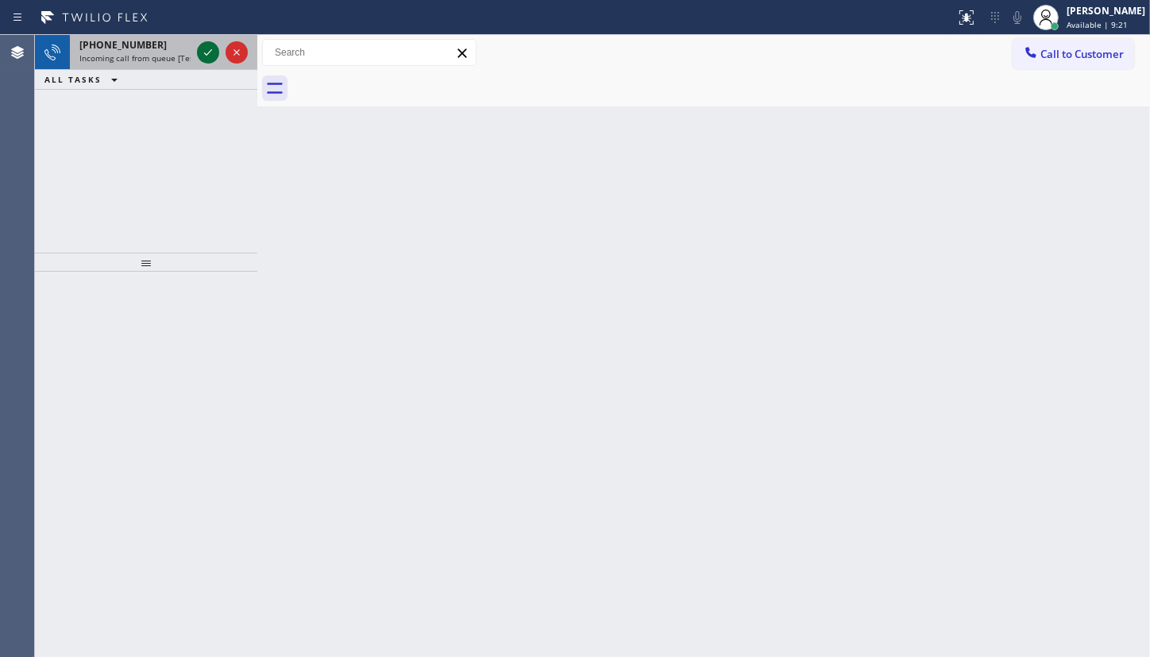
click at [202, 54] on icon at bounding box center [207, 52] width 19 height 19
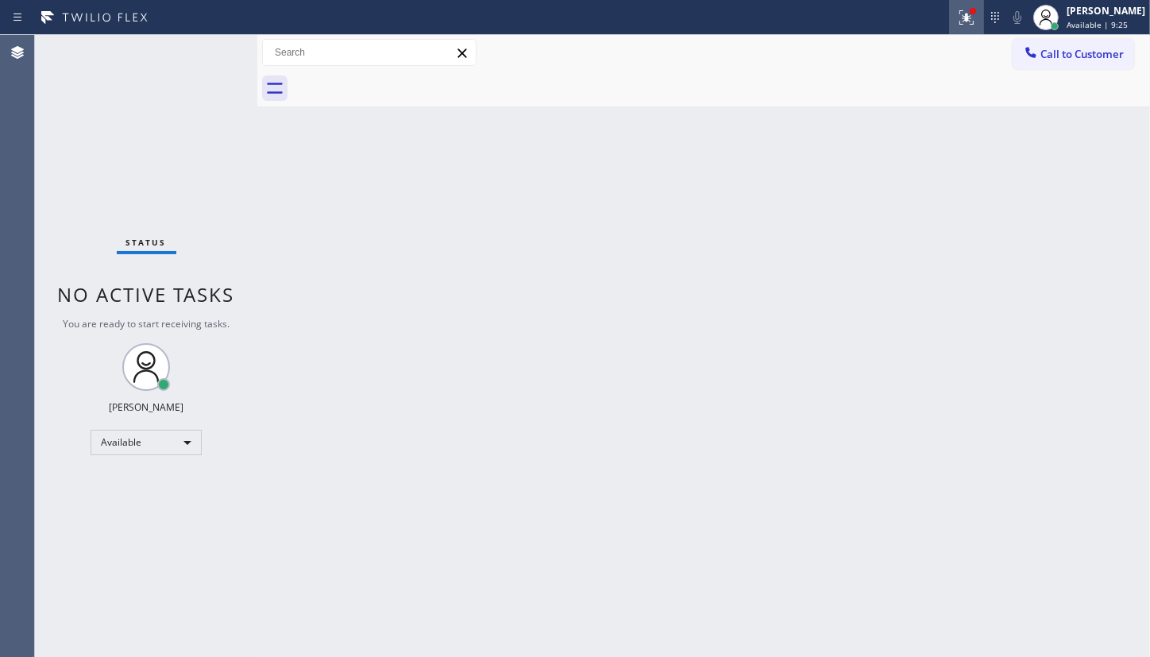
click at [958, 27] on button at bounding box center [966, 17] width 35 height 35
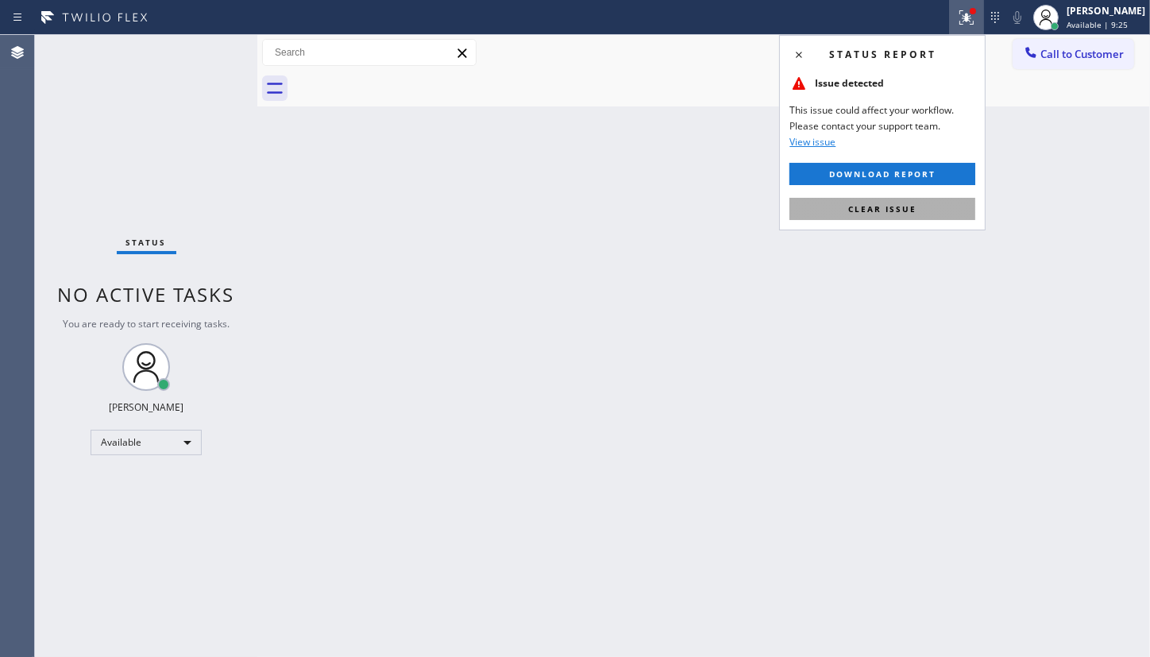
click at [908, 217] on button "Clear issue" at bounding box center [882, 209] width 186 height 22
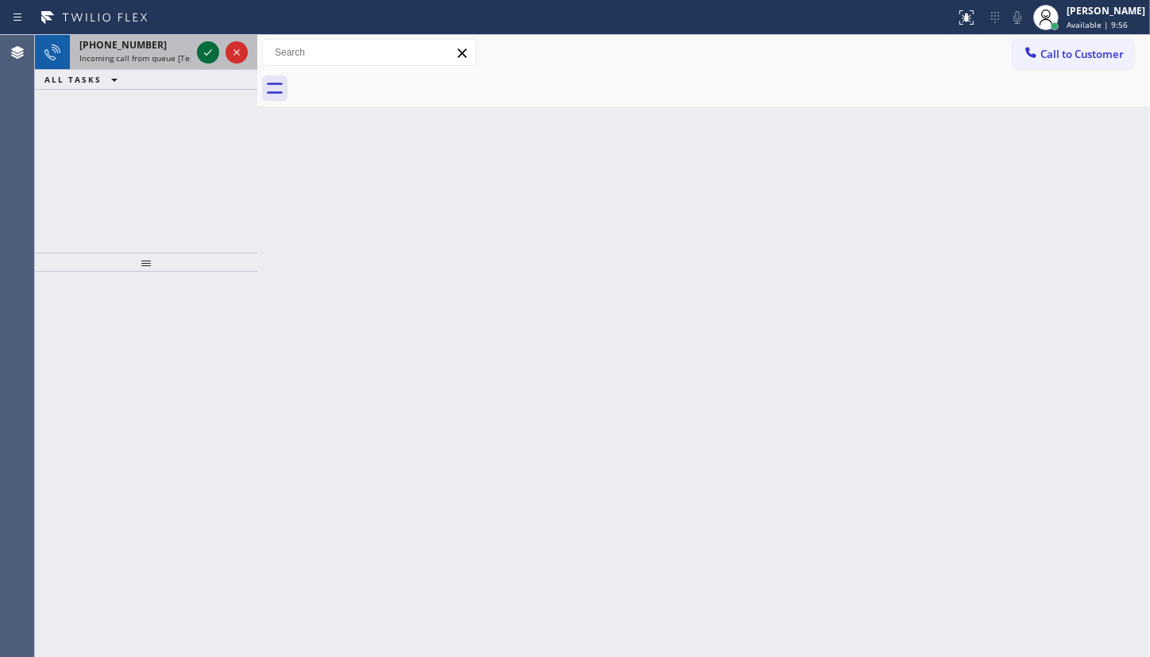
click at [210, 53] on icon at bounding box center [207, 52] width 19 height 19
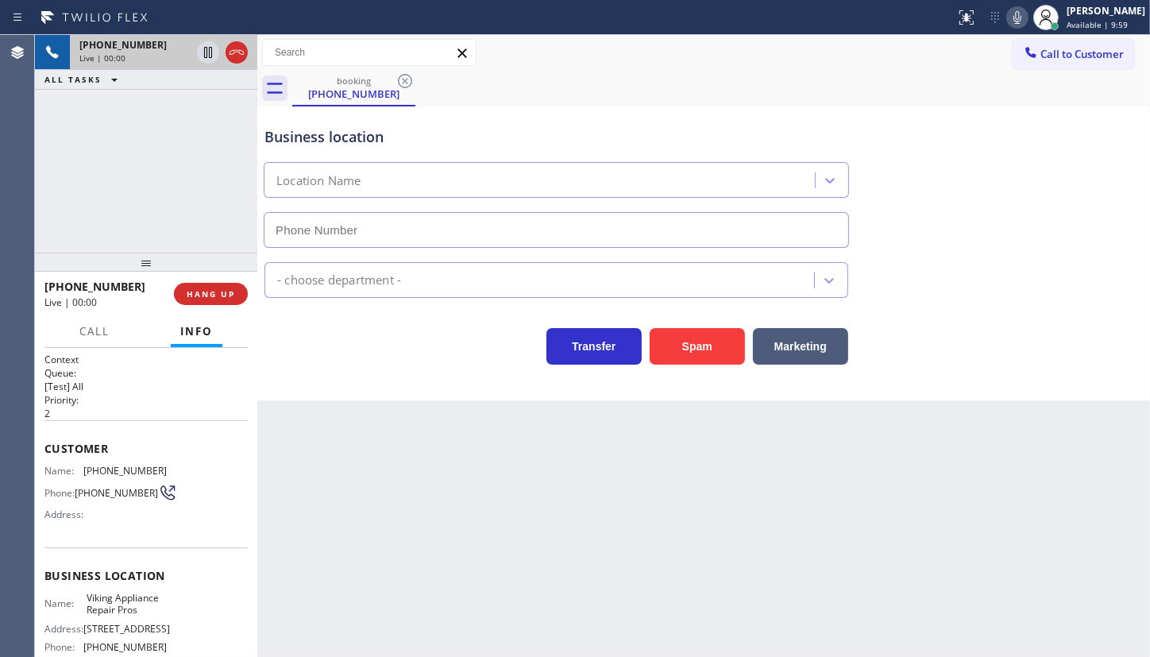
type input "(253) 528-7596"
click at [231, 290] on span "HANG UP" at bounding box center [211, 293] width 48 height 11
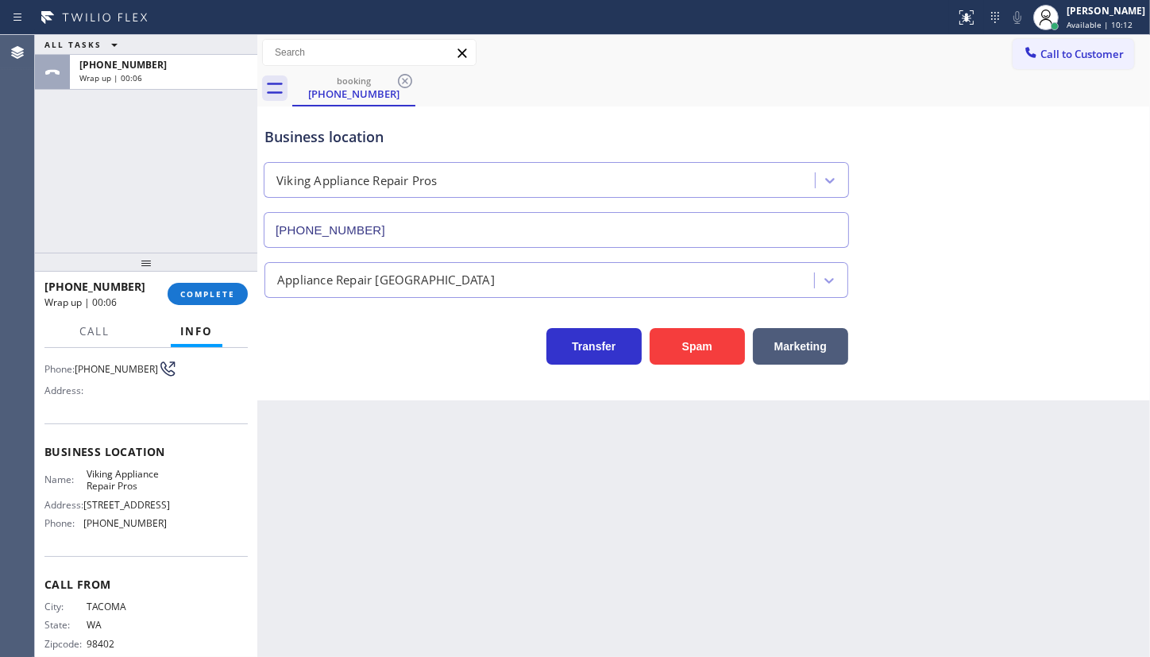
scroll to position [163, 0]
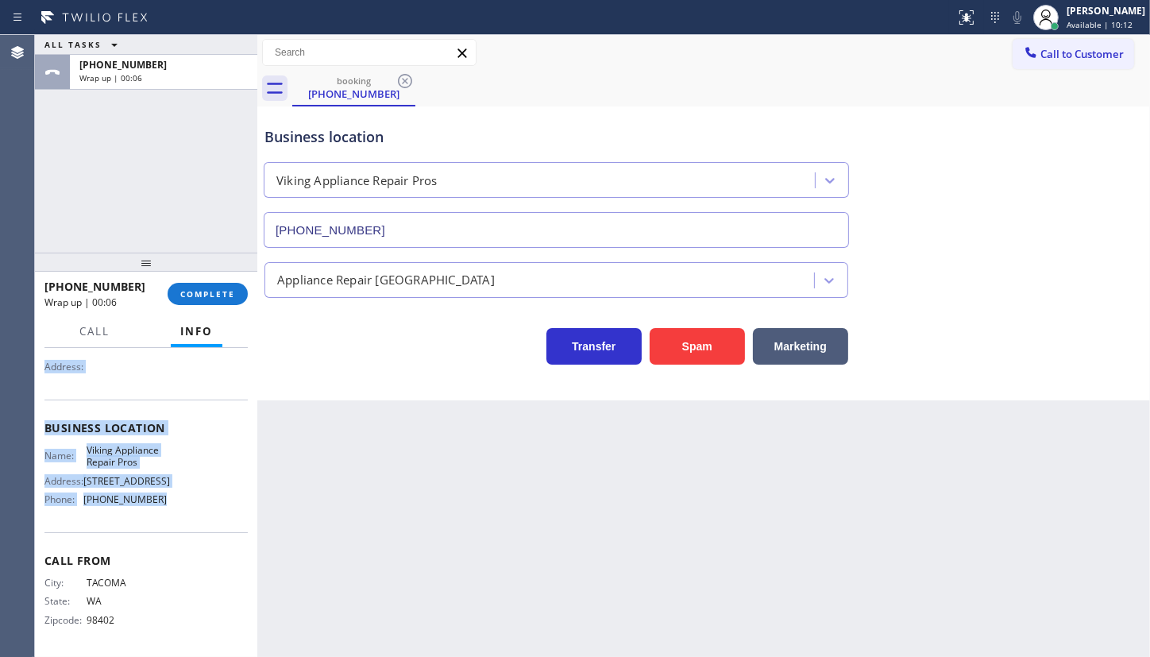
drag, startPoint x: 37, startPoint y: 434, endPoint x: 181, endPoint y: 499, distance: 157.8
click at [181, 499] on div "Context Queue: [Test] All Priority: 2 Customer Name: (253) 273-8016 Phone: (253…" at bounding box center [146, 502] width 222 height 309
copy div "Customer Name: (253) 273-8016 Phone: (253) 273-8016 Address: Business location …"
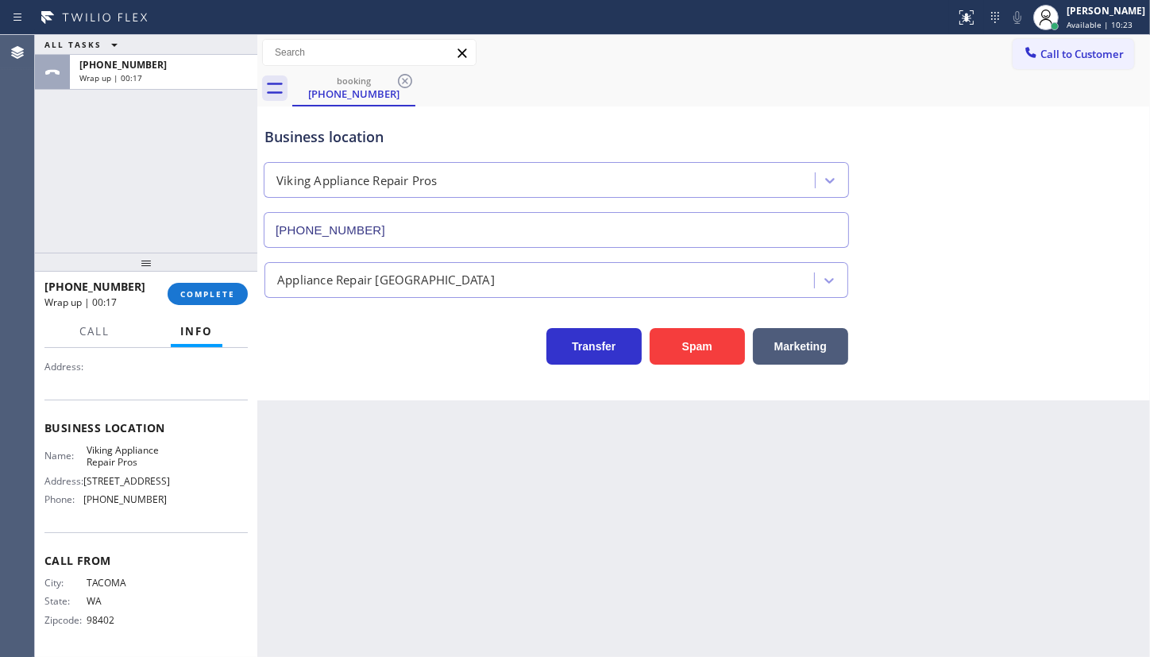
click at [100, 198] on div "ALL TASKS ALL TASKS ACTIVE TASKS TASKS IN WRAP UP +12532738016 Wrap up | 00:17" at bounding box center [146, 144] width 222 height 218
click at [202, 291] on button "COMPLETE" at bounding box center [208, 294] width 80 height 22
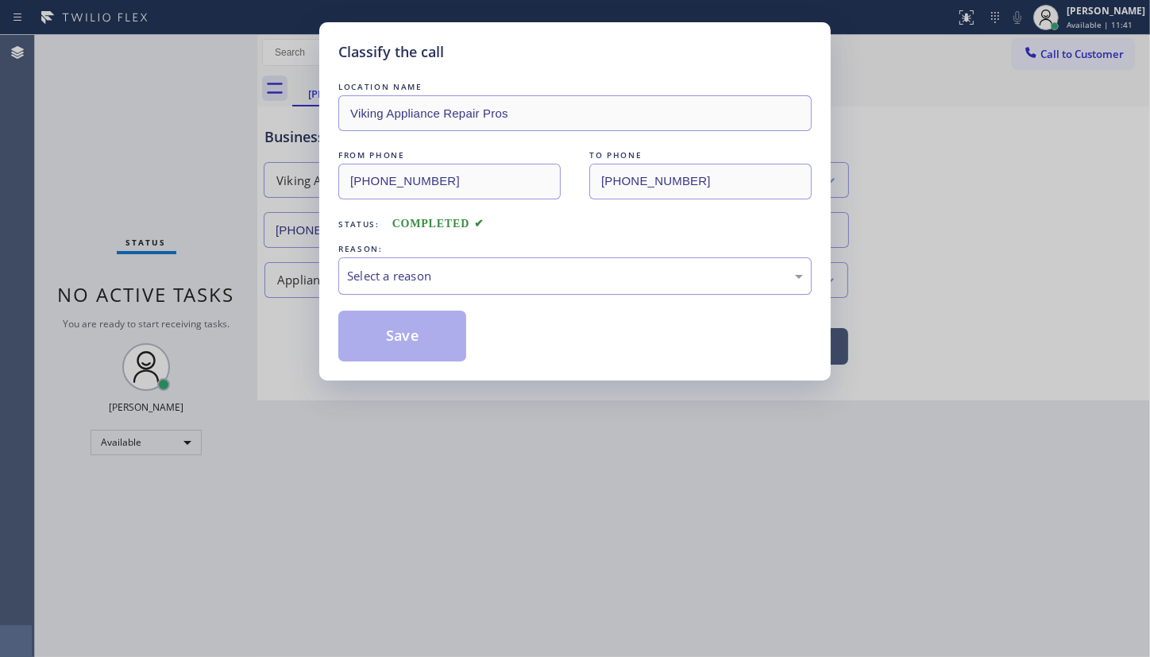
click at [366, 273] on div "Select a reason" at bounding box center [575, 276] width 456 height 18
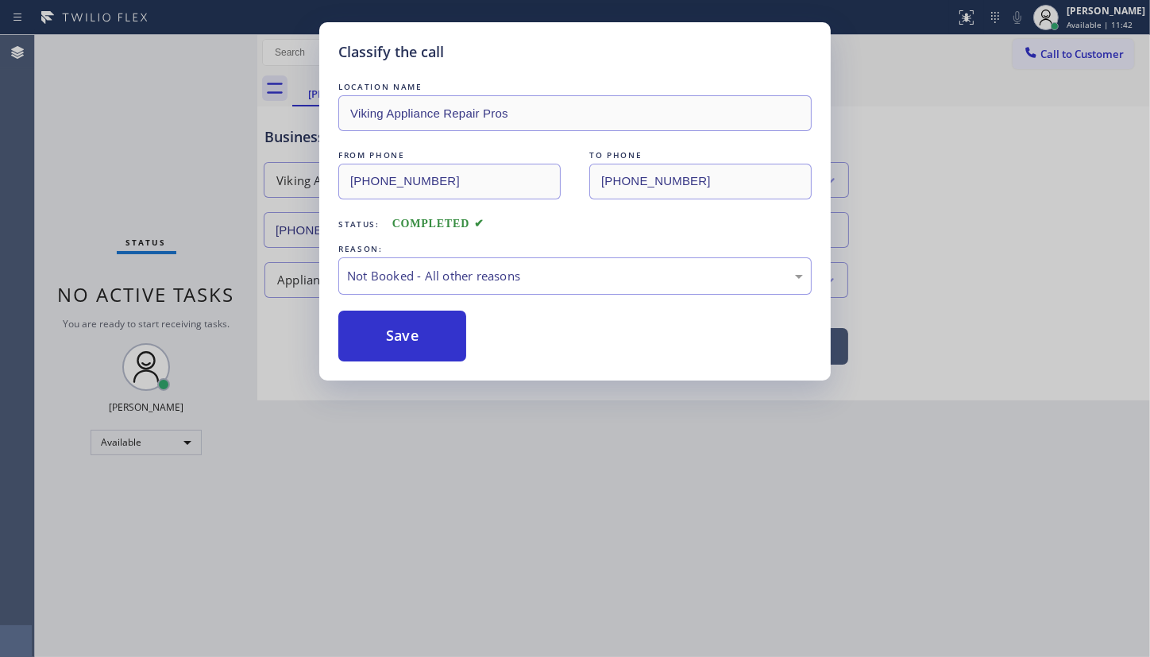
click at [378, 330] on button "Save" at bounding box center [402, 335] width 128 height 51
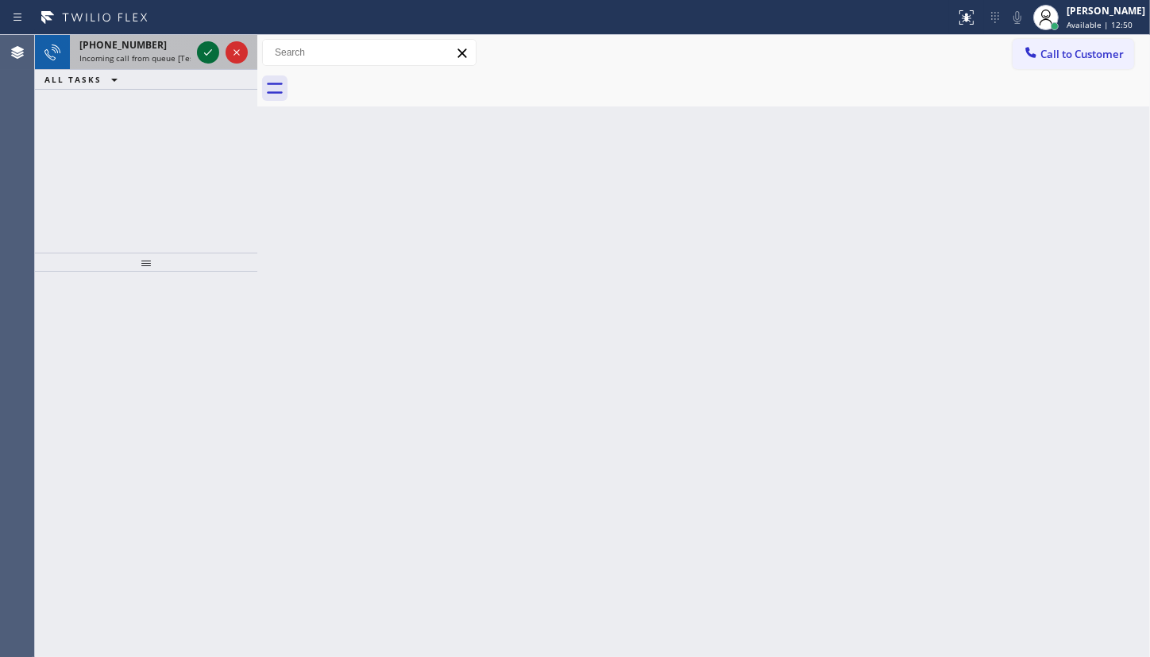
click at [205, 51] on icon at bounding box center [207, 52] width 19 height 19
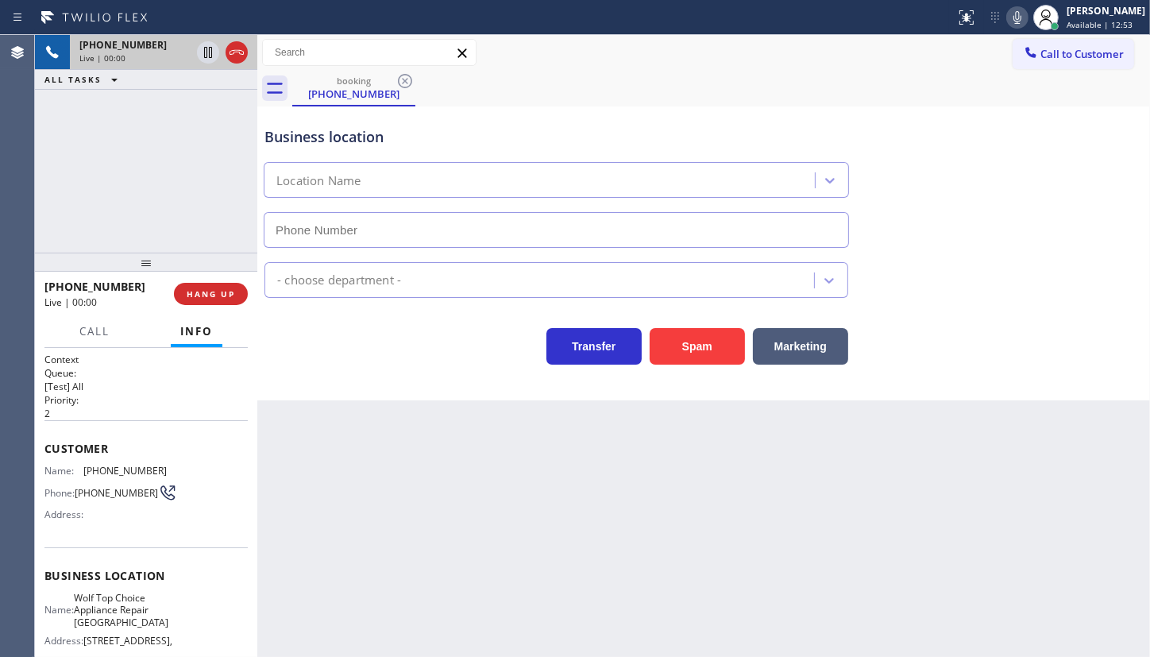
type input "(510) 851-8664"
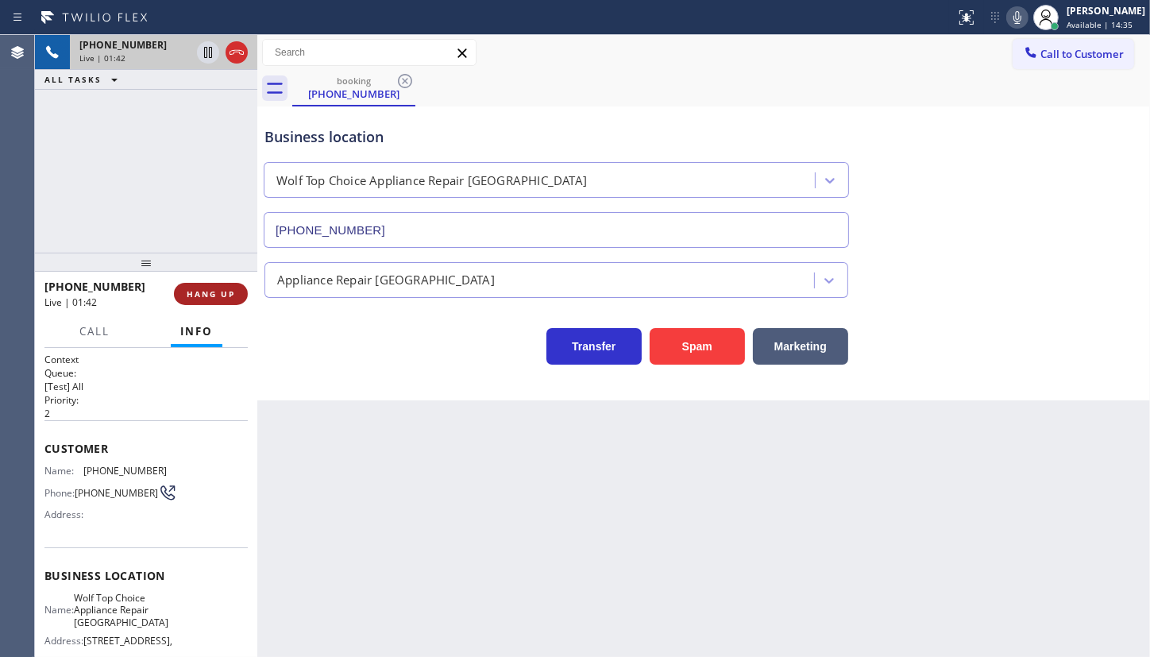
click at [214, 296] on span "HANG UP" at bounding box center [211, 293] width 48 height 11
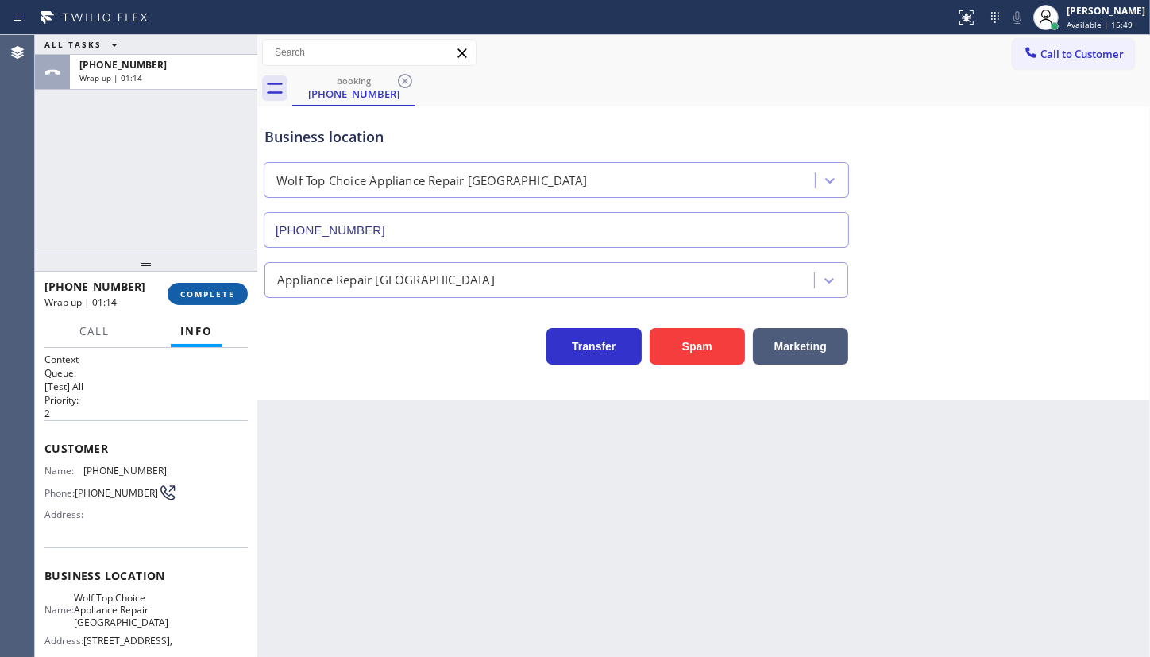
click at [222, 288] on span "COMPLETE" at bounding box center [207, 293] width 55 height 11
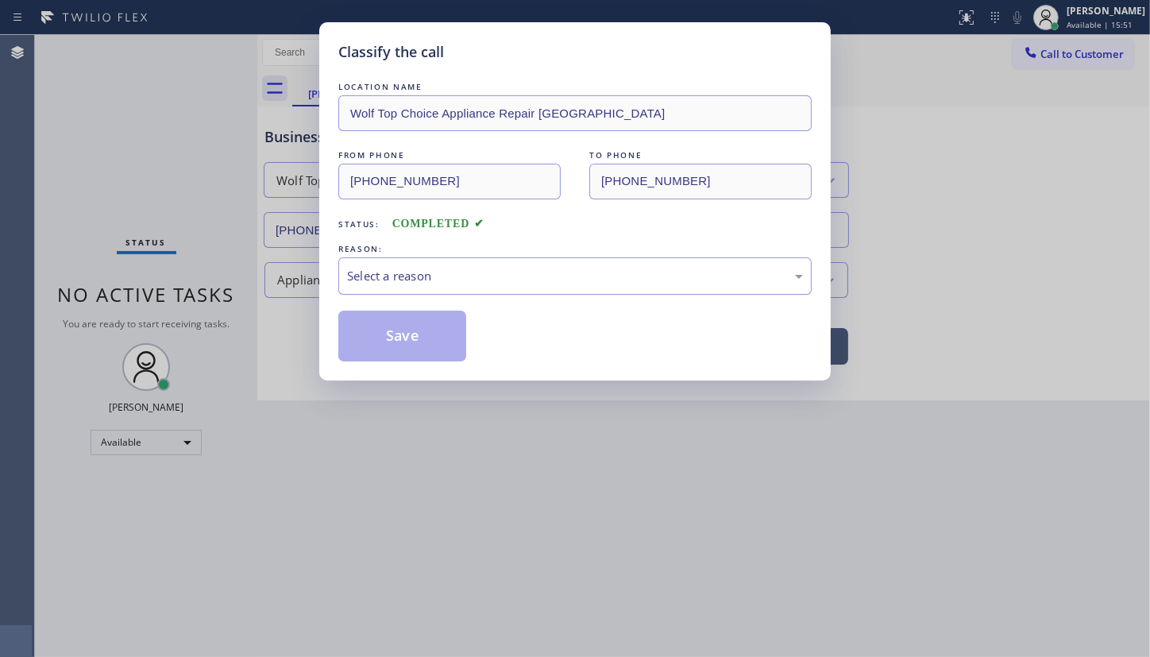
click at [366, 277] on div "Select a reason" at bounding box center [575, 276] width 456 height 18
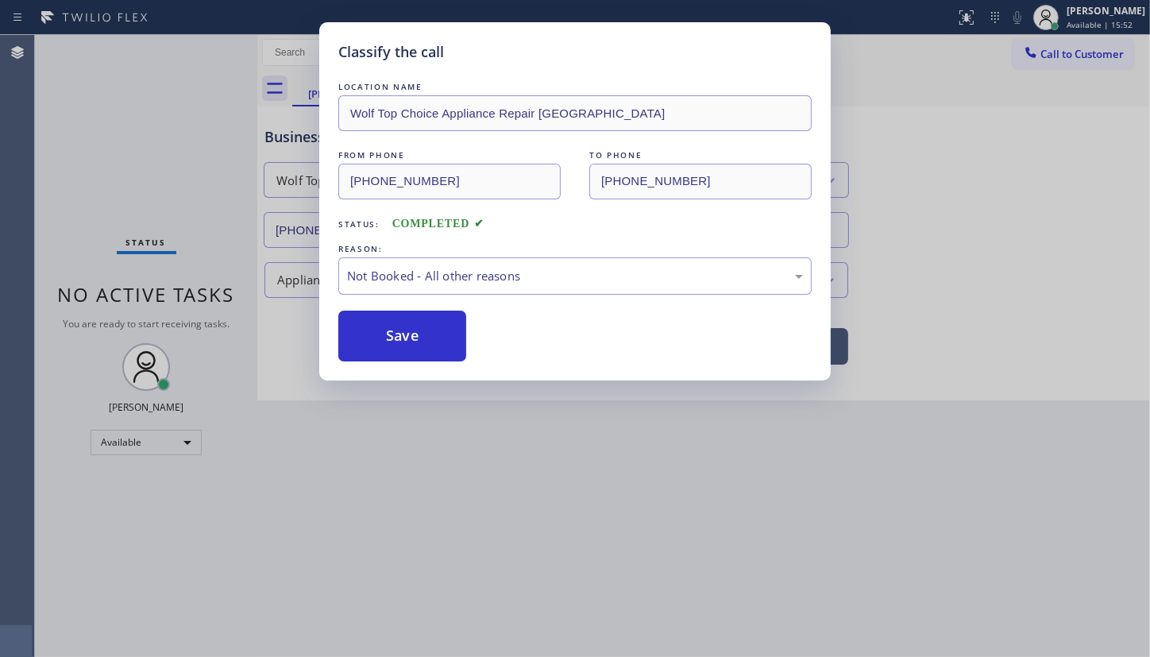
click at [377, 337] on button "Save" at bounding box center [402, 335] width 128 height 51
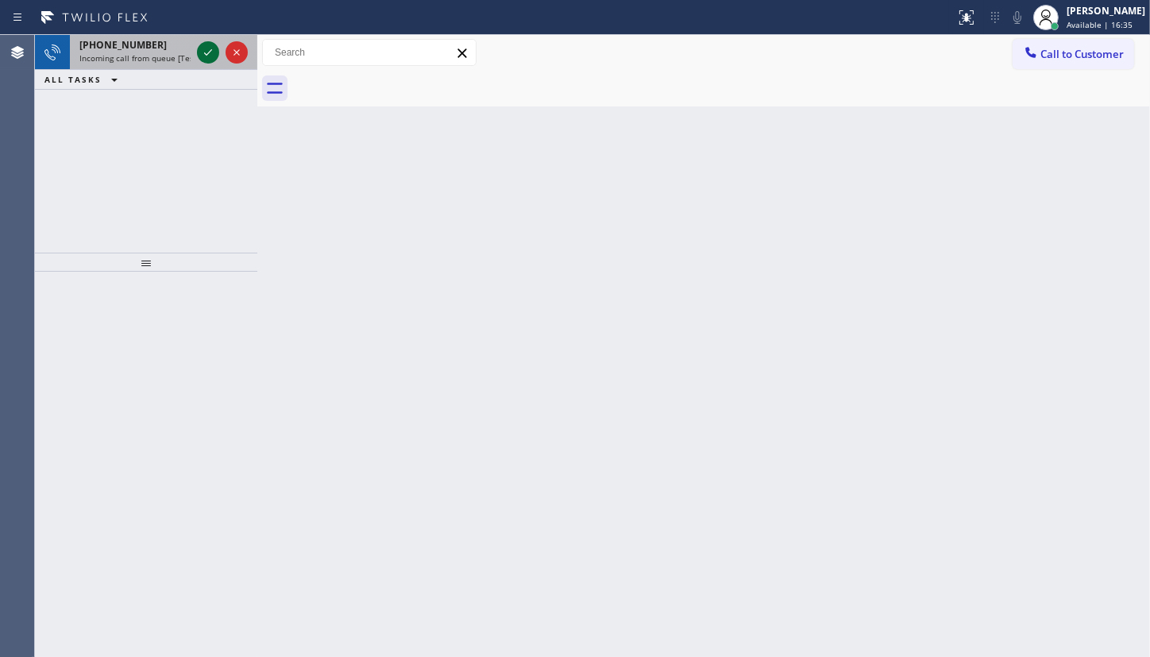
click at [206, 51] on icon at bounding box center [207, 52] width 19 height 19
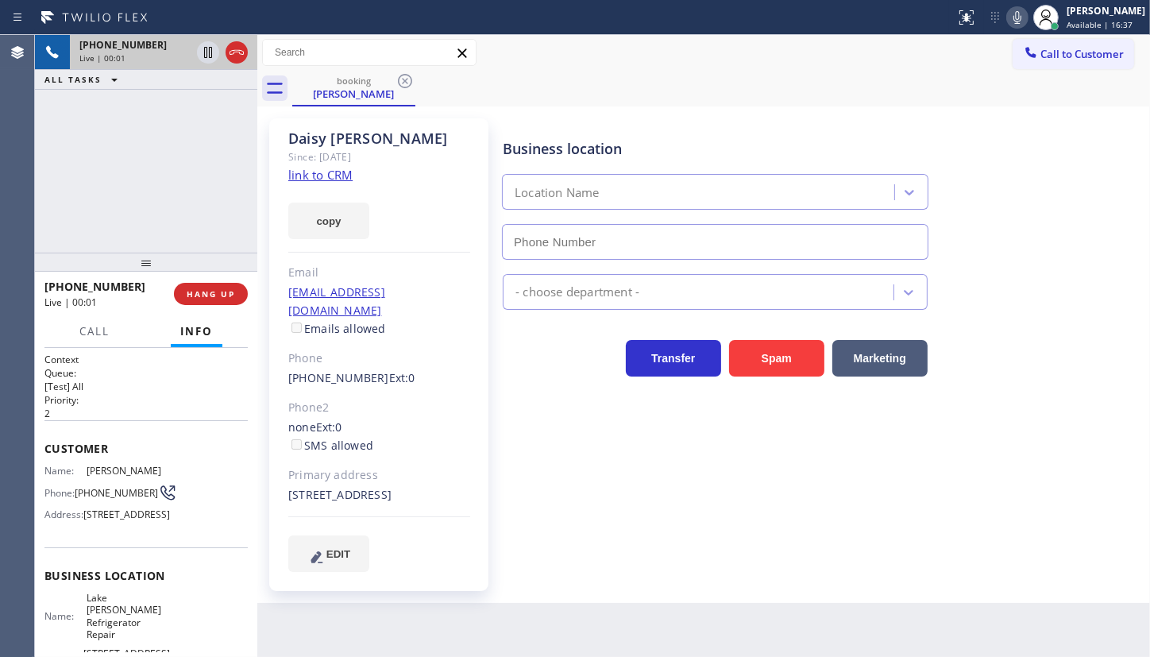
type input "(510) 694-1317"
click at [296, 173] on link "link to CRM" at bounding box center [320, 175] width 64 height 16
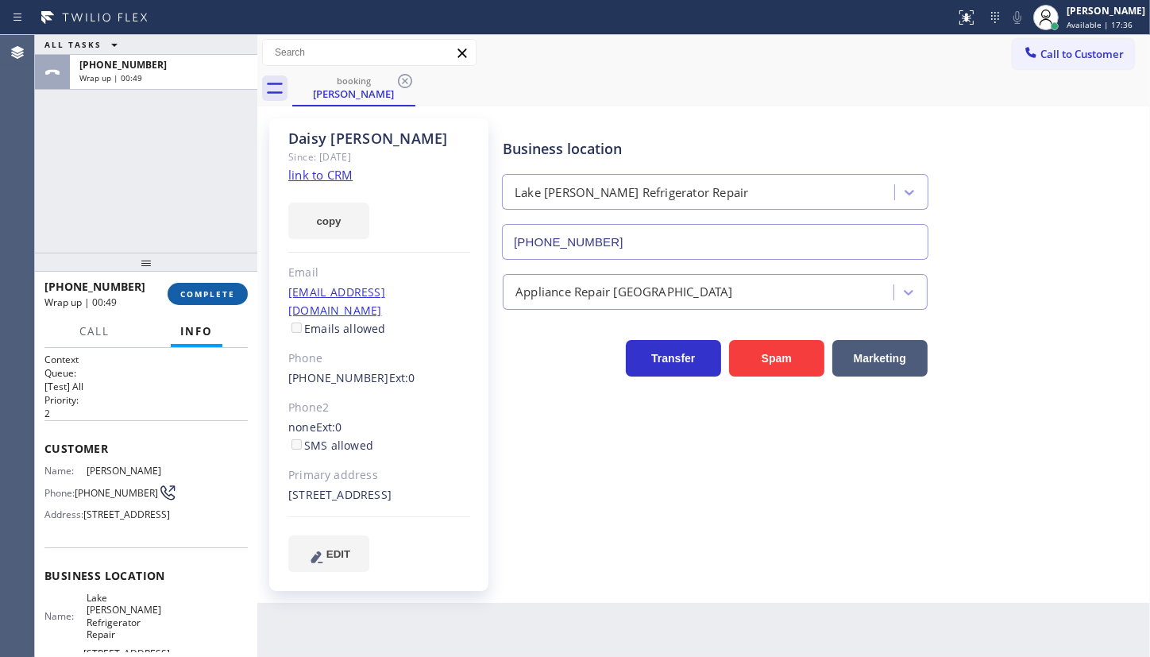
click at [197, 294] on span "COMPLETE" at bounding box center [207, 293] width 55 height 11
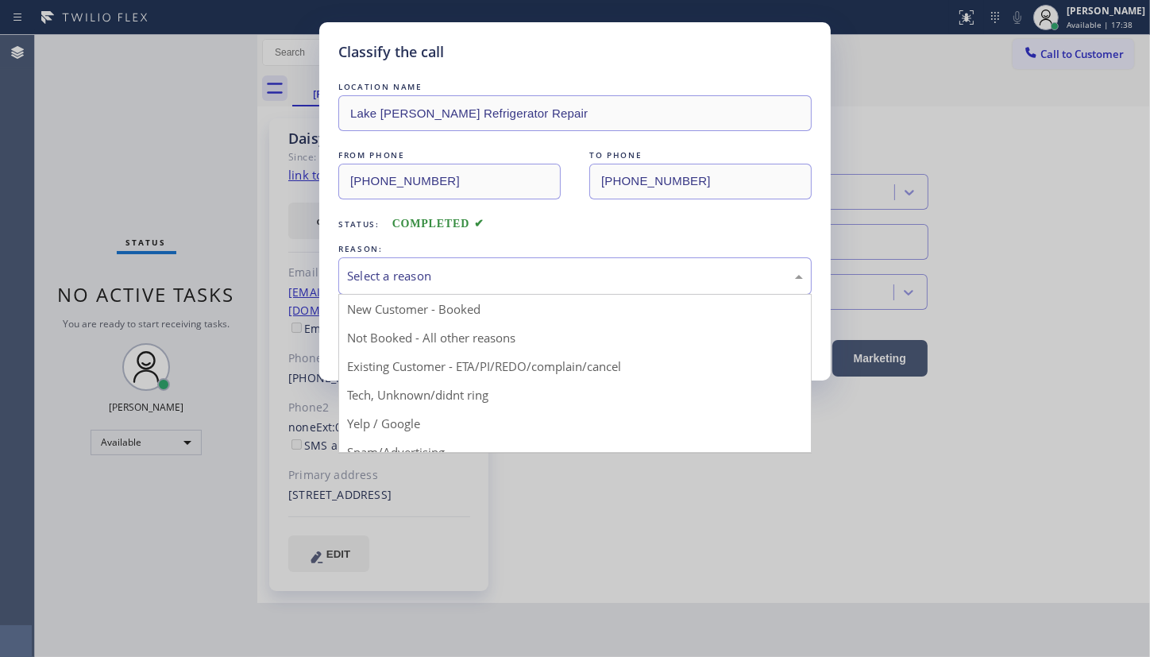
click at [415, 267] on div "Select a reason" at bounding box center [575, 276] width 456 height 18
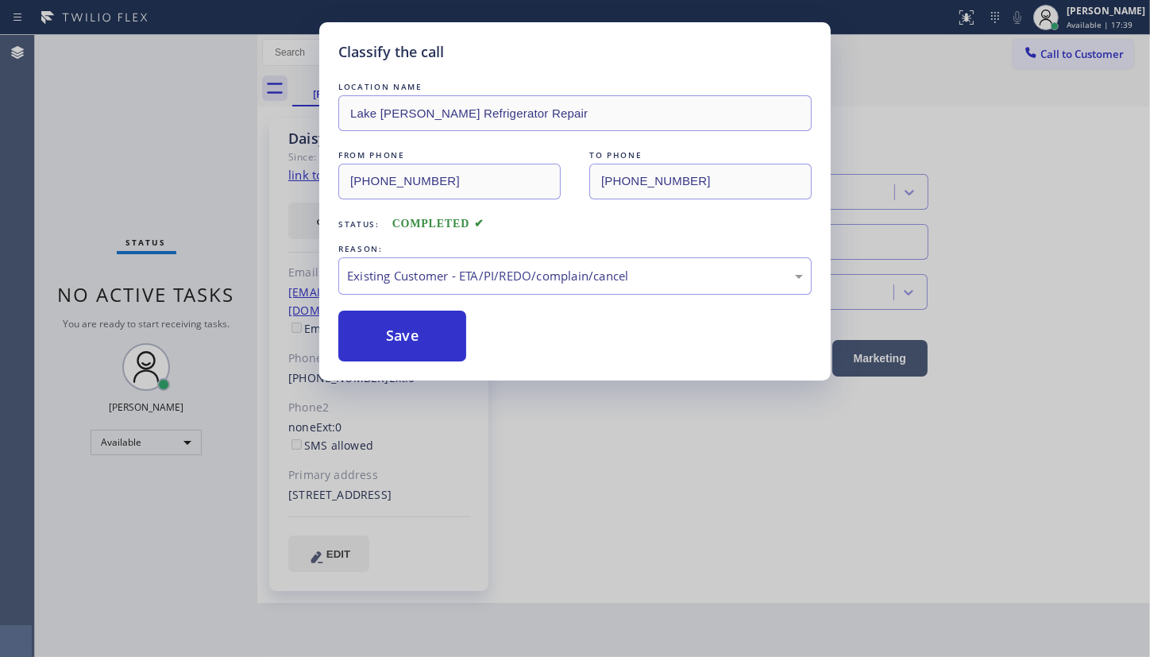
click at [387, 298] on div "LOCATION NAME Lake Merritt Refrigerator Repair FROM PHONE (510) 289-7948 TO PHO…" at bounding box center [574, 220] width 473 height 283
drag, startPoint x: 395, startPoint y: 323, endPoint x: 413, endPoint y: 331, distance: 19.9
click at [399, 320] on button "Save" at bounding box center [402, 335] width 128 height 51
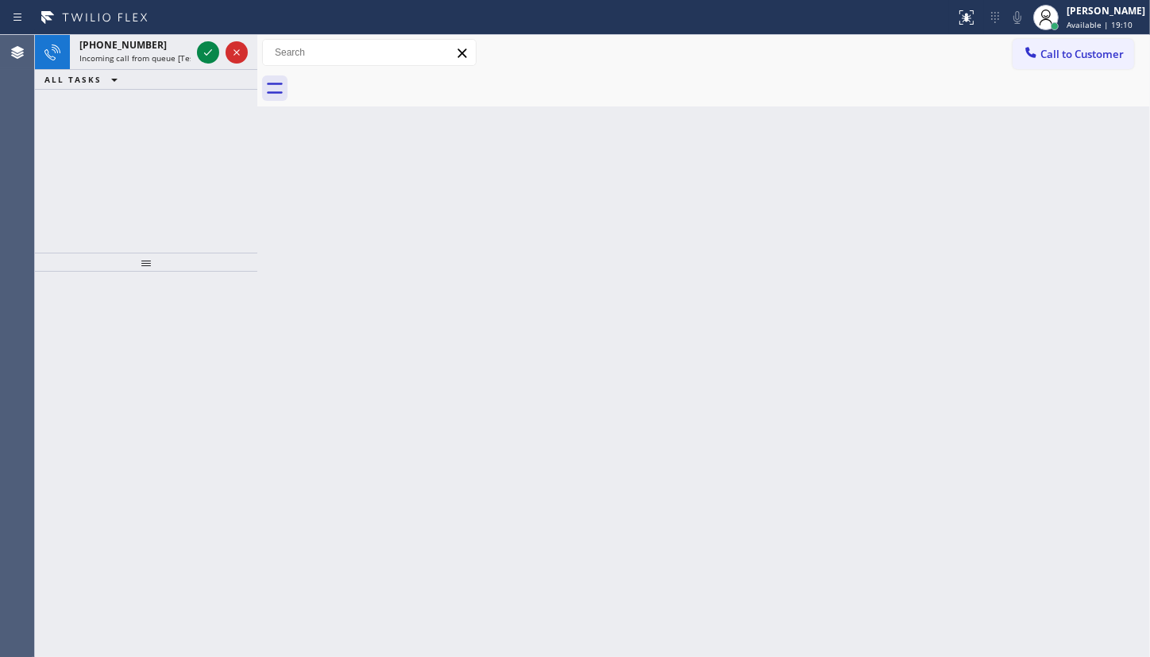
drag, startPoint x: 190, startPoint y: 154, endPoint x: 193, endPoint y: 121, distance: 32.7
click at [192, 130] on div "+16263189729 Incoming call from queue [Test] All ALL TASKS ALL TASKS ACTIVE TAS…" at bounding box center [146, 144] width 222 height 218
click at [182, 52] on span "Incoming call from queue [Test] All" at bounding box center [145, 57] width 132 height 11
click at [201, 47] on icon at bounding box center [207, 52] width 19 height 19
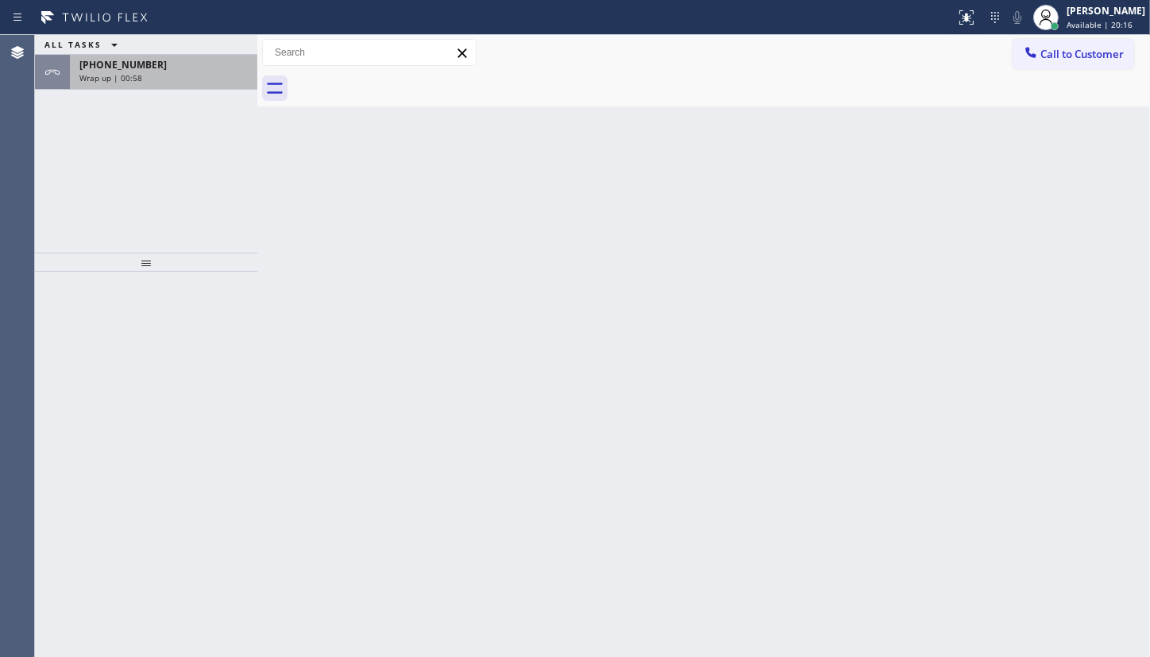
click at [172, 59] on div "[PHONE_NUMBER]" at bounding box center [163, 64] width 168 height 13
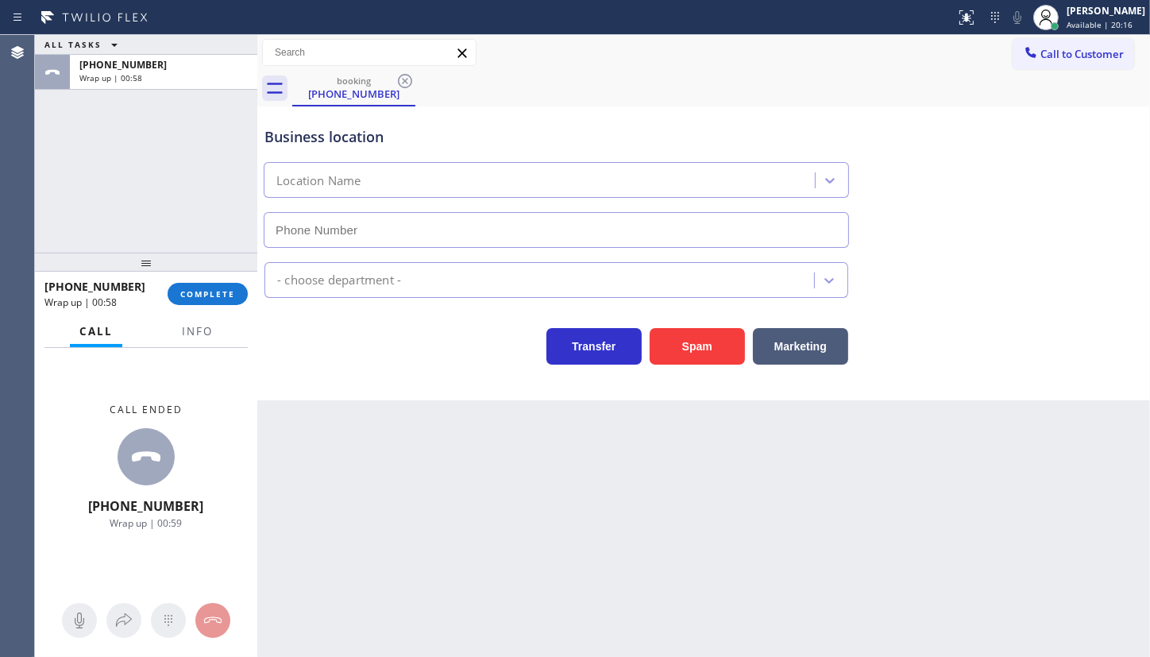
type input "(855) 999-4417"
click at [235, 308] on div "+16263189729 Wrap up | 00:58 COMPLETE" at bounding box center [145, 293] width 203 height 41
click at [235, 299] on button "COMPLETE" at bounding box center [208, 294] width 80 height 22
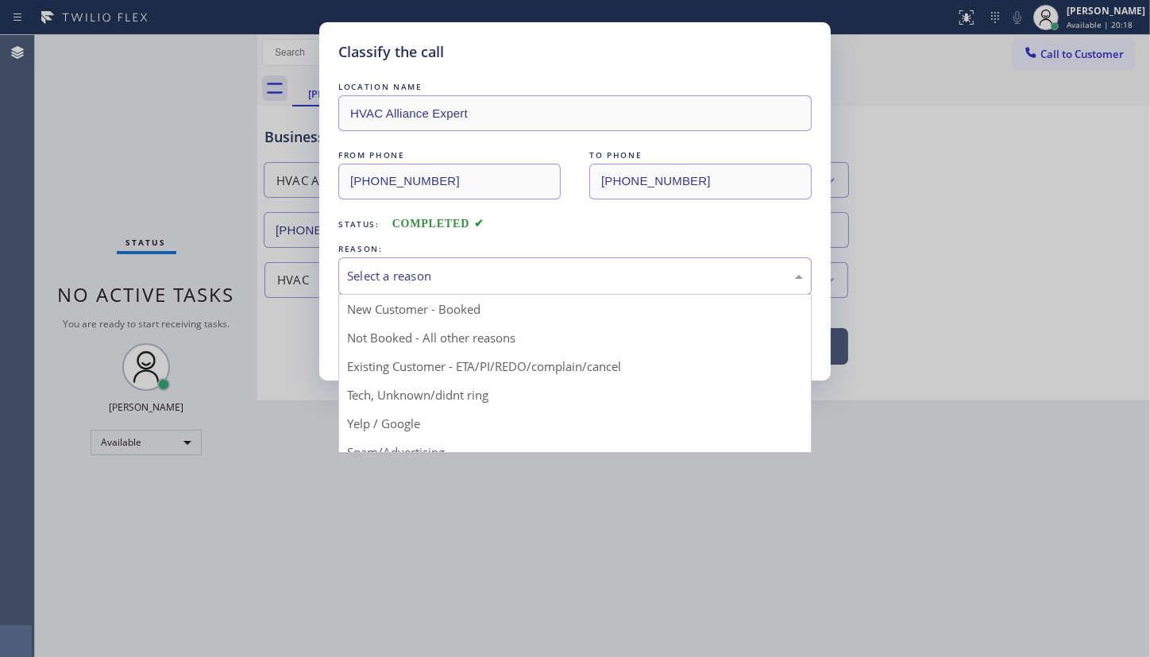
click at [427, 284] on div "Select a reason" at bounding box center [574, 275] width 473 height 37
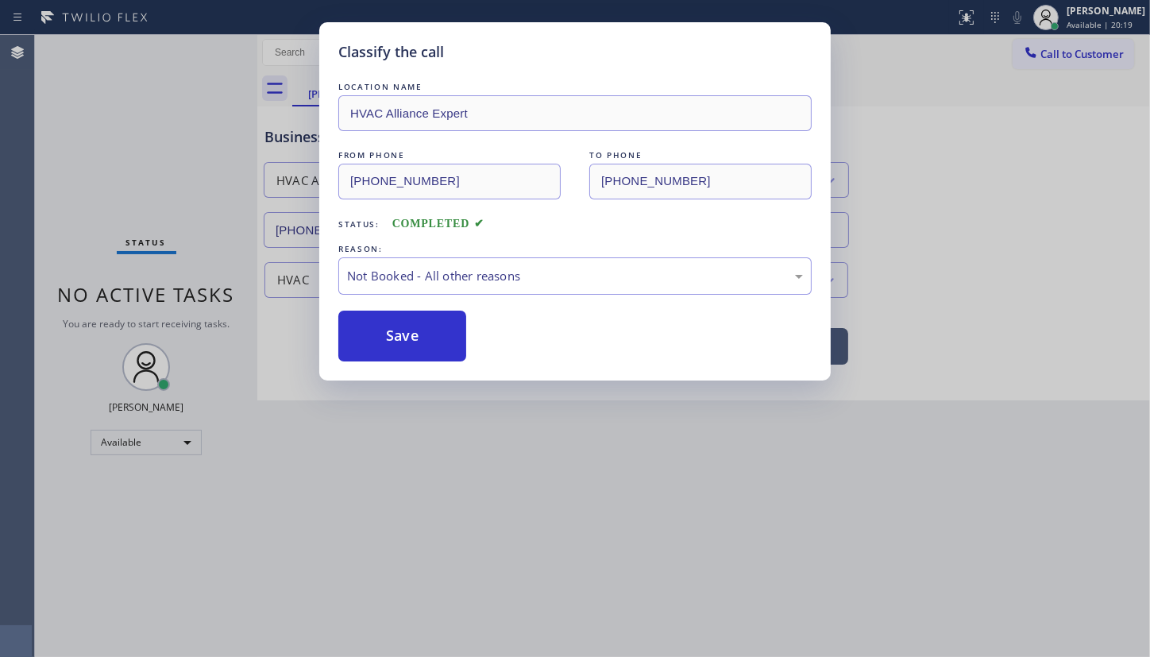
click at [391, 327] on button "Save" at bounding box center [402, 335] width 128 height 51
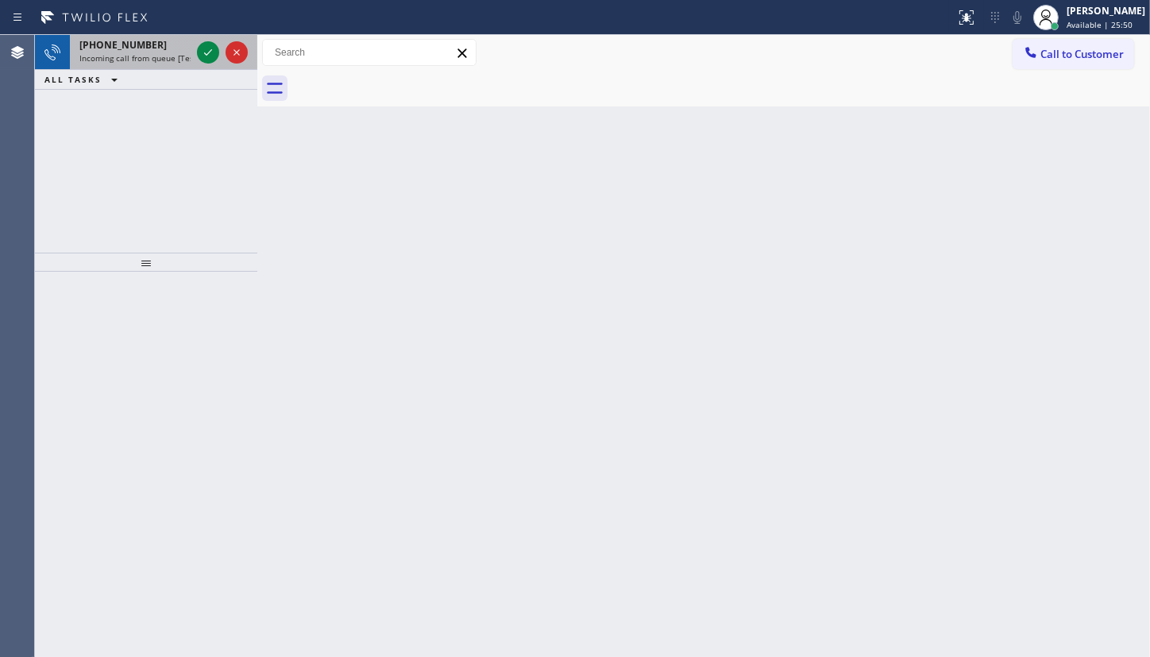
drag, startPoint x: 129, startPoint y: 182, endPoint x: 144, endPoint y: 64, distance: 118.6
click at [133, 130] on div "+15094967637 Incoming call from queue [Test] All ALL TASKS ALL TASKS ACTIVE TAS…" at bounding box center [146, 144] width 222 height 218
click at [96, 58] on span "Incoming call from queue [Test] All" at bounding box center [145, 57] width 132 height 11
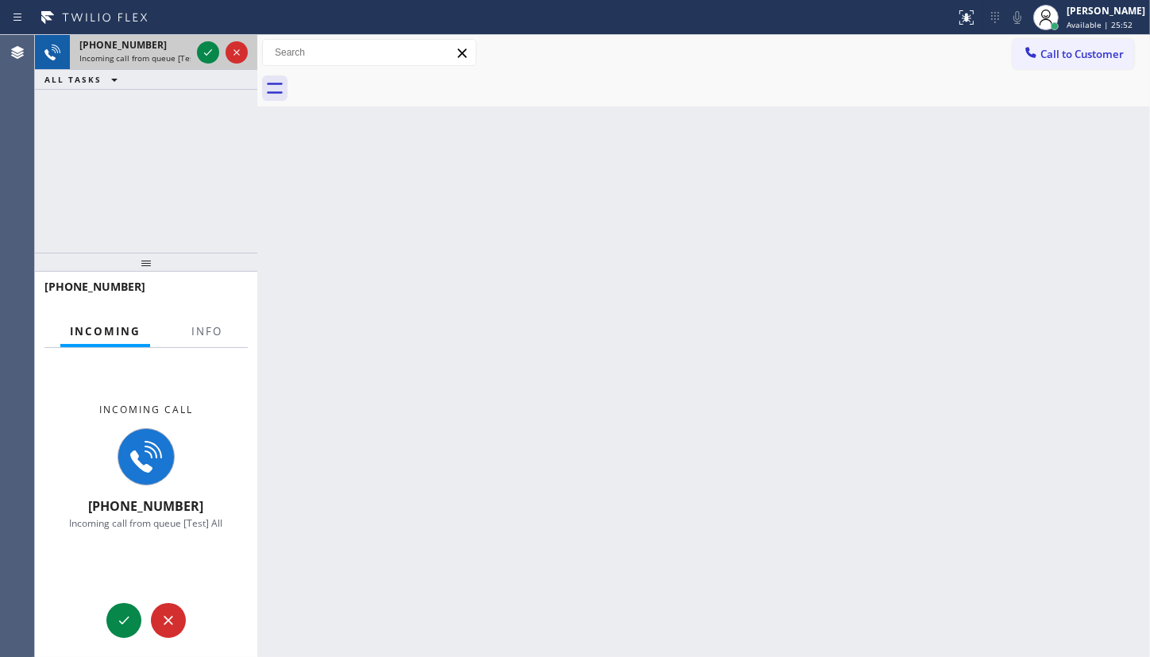
click at [114, 53] on span "Incoming call from queue [Test] All" at bounding box center [145, 57] width 132 height 11
drag, startPoint x: 114, startPoint y: 53, endPoint x: 193, endPoint y: 315, distance: 273.5
click at [136, 125] on div "+15094967637 Incoming call from queue [Test] All ALL TASKS ALL TASKS ACTIVE TAS…" at bounding box center [146, 144] width 222 height 218
click at [213, 321] on button "Info" at bounding box center [207, 331] width 50 height 31
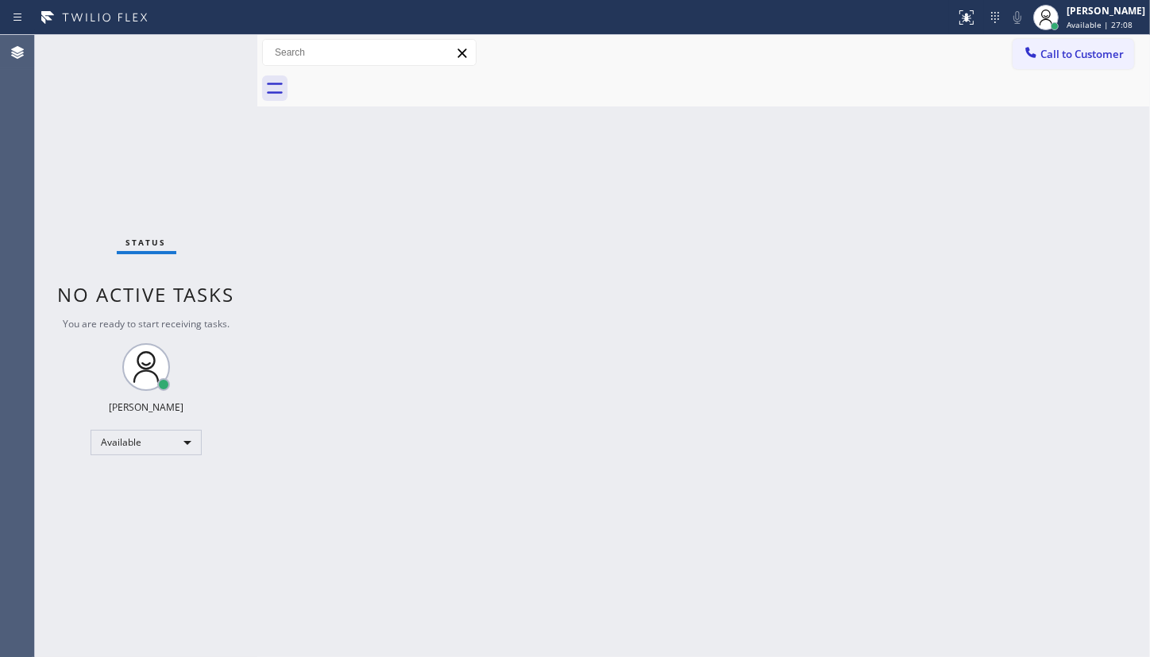
click at [105, 120] on div "Status No active tasks You are ready to start receiving tasks. JENIZA ALCAYDE A…" at bounding box center [146, 346] width 222 height 622
click at [214, 56] on div "Status No active tasks You are ready to start receiving tasks. JENIZA ALCAYDE A…" at bounding box center [146, 346] width 222 height 622
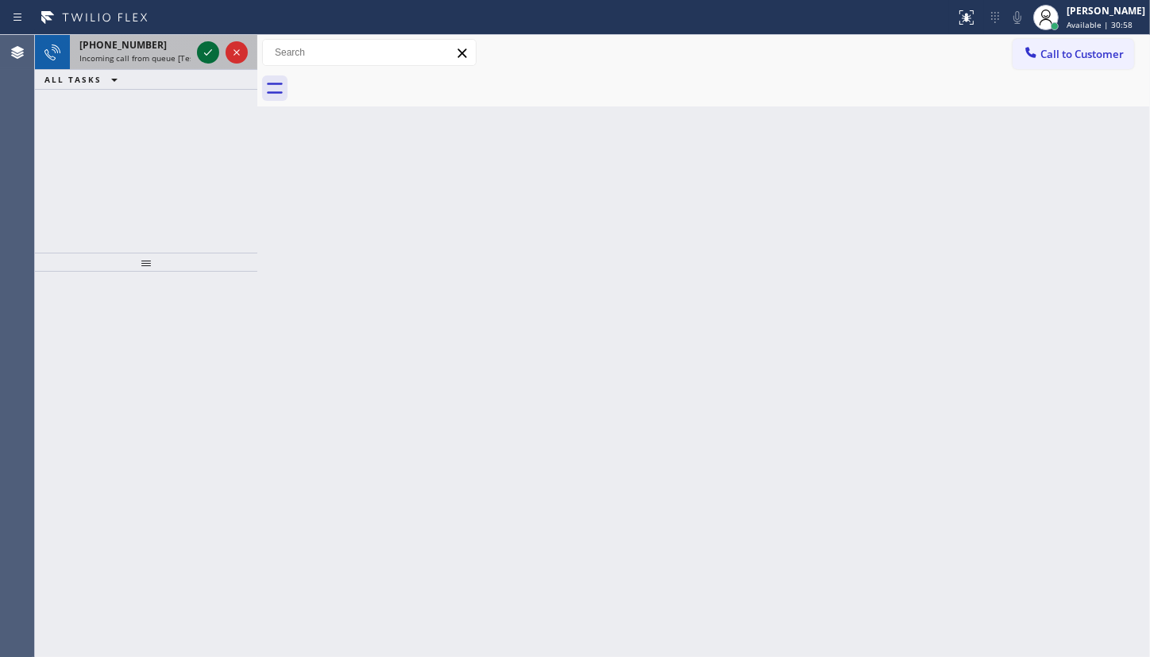
click at [214, 56] on icon at bounding box center [207, 52] width 19 height 19
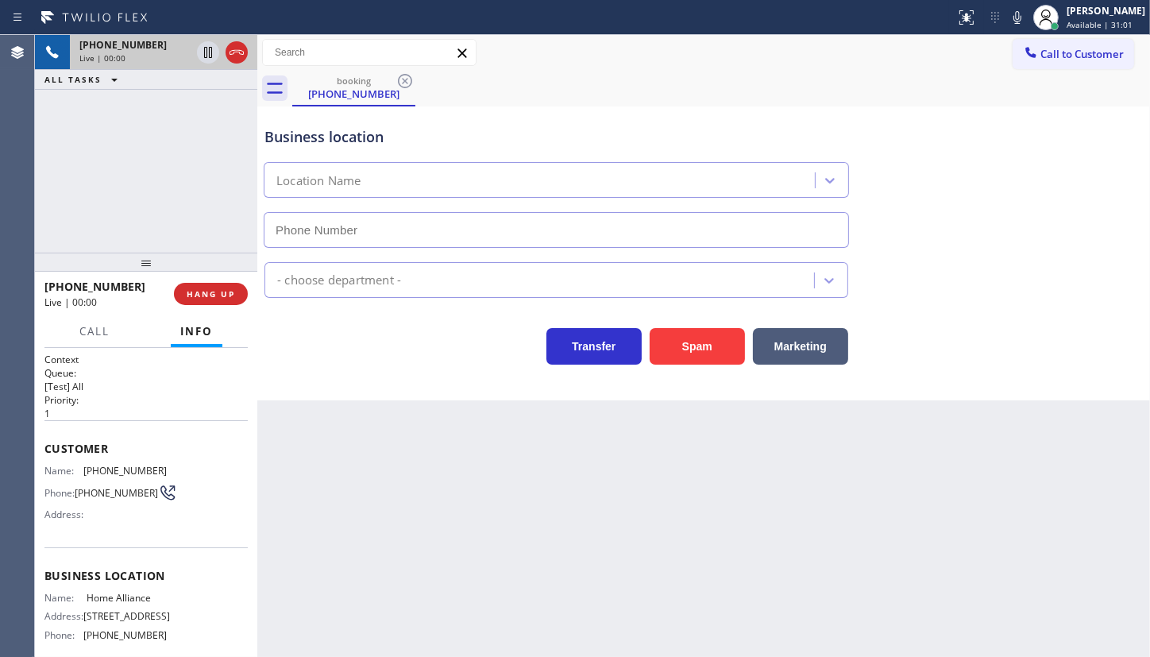
type input "(877) 777-0796"
click at [82, 229] on div "+13102136721 Live | 00:49 ALL TASKS ALL TASKS ACTIVE TASKS TASKS IN WRAP UP" at bounding box center [146, 144] width 222 height 218
click at [216, 298] on span "HANG UP" at bounding box center [211, 293] width 48 height 11
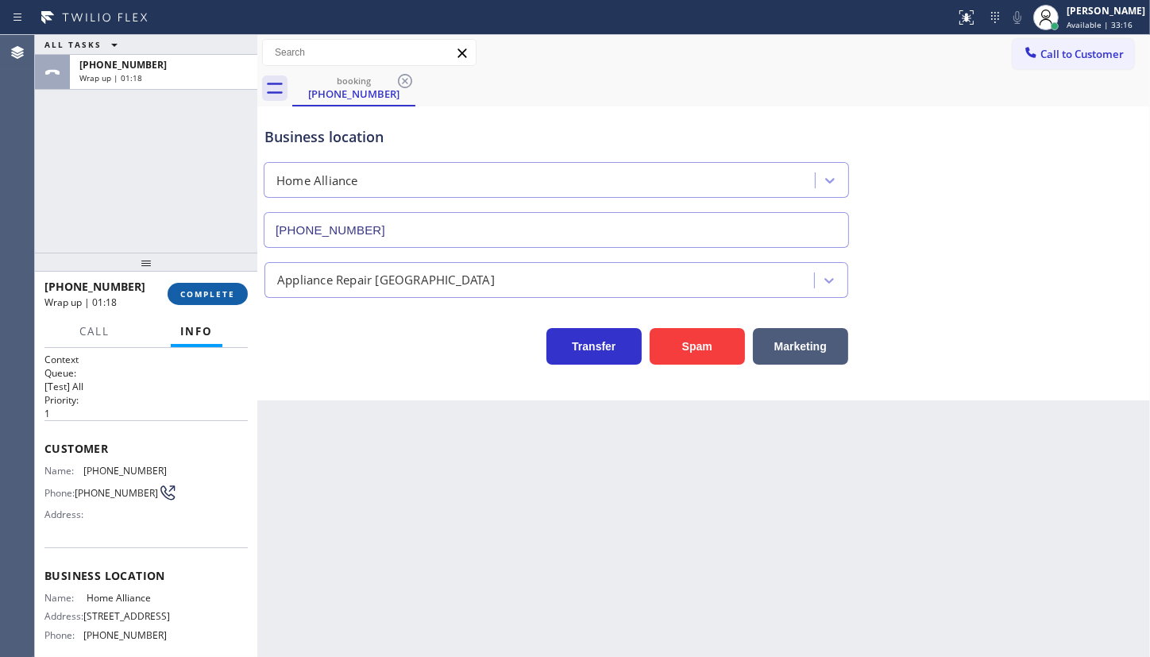
click at [216, 298] on span "COMPLETE" at bounding box center [207, 293] width 55 height 11
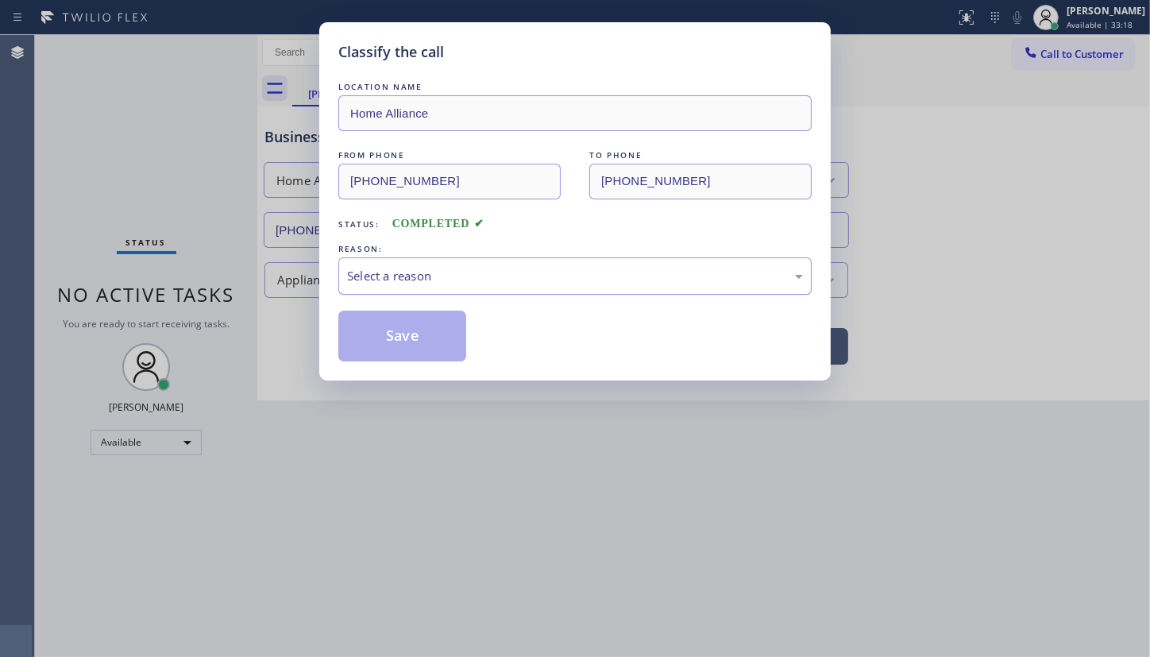
click at [372, 281] on div "Select a reason" at bounding box center [575, 276] width 456 height 18
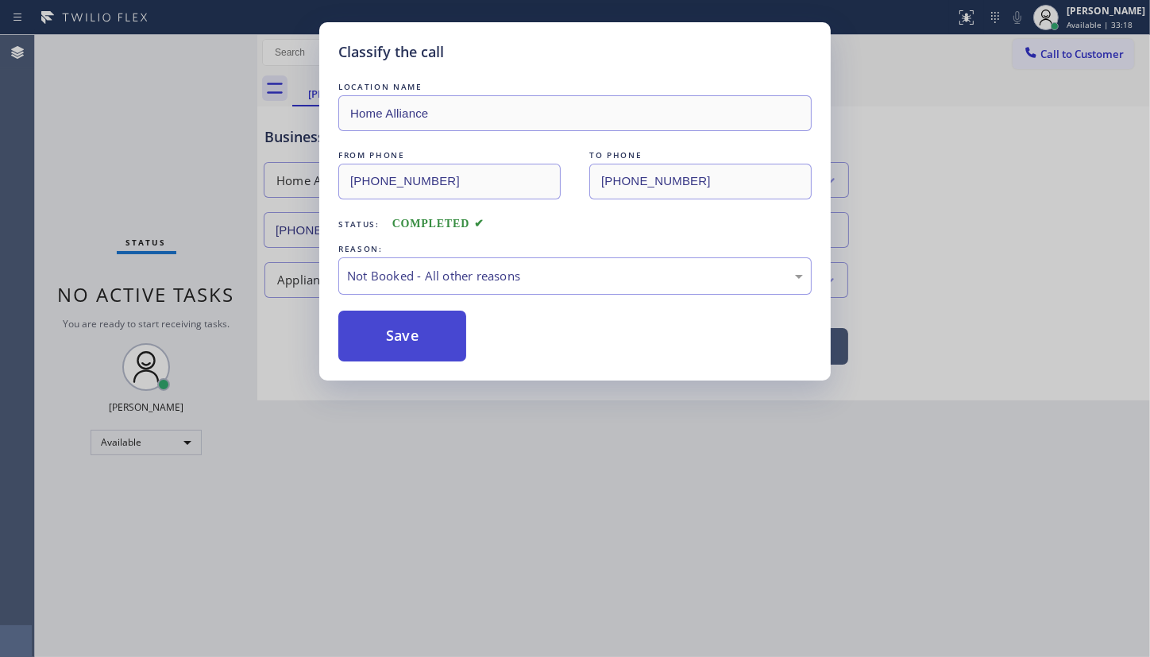
click at [367, 334] on button "Save" at bounding box center [402, 335] width 128 height 51
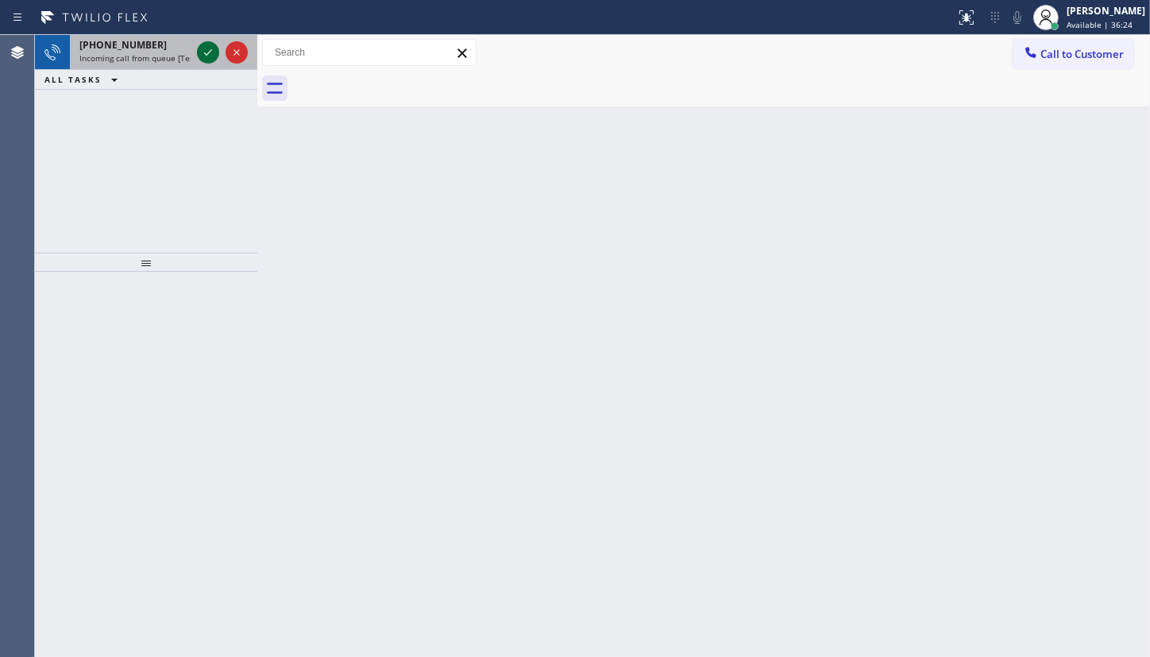
click at [199, 46] on icon at bounding box center [207, 52] width 19 height 19
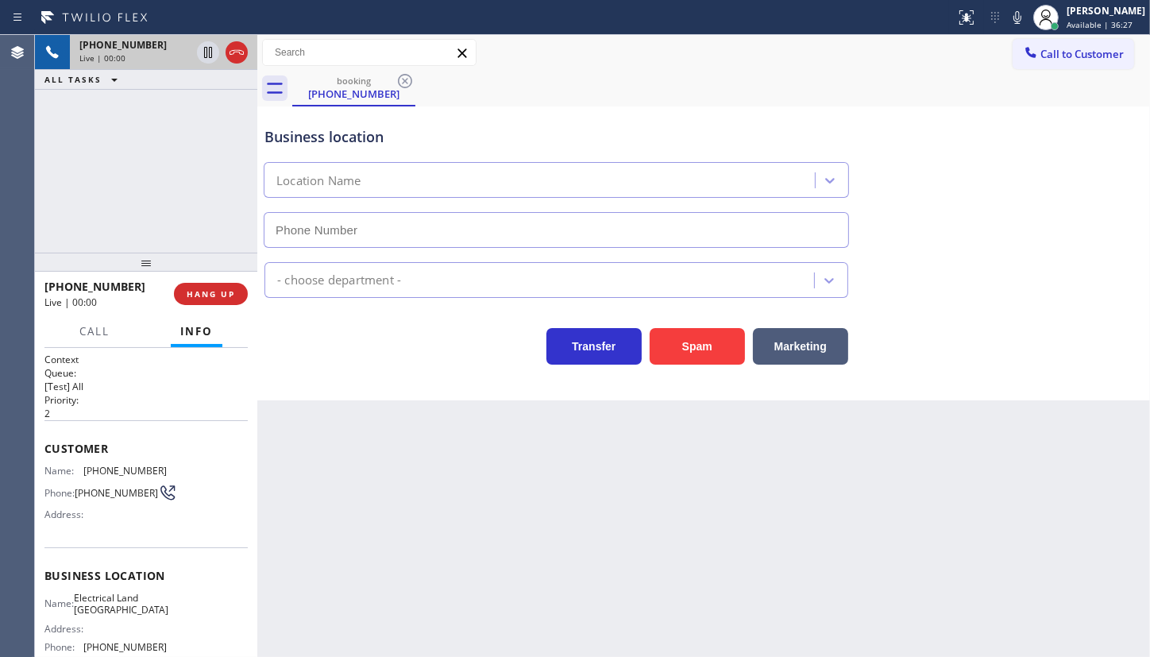
type input "(310) 736-1736"
click at [201, 49] on icon at bounding box center [207, 52] width 19 height 19
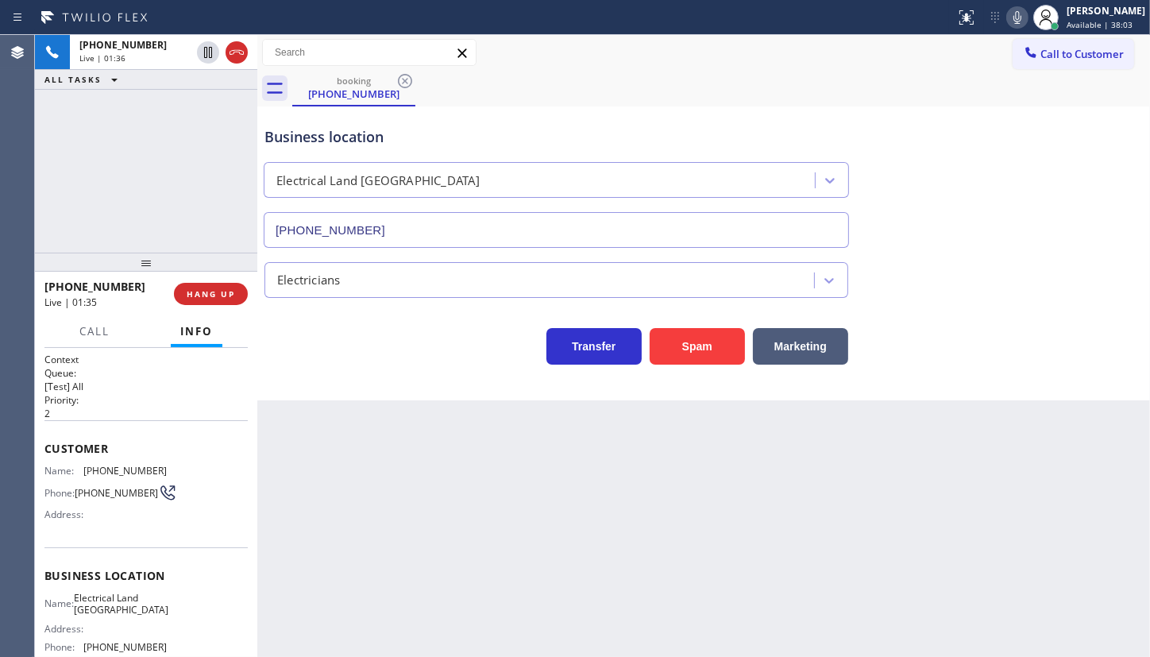
click at [1021, 17] on icon at bounding box center [1017, 17] width 19 height 19
drag, startPoint x: 85, startPoint y: 472, endPoint x: 166, endPoint y: 464, distance: 81.3
click at [166, 464] on div "Name: (310) 866-2246 Phone: (310) 866-2246 Address:" at bounding box center [145, 495] width 203 height 63
copy span "(310) 866-2246"
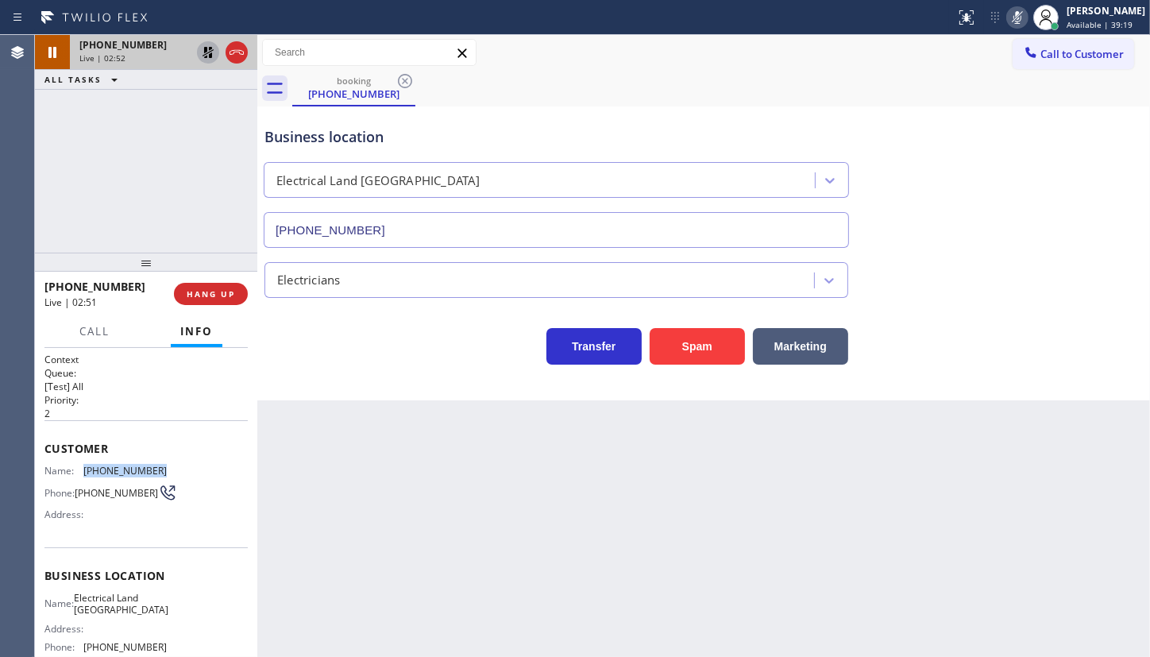
click at [207, 49] on icon at bounding box center [207, 52] width 19 height 19
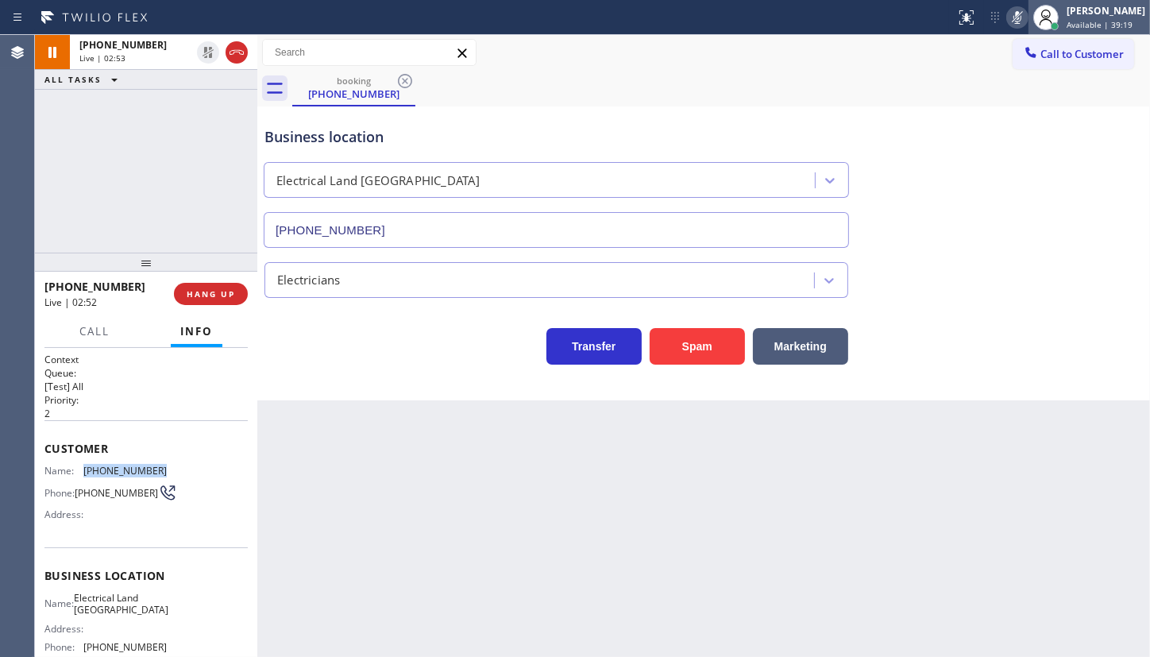
click at [1032, 15] on div at bounding box center [1045, 17] width 35 height 35
click at [1018, 16] on rect at bounding box center [1016, 15] width 11 height 11
drag, startPoint x: 125, startPoint y: 174, endPoint x: 110, endPoint y: 17, distance: 157.9
click at [129, 118] on div "+13108662246 Live | 03:32 ALL TASKS ALL TASKS ACTIVE TASKS TASKS IN WRAP UP" at bounding box center [146, 144] width 222 height 218
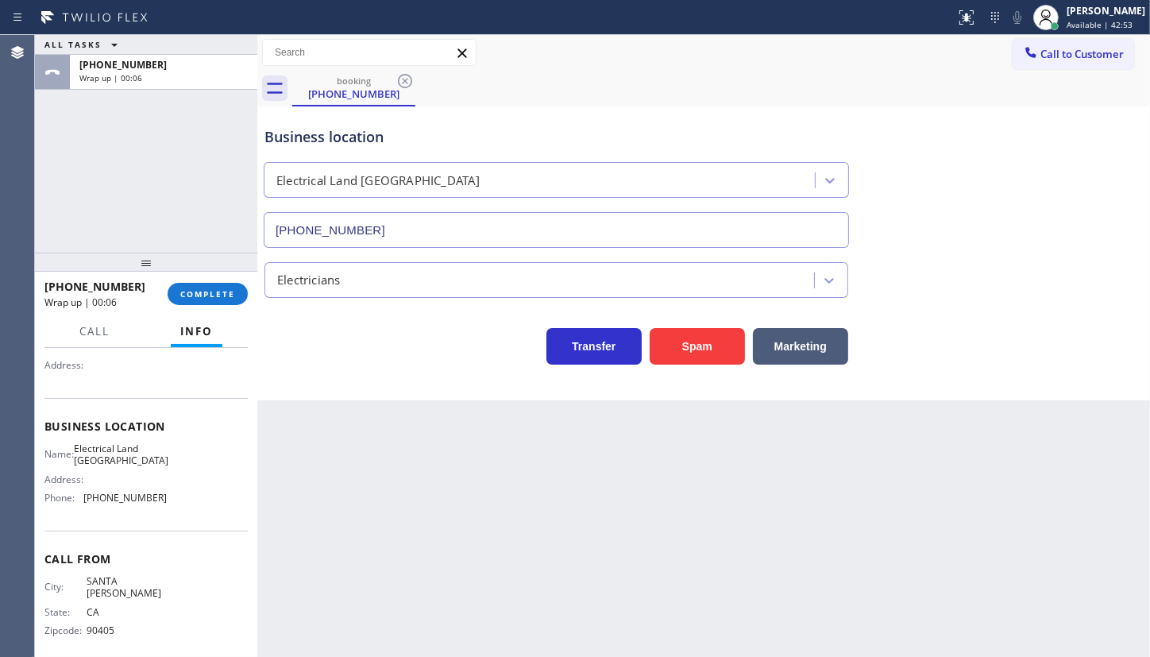
scroll to position [151, 0]
drag, startPoint x: 83, startPoint y: 493, endPoint x: 179, endPoint y: 514, distance: 97.7
click at [179, 514] on div "Business location Name: Electrical Land Culver City Address: Phone: (310) 736-1…" at bounding box center [145, 462] width 203 height 133
copy div "(310) 736-1736"
drag, startPoint x: 85, startPoint y: 448, endPoint x: 152, endPoint y: 464, distance: 69.3
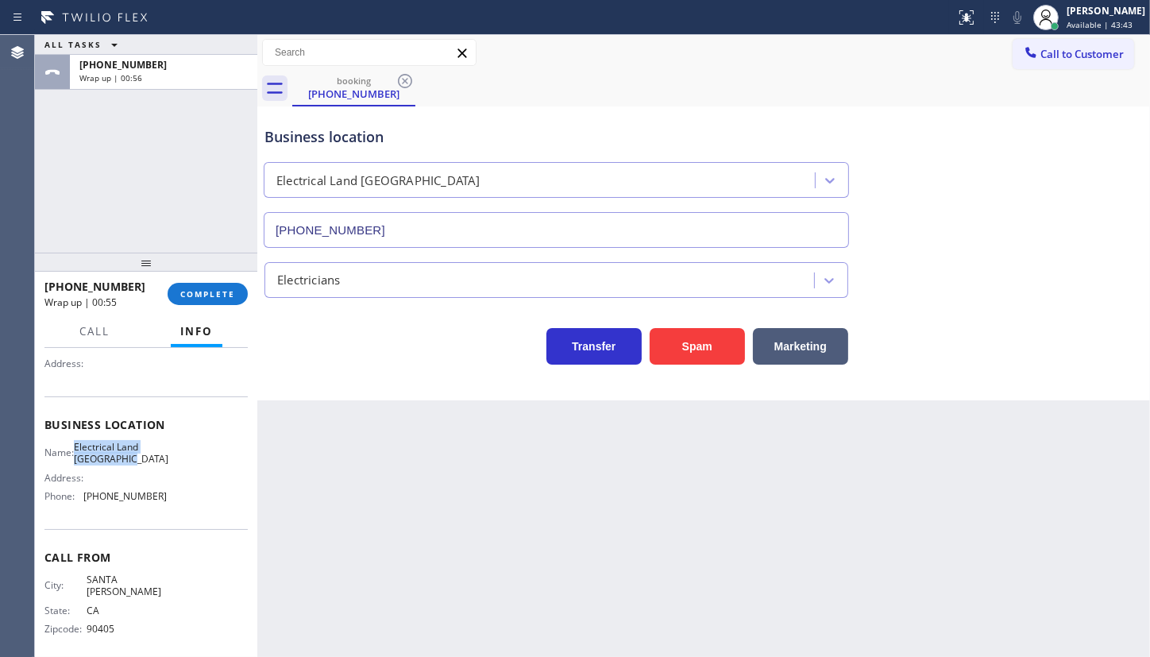
click at [151, 465] on span "Electrical Land Culver City" at bounding box center [121, 453] width 94 height 25
copy span "Electrical Land Culver City"
click at [208, 293] on span "COMPLETE" at bounding box center [207, 293] width 55 height 11
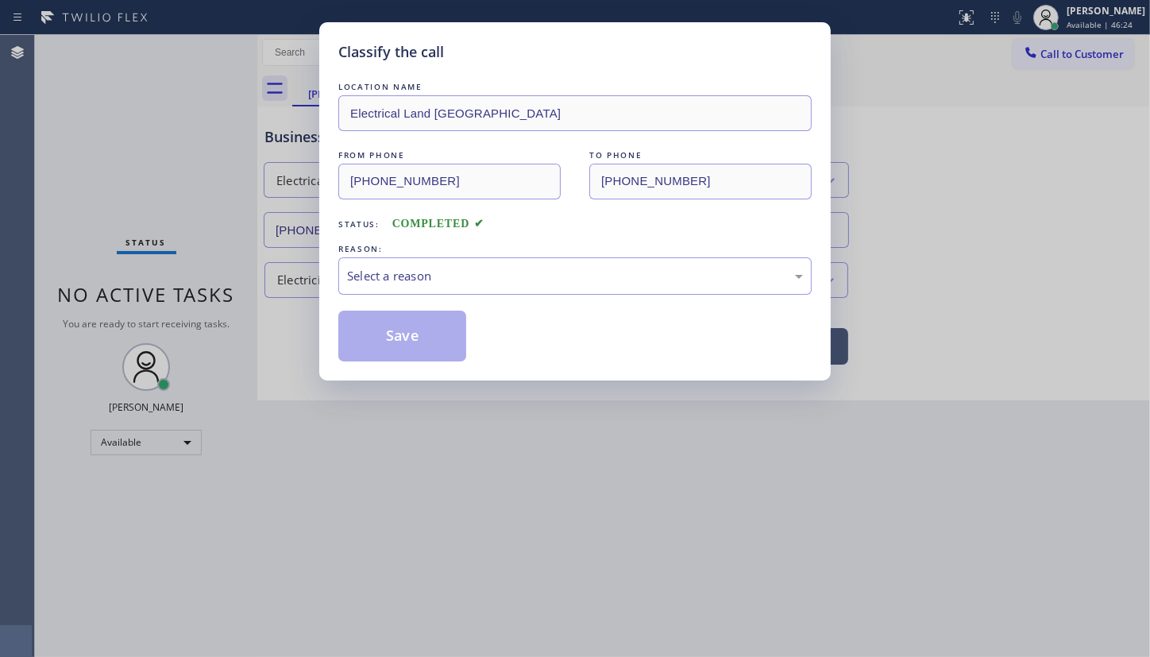
click at [370, 276] on div "Select a reason" at bounding box center [575, 276] width 456 height 18
click at [372, 310] on button "Save" at bounding box center [402, 335] width 128 height 51
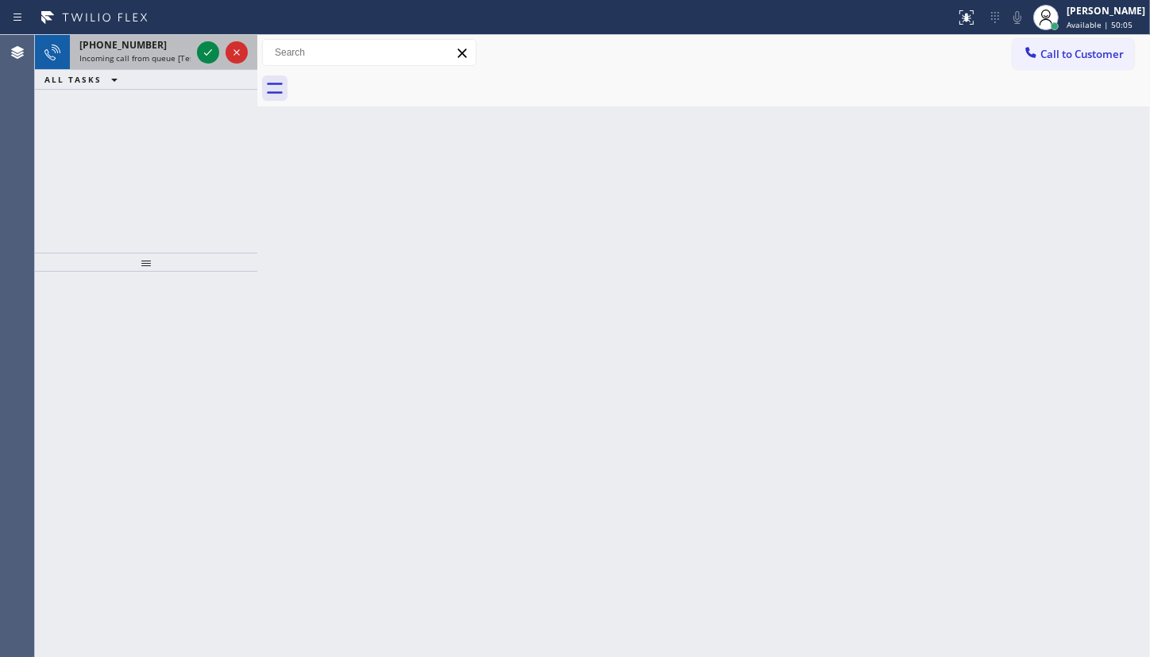
click at [195, 56] on div at bounding box center [222, 52] width 57 height 35
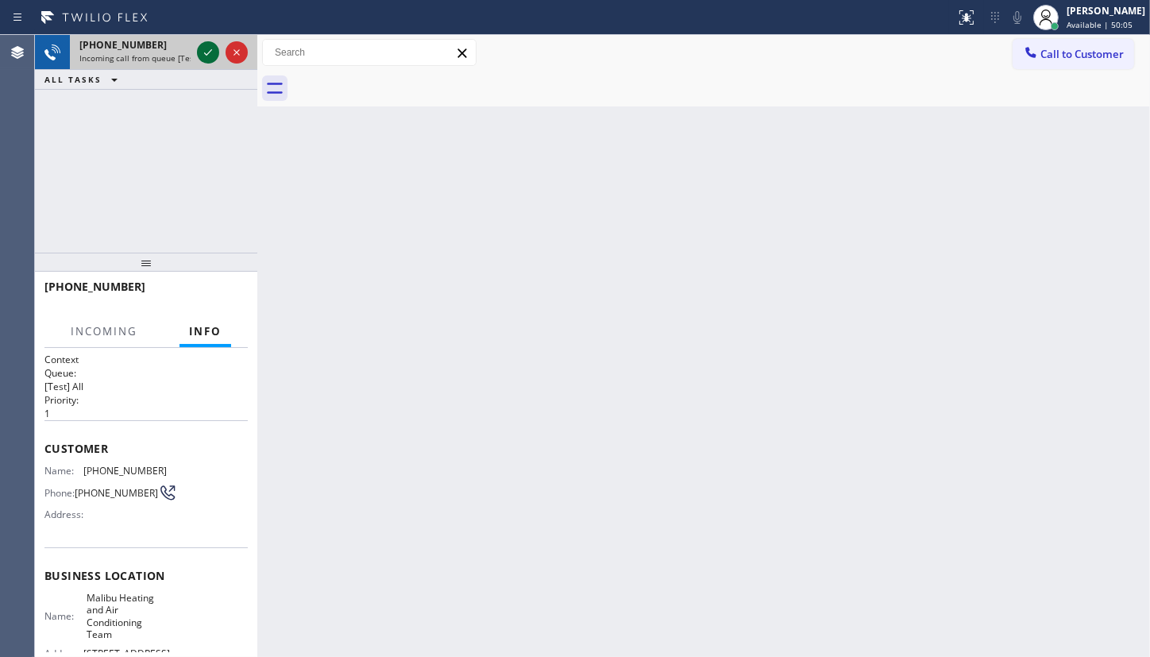
click at [204, 48] on icon at bounding box center [207, 52] width 19 height 19
click at [217, 115] on div "+17248134334 Incoming call from queue [Test] All ALL TASKS ALL TASKS ACTIVE TAS…" at bounding box center [146, 144] width 222 height 218
drag, startPoint x: 230, startPoint y: 146, endPoint x: 225, endPoint y: 160, distance: 15.3
click at [230, 146] on div "+17248134334 Incoming call from queue [Test] All ALL TASKS ALL TASKS ACTIVE TAS…" at bounding box center [146, 144] width 222 height 218
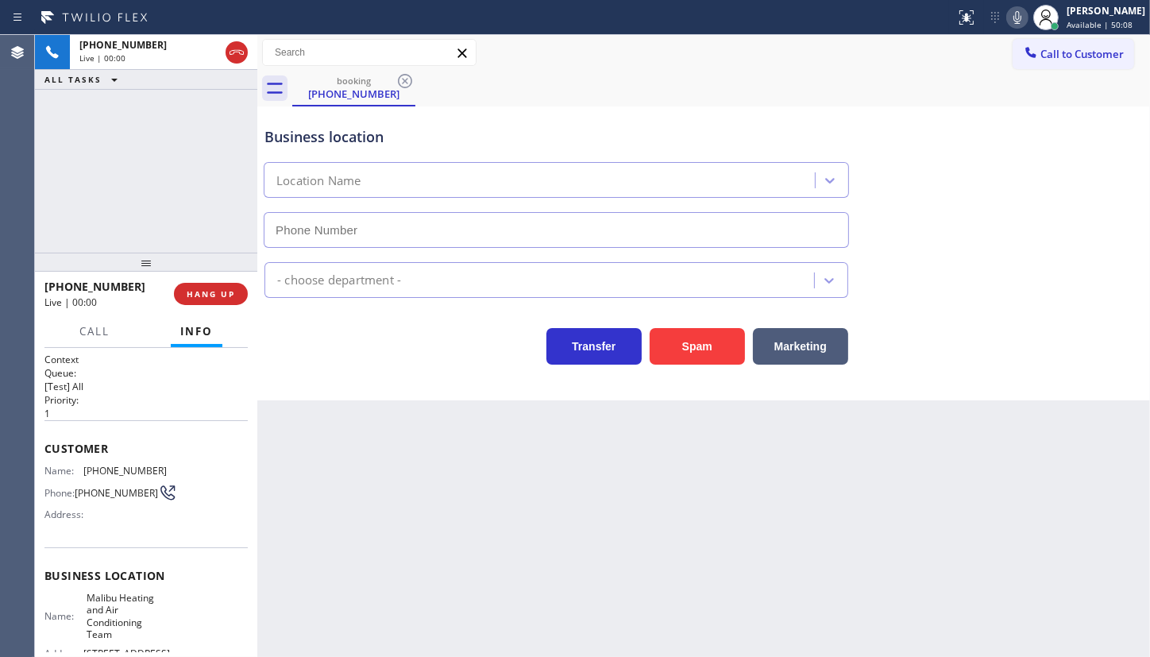
type input "(310) 340-1547"
click at [661, 117] on div "Business location Malibu Heating and Air Conditioning Team (310) 340-1547" at bounding box center [556, 178] width 590 height 137
click at [1020, 16] on icon at bounding box center [1017, 17] width 8 height 13
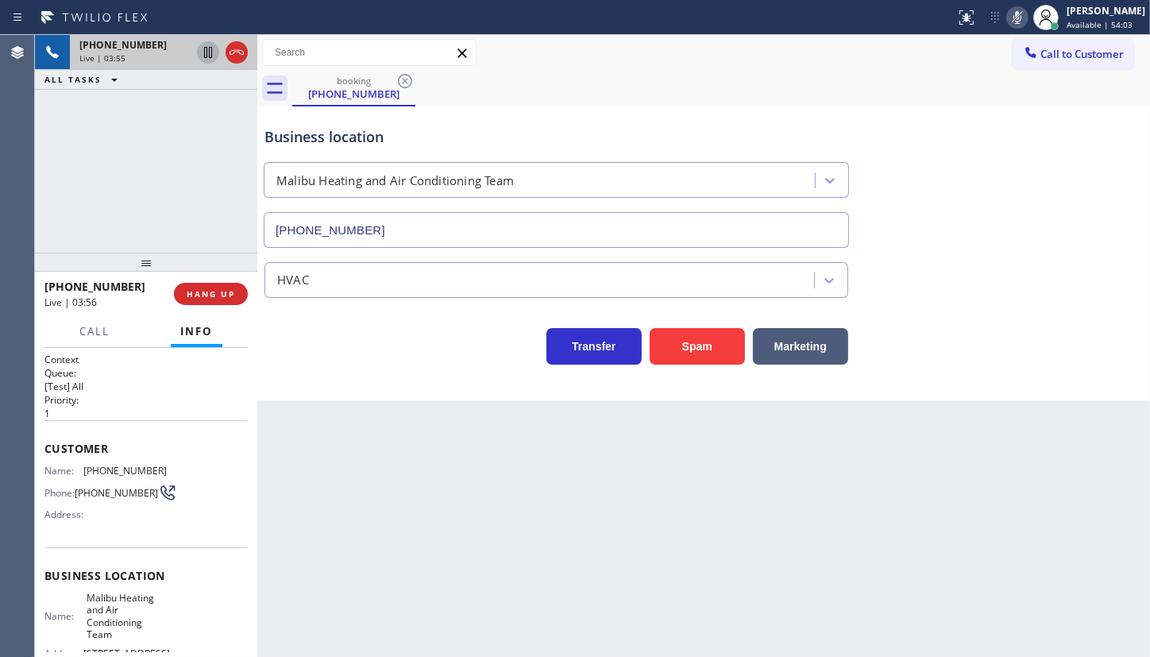
click at [210, 50] on icon at bounding box center [207, 52] width 19 height 19
click at [71, 124] on div "+17248134334 Live | 05:52 ALL TASKS ALL TASKS ACTIVE TASKS TASKS IN WRAP UP" at bounding box center [146, 144] width 222 height 218
click at [201, 45] on icon at bounding box center [207, 52] width 19 height 19
click at [1016, 17] on icon at bounding box center [1017, 17] width 19 height 19
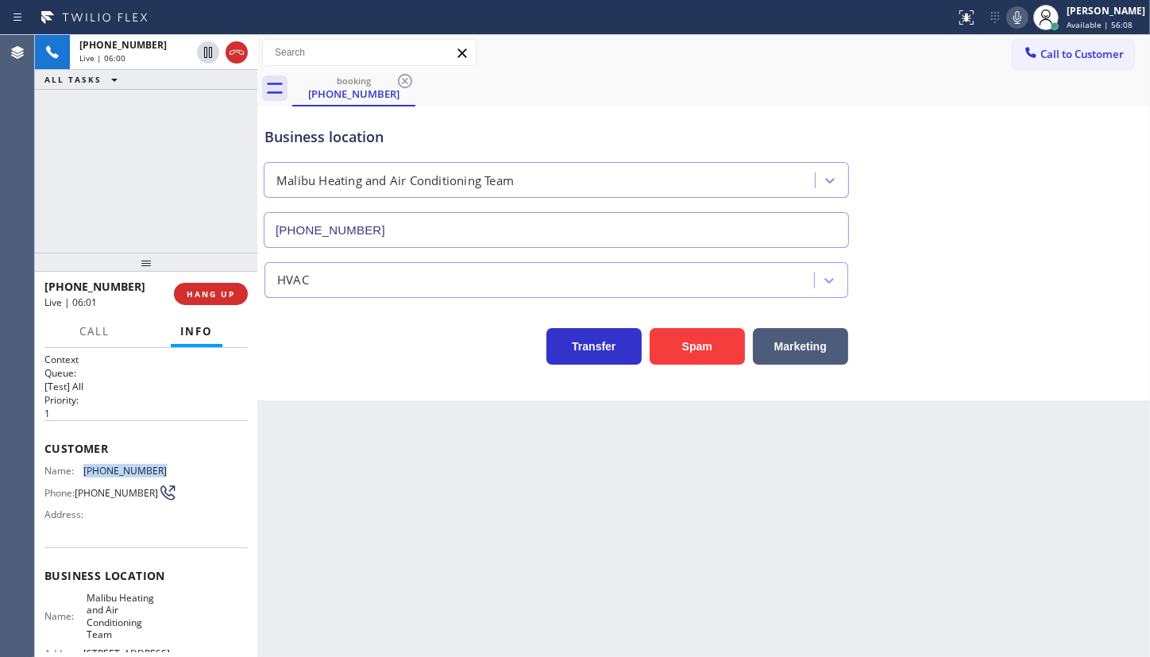
drag, startPoint x: 79, startPoint y: 465, endPoint x: 180, endPoint y: 471, distance: 101.0
click at [180, 471] on div "Name: (724) 813-4334 Phone: (724) 813-4334 Address:" at bounding box center [145, 495] width 203 height 63
copy div "(724) 813-4334"
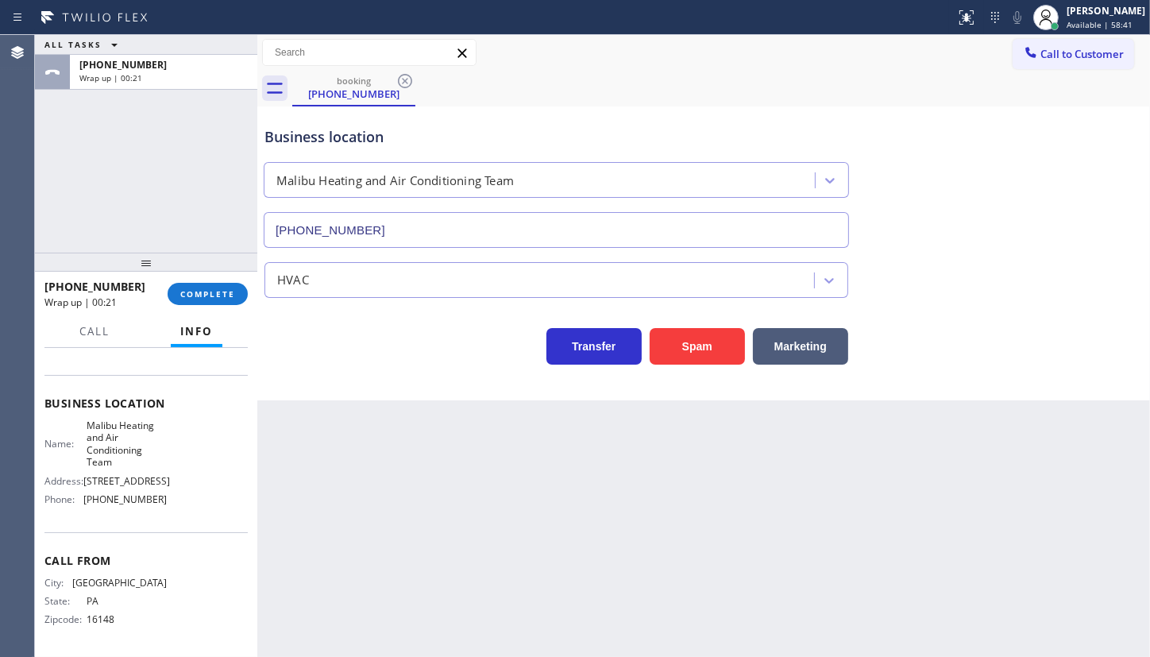
scroll to position [187, 0]
drag, startPoint x: 83, startPoint y: 507, endPoint x: 188, endPoint y: 508, distance: 105.6
click at [188, 508] on div "Name: Malibu Heating and Air Conditioning Team Address: 29350 Pacific Coast Hwy…" at bounding box center [145, 465] width 203 height 93
copy div "(310) 340-1547"
click at [229, 287] on button "COMPLETE" at bounding box center [208, 294] width 80 height 22
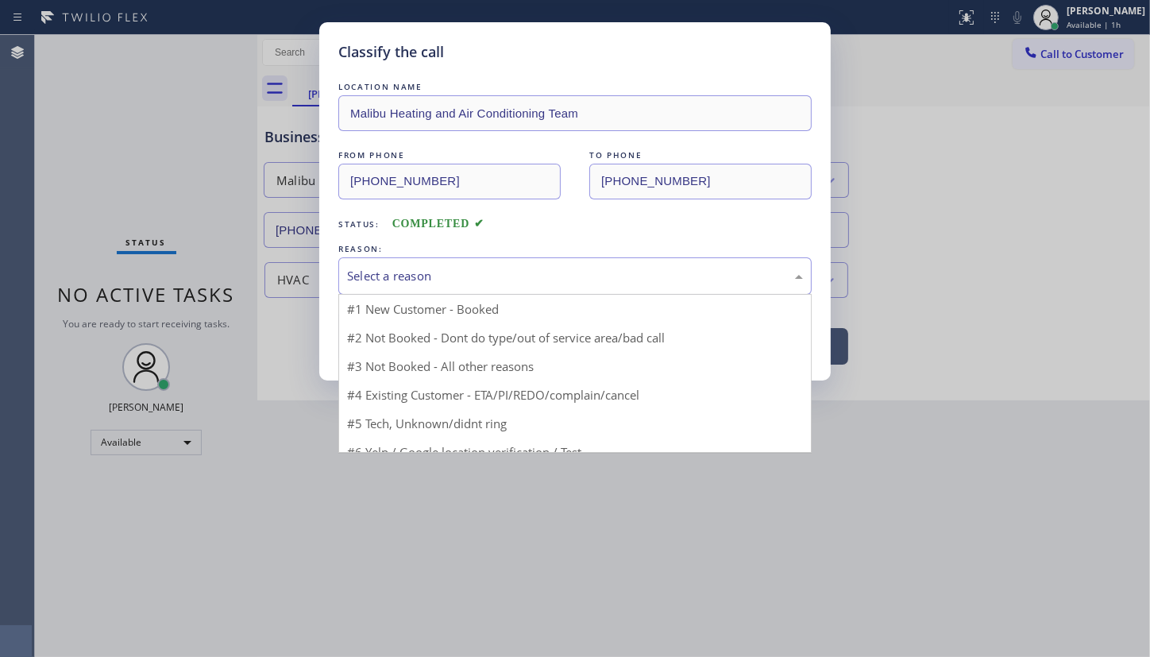
click at [390, 264] on div "Select a reason" at bounding box center [574, 275] width 473 height 37
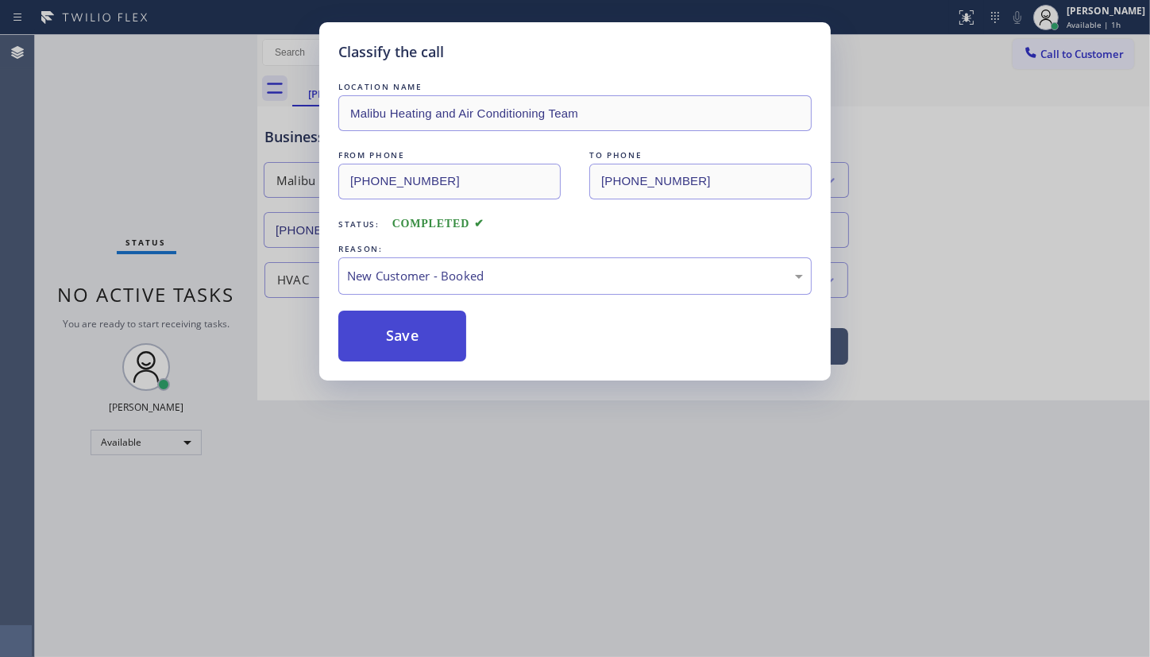
click at [391, 336] on button "Save" at bounding box center [402, 335] width 128 height 51
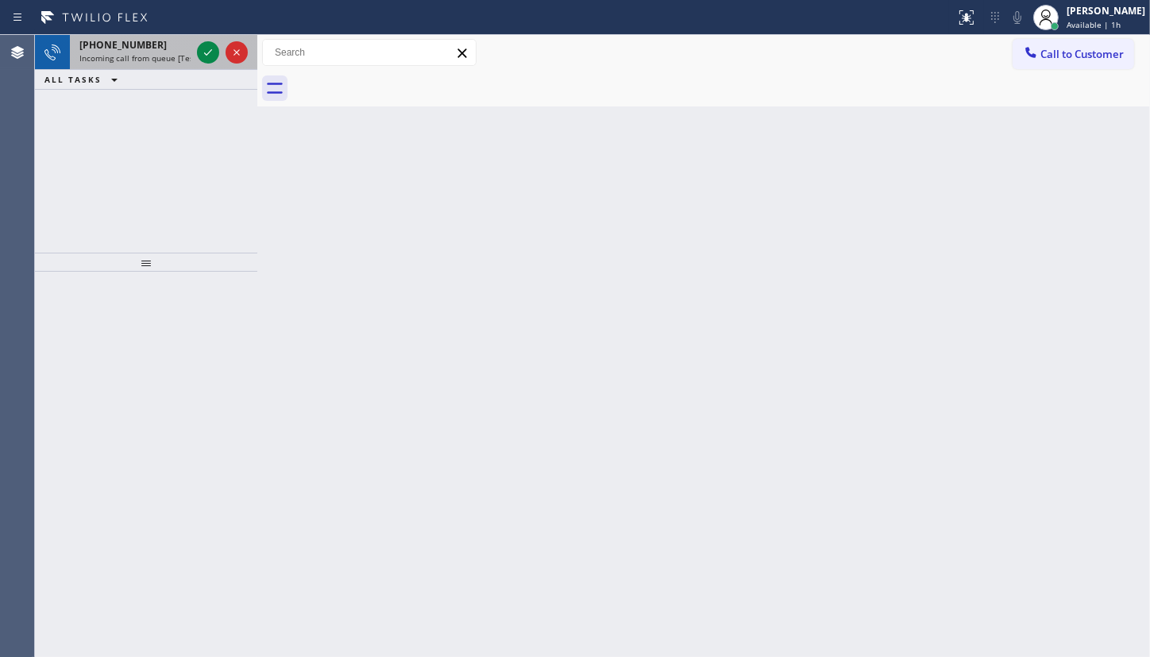
click at [101, 52] on span "Incoming call from queue [Test] All" at bounding box center [145, 57] width 132 height 11
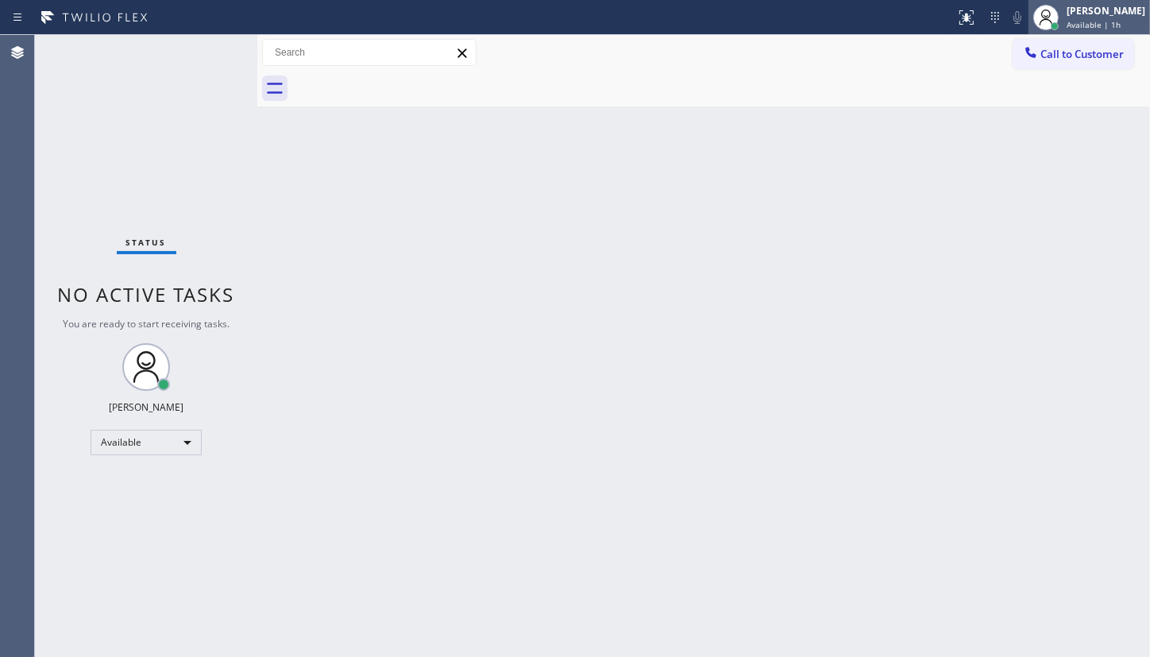
click at [1054, 8] on icon at bounding box center [1045, 17] width 19 height 19
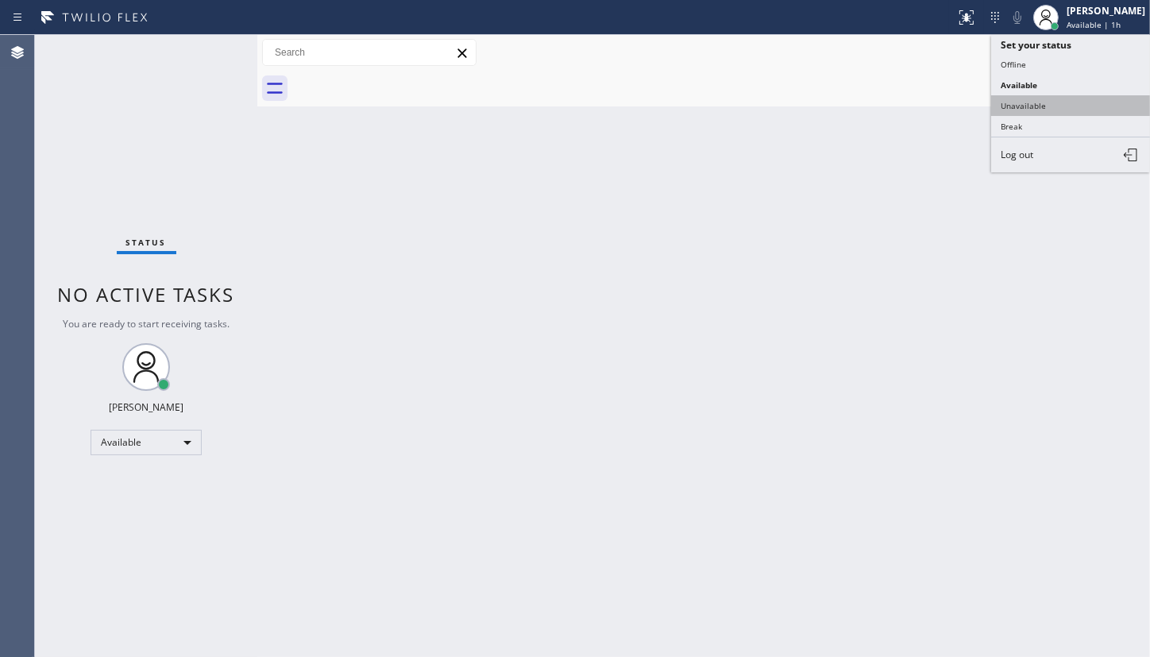
click at [1041, 103] on button "Unavailable" at bounding box center [1070, 105] width 159 height 21
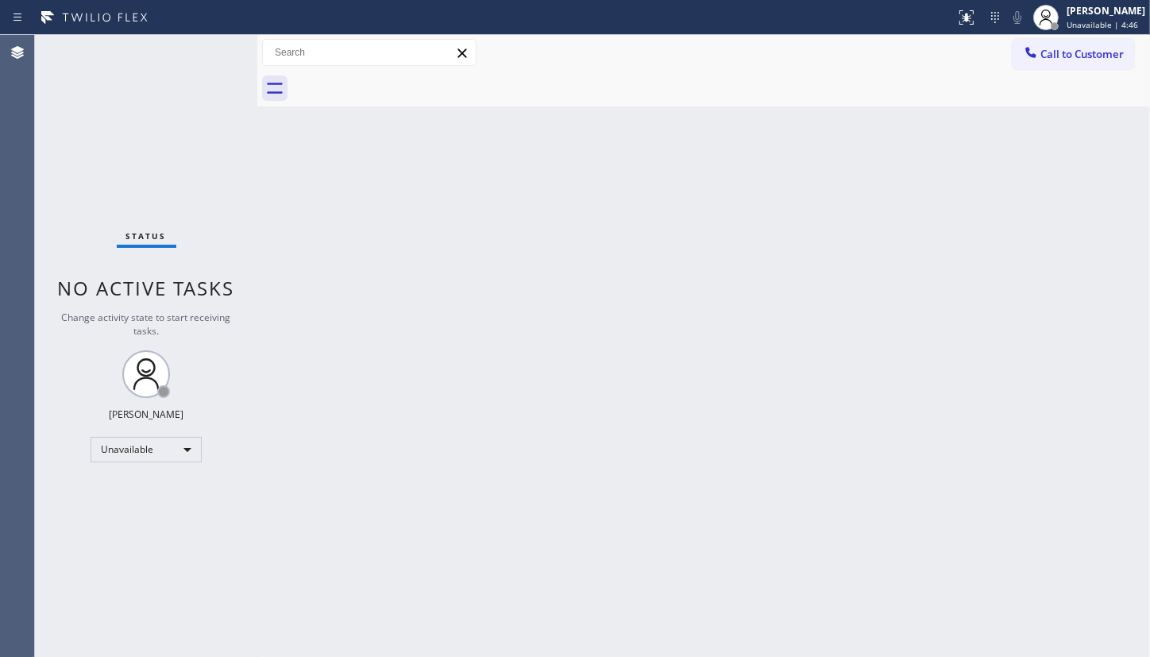
click at [171, 457] on div "Status No active tasks Change activity state to start receiving tasks. JENIZA A…" at bounding box center [146, 346] width 222 height 622
click at [167, 443] on div "Unavailable" at bounding box center [146, 449] width 111 height 25
click at [138, 491] on li "Available" at bounding box center [145, 489] width 108 height 19
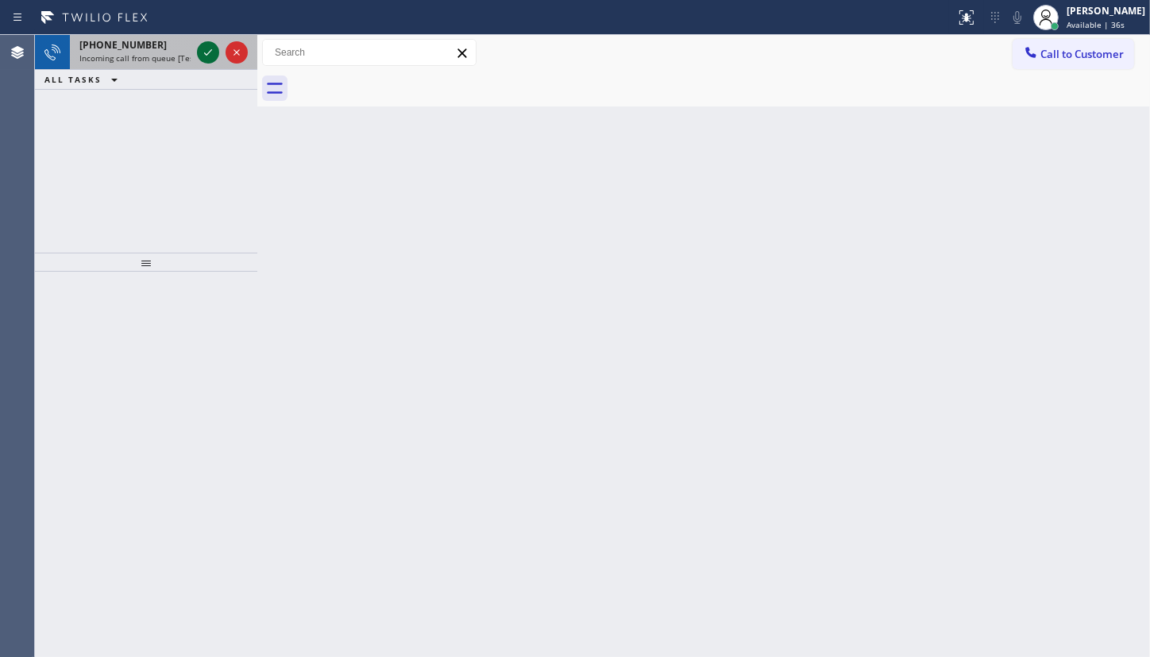
click at [200, 48] on icon at bounding box center [207, 52] width 19 height 19
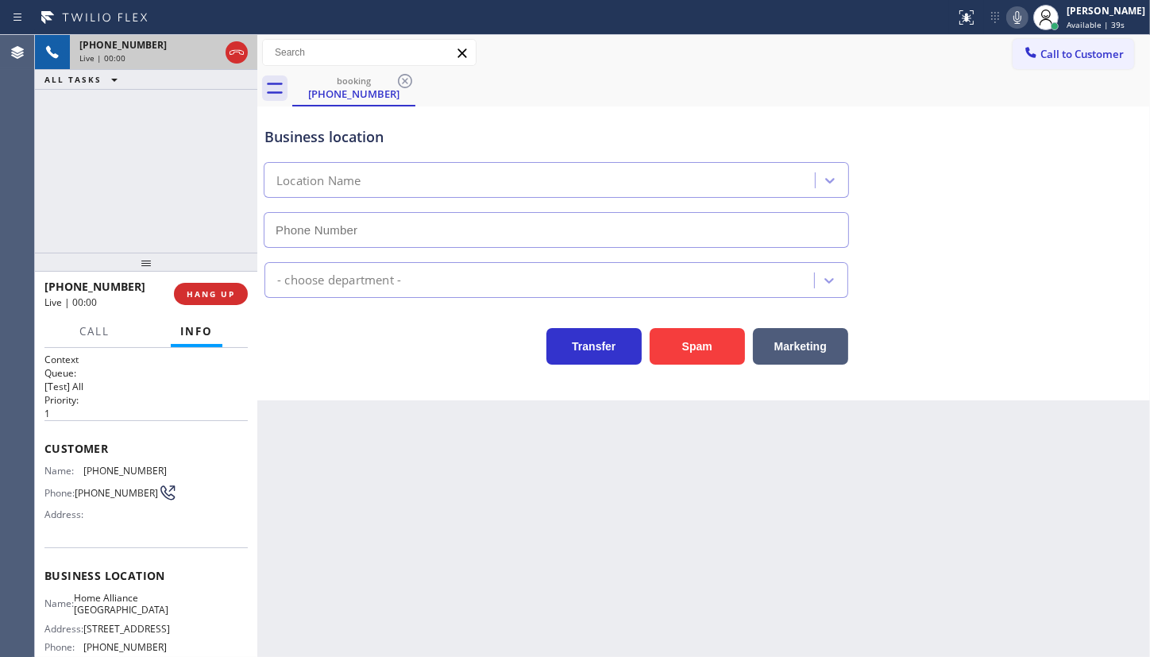
type input "(312) 241-1219"
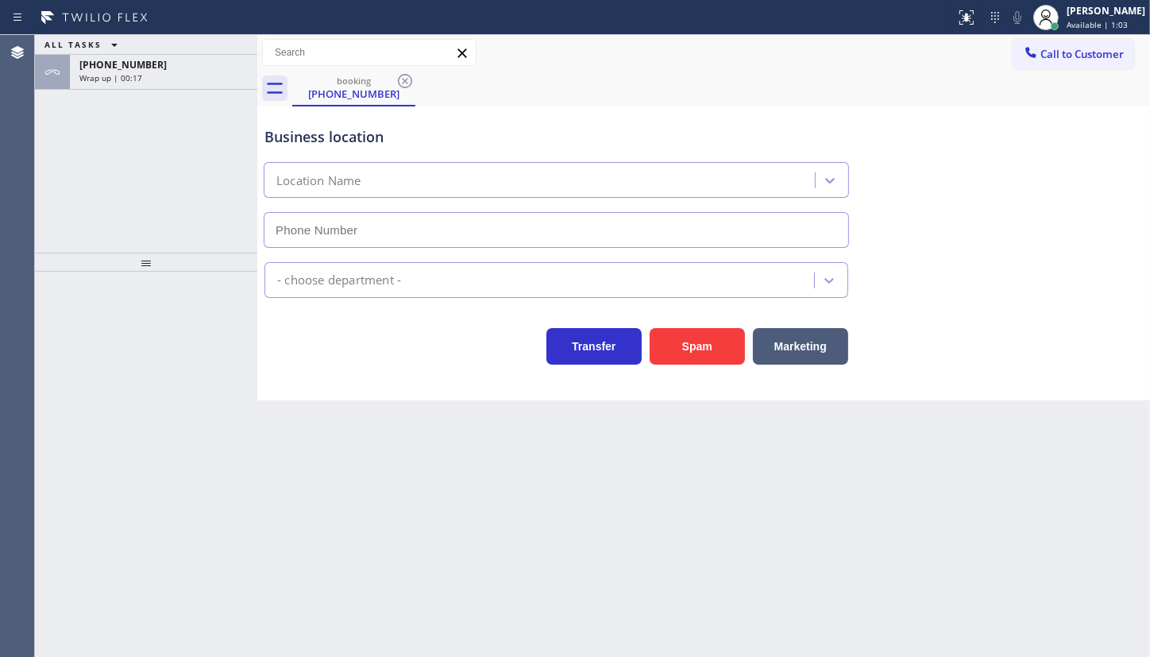
type input "[PHONE_NUMBER]"
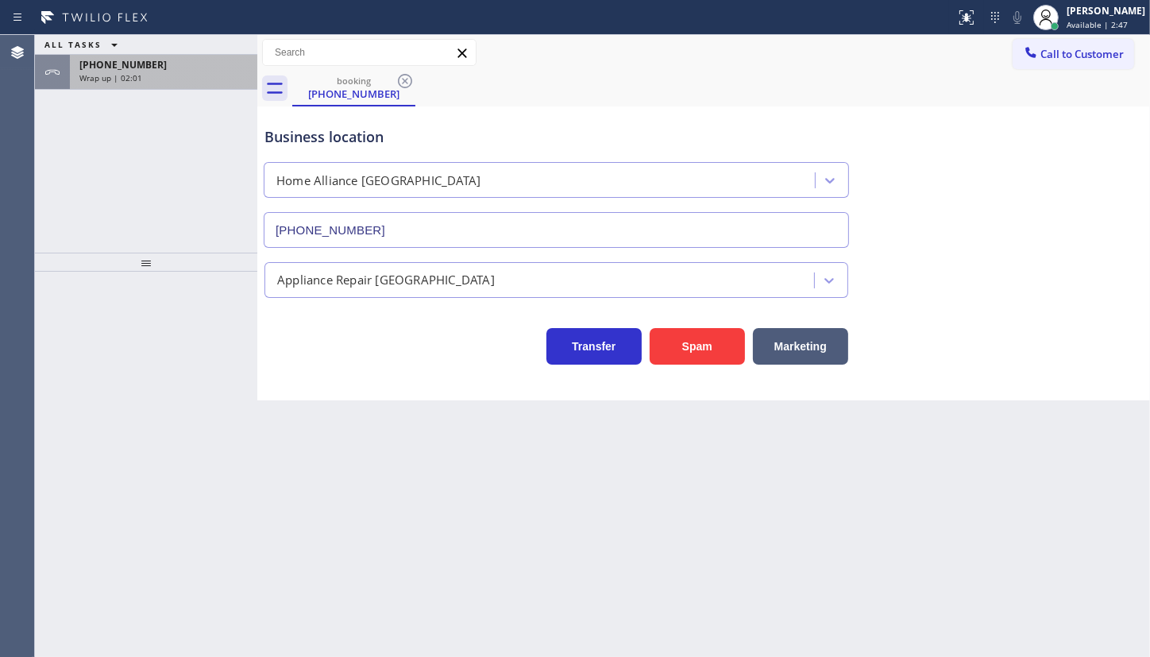
click at [135, 79] on span "Wrap up | 02:01" at bounding box center [110, 77] width 63 height 11
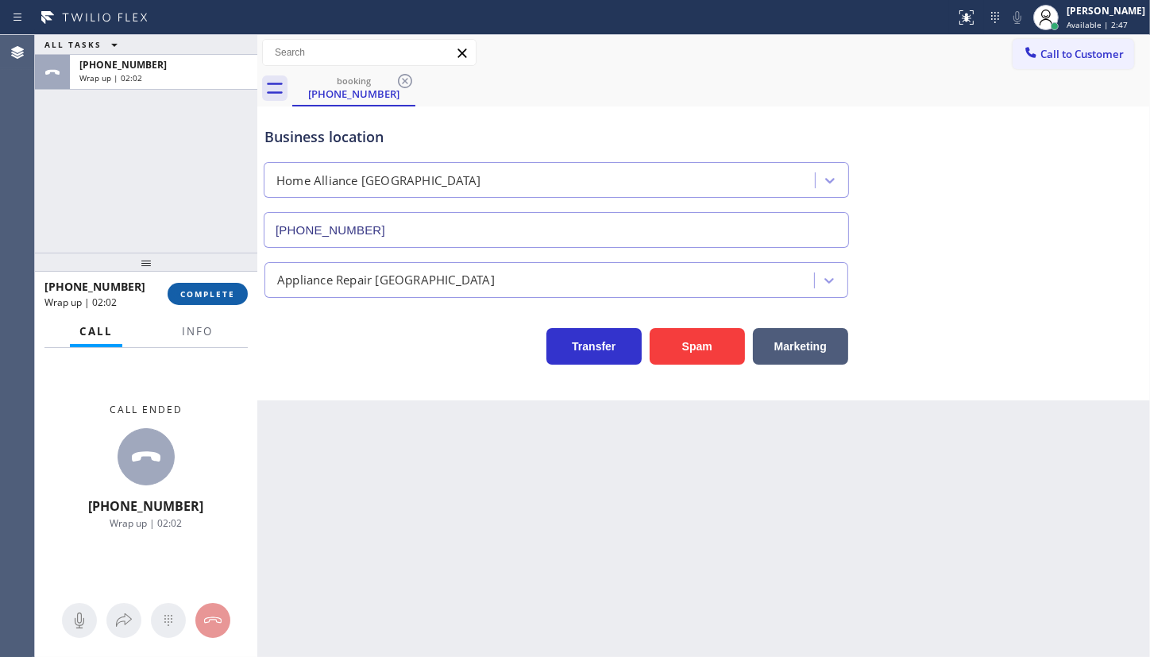
click at [198, 298] on span "COMPLETE" at bounding box center [207, 293] width 55 height 11
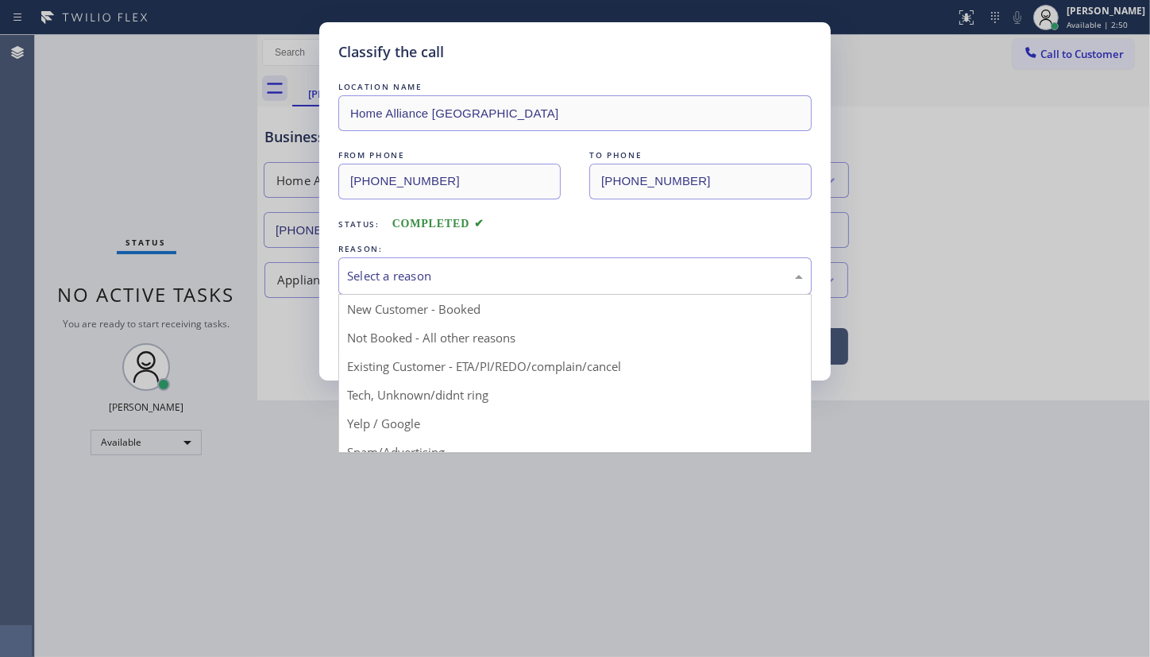
click at [437, 272] on div "Select a reason" at bounding box center [575, 276] width 456 height 18
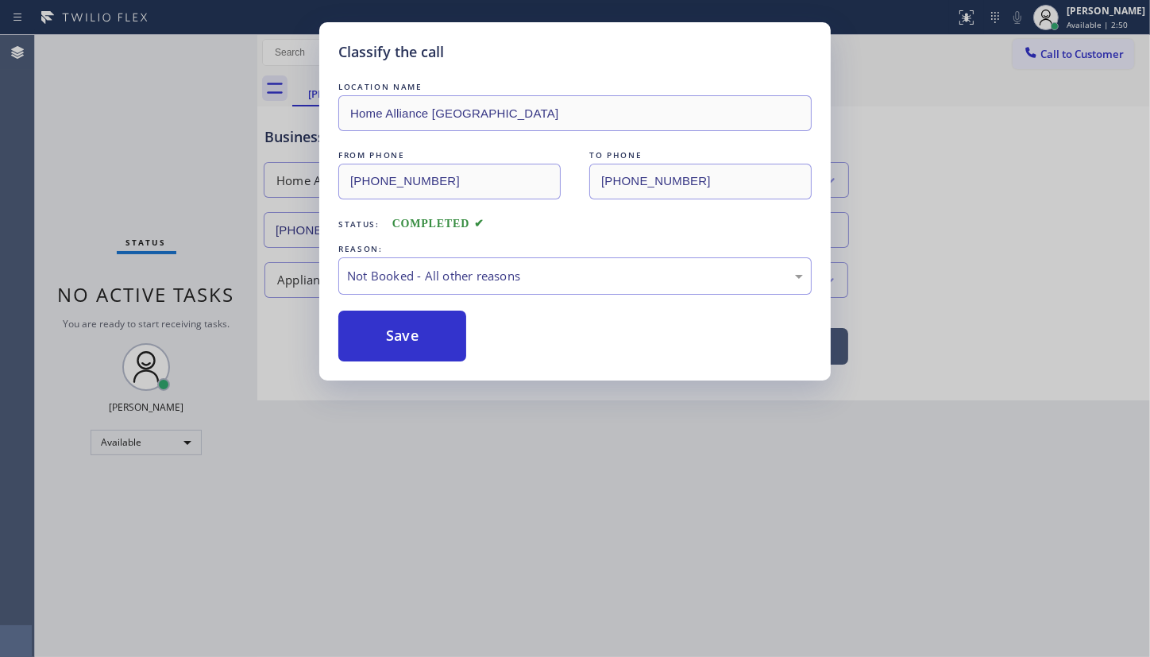
click at [418, 341] on button "Save" at bounding box center [402, 335] width 128 height 51
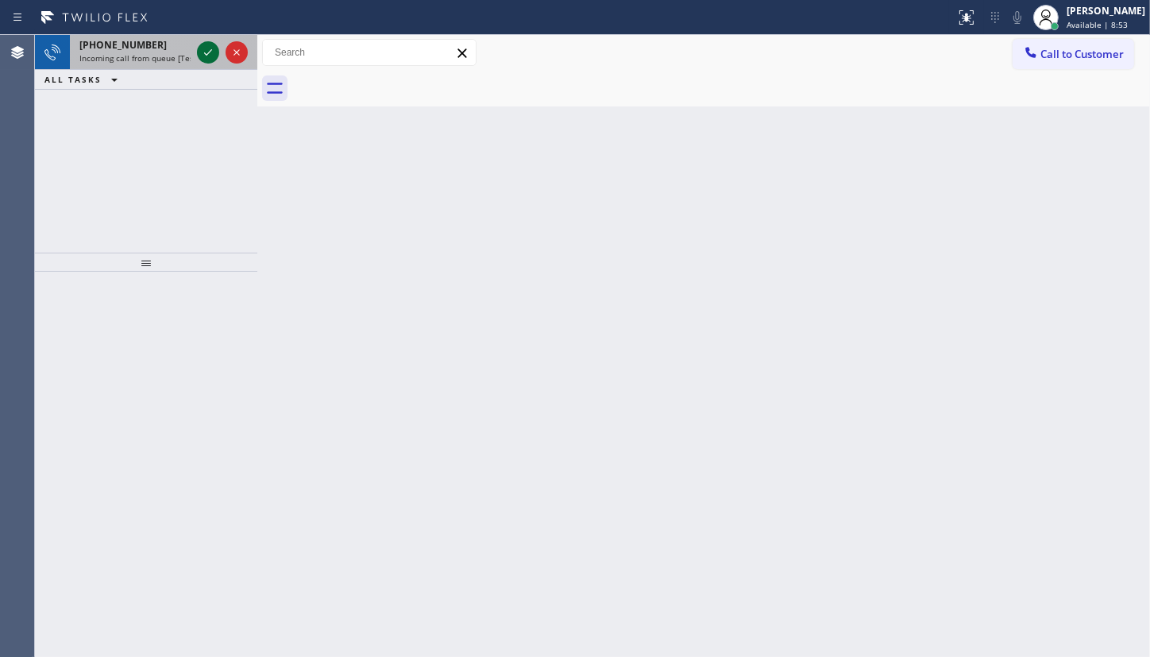
click at [209, 49] on icon at bounding box center [207, 52] width 19 height 19
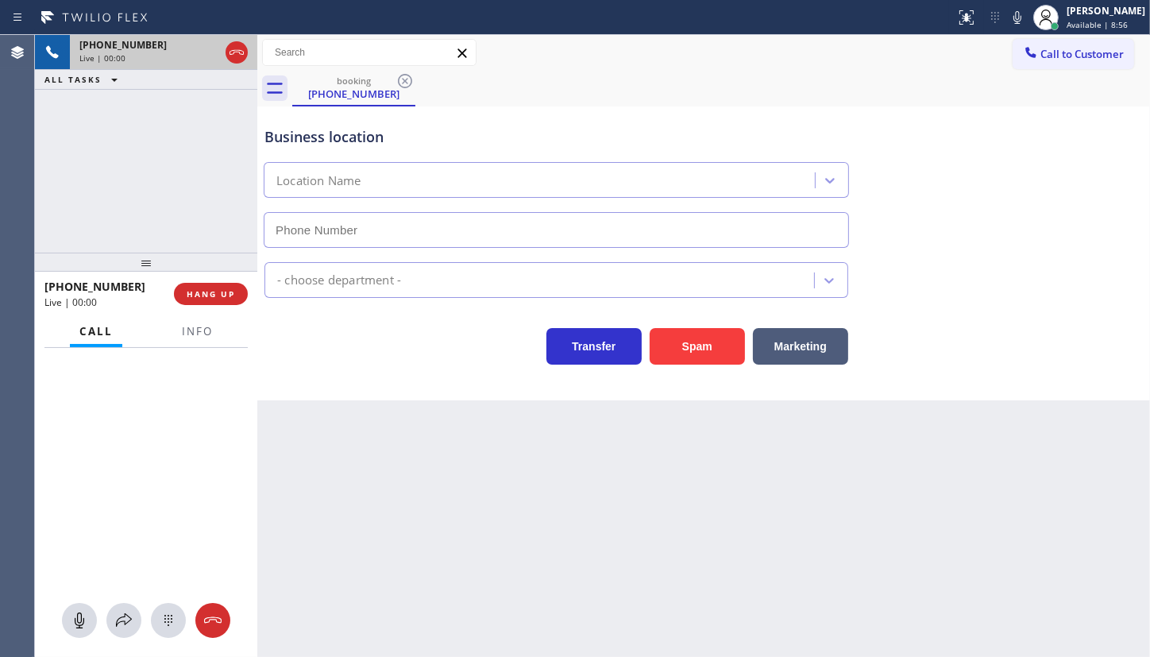
type input "[PHONE_NUMBER]"
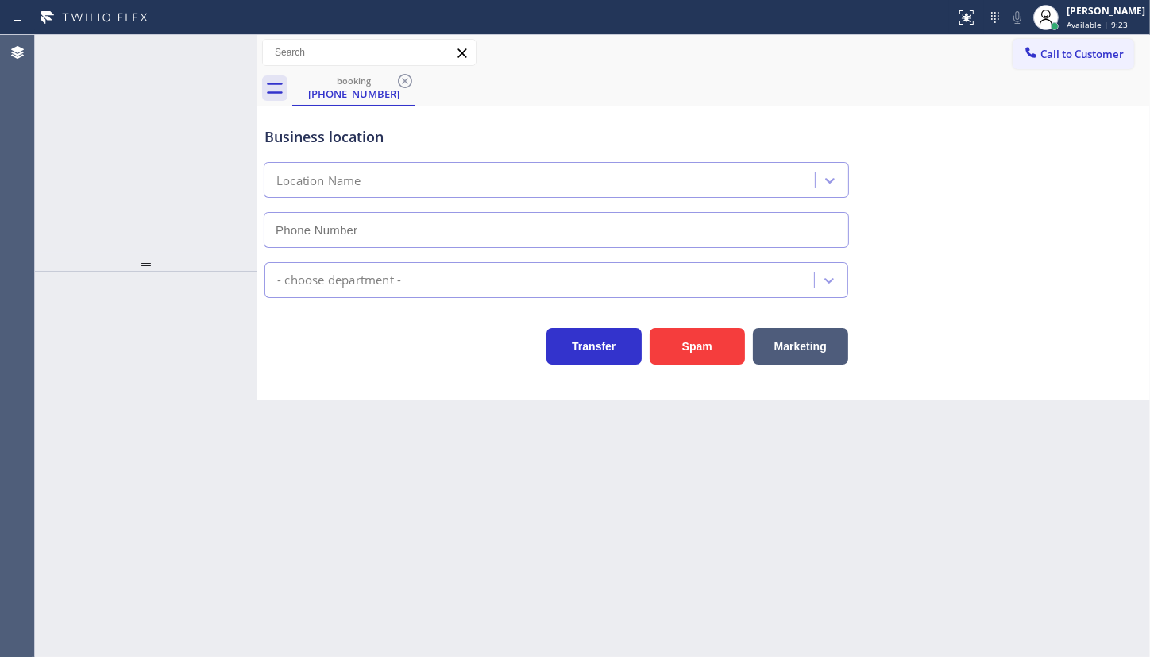
type input "[PHONE_NUMBER]"
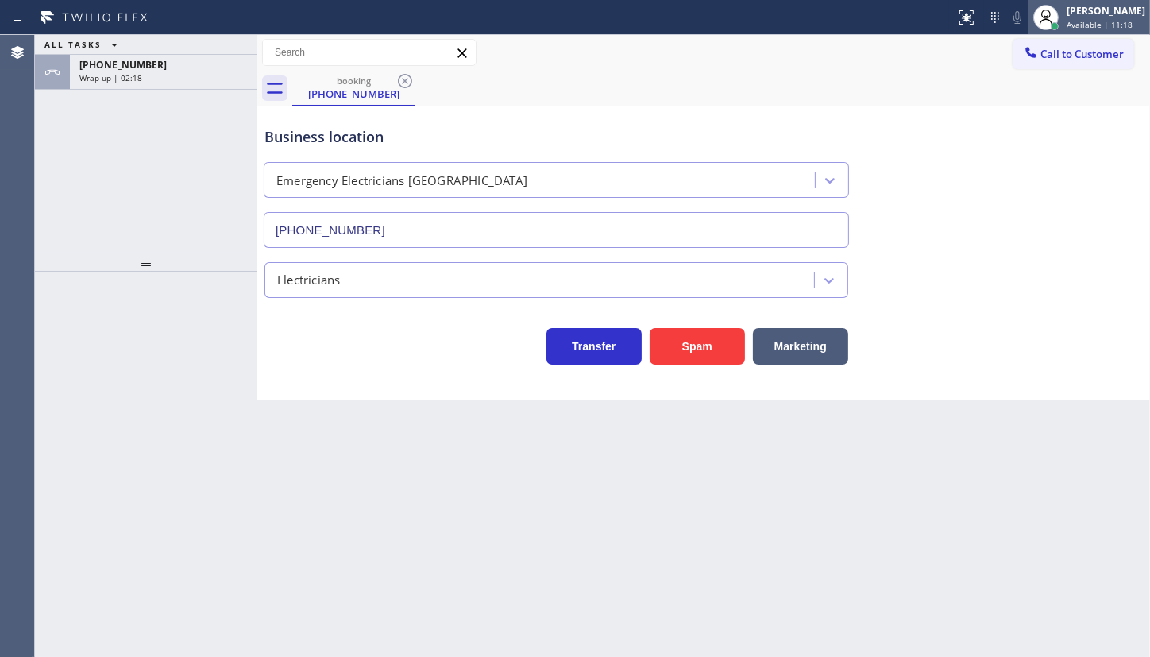
click at [1104, 22] on span "Available | 11:18" at bounding box center [1099, 24] width 66 height 11
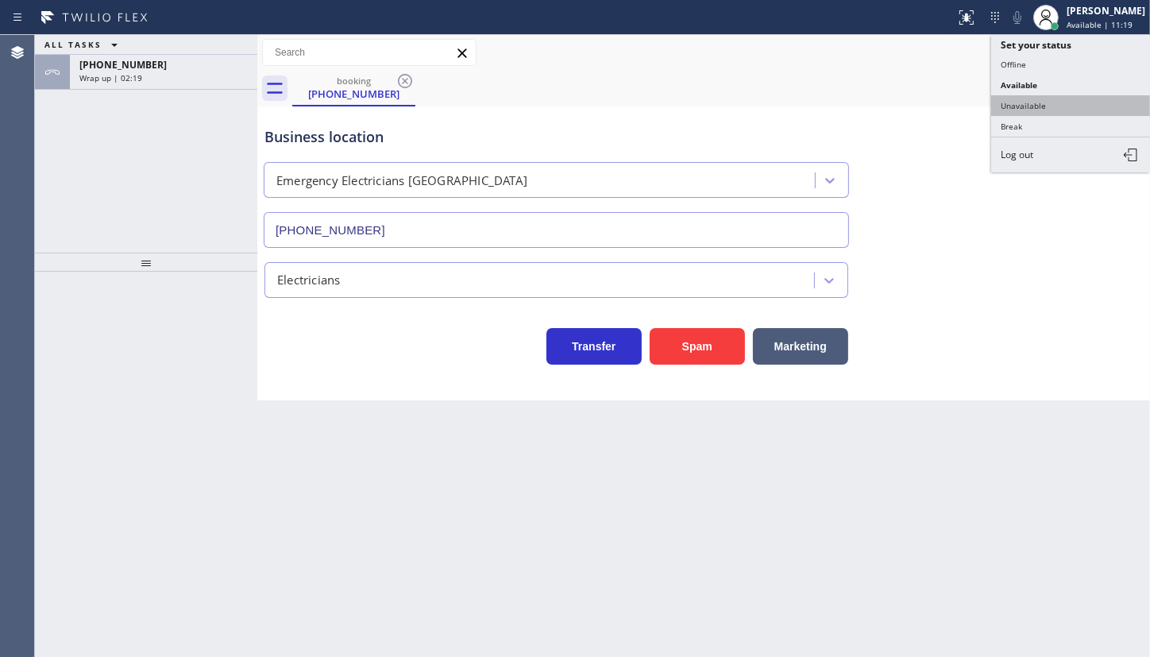
click at [1031, 107] on button "Unavailable" at bounding box center [1070, 105] width 159 height 21
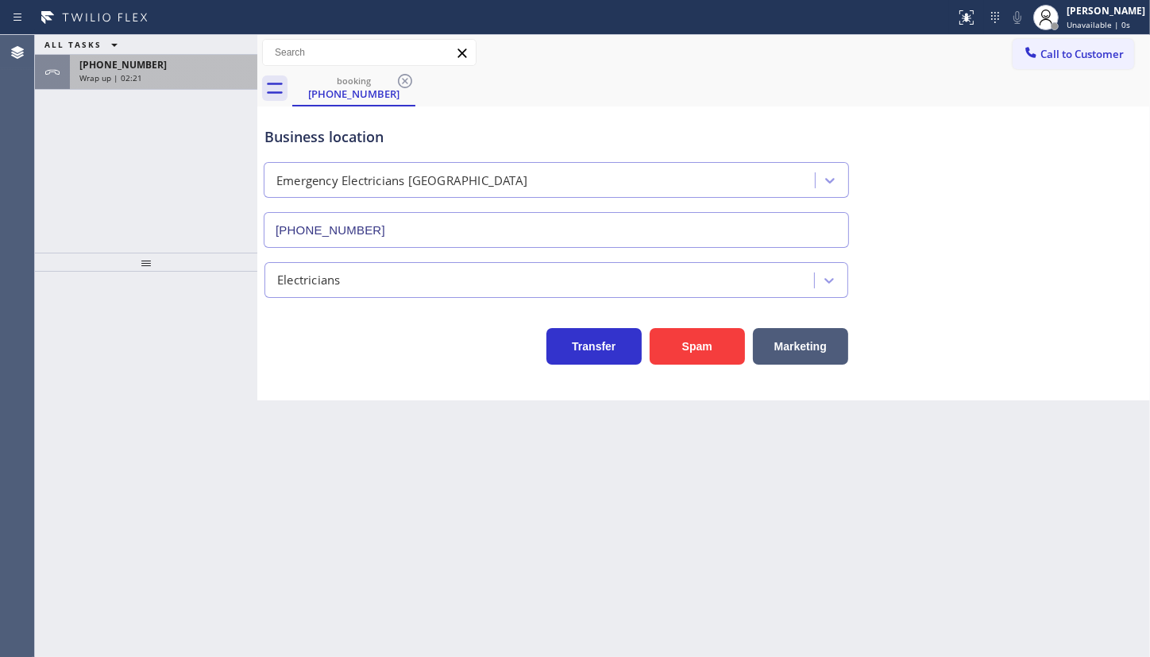
click at [76, 70] on div "[PHONE_NUMBER] Wrap up | 02:21" at bounding box center [160, 72] width 181 height 35
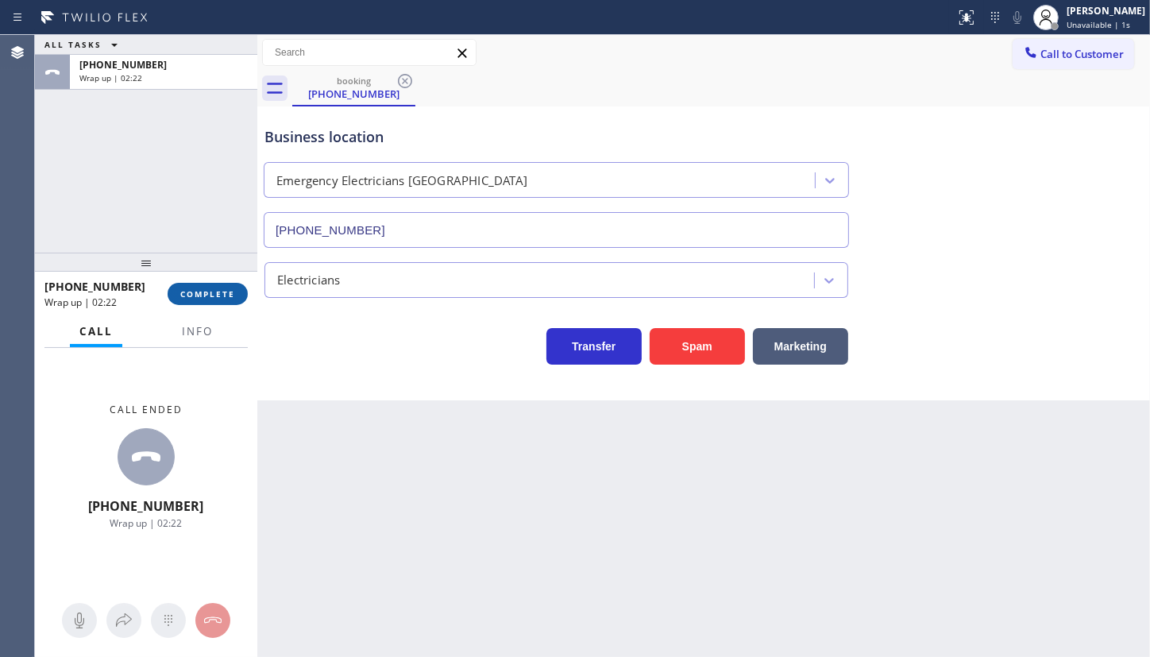
click at [193, 288] on span "COMPLETE" at bounding box center [207, 293] width 55 height 11
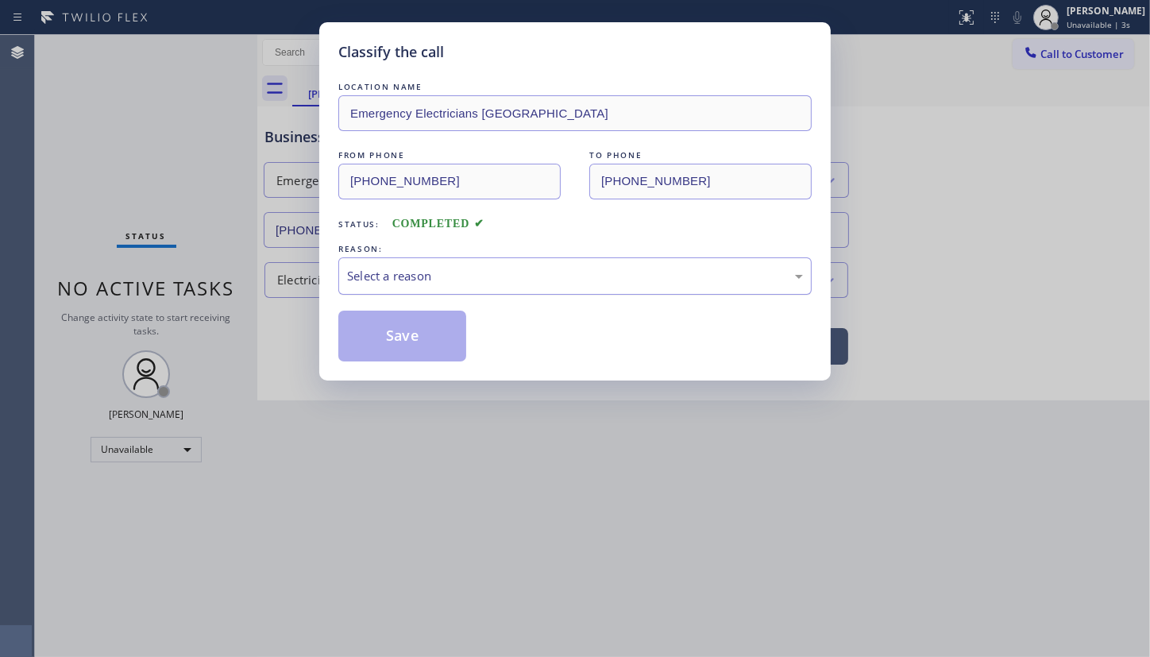
click at [360, 280] on div "Select a reason" at bounding box center [575, 276] width 456 height 18
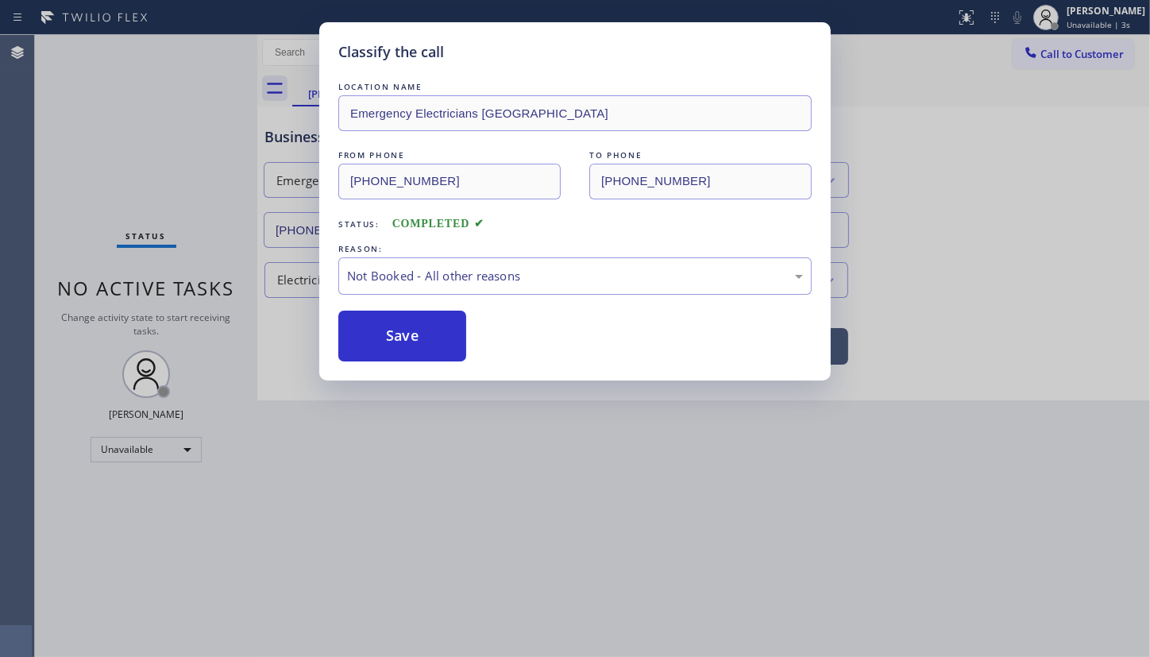
click at [372, 337] on button "Save" at bounding box center [402, 335] width 128 height 51
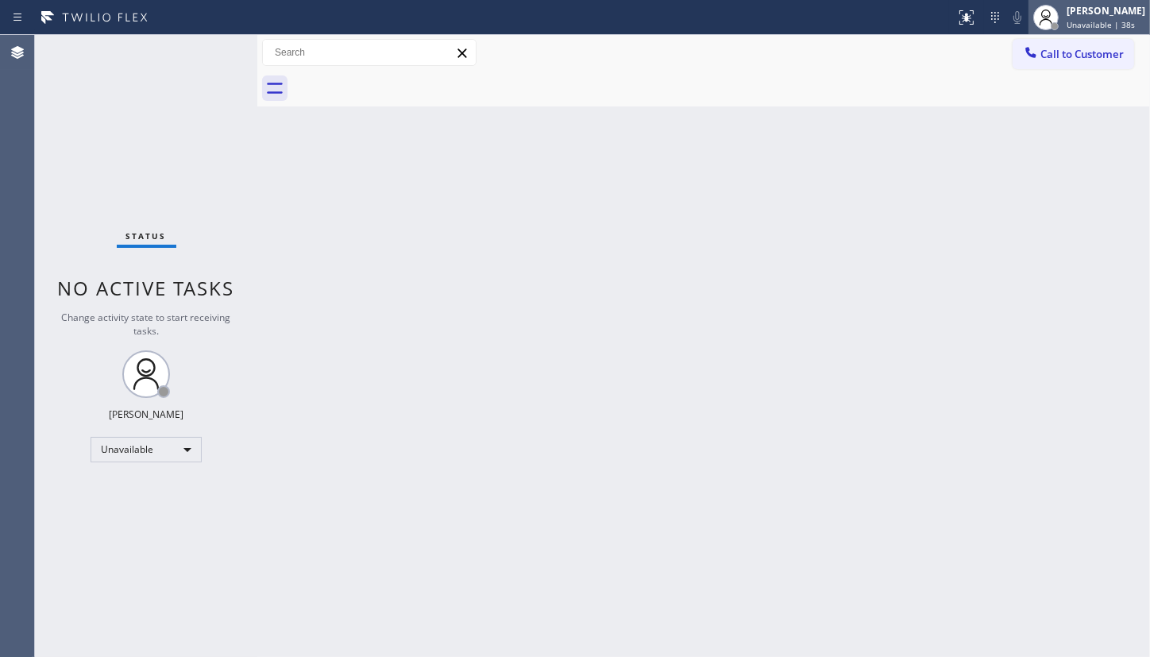
click at [1088, 14] on div "[PERSON_NAME]" at bounding box center [1105, 10] width 79 height 13
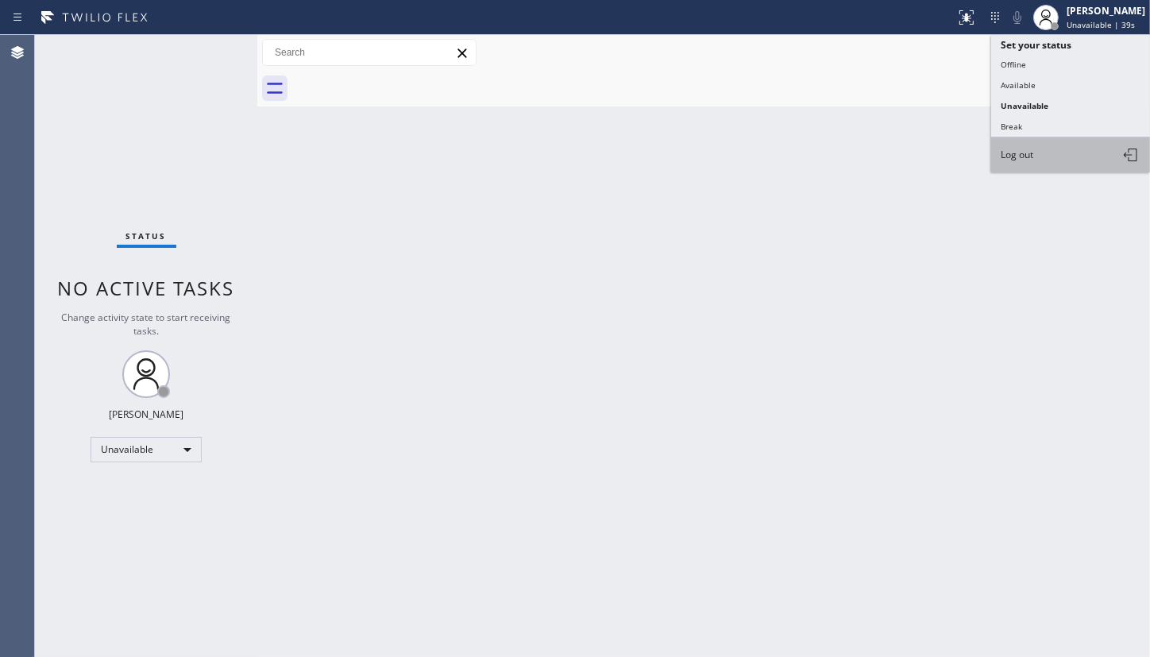
click at [1065, 159] on button "Log out" at bounding box center [1070, 154] width 159 height 35
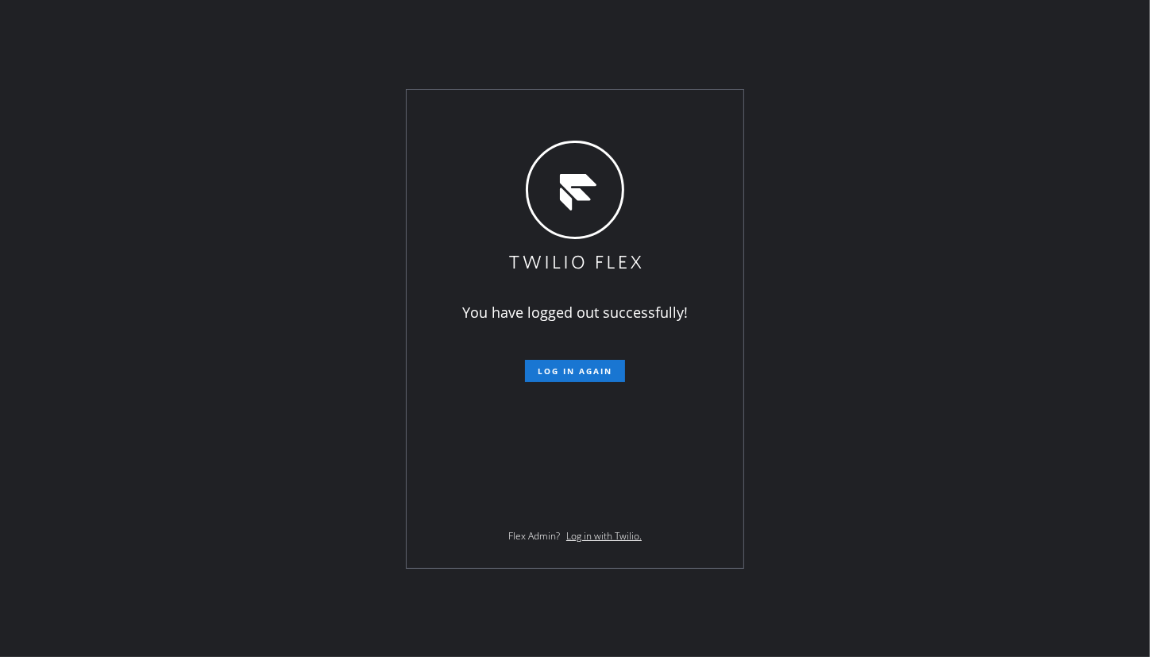
click at [172, 233] on div "You have logged out successfully! Log in again Flex Admin? Log in with Twilio." at bounding box center [575, 328] width 1150 height 657
click at [881, 47] on div "You have logged out successfully! Log in again Flex Admin? Log in with Twilio." at bounding box center [575, 328] width 1150 height 657
